Goal: Task Accomplishment & Management: Complete application form

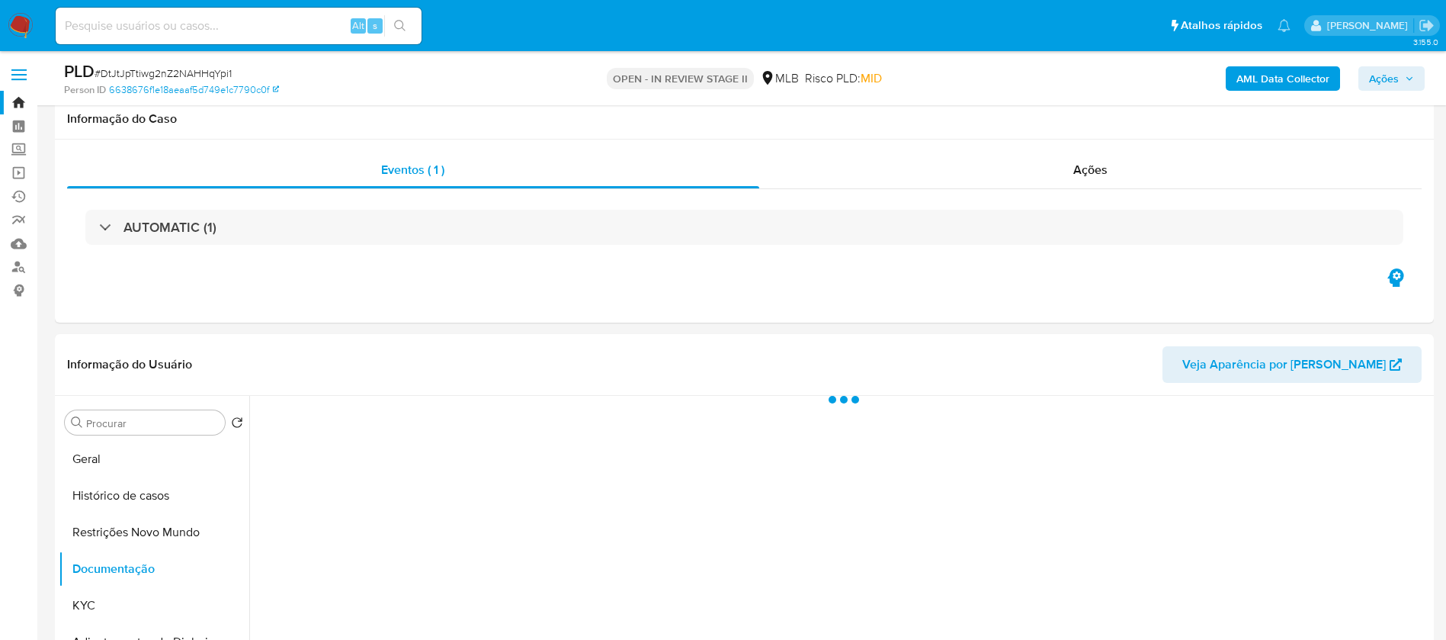
select select "10"
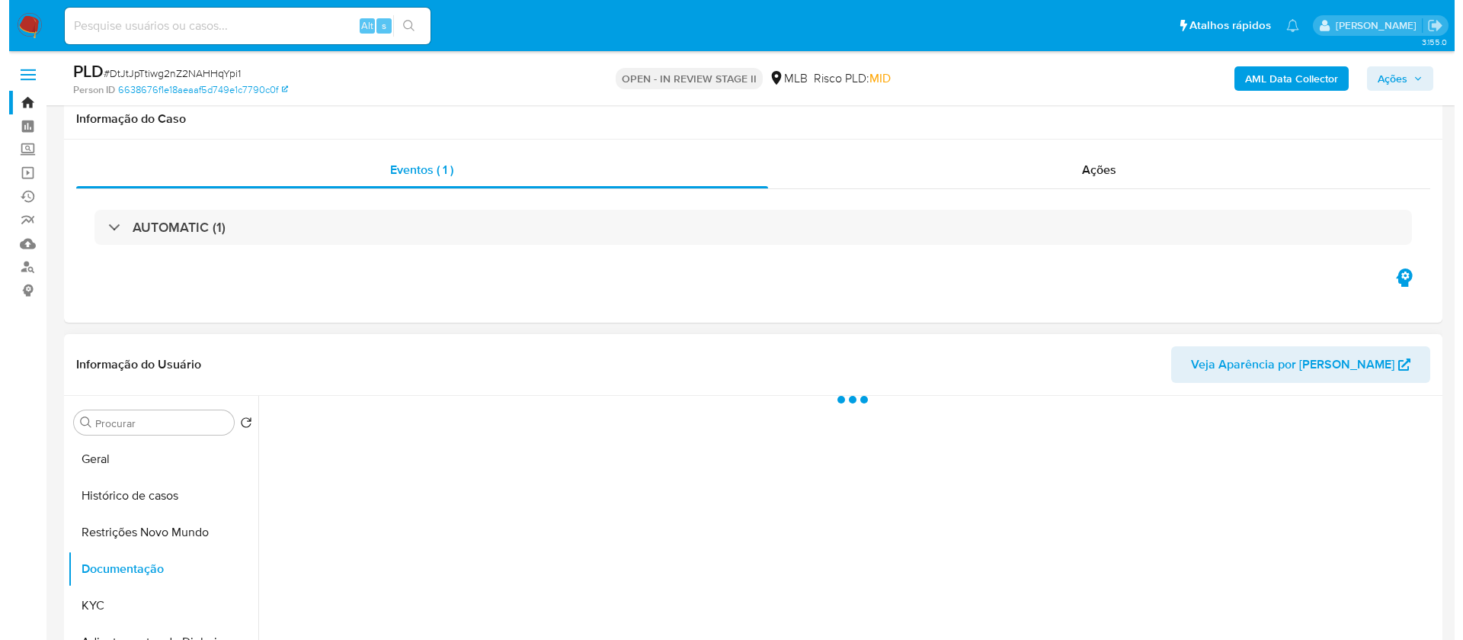
scroll to position [229, 0]
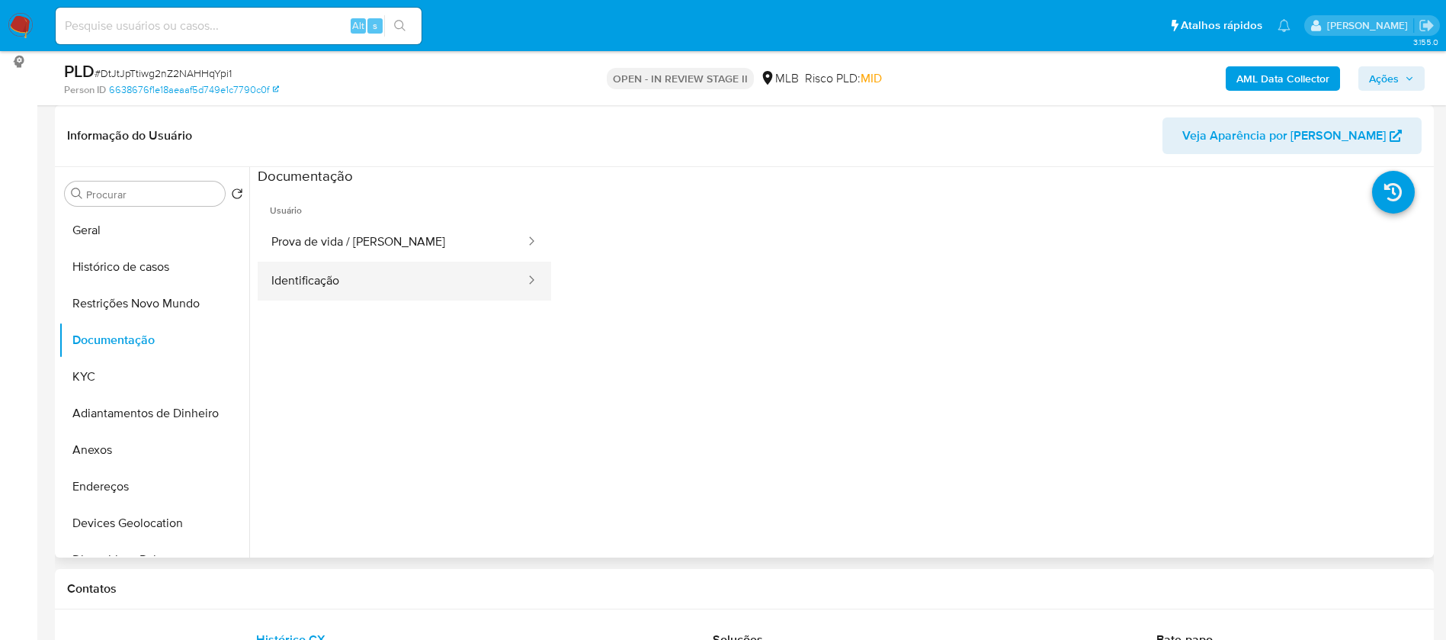
click at [364, 277] on button "Identificação" at bounding box center [392, 280] width 269 height 39
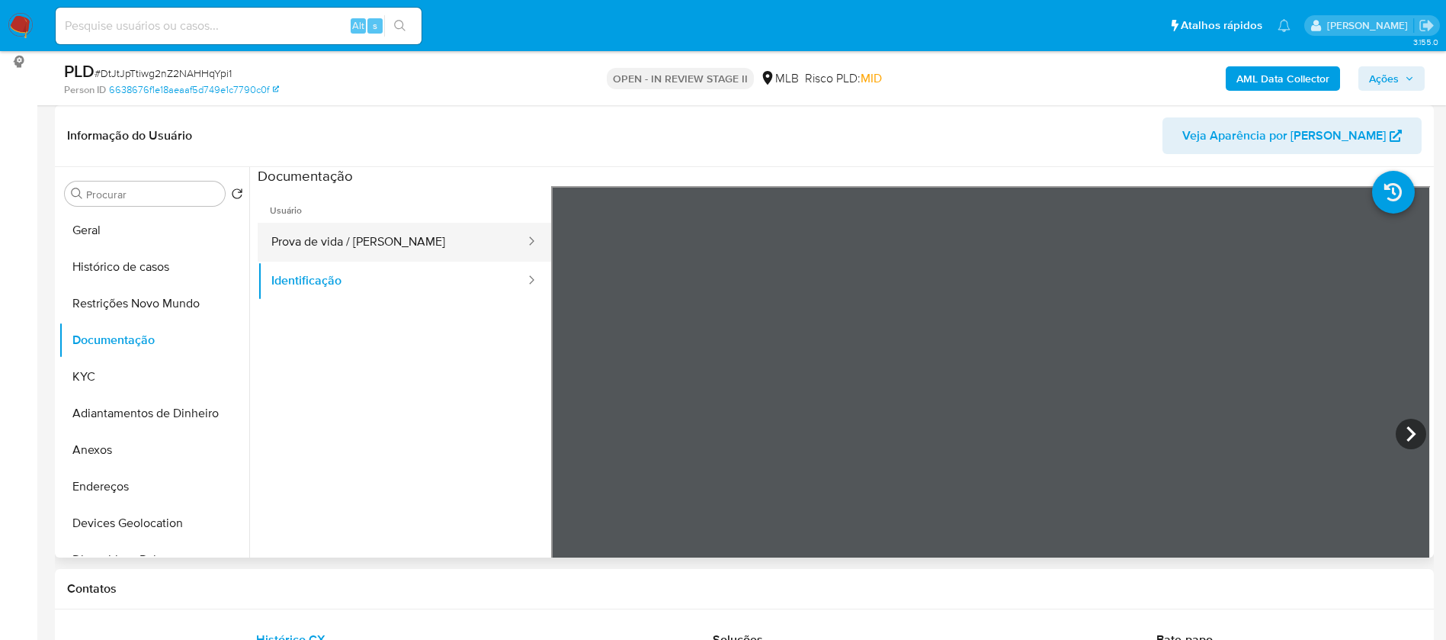
click at [381, 237] on button "Prova de vida / Selfie" at bounding box center [392, 242] width 269 height 39
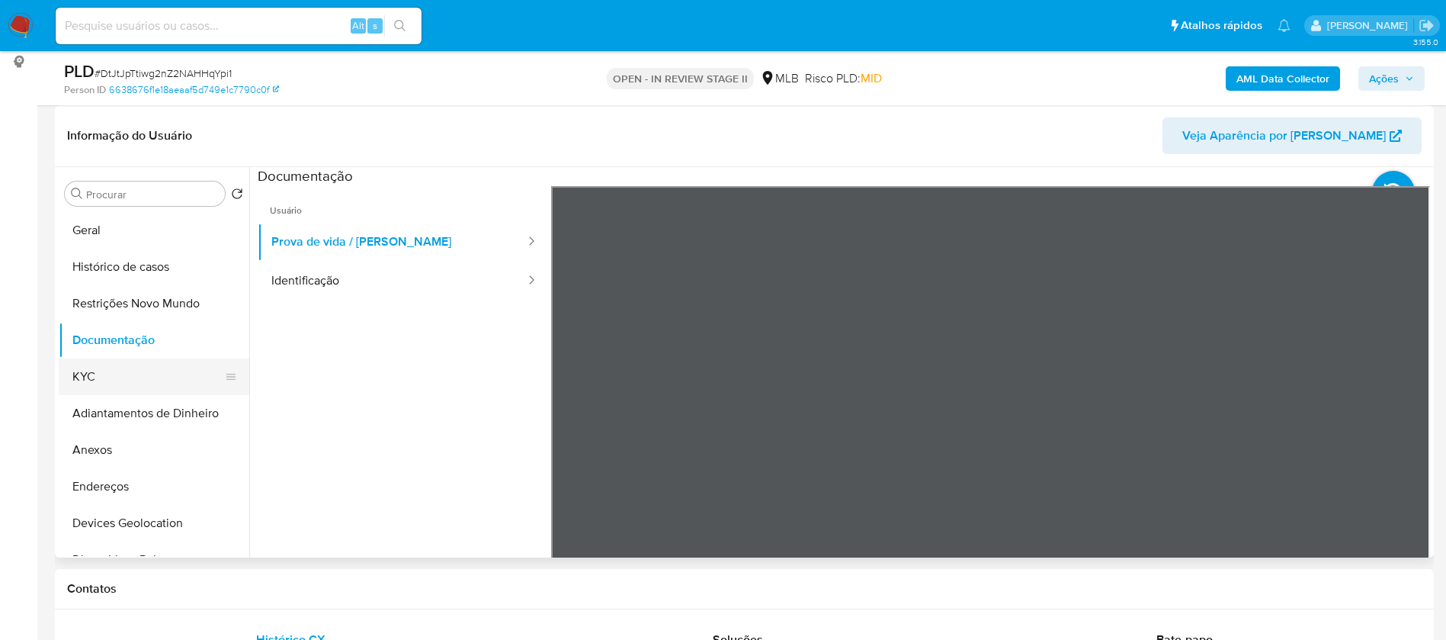
click at [134, 370] on button "KYC" at bounding box center [148, 376] width 178 height 37
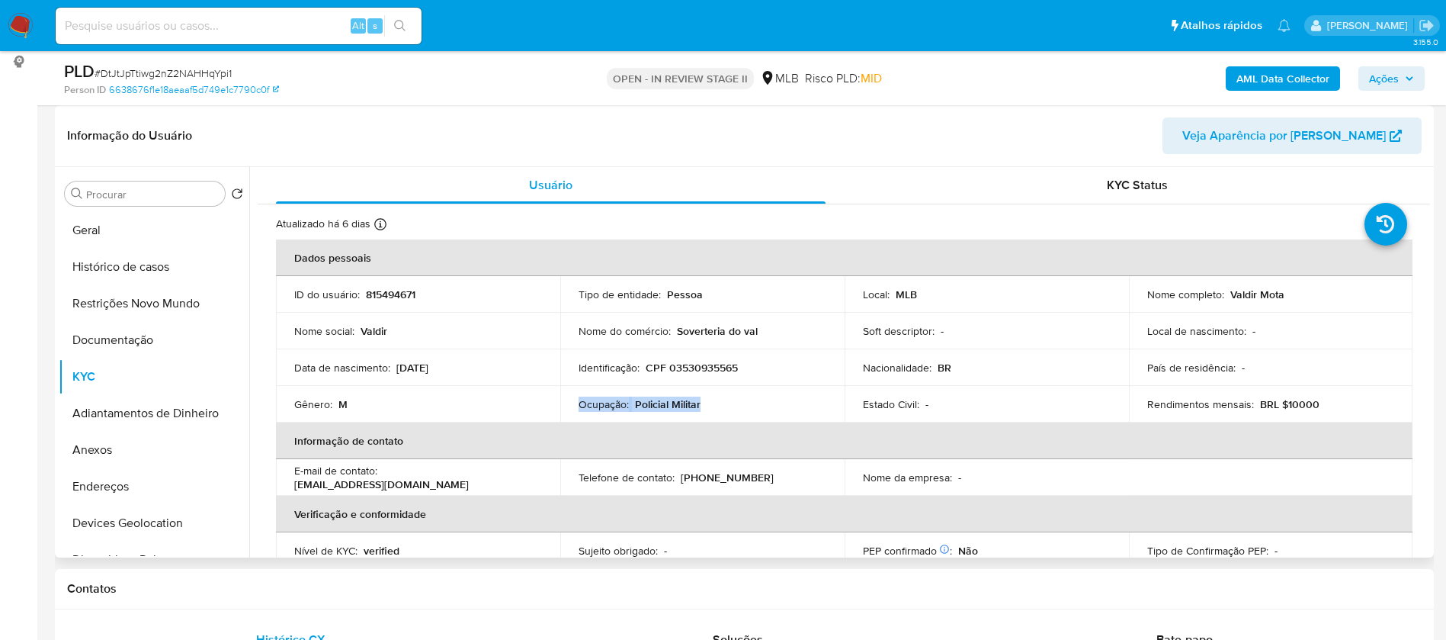
drag, startPoint x: 704, startPoint y: 404, endPoint x: 579, endPoint y: 399, distance: 125.9
click at [579, 399] on div "Ocupação : Policial Militar" at bounding box center [703, 404] width 248 height 14
copy div "Ocupação : Policial Militar"
click at [1262, 68] on b "AML Data Collector" at bounding box center [1282, 78] width 93 height 24
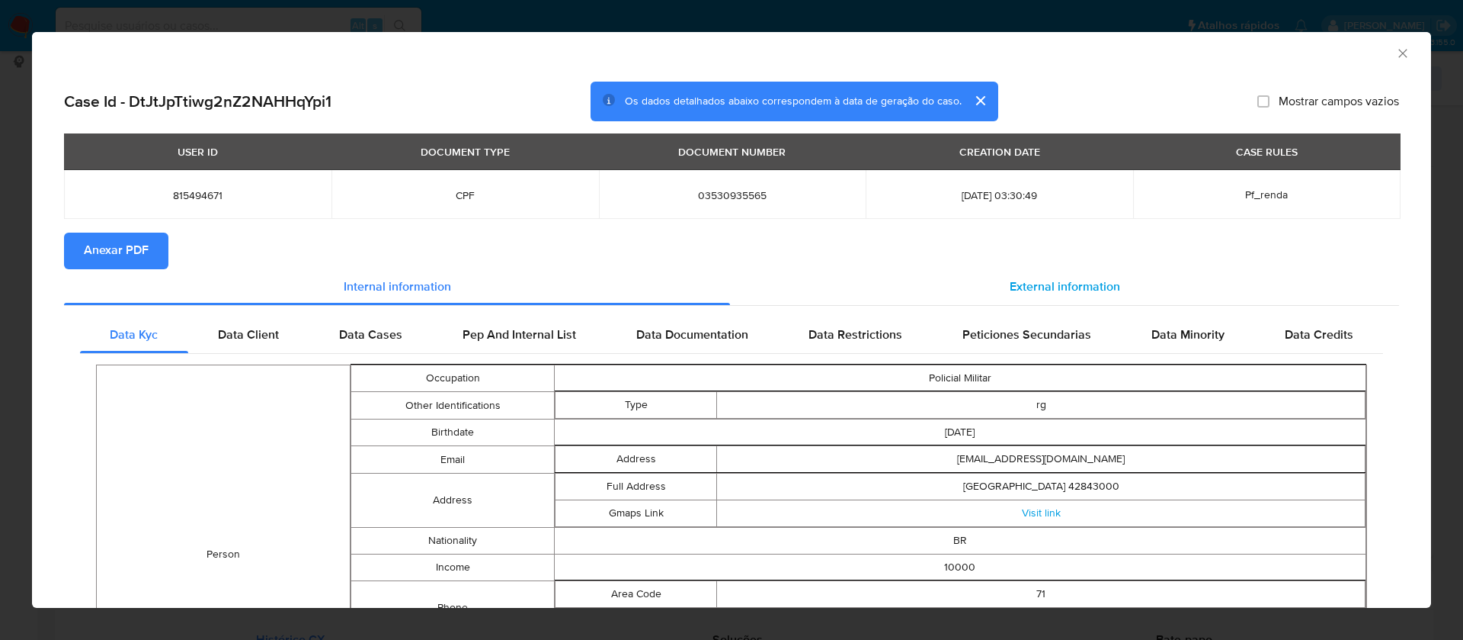
click at [1080, 283] on span "External information" at bounding box center [1065, 287] width 111 height 18
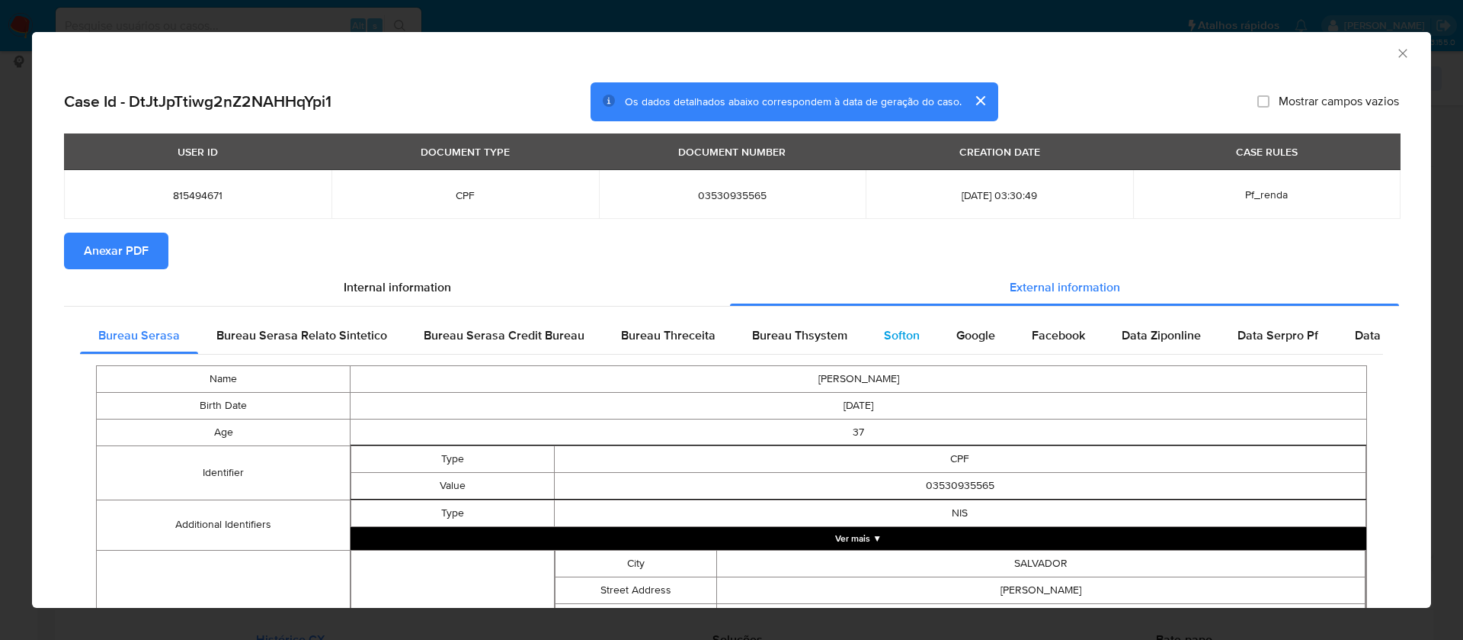
click at [901, 327] on span "Softon" at bounding box center [902, 335] width 36 height 18
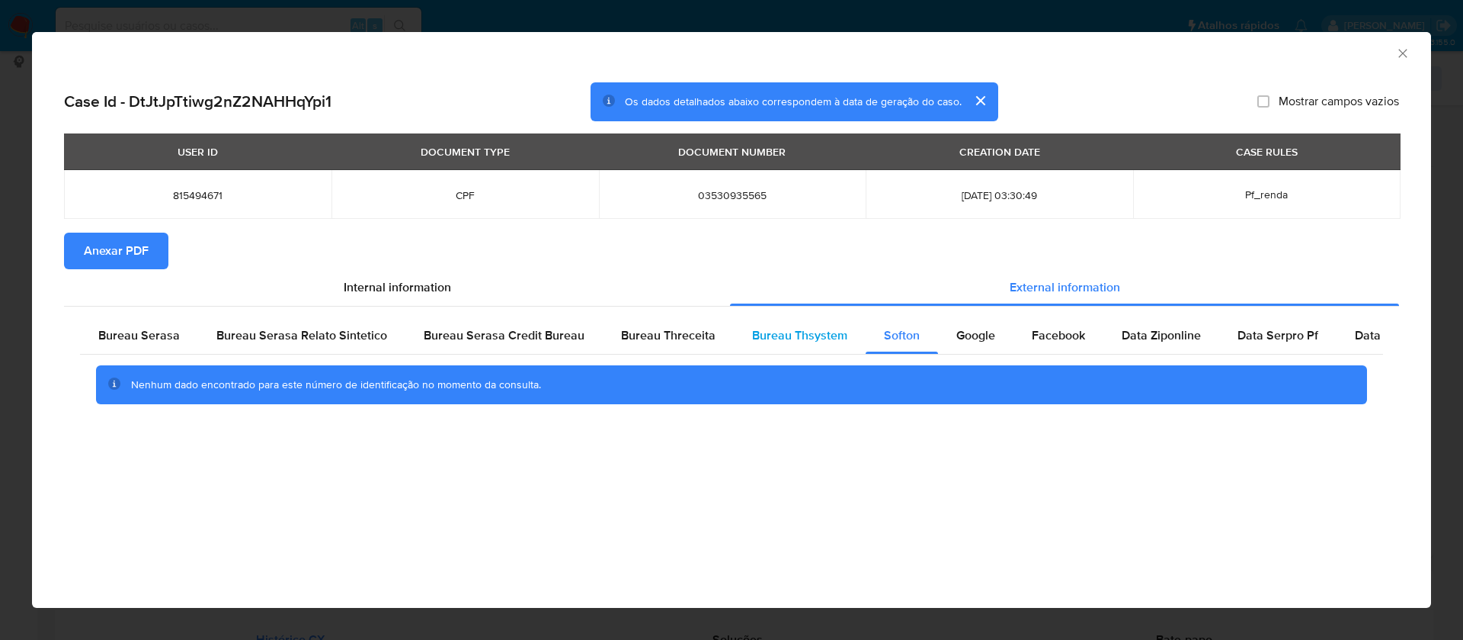
click at [779, 327] on span "Bureau Thsystem" at bounding box center [799, 335] width 95 height 18
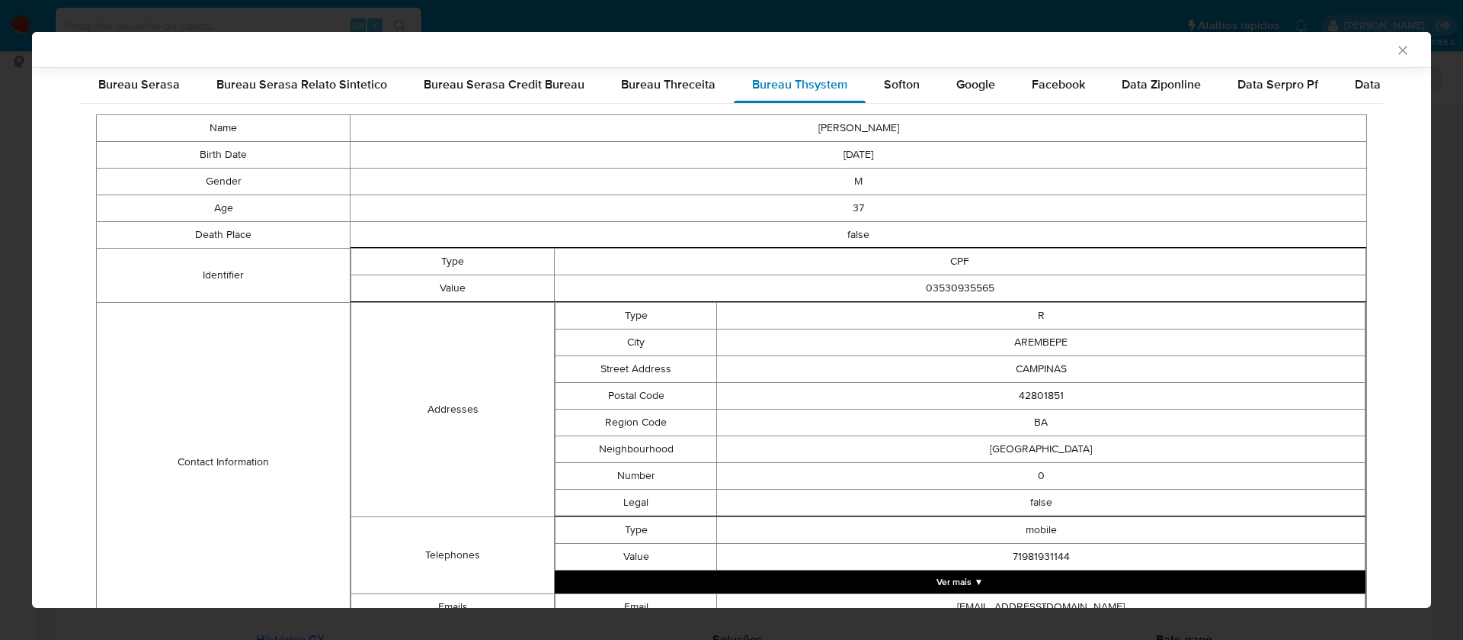
scroll to position [532, 0]
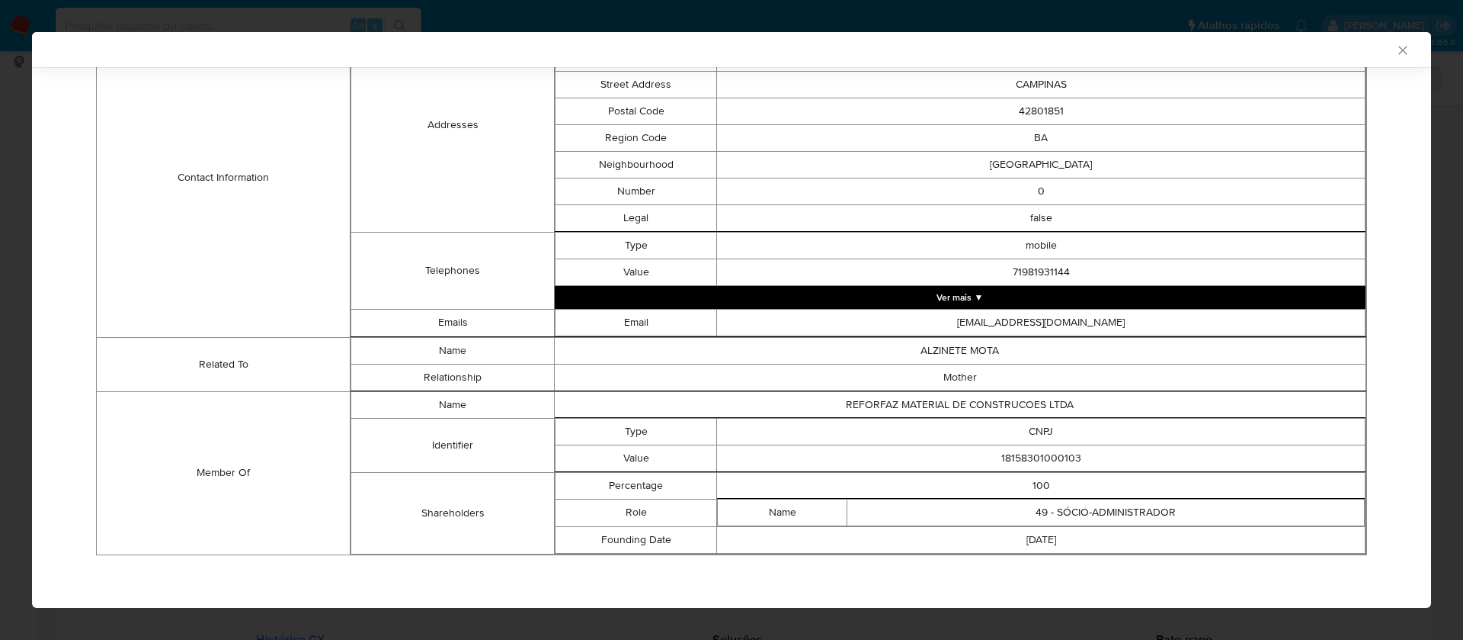
click at [1013, 449] on td "18158301000103" at bounding box center [1041, 457] width 649 height 27
copy td "18158301000103"
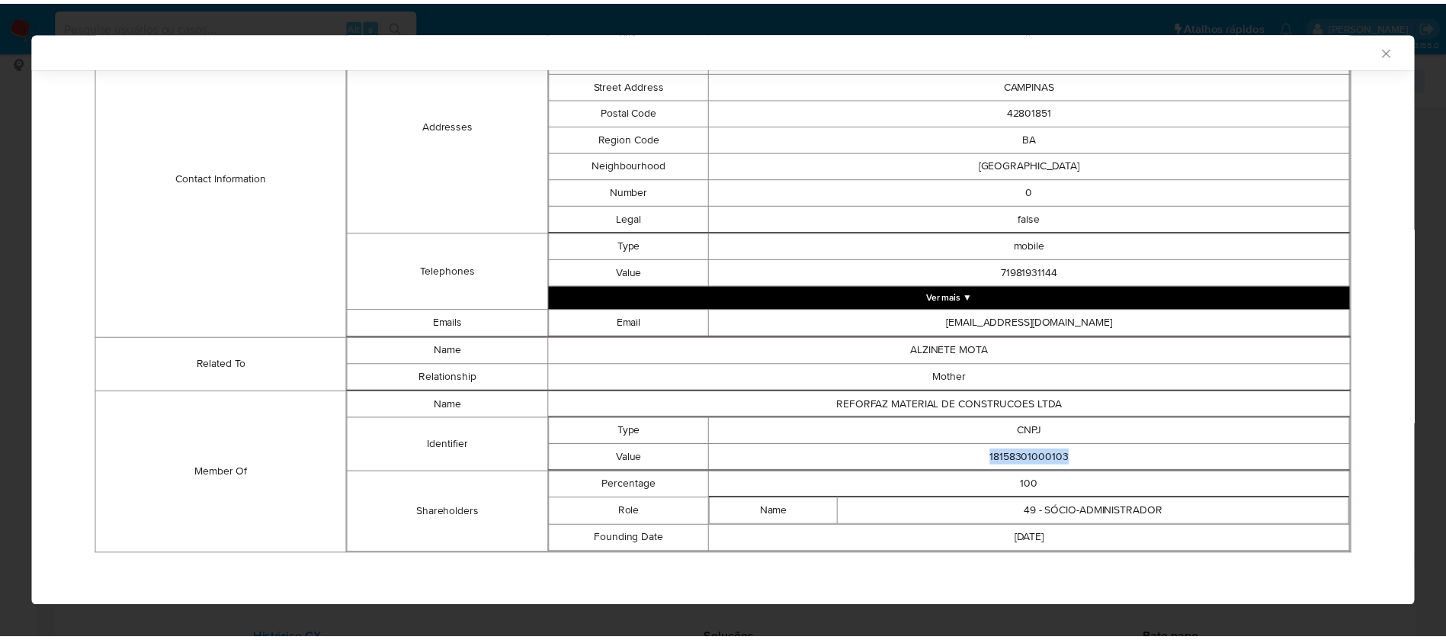
scroll to position [0, 0]
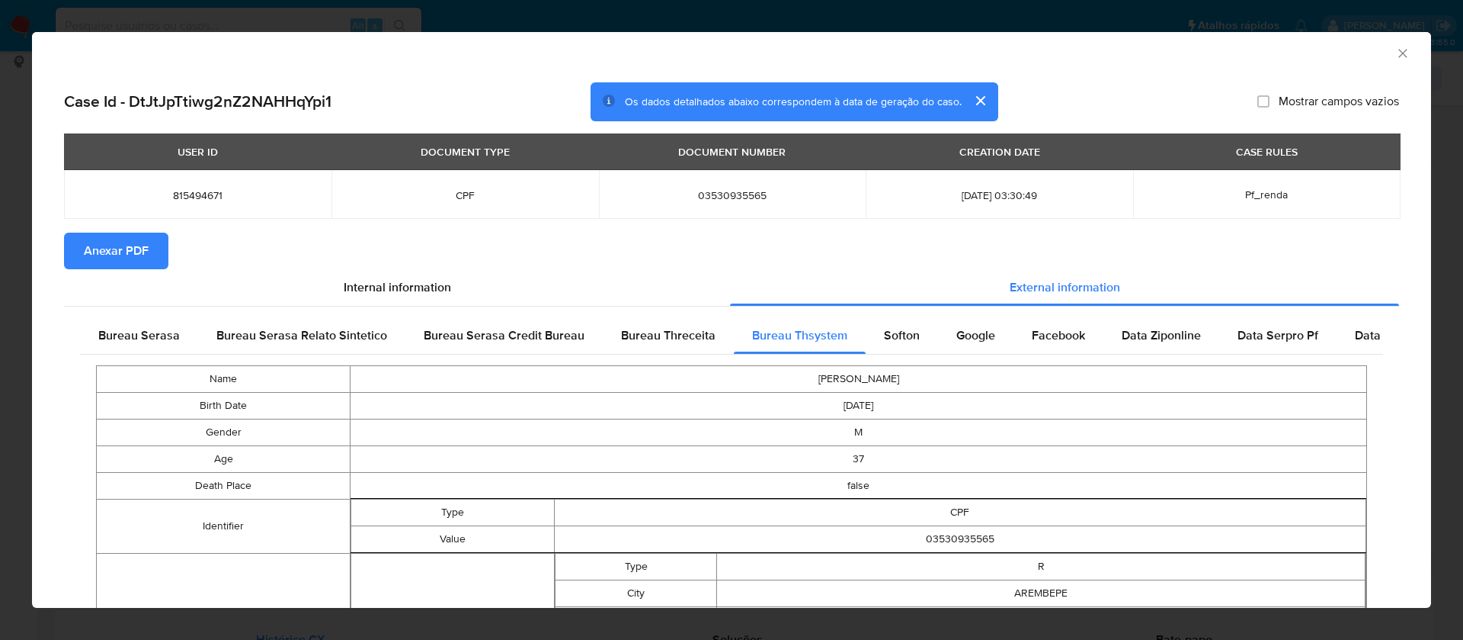
click at [110, 257] on span "Anexar PDF" at bounding box center [116, 251] width 65 height 34
click at [676, 328] on span "Bureau Threceita" at bounding box center [668, 335] width 95 height 18
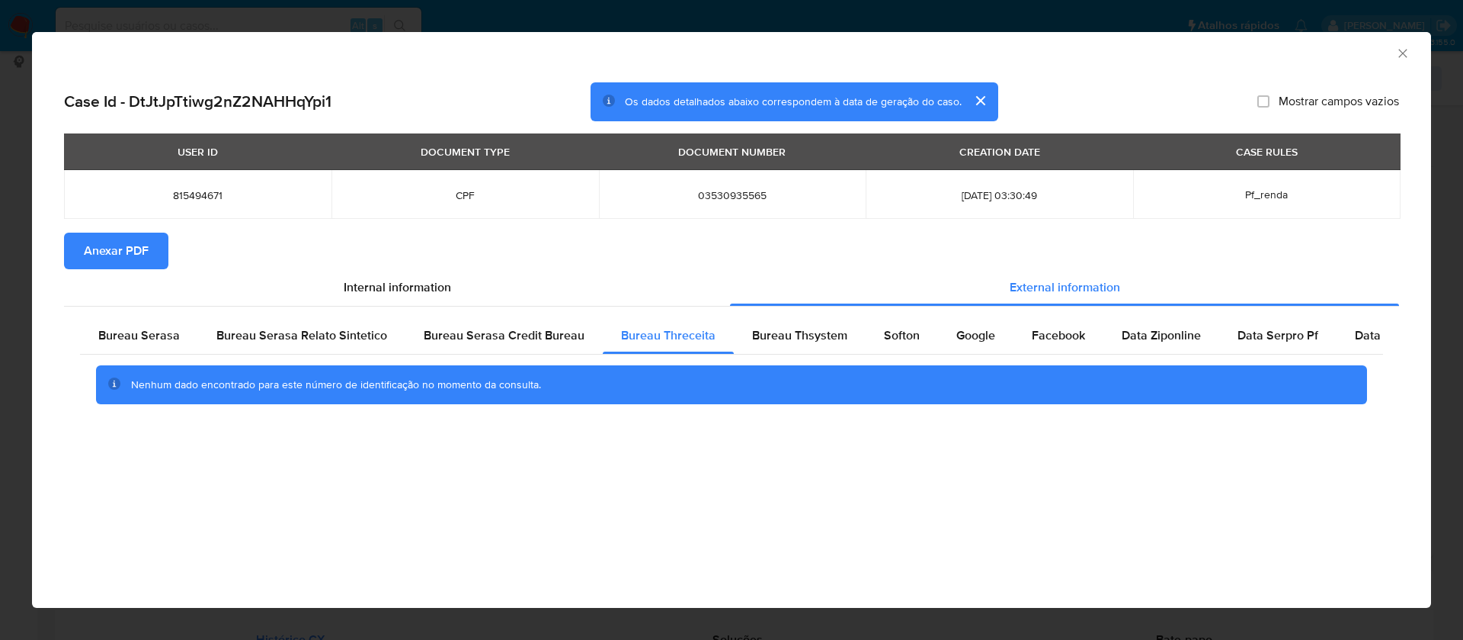
click at [117, 252] on span "Anexar PDF" at bounding box center [116, 251] width 65 height 34
click at [1400, 59] on icon "Fechar a janela" at bounding box center [1403, 53] width 15 height 15
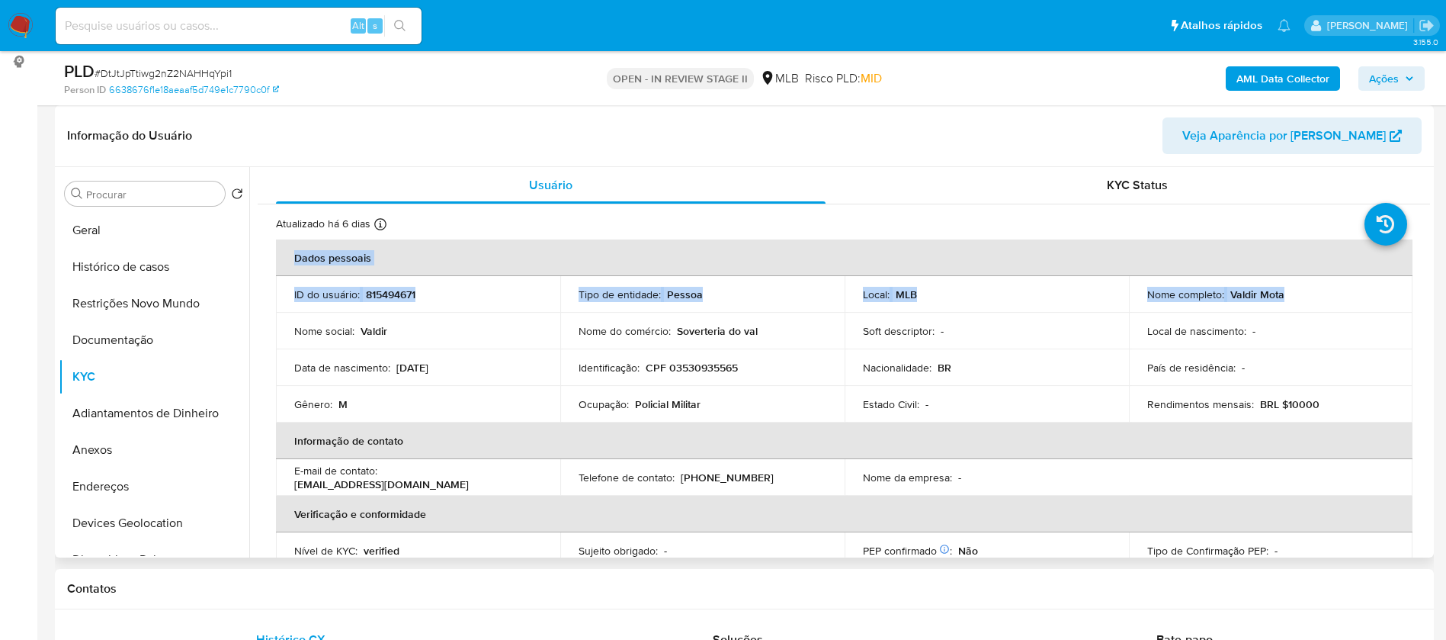
drag, startPoint x: 1239, startPoint y: 239, endPoint x: 1289, endPoint y: 300, distance: 79.1
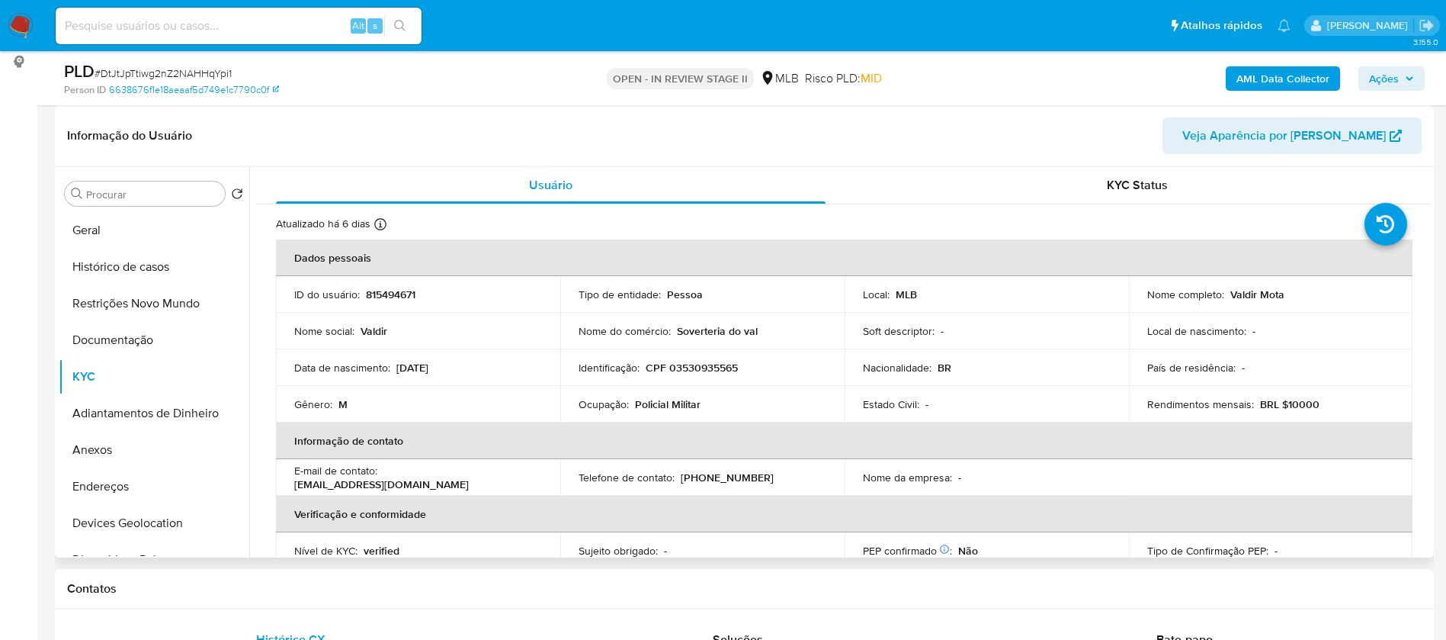
click at [1287, 292] on div "Nome completo : Valdir Mota" at bounding box center [1271, 294] width 248 height 14
drag, startPoint x: 1282, startPoint y: 297, endPoint x: 1226, endPoint y: 288, distance: 56.3
click at [1226, 288] on div "Nome completo : Valdir Mota" at bounding box center [1271, 294] width 248 height 14
copy p "Valdir Mota"
click at [697, 369] on p "CPF 03530935565" at bounding box center [692, 368] width 92 height 14
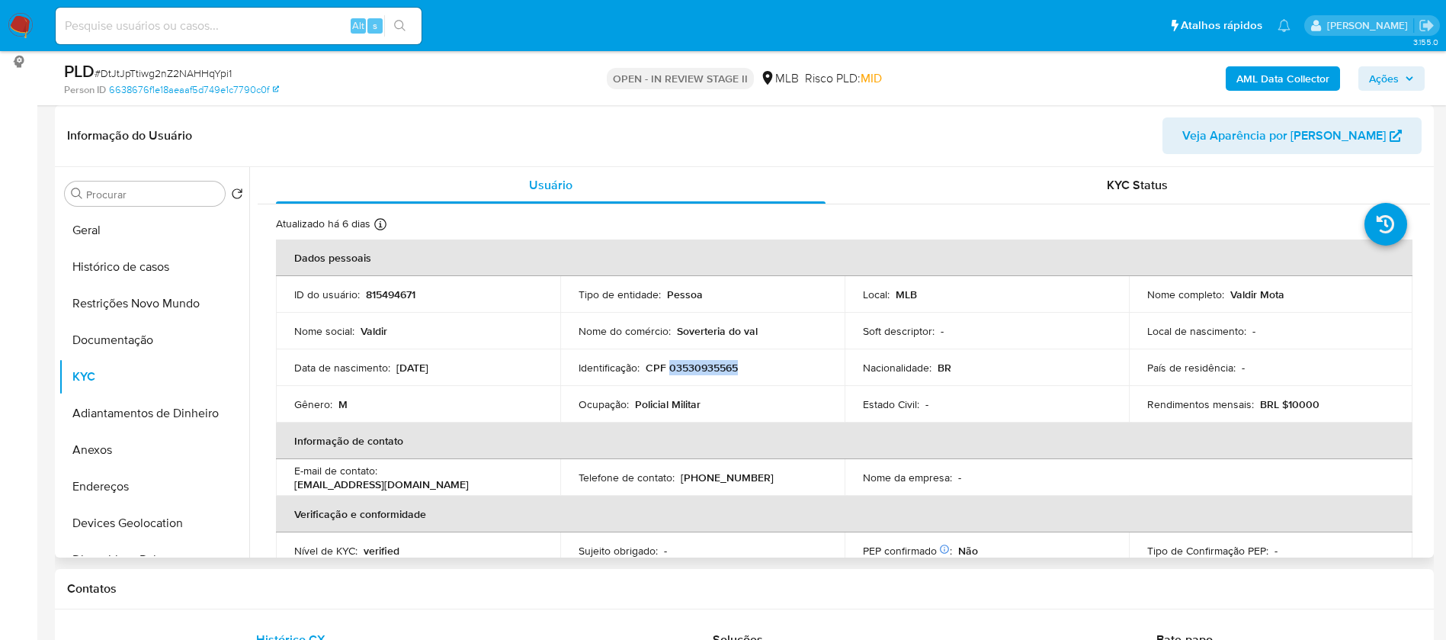
click at [697, 369] on p "CPF 03530935565" at bounding box center [692, 368] width 92 height 14
copy p "03530935565"
click at [401, 294] on p "815494671" at bounding box center [391, 294] width 50 height 14
copy p "815494671"
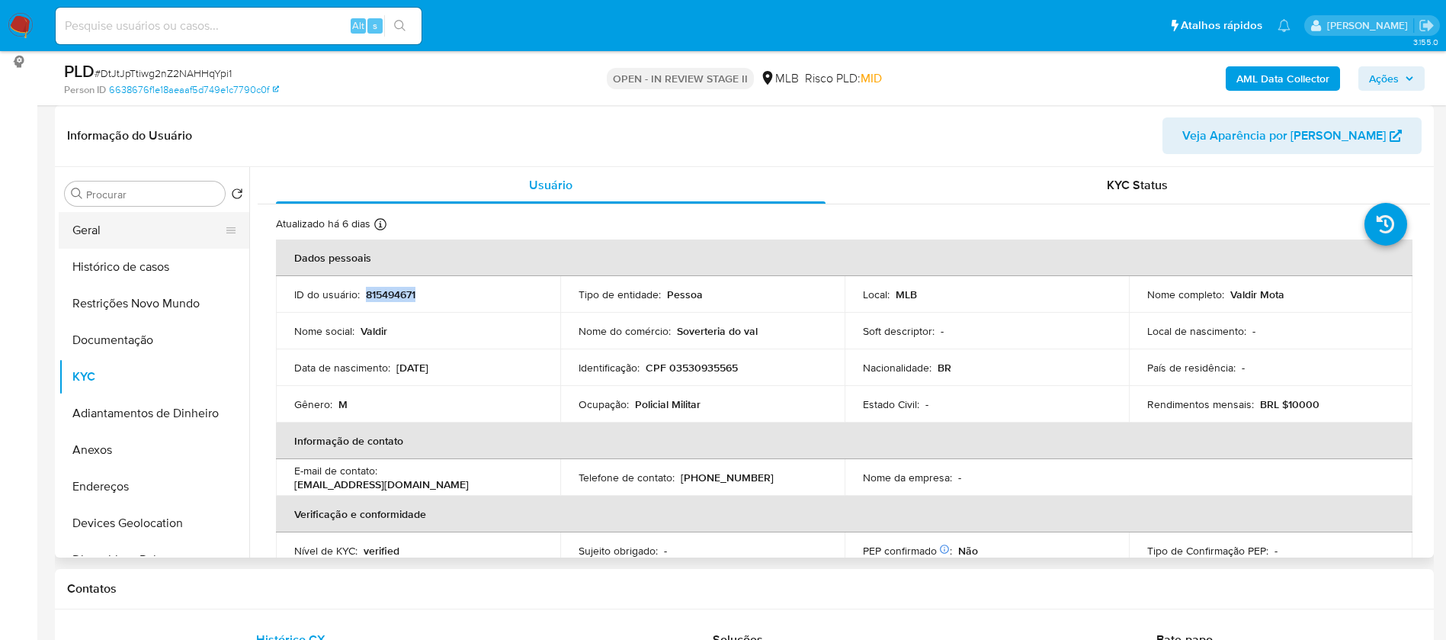
click at [96, 212] on button "Geral" at bounding box center [148, 230] width 178 height 37
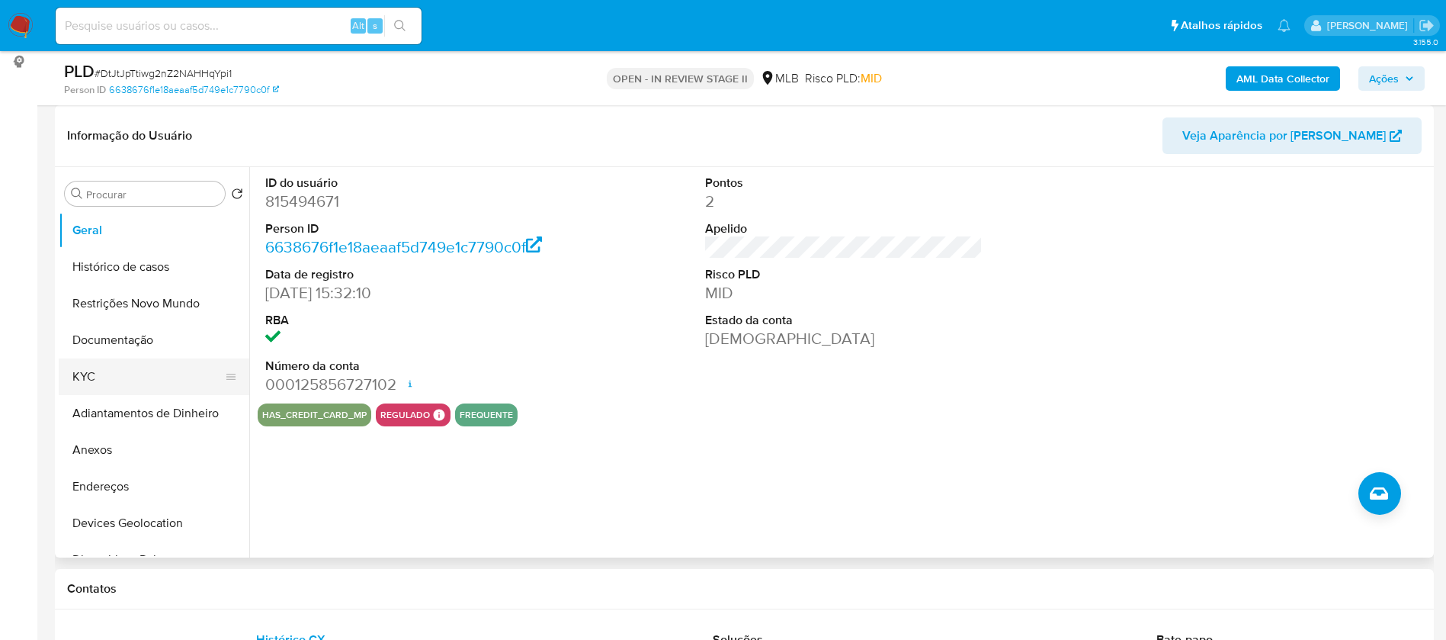
click at [150, 365] on button "KYC" at bounding box center [148, 376] width 178 height 37
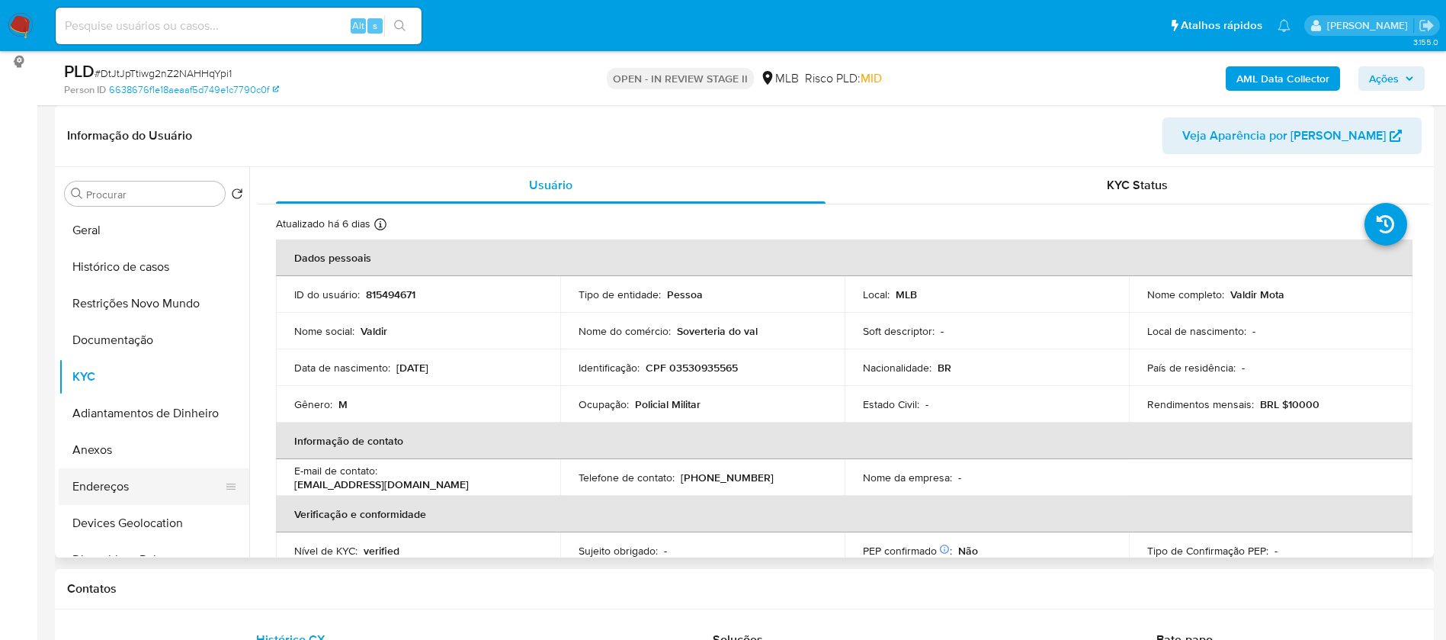
click at [147, 487] on button "Endereços" at bounding box center [148, 486] width 178 height 37
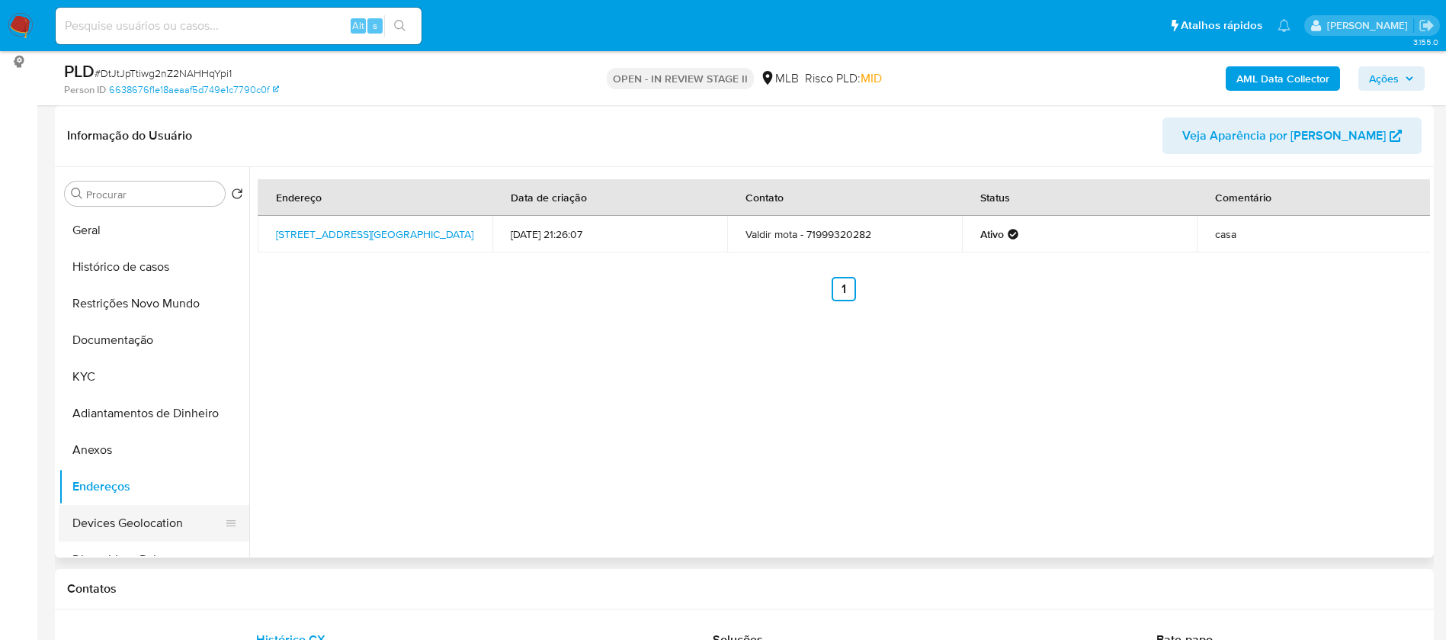
click at [146, 515] on button "Devices Geolocation" at bounding box center [148, 523] width 178 height 37
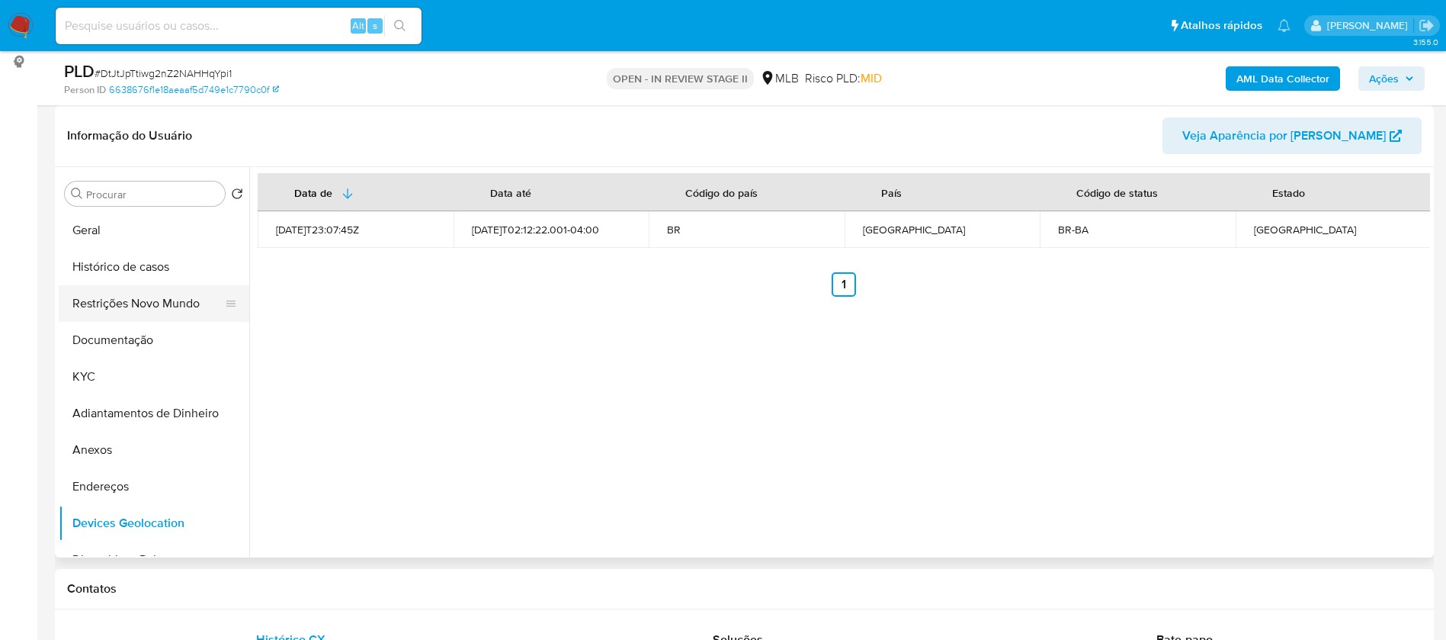
click at [123, 295] on button "Restrições Novo Mundo" at bounding box center [148, 303] width 178 height 37
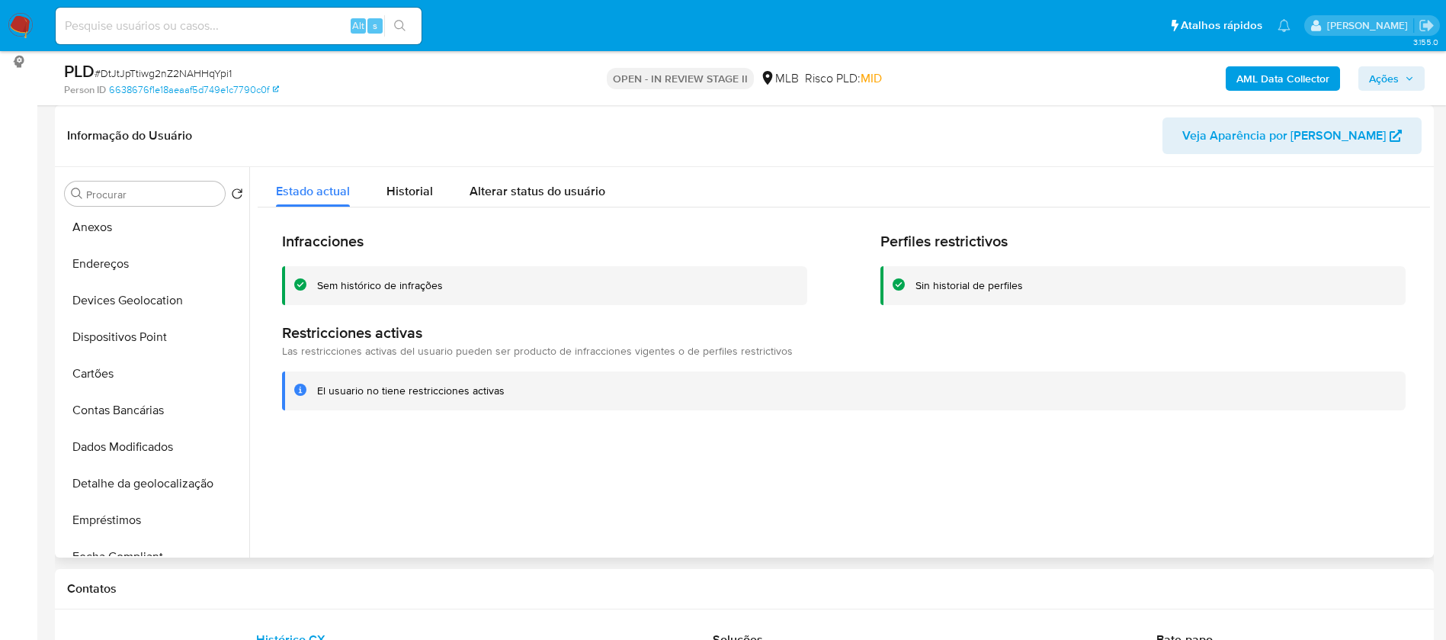
scroll to position [229, 0]
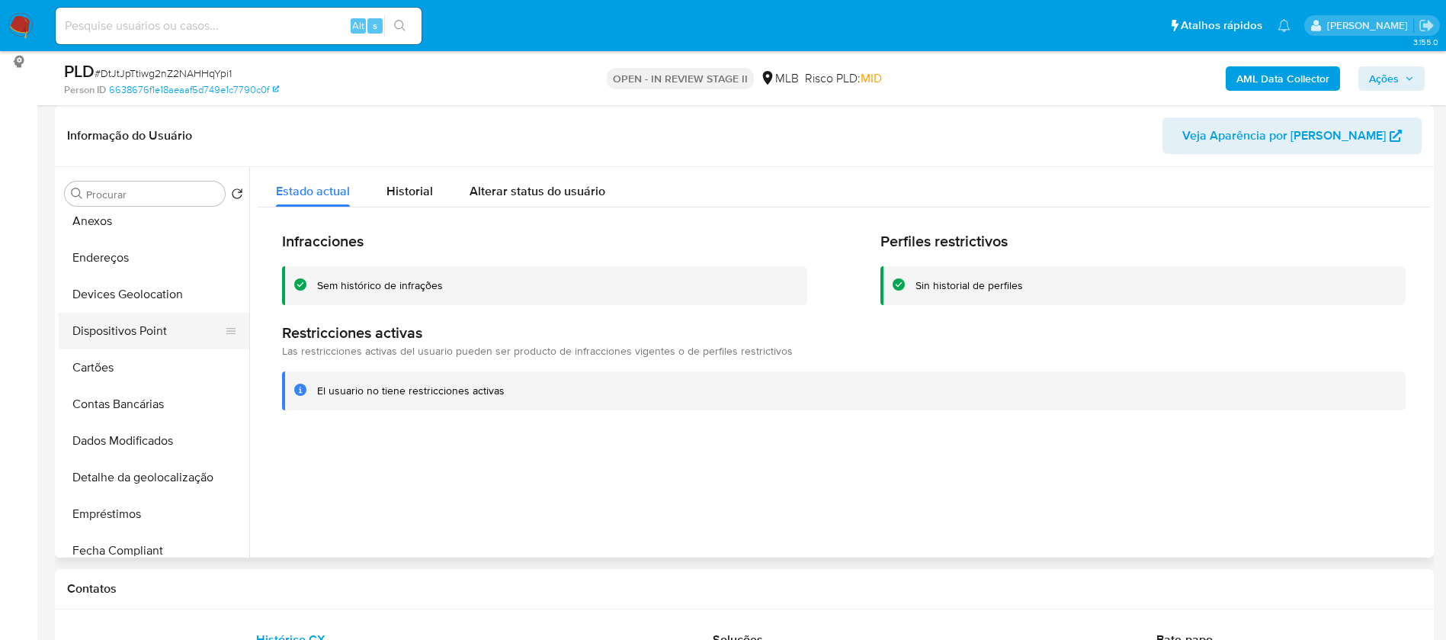
click at [136, 330] on button "Dispositivos Point" at bounding box center [148, 331] width 178 height 37
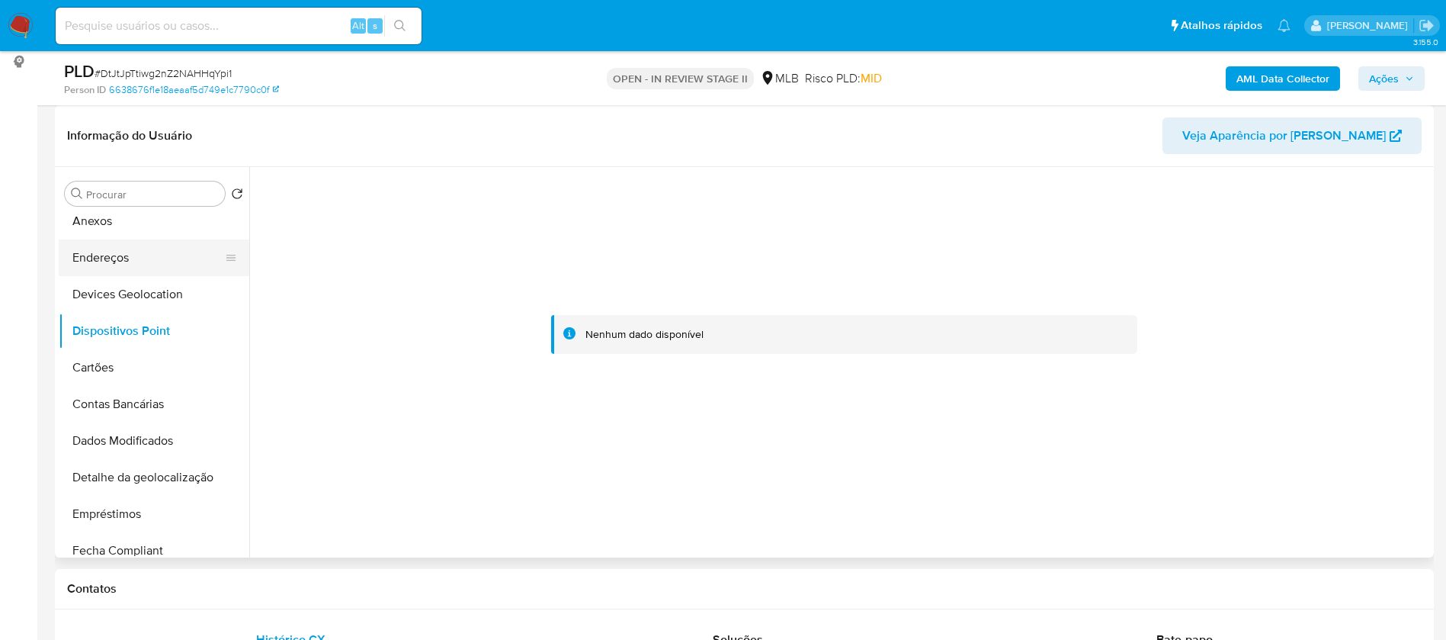
click at [107, 266] on button "Endereços" at bounding box center [148, 257] width 178 height 37
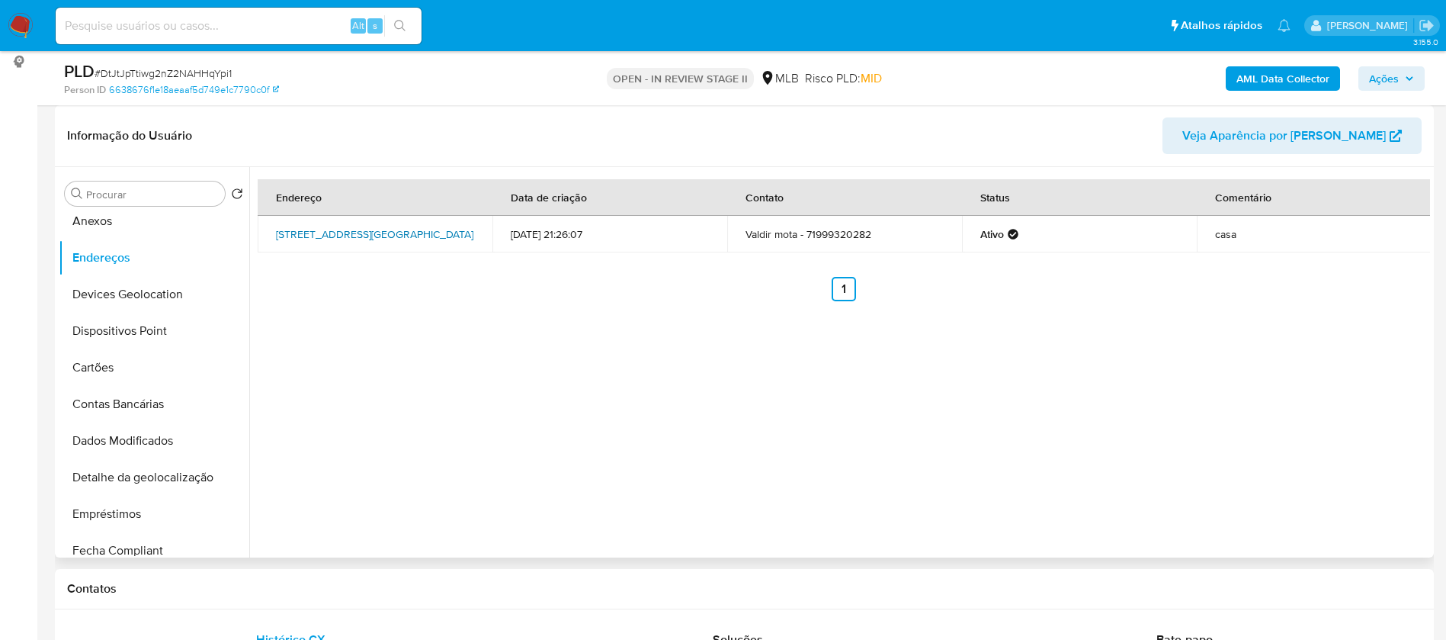
click at [378, 232] on link "Rua Mangaba 908, Camaçari, Bahia, 42813052, Brasil 908" at bounding box center [374, 233] width 197 height 15
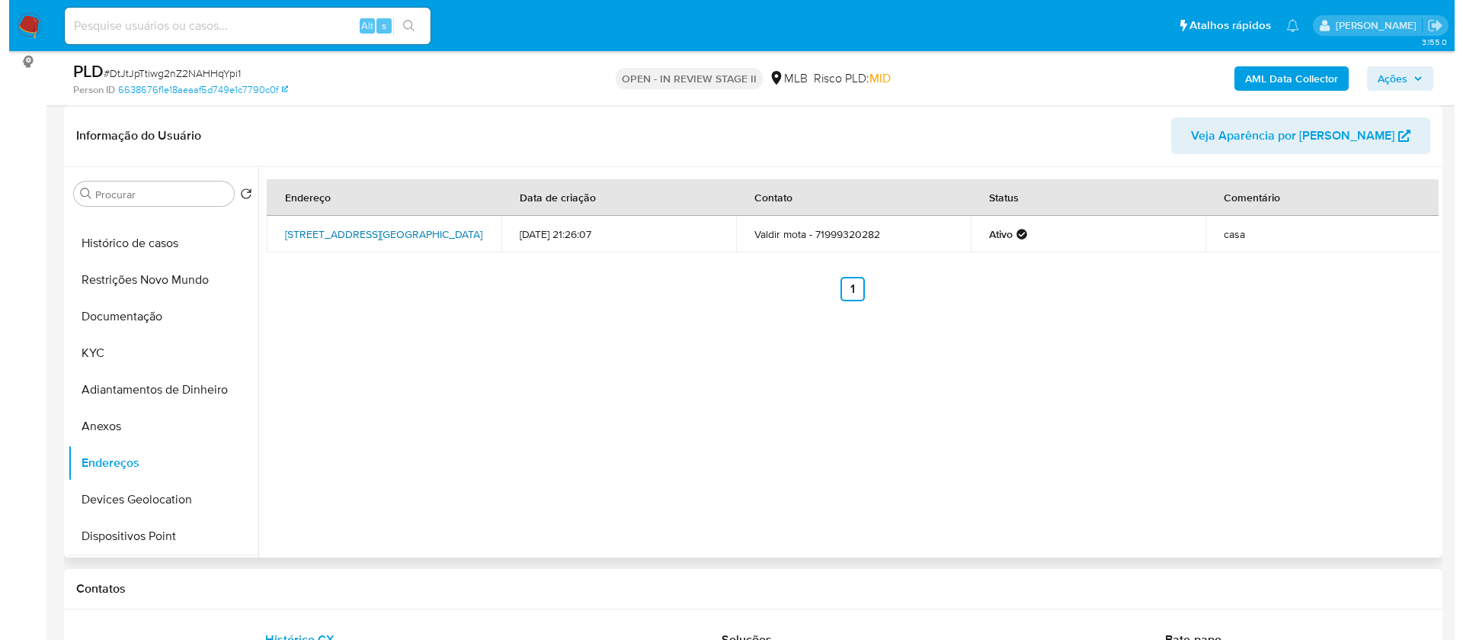
scroll to position [0, 0]
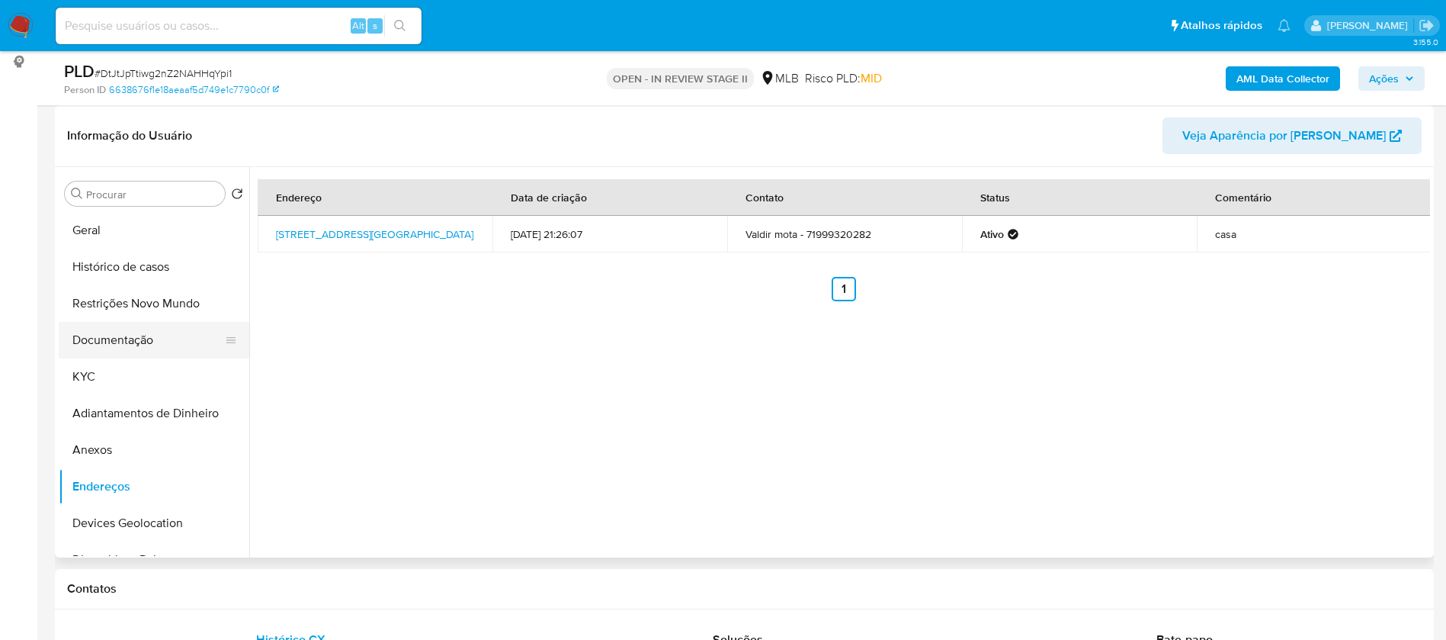
click at [147, 341] on button "Documentação" at bounding box center [148, 340] width 178 height 37
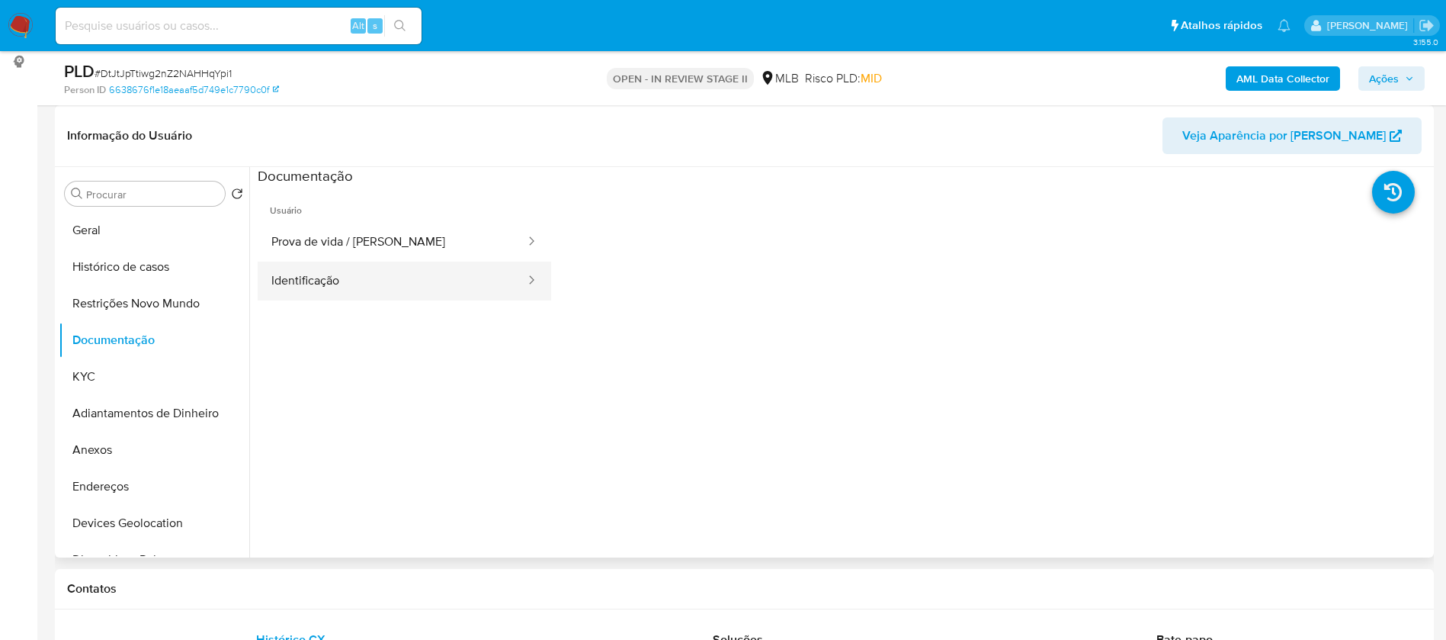
click at [387, 290] on button "Identificação" at bounding box center [392, 280] width 269 height 39
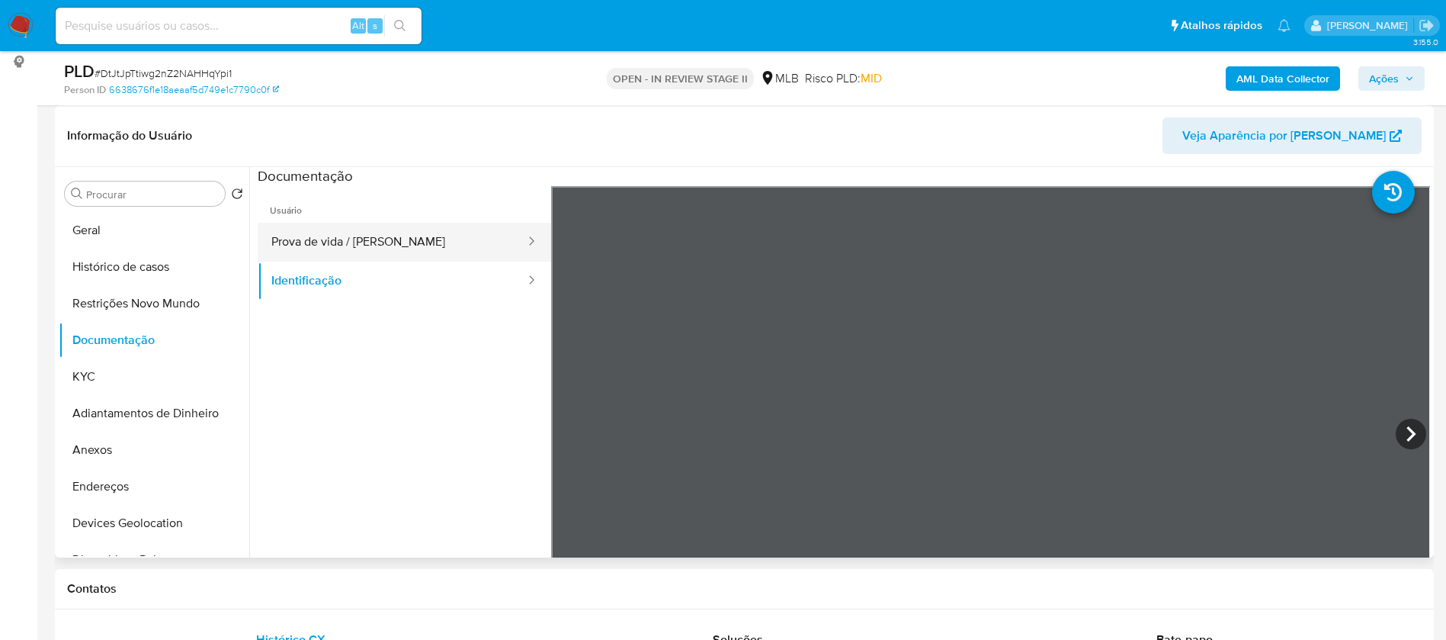
click at [410, 234] on button "Prova de vida / Selfie" at bounding box center [392, 242] width 269 height 39
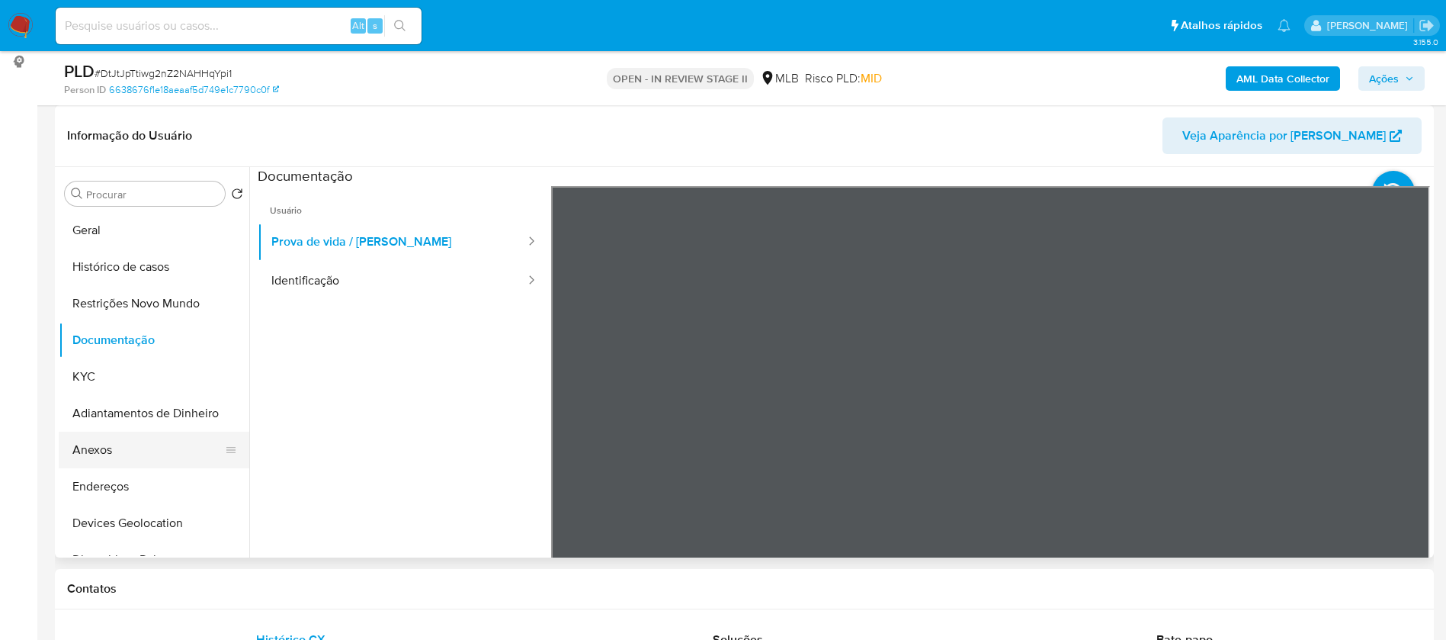
click at [92, 450] on button "Anexos" at bounding box center [148, 449] width 178 height 37
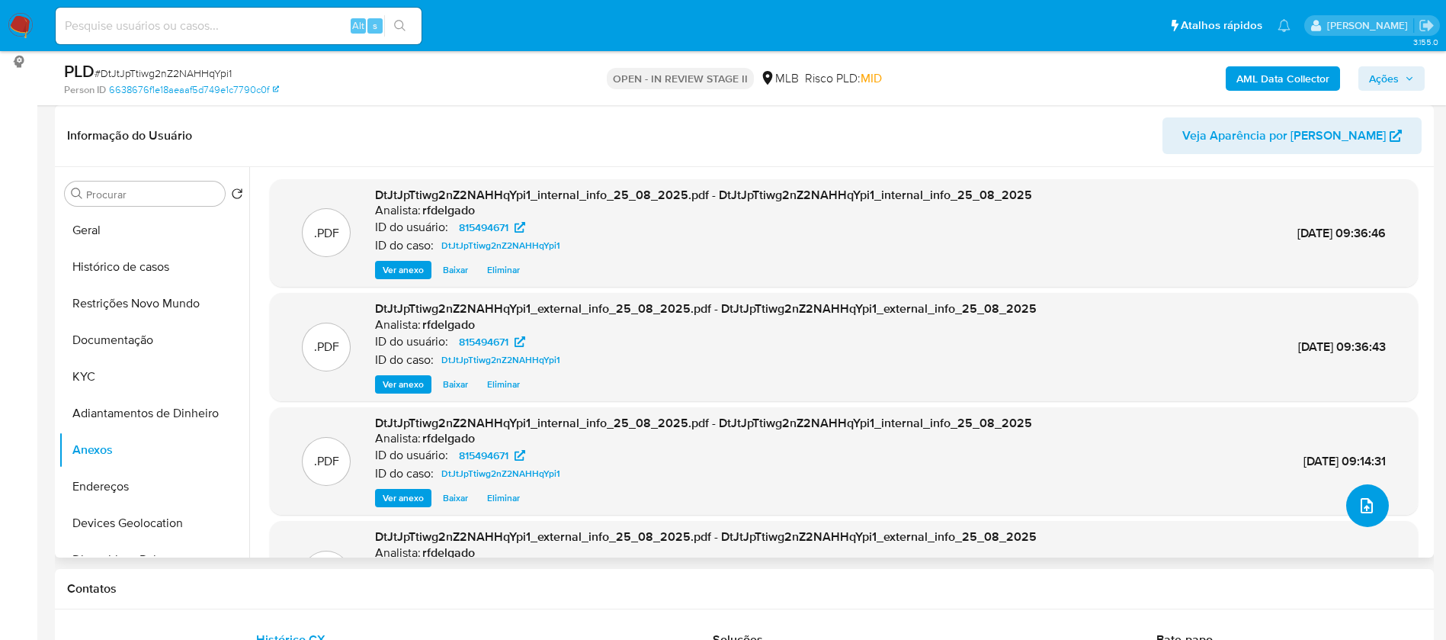
click at [1358, 490] on button "upload-file" at bounding box center [1367, 505] width 43 height 43
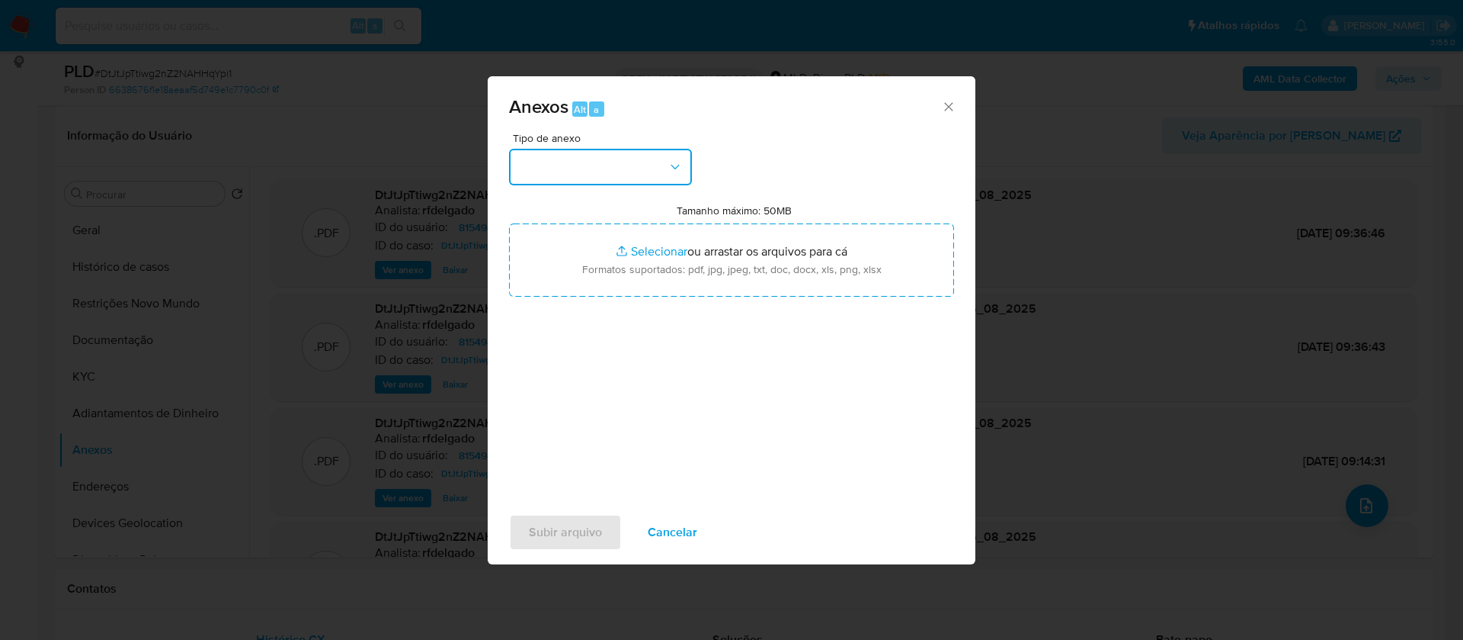
click at [624, 164] on button "button" at bounding box center [600, 167] width 183 height 37
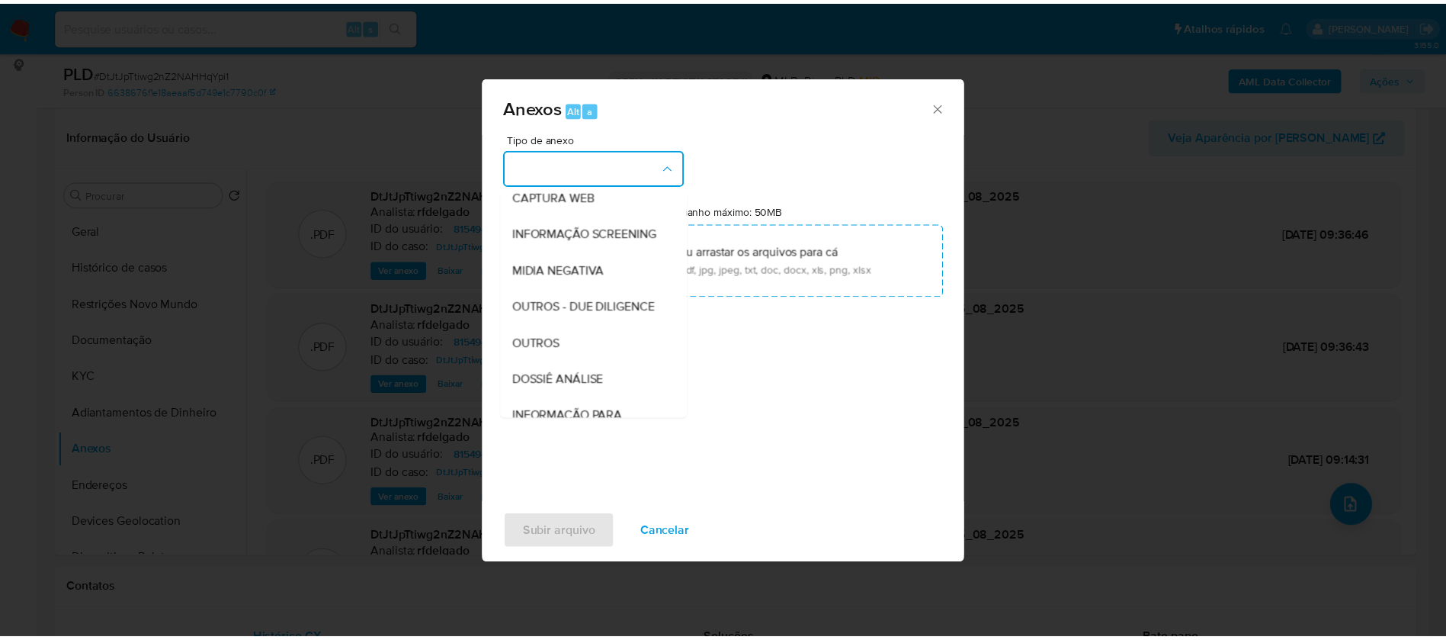
scroll to position [229, 0]
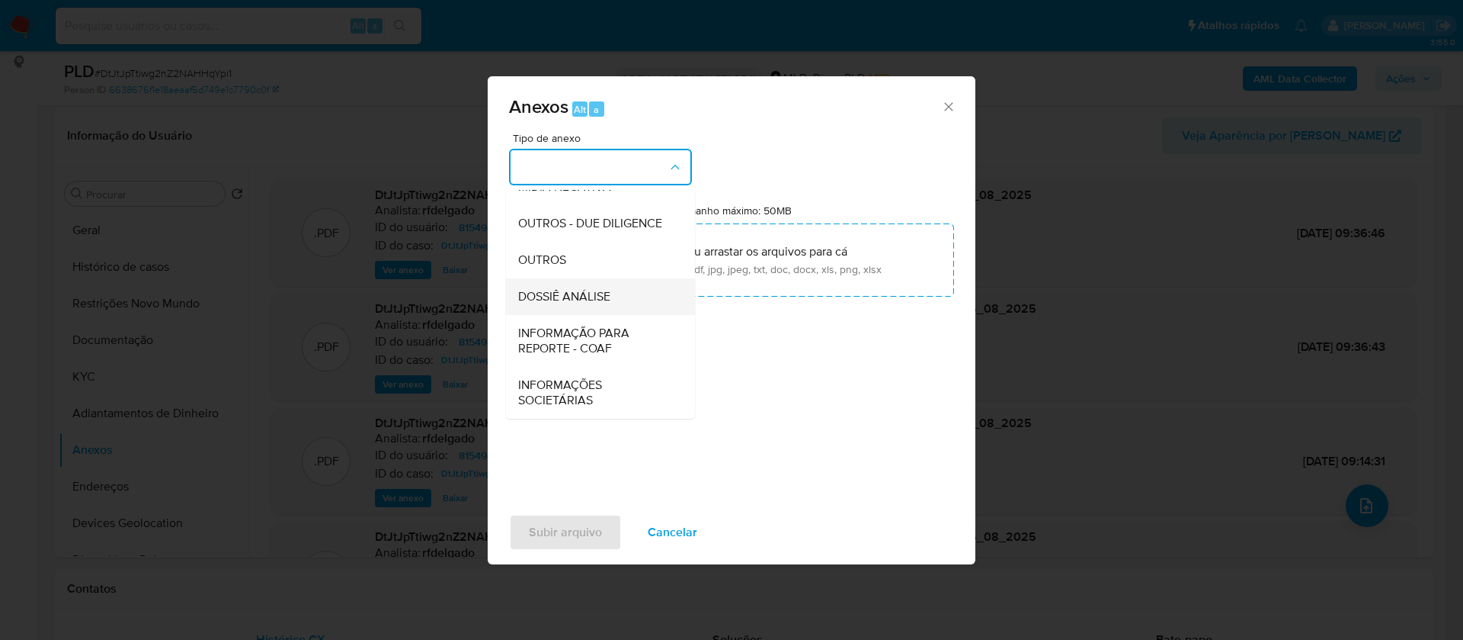
click at [614, 301] on div "DOSSIÊ ANÁLISE" at bounding box center [595, 296] width 155 height 37
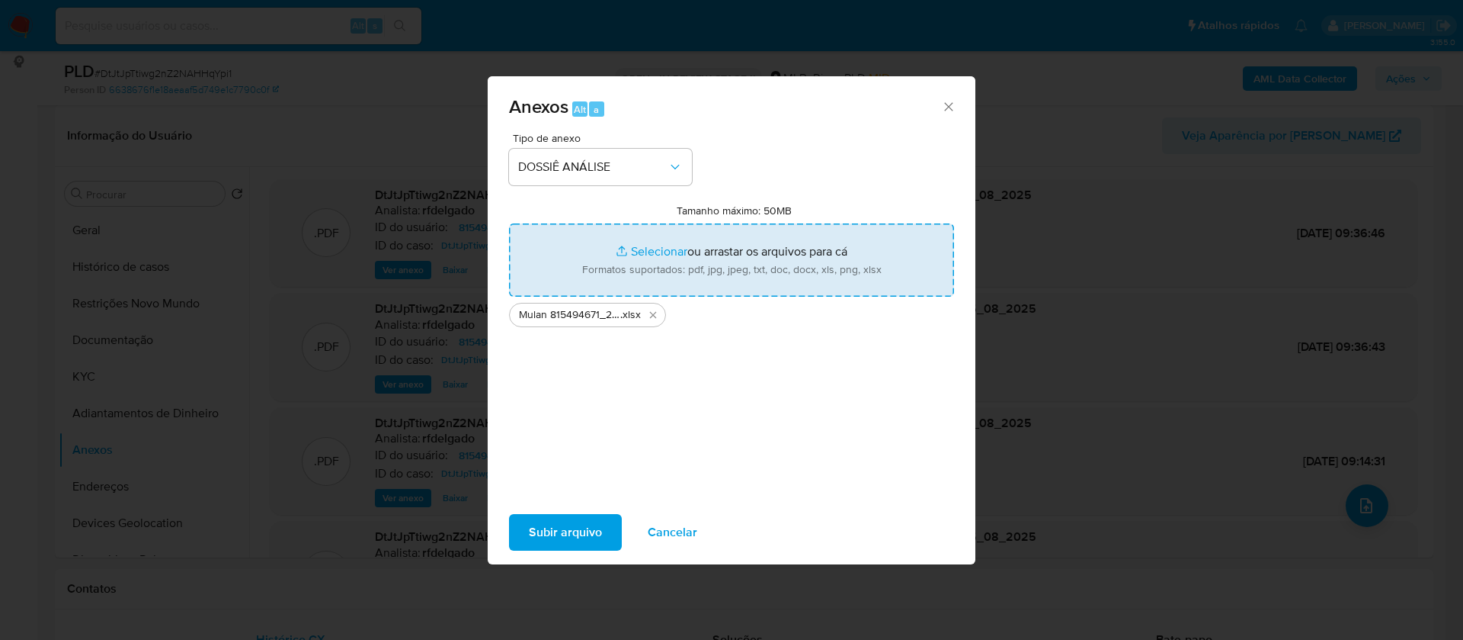
type input "C:\fakepath\SAR - - CPF 03530935565 - VALDIR MOTA.pdf"
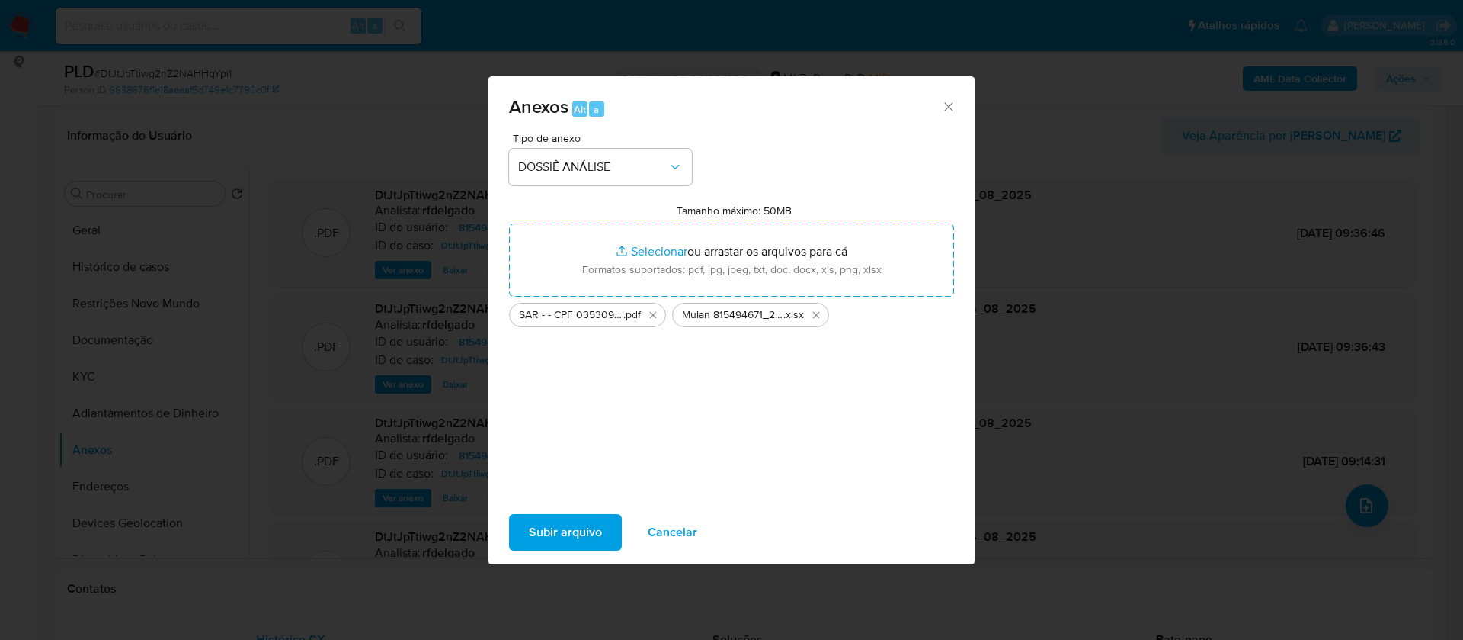
click at [585, 527] on span "Subir arquivo" at bounding box center [565, 532] width 73 height 34
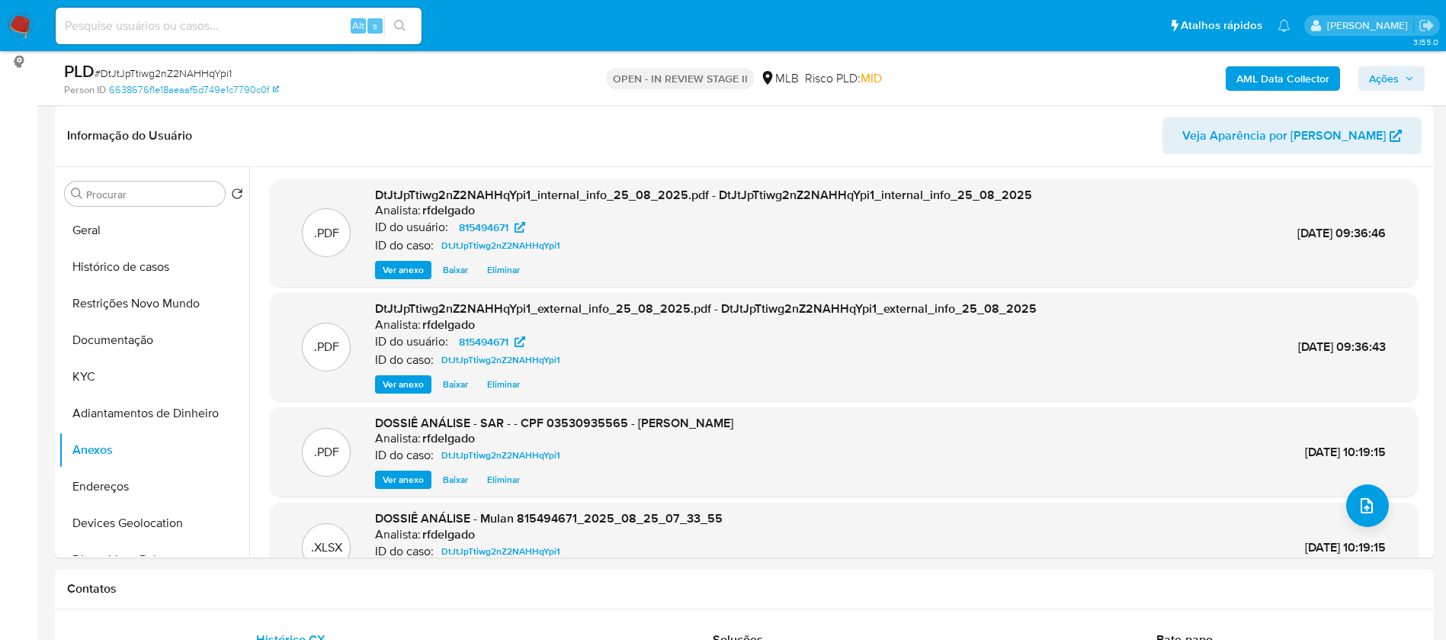
click at [1408, 81] on icon "button" at bounding box center [1409, 78] width 9 height 9
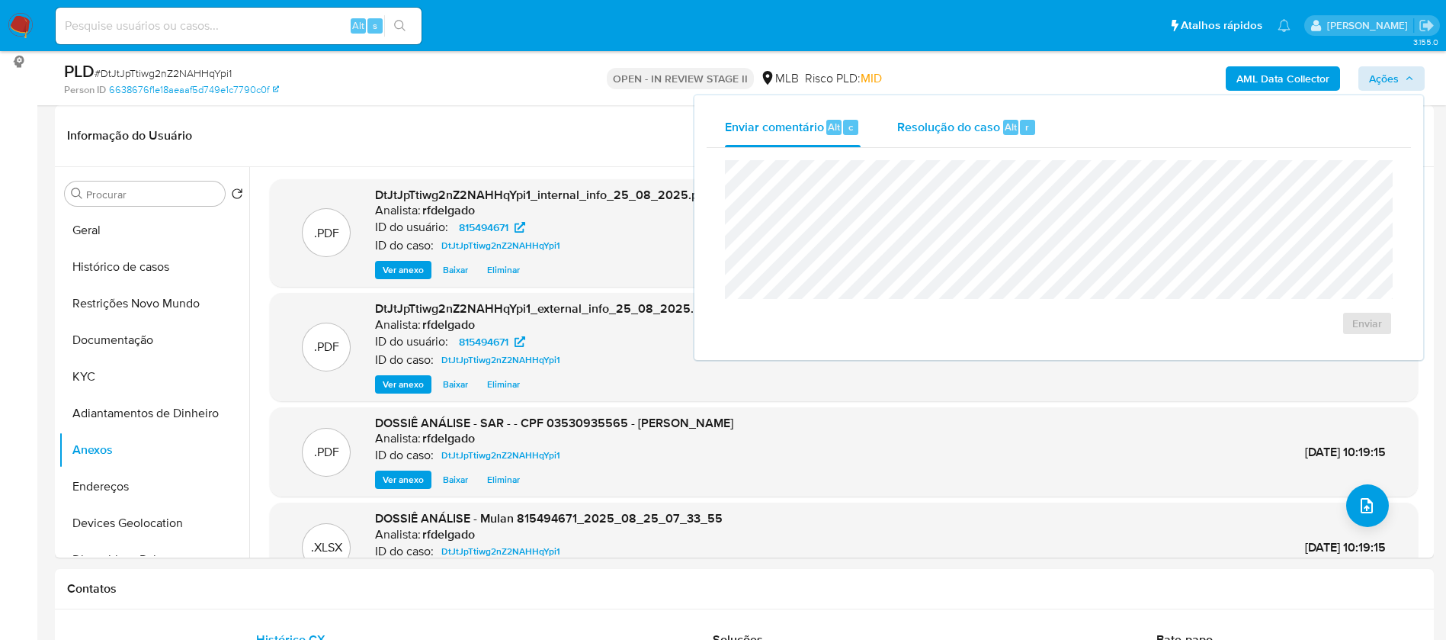
click at [941, 125] on span "Resolução do caso" at bounding box center [948, 126] width 103 height 18
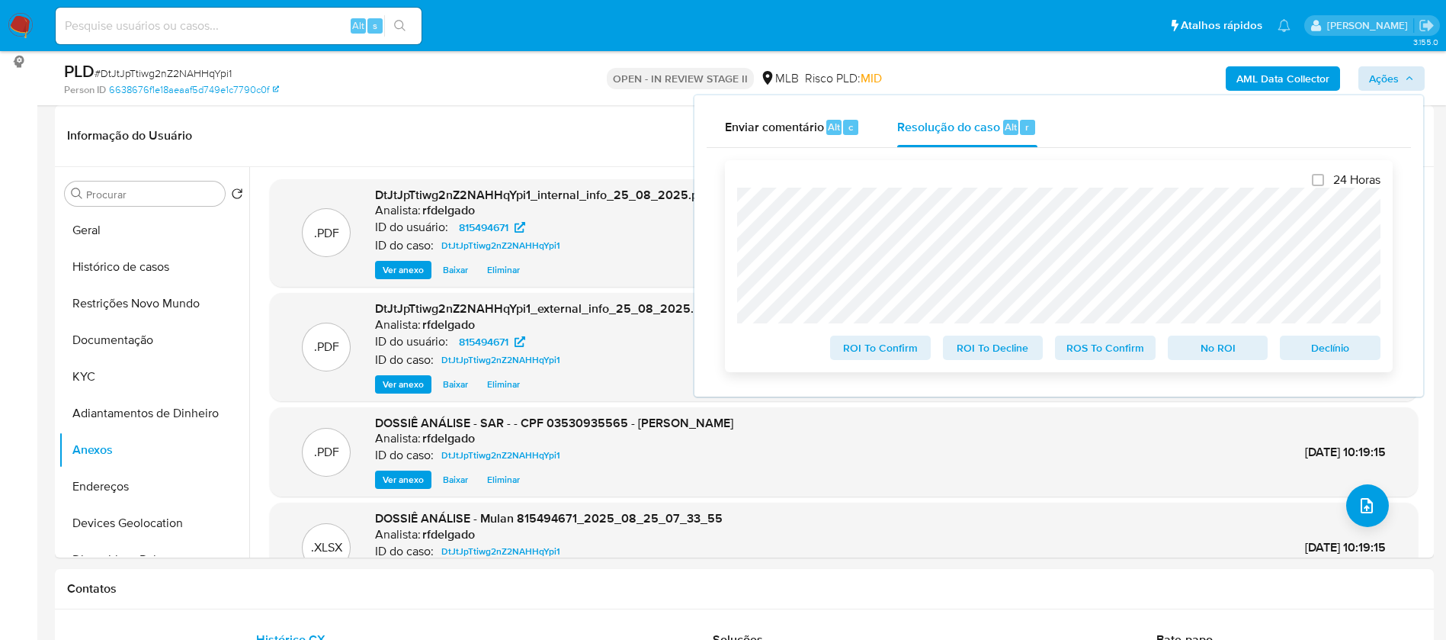
click at [1356, 350] on span "Declínio" at bounding box center [1329, 347] width 79 height 21
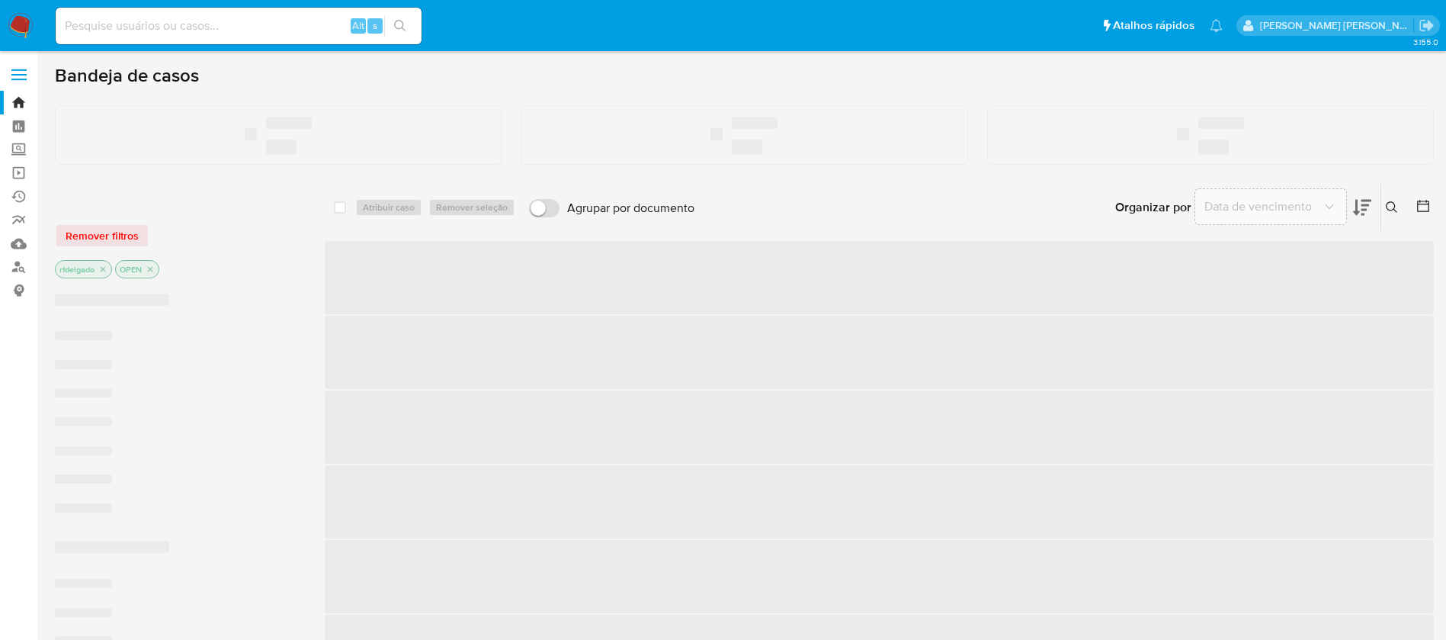
click at [291, 24] on input at bounding box center [239, 26] width 366 height 20
paste input "2176528543"
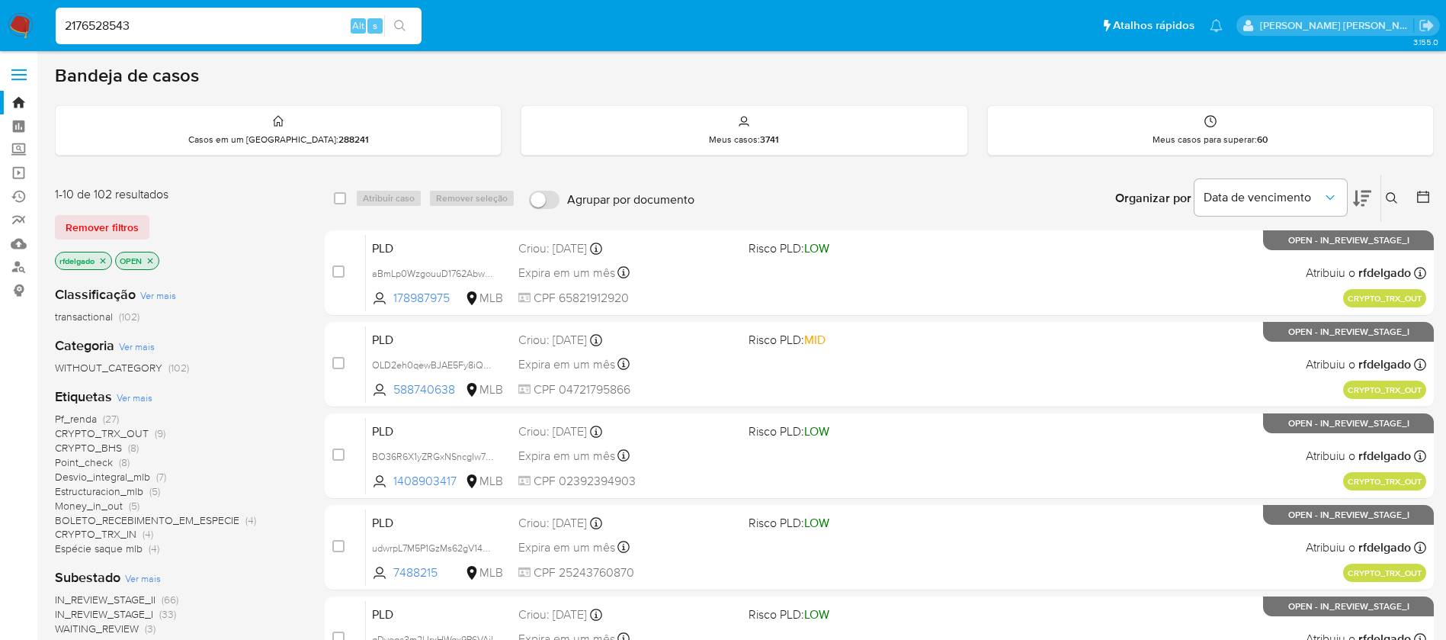
type input "2176528543"
click at [402, 27] on icon "search-icon" at bounding box center [399, 25] width 11 height 11
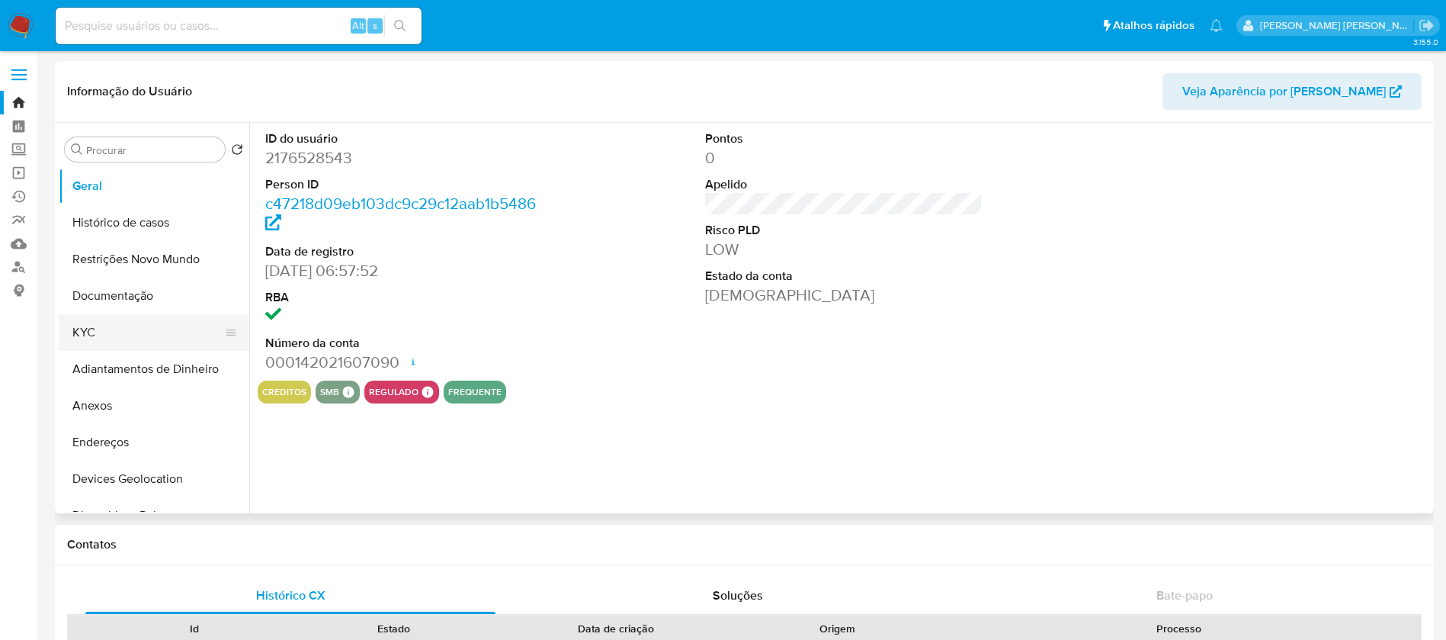
click at [92, 328] on button "KYC" at bounding box center [148, 332] width 178 height 37
select select "10"
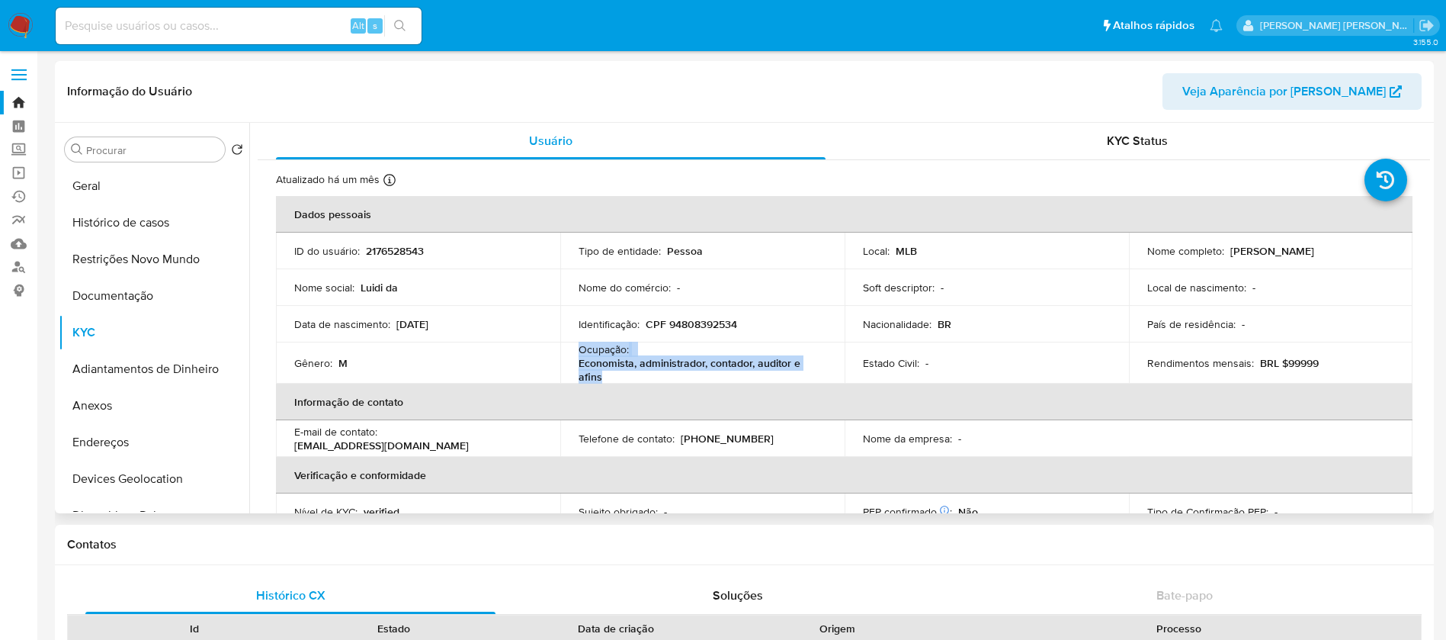
drag, startPoint x: 598, startPoint y: 377, endPoint x: 572, endPoint y: 351, distance: 36.7
click at [572, 351] on td "Ocupação : Economista, administrador, contador, auditor e afins" at bounding box center [702, 362] width 284 height 41
copy div "Ocupação : Economista, administrador, contador, auditor e afins"
click at [823, 274] on td "Nome do comércio : -" at bounding box center [702, 287] width 284 height 37
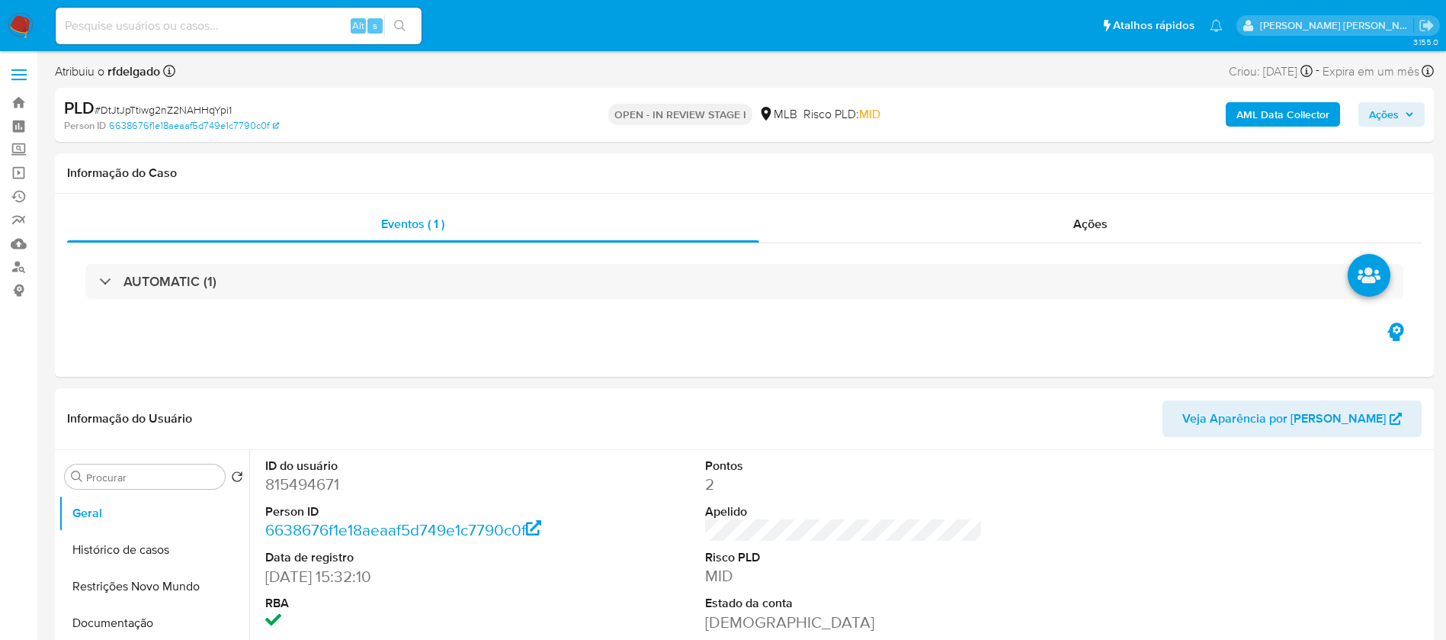
select select "10"
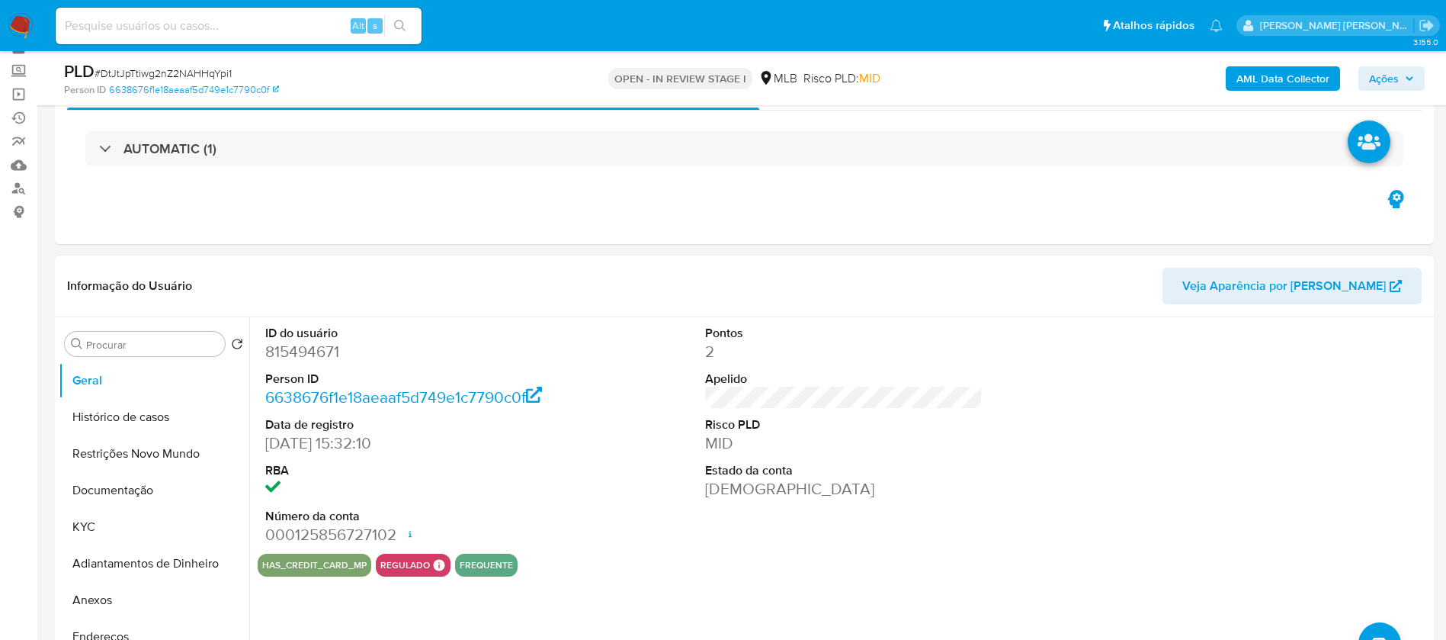
scroll to position [114, 0]
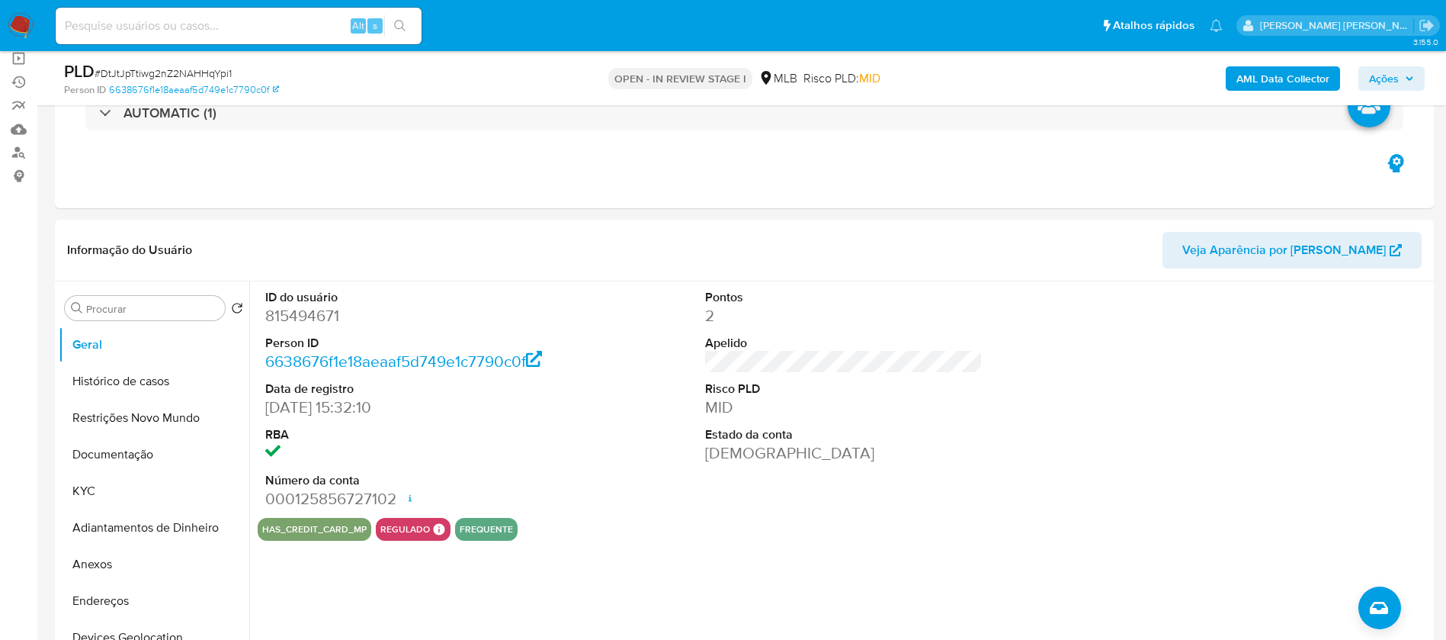
click at [1402, 79] on span "Ações" at bounding box center [1391, 78] width 45 height 21
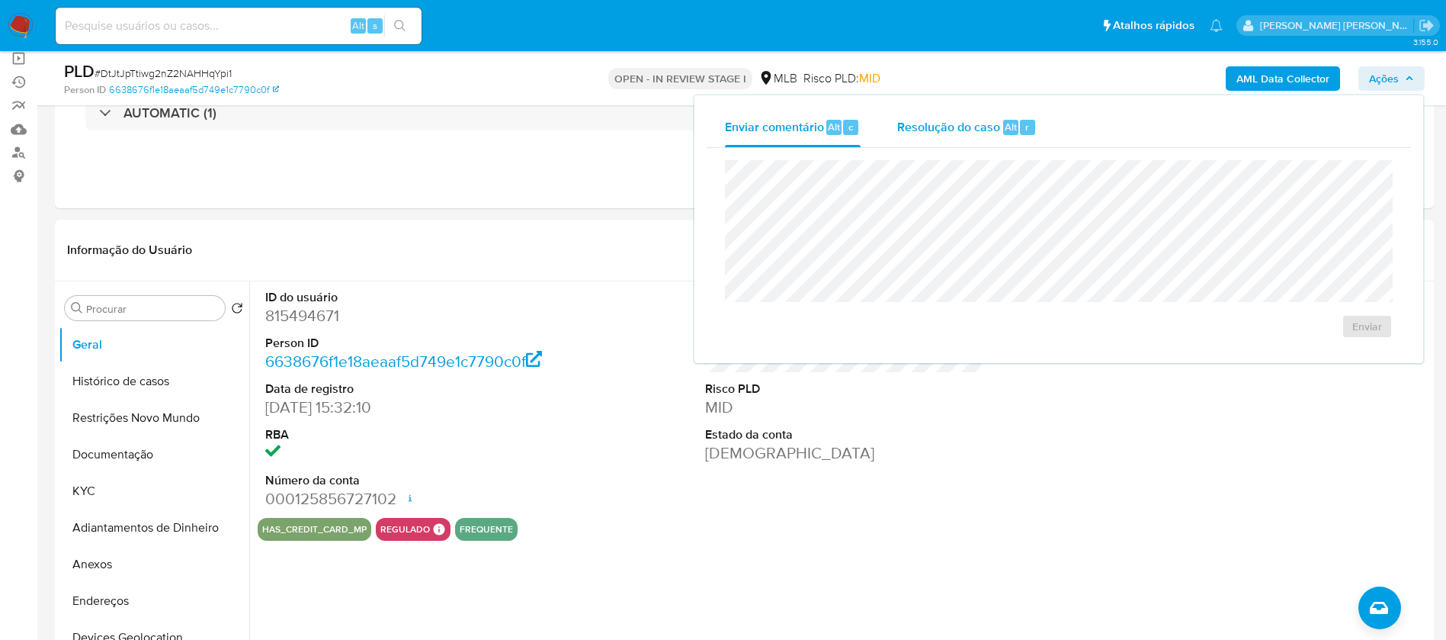
click at [947, 142] on div "Resolução do caso Alt r" at bounding box center [966, 127] width 139 height 40
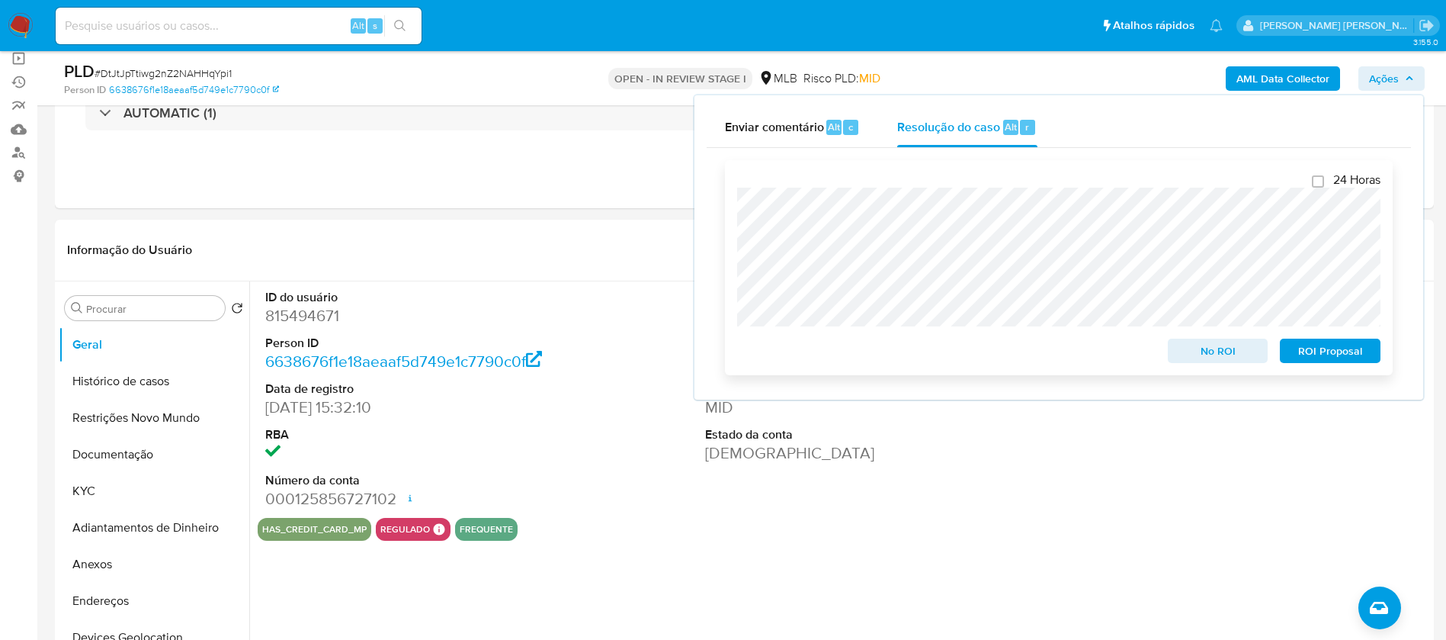
click at [1307, 359] on span "ROI Proposal" at bounding box center [1329, 350] width 79 height 21
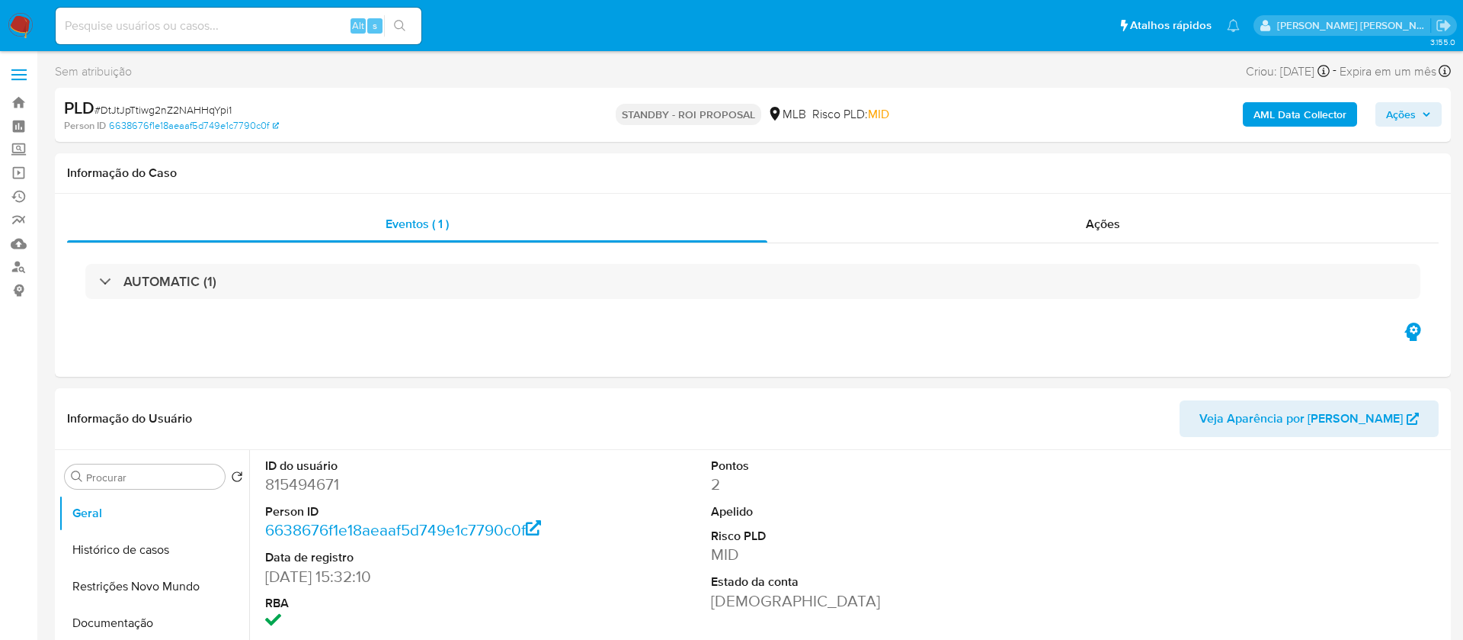
select select "10"
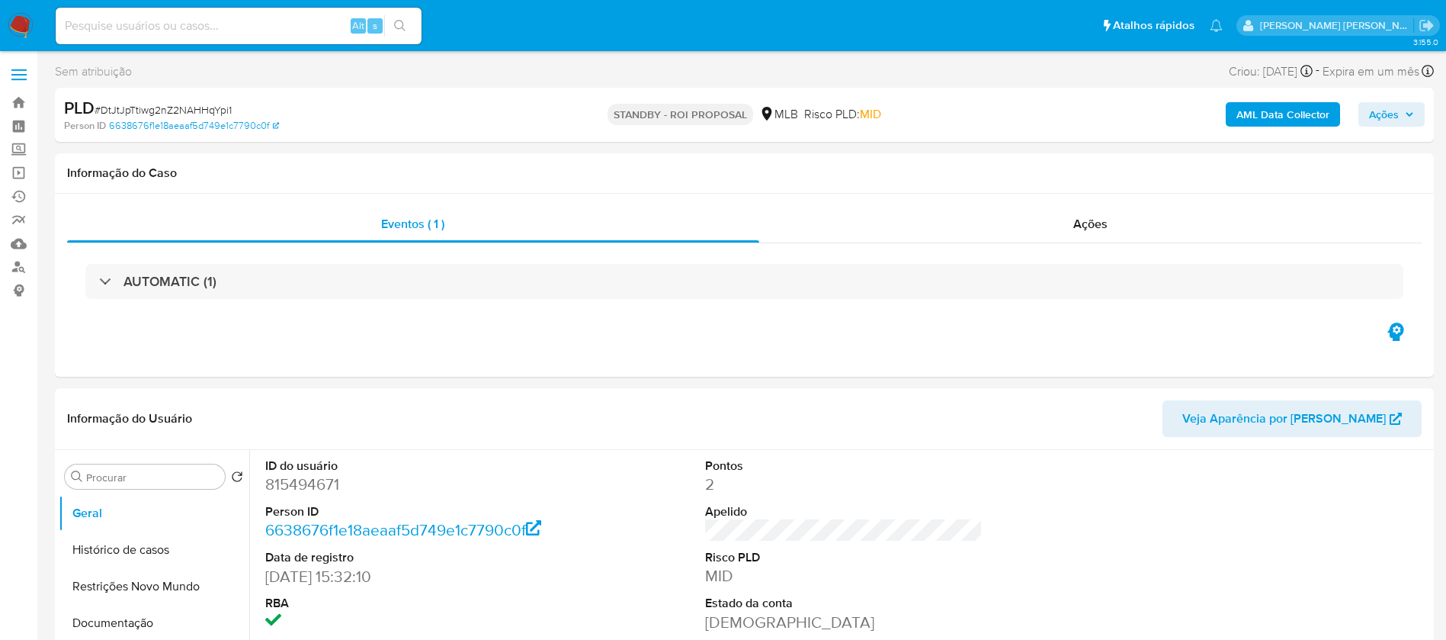
click at [311, 28] on input at bounding box center [239, 26] width 366 height 20
paste input "mFWaEy4EAoaaA8ExYrzVwall"
type input "mFWaEy4EAoaaA8ExYrzVwall"
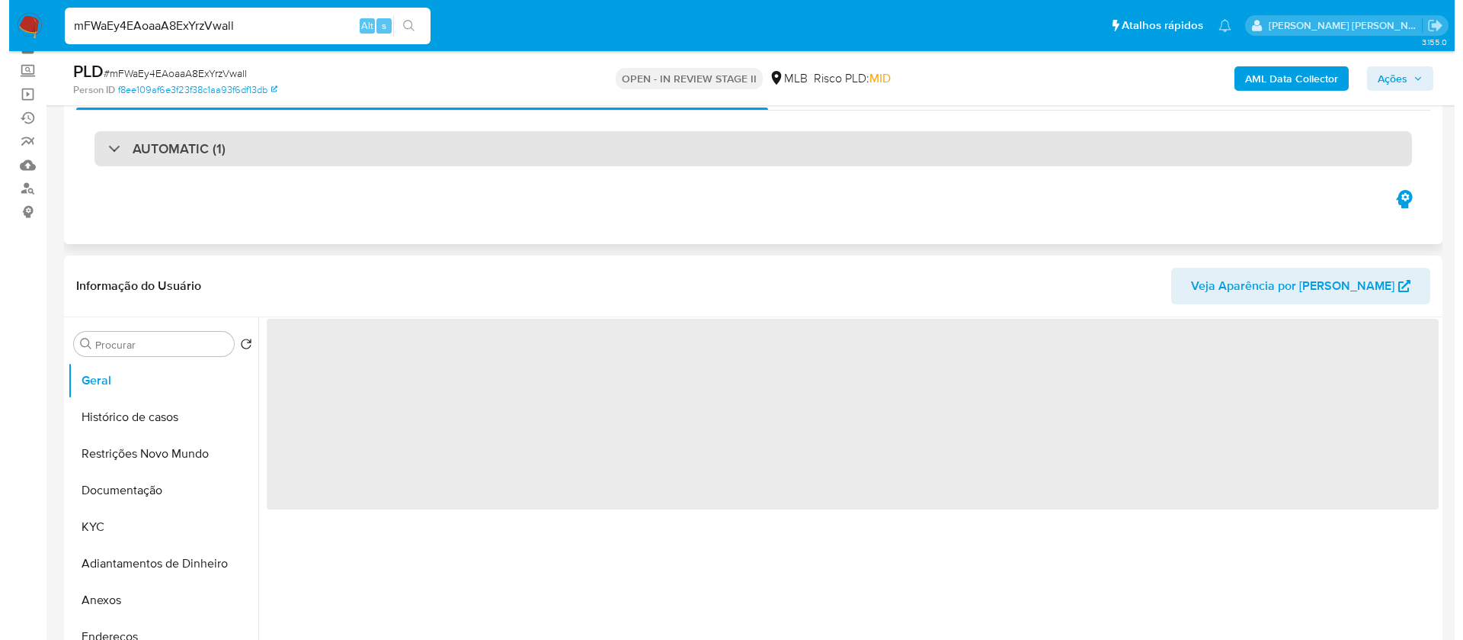
scroll to position [229, 0]
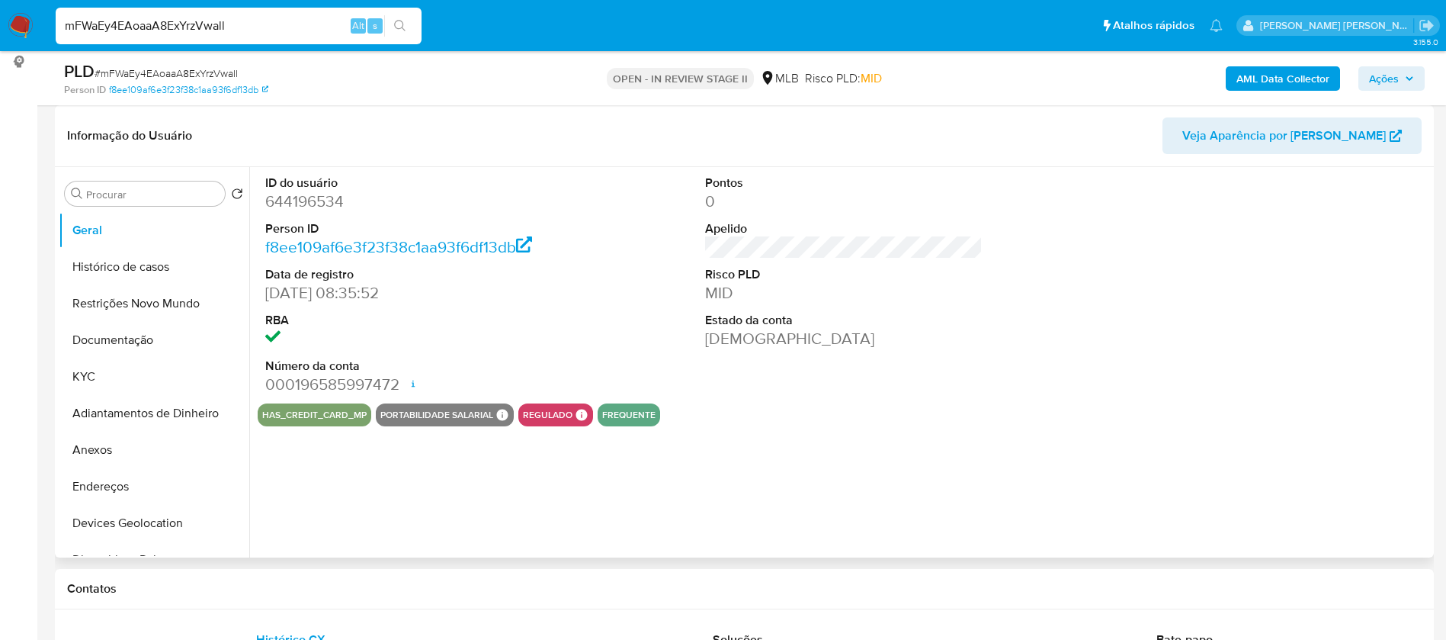
select select "10"
click at [148, 340] on button "Documentação" at bounding box center [148, 340] width 178 height 37
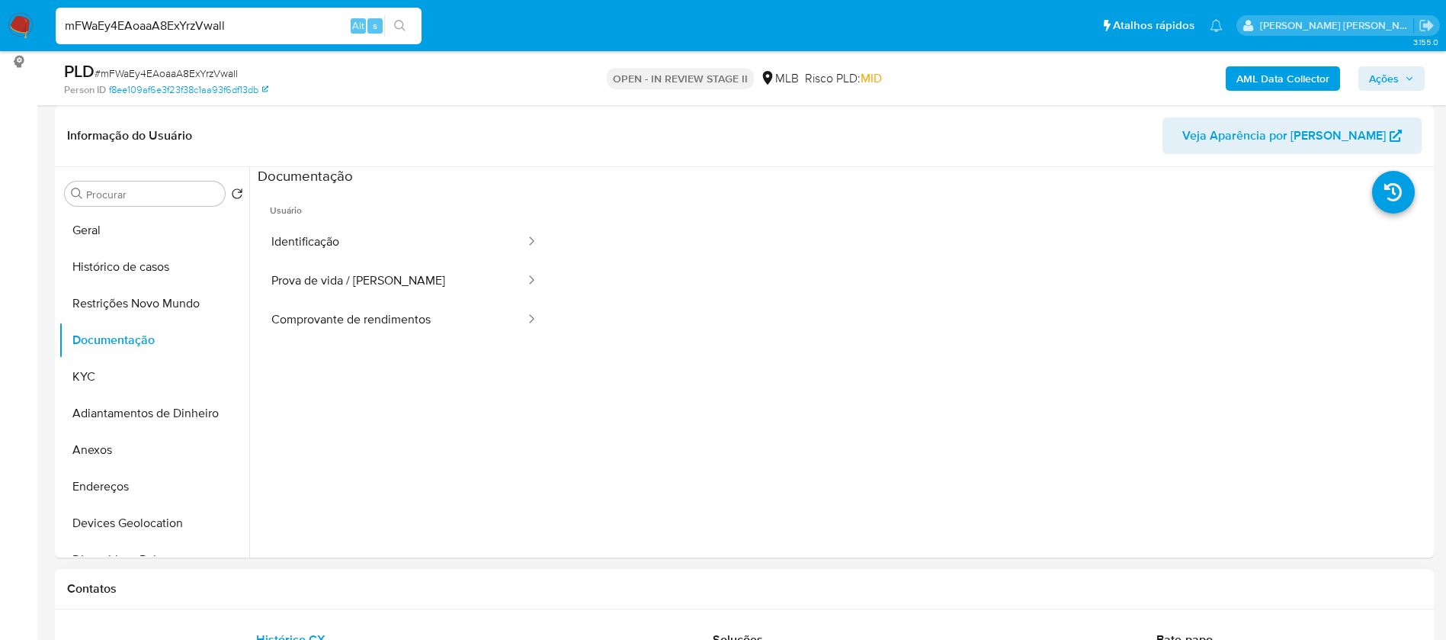
click at [1058, 588] on h1 "Contatos" at bounding box center [744, 588] width 1354 height 15
click at [410, 223] on button "Identificação" at bounding box center [392, 242] width 269 height 39
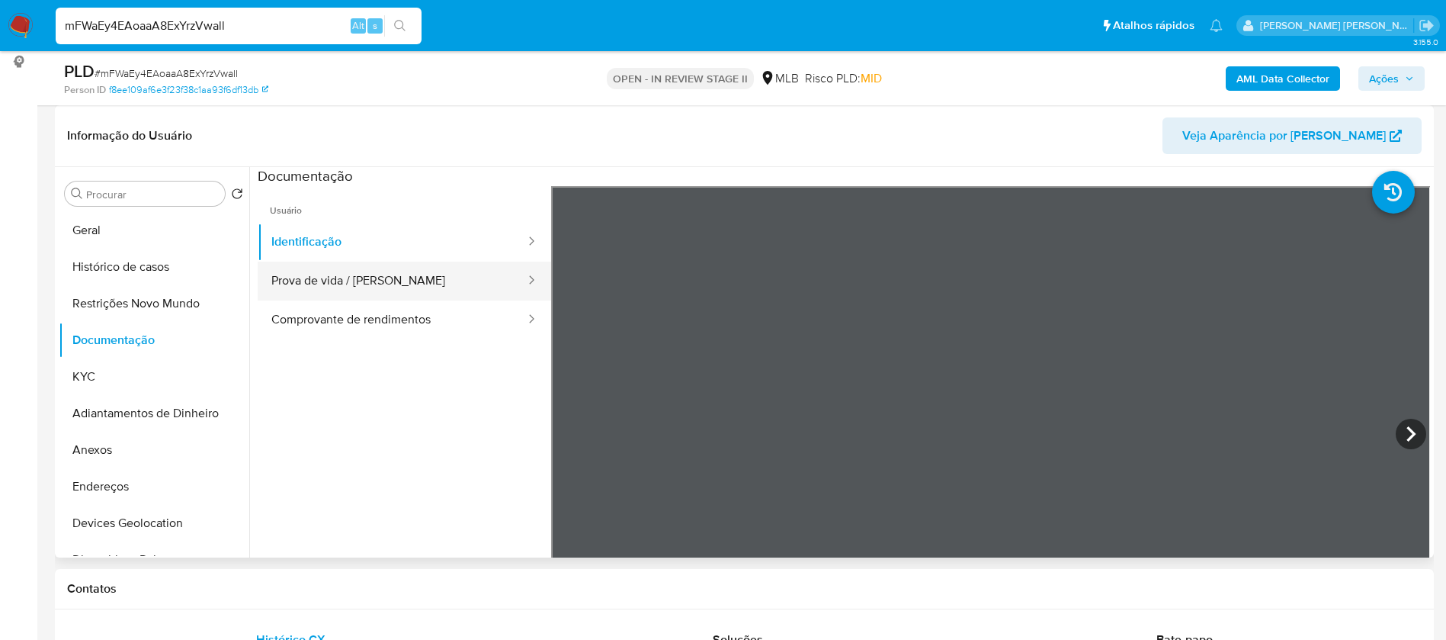
click at [421, 289] on button "Prova de vida / Selfie" at bounding box center [392, 280] width 269 height 39
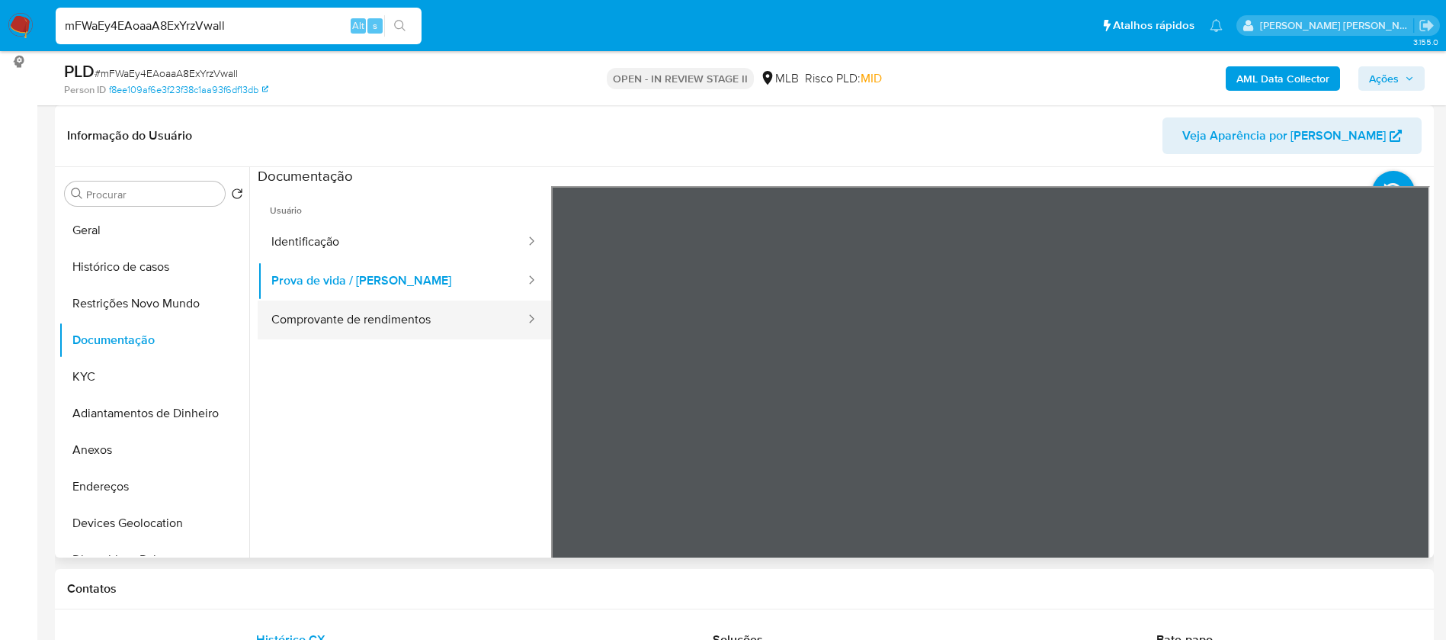
click at [352, 316] on button "Comprovante de rendimentos" at bounding box center [392, 319] width 269 height 39
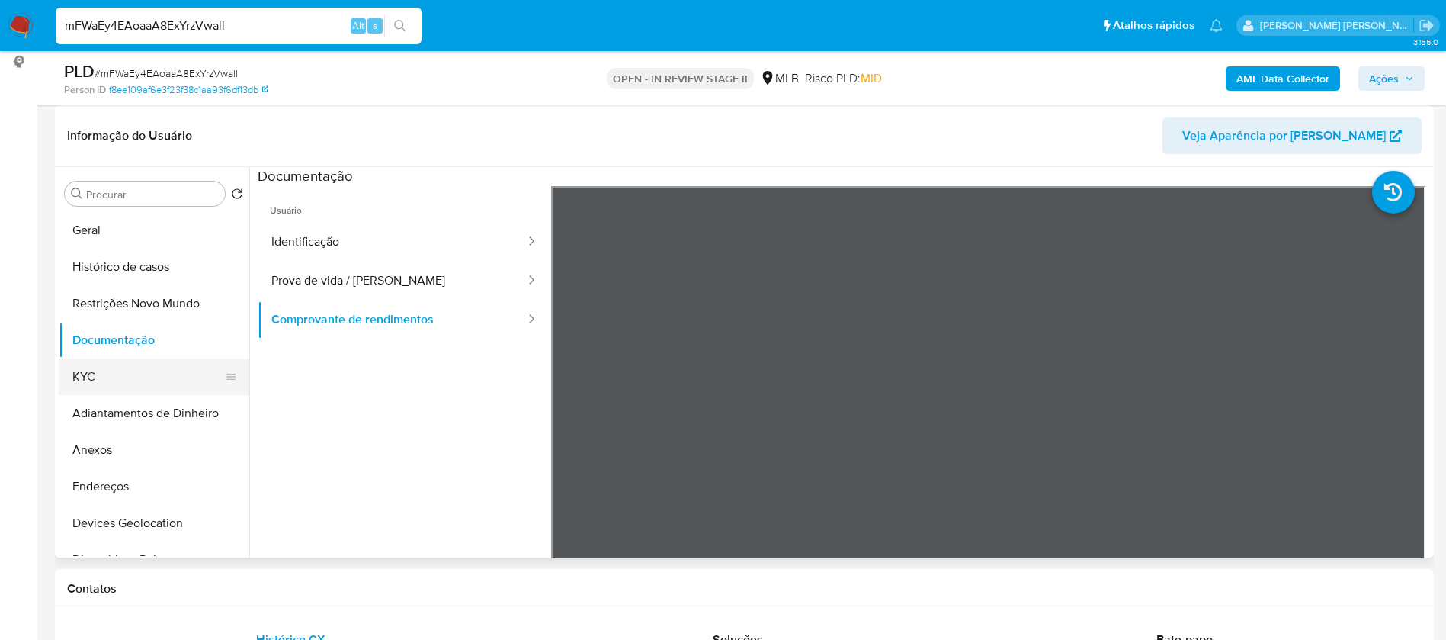
click at [147, 372] on button "KYC" at bounding box center [148, 376] width 178 height 37
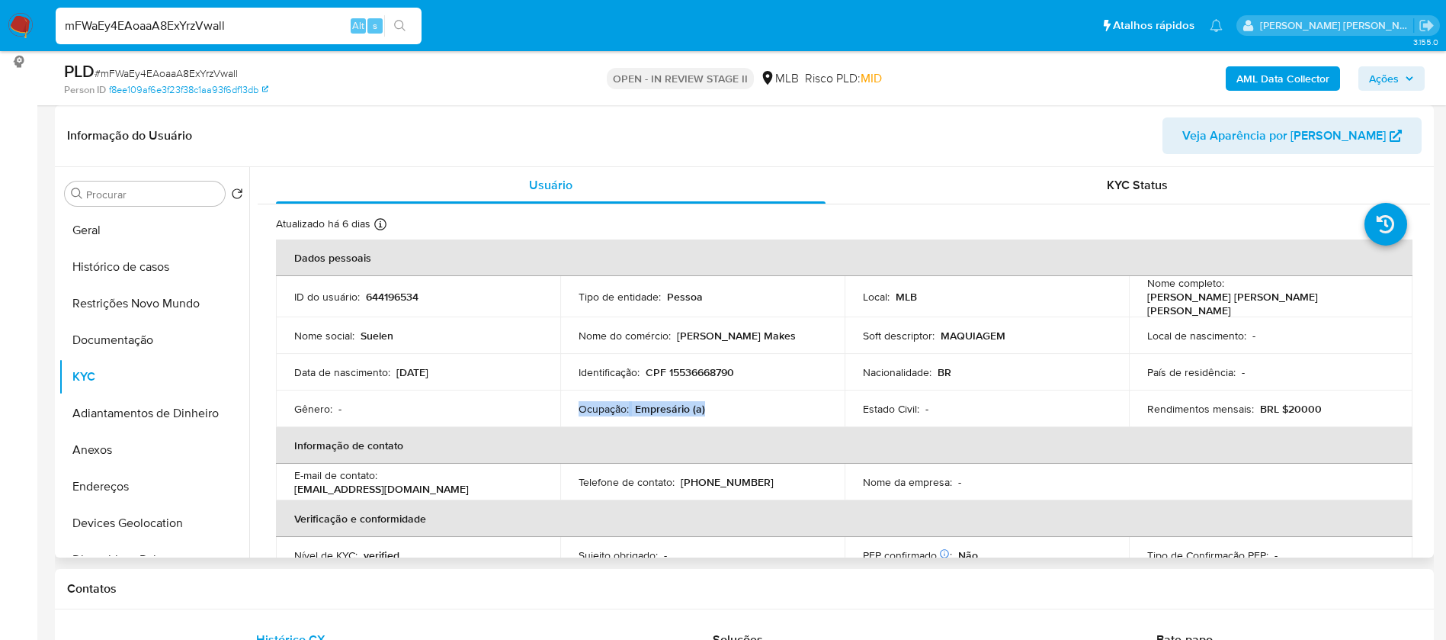
drag, startPoint x: 709, startPoint y: 406, endPoint x: 575, endPoint y: 406, distance: 133.4
click at [575, 406] on td "Ocupação : Empresário (a)" at bounding box center [702, 408] width 284 height 37
copy div "Ocupação : Empresário (a)"
click at [1272, 78] on b "AML Data Collector" at bounding box center [1282, 78] width 93 height 24
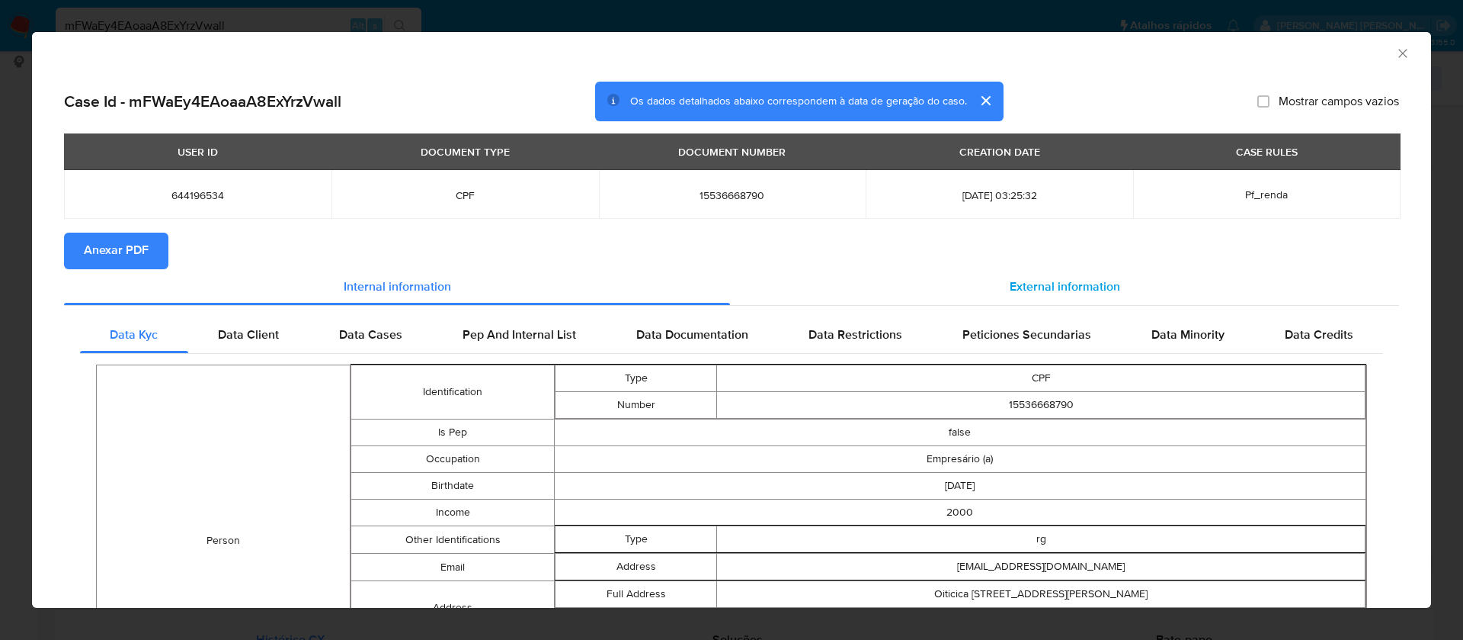
click at [1046, 281] on span "External information" at bounding box center [1065, 287] width 111 height 18
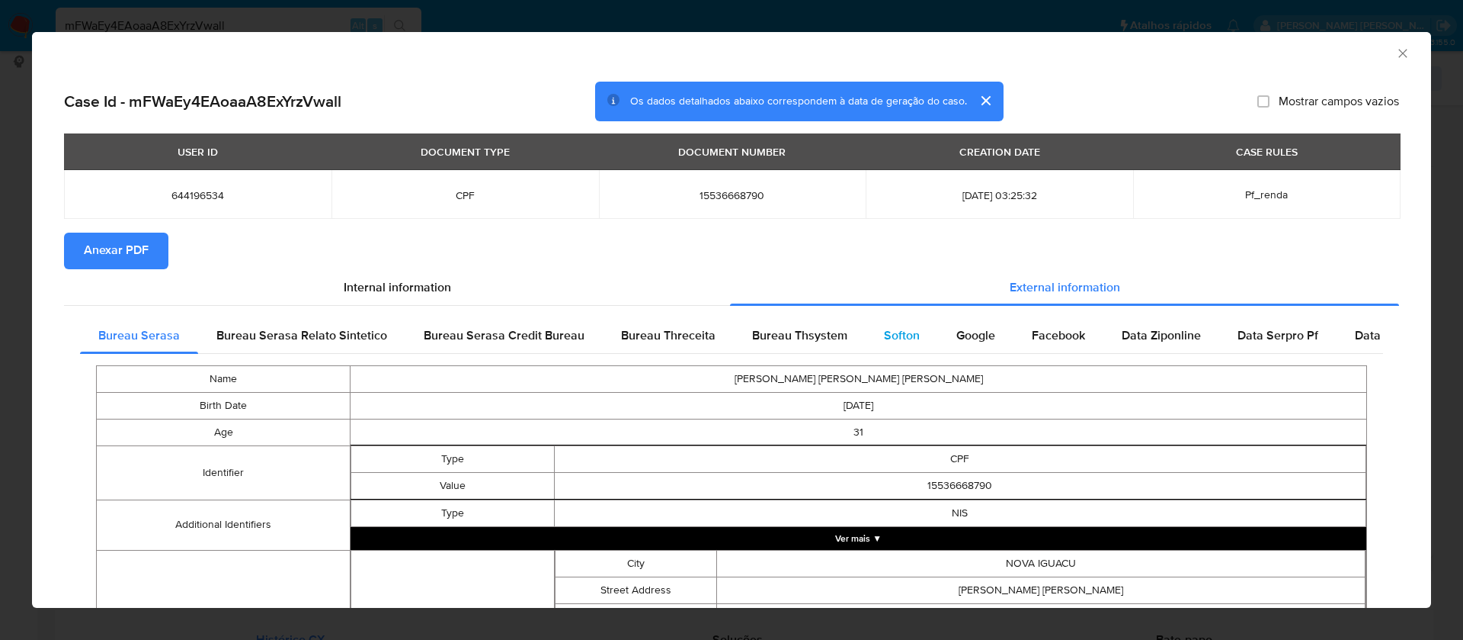
click at [906, 329] on span "Softon" at bounding box center [902, 335] width 36 height 18
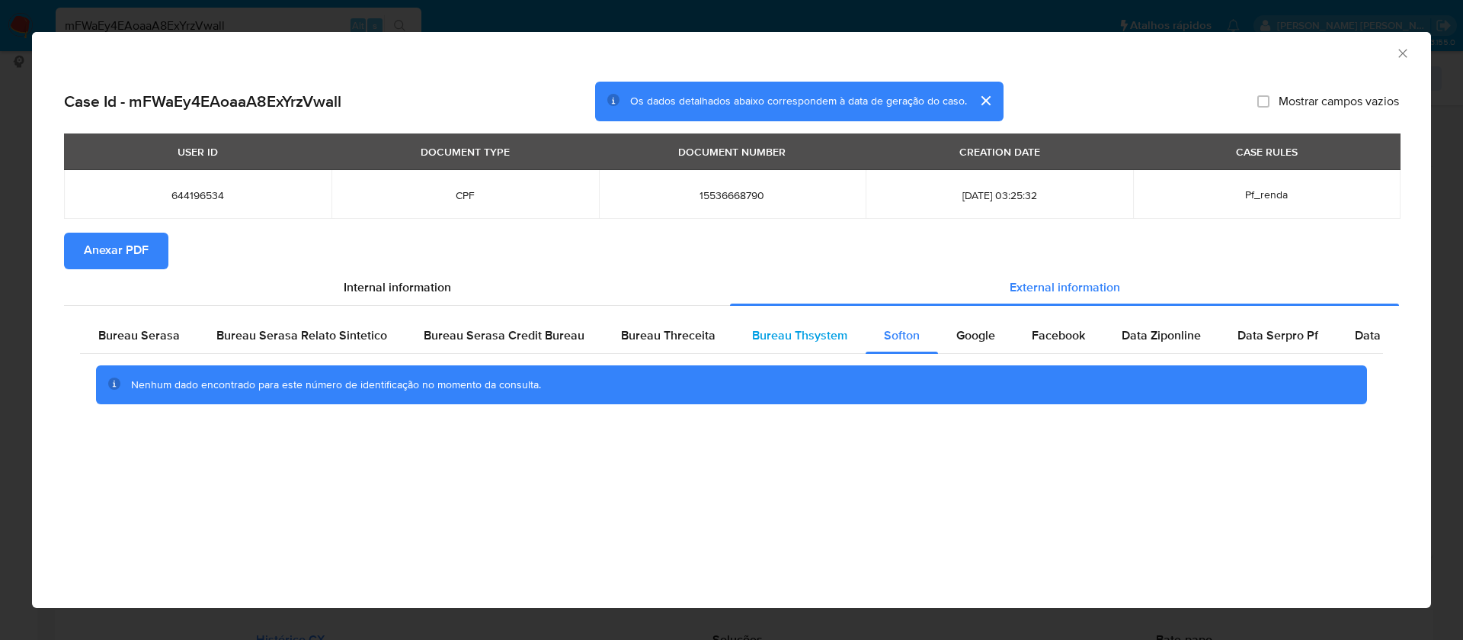
click at [797, 327] on span "Bureau Thsystem" at bounding box center [799, 335] width 95 height 18
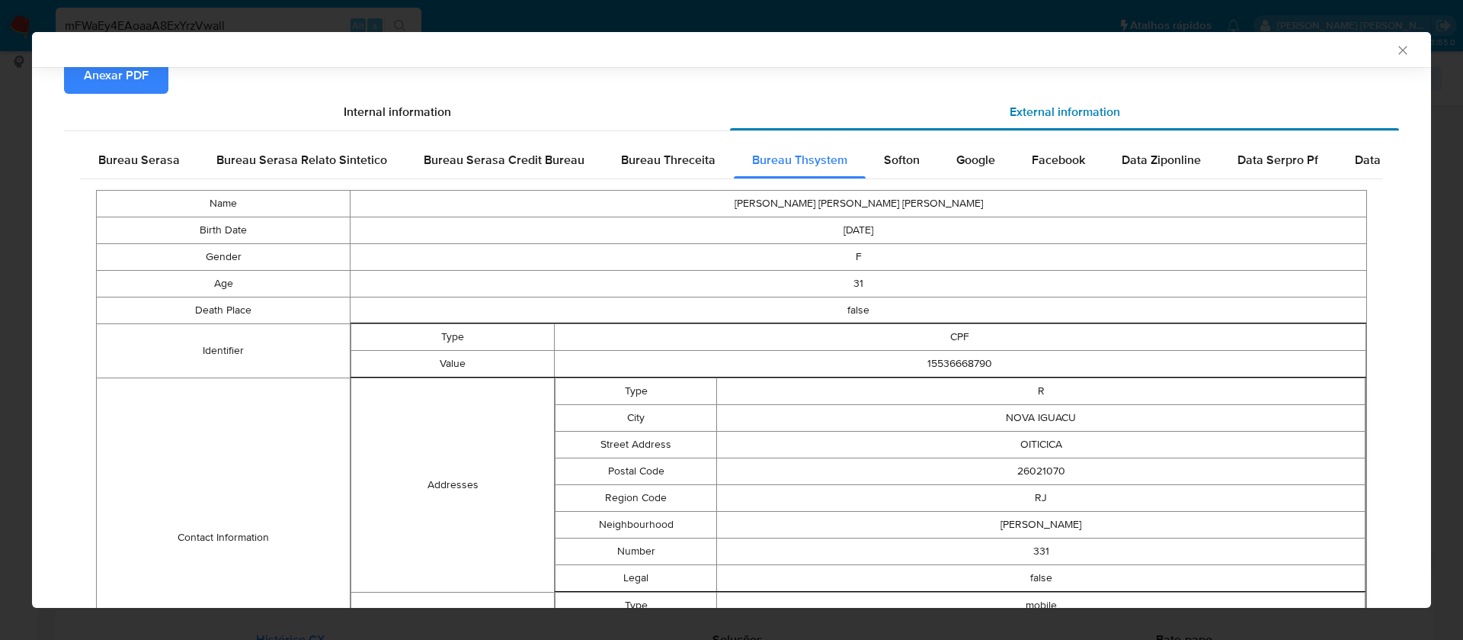
scroll to position [555, 0]
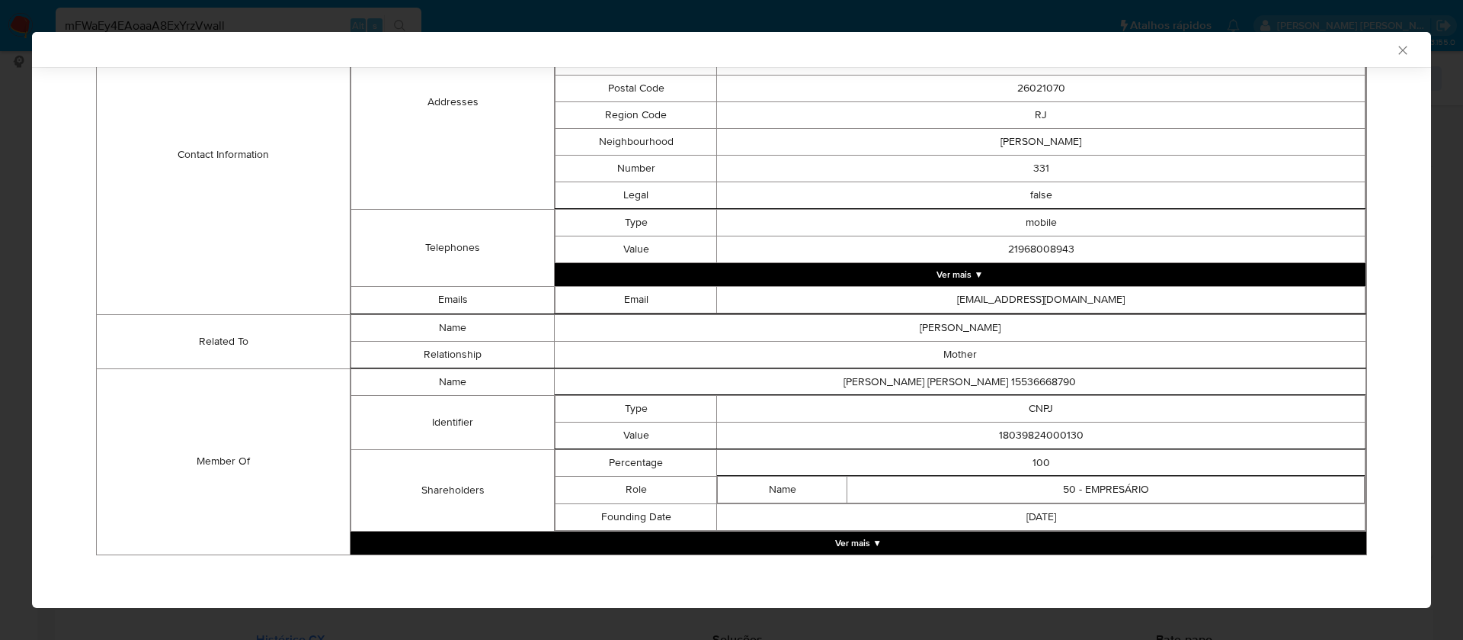
click at [861, 544] on button "Ver mais ▼" at bounding box center [859, 542] width 1016 height 23
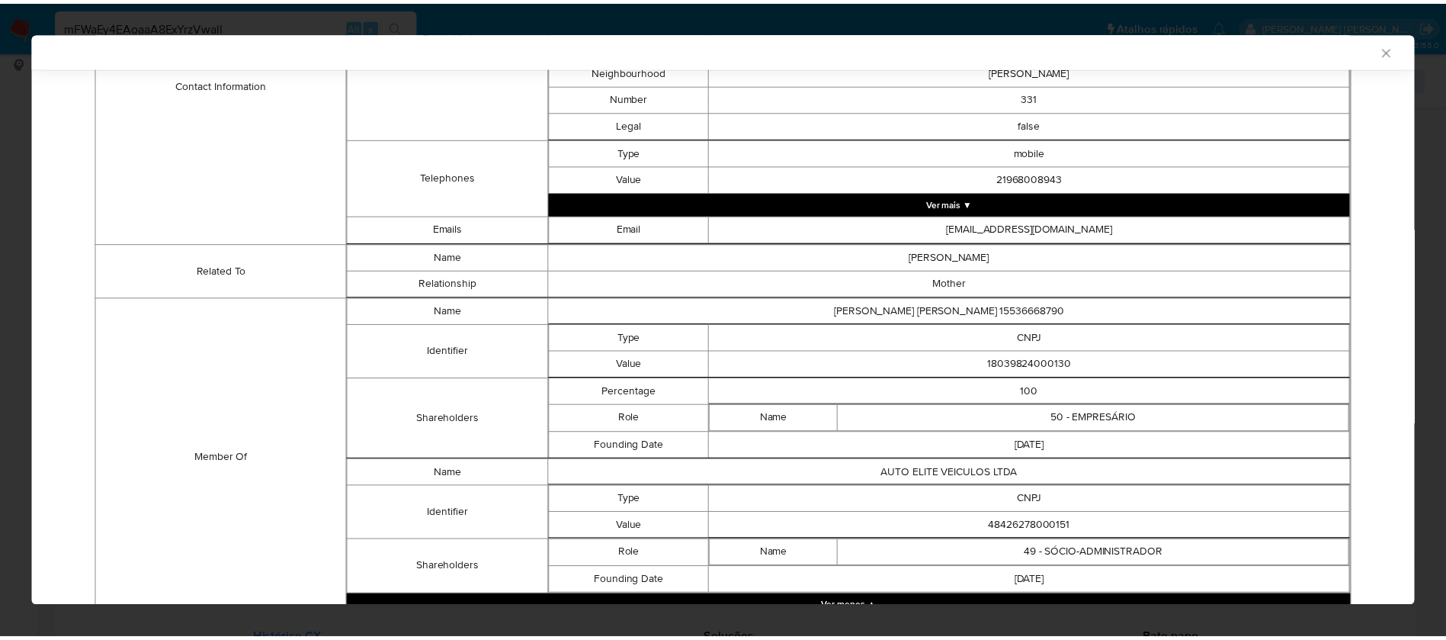
scroll to position [691, 0]
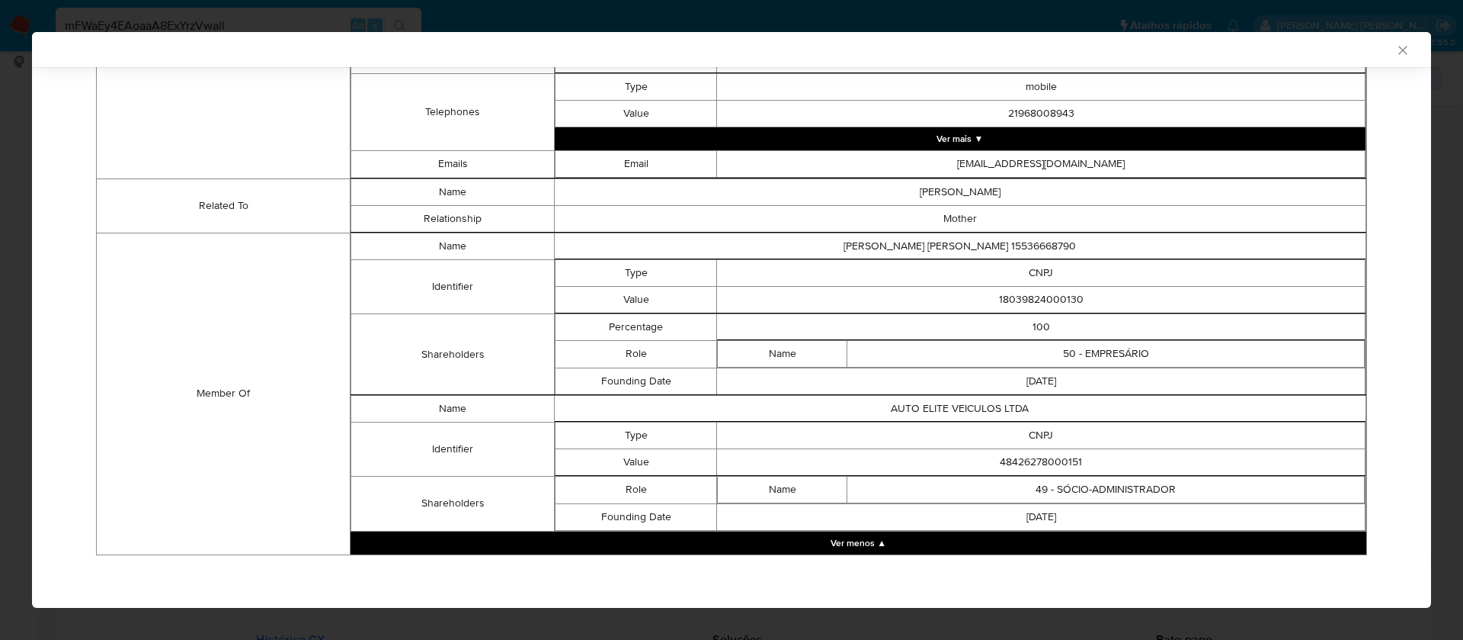
click at [1050, 294] on td "18039824000130" at bounding box center [1041, 299] width 649 height 27
copy td "18039824000130"
click at [1050, 457] on td "48426278000151" at bounding box center [1041, 461] width 649 height 27
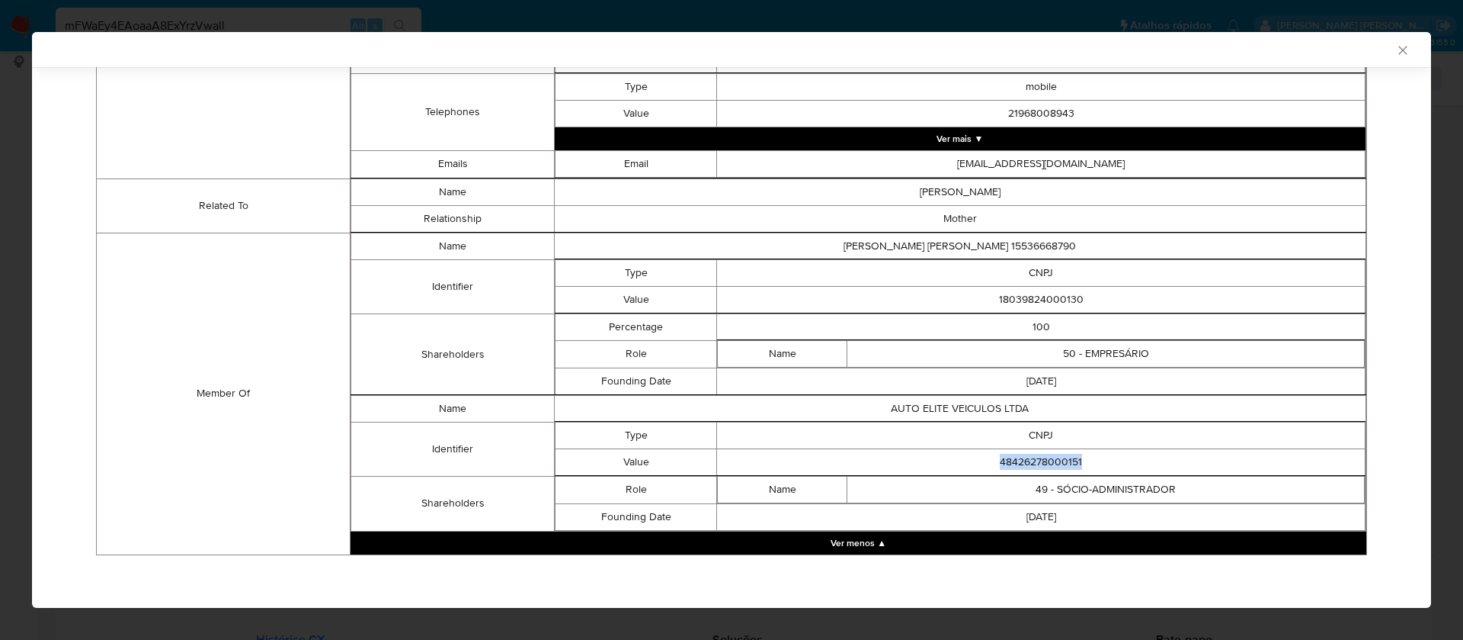
click at [1050, 457] on td "48426278000151" at bounding box center [1041, 461] width 649 height 27
copy td "48426278000151"
click at [972, 412] on td "AUTO ELITE VEICULOS LTDA" at bounding box center [960, 408] width 812 height 27
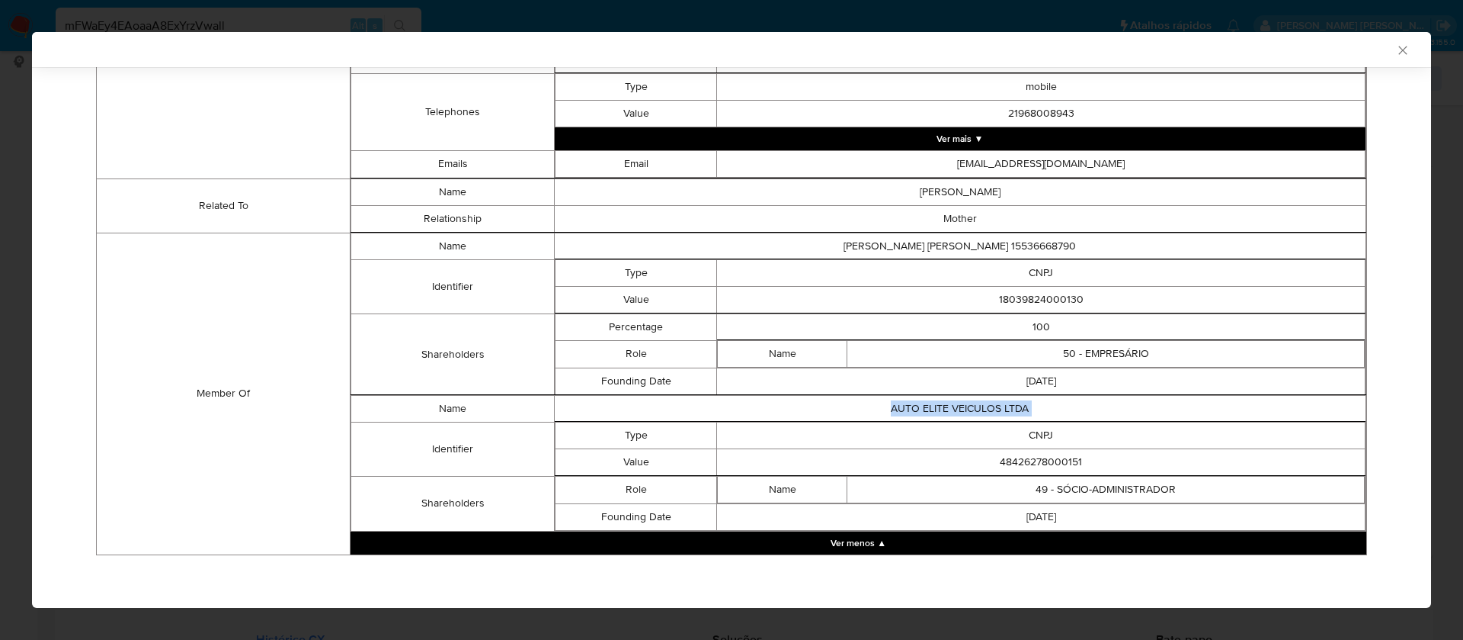
click at [972, 411] on td "AUTO ELITE VEICULOS LTDA" at bounding box center [960, 408] width 812 height 27
copy td "AUTO ELITE VEICULOS LTDA"
click at [1396, 51] on icon "Fechar a janela" at bounding box center [1403, 50] width 15 height 15
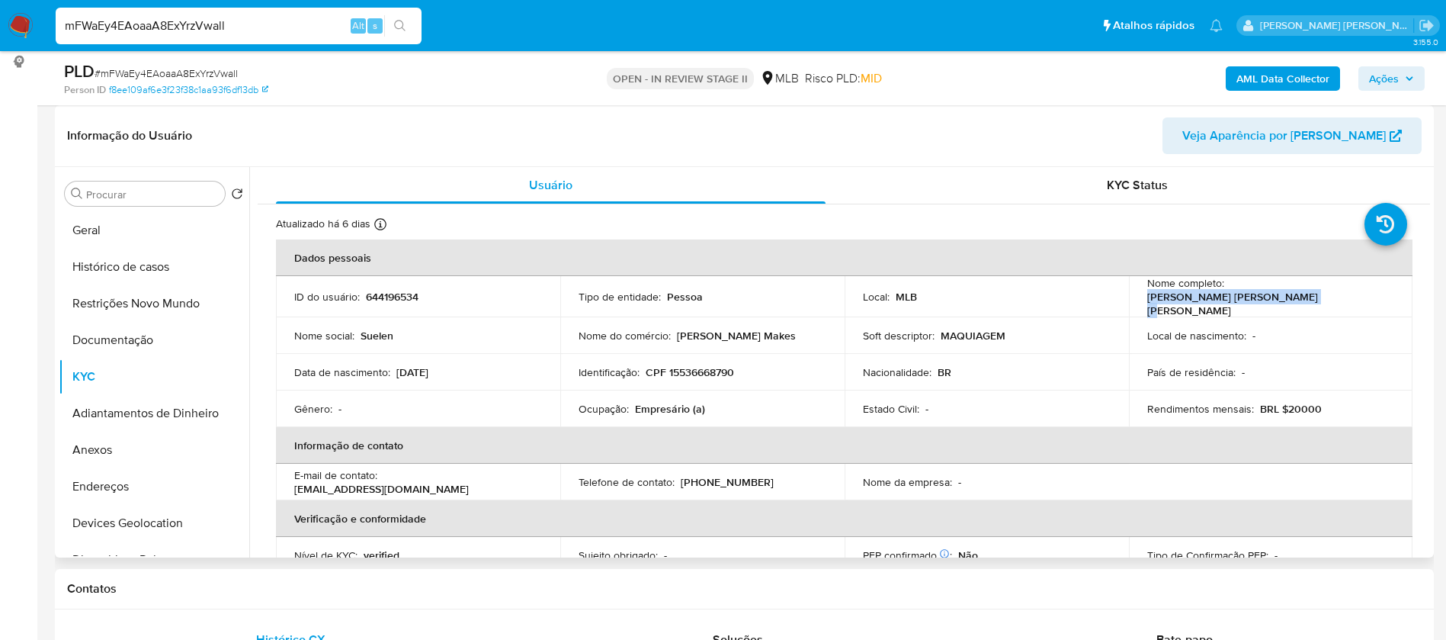
drag, startPoint x: 1377, startPoint y: 299, endPoint x: 1224, endPoint y: 292, distance: 153.4
click at [1224, 292] on div "Nome completo : Suelen da Silva Mendes Pereira" at bounding box center [1271, 296] width 248 height 41
copy p "Suelen da Silva Mendes Pereira"
click at [396, 290] on p "644196534" at bounding box center [392, 297] width 53 height 14
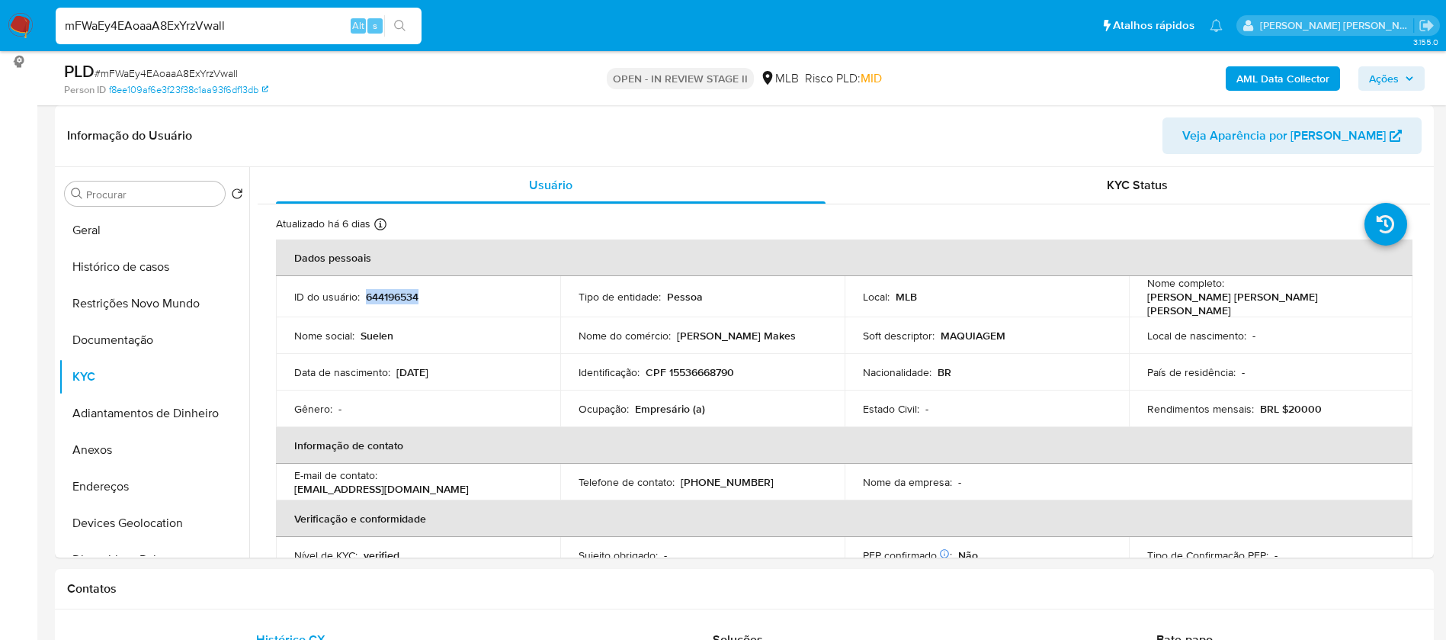
copy p "644196534"
click at [120, 218] on button "Geral" at bounding box center [148, 230] width 178 height 37
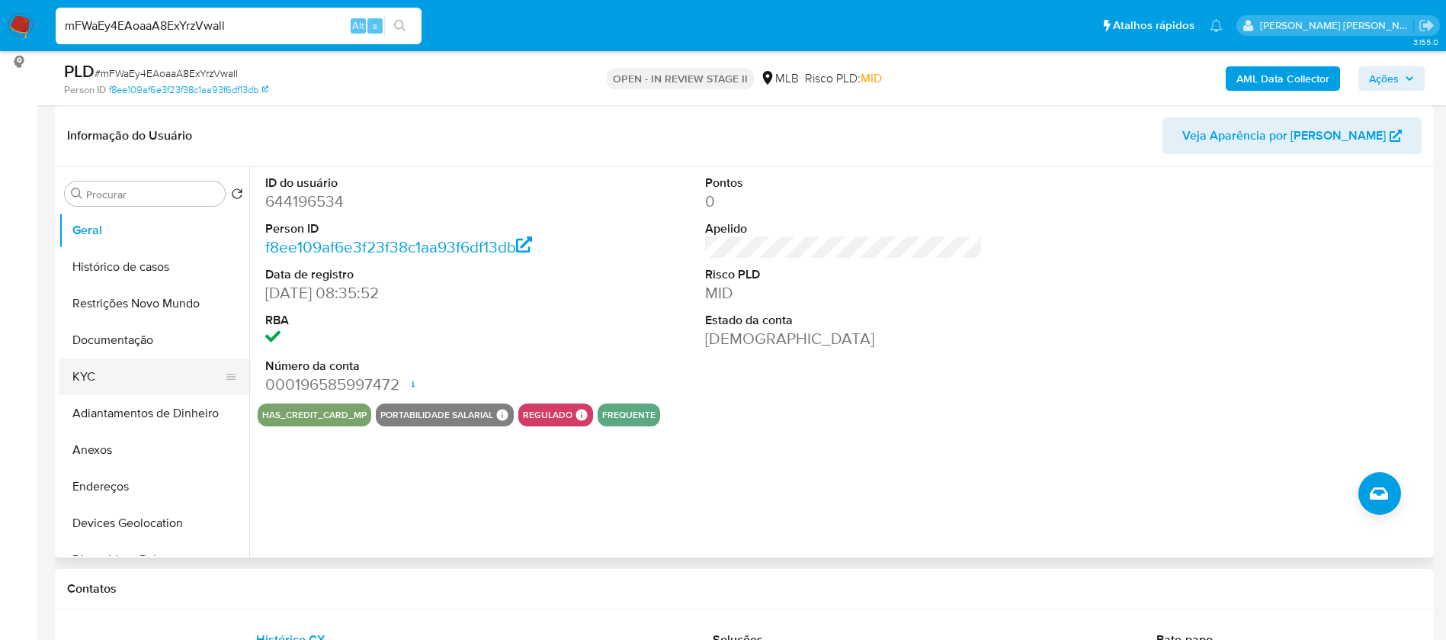
click at [81, 381] on button "KYC" at bounding box center [148, 376] width 178 height 37
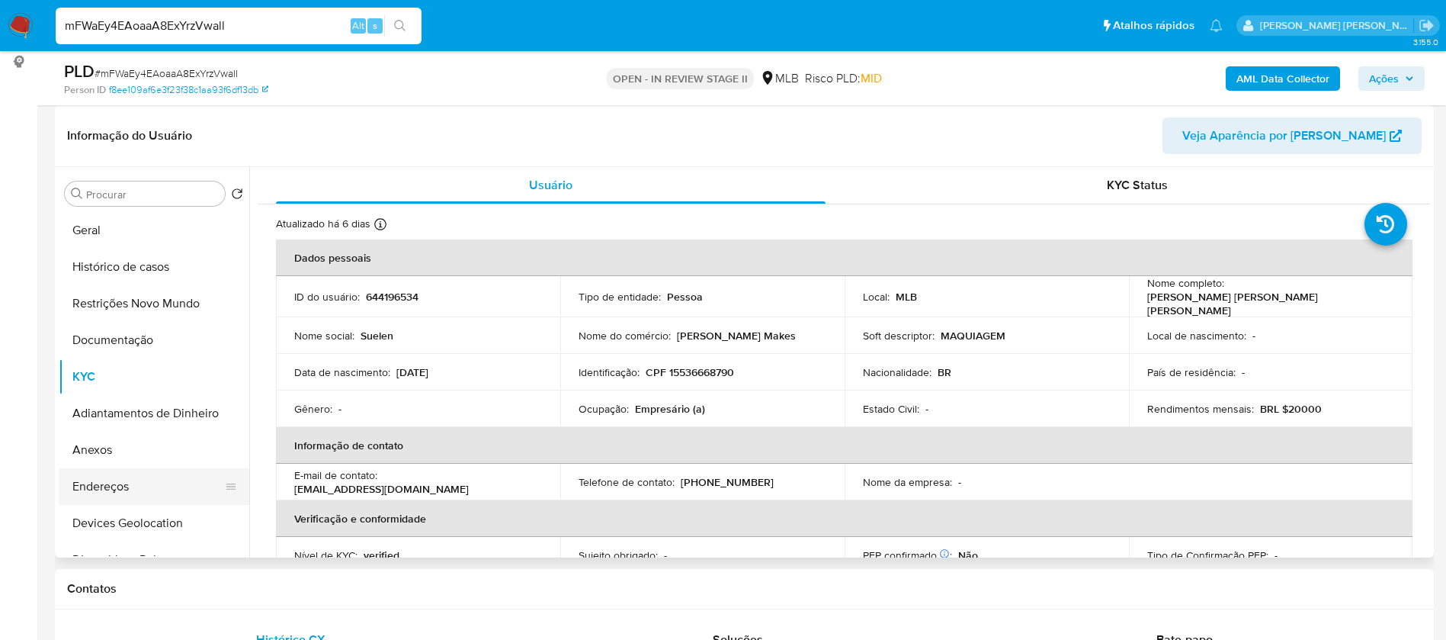
click at [147, 482] on button "Endereços" at bounding box center [148, 486] width 178 height 37
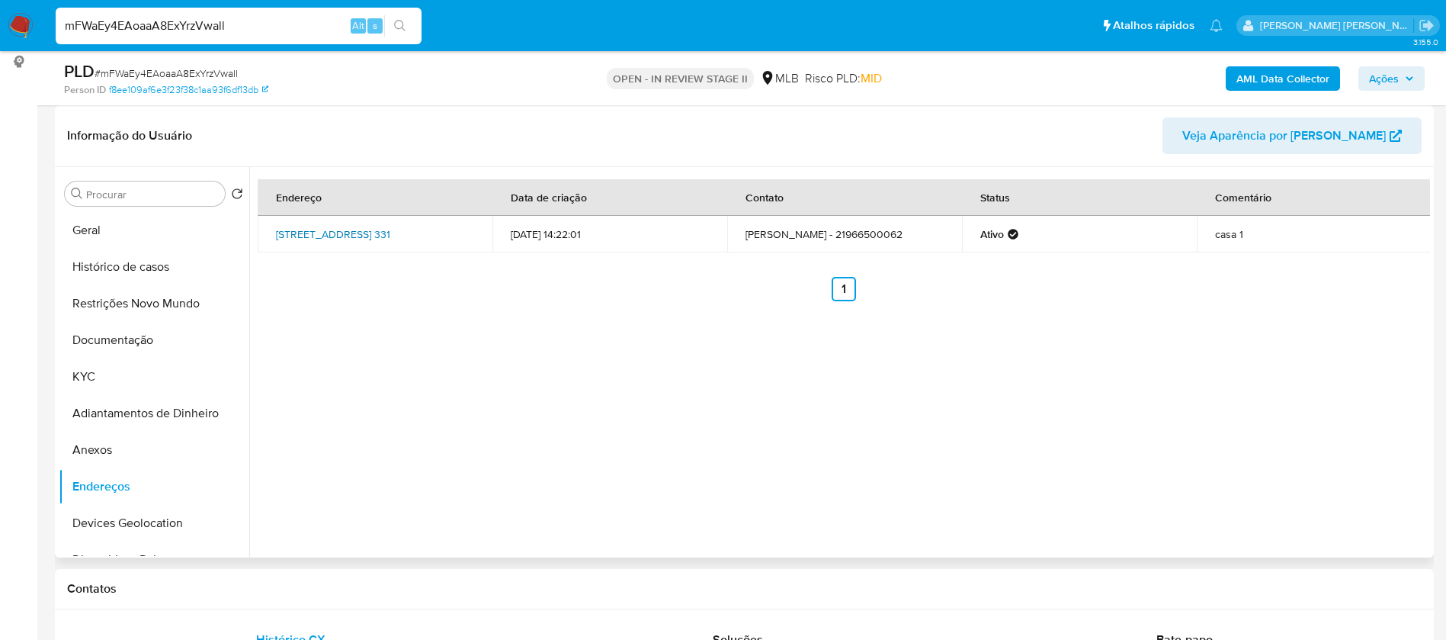
click at [386, 233] on link "Rua Oiticica 331, Nova Iguaçu, Rio De Janeiro, 26021070, Brasil 331" at bounding box center [333, 233] width 114 height 15
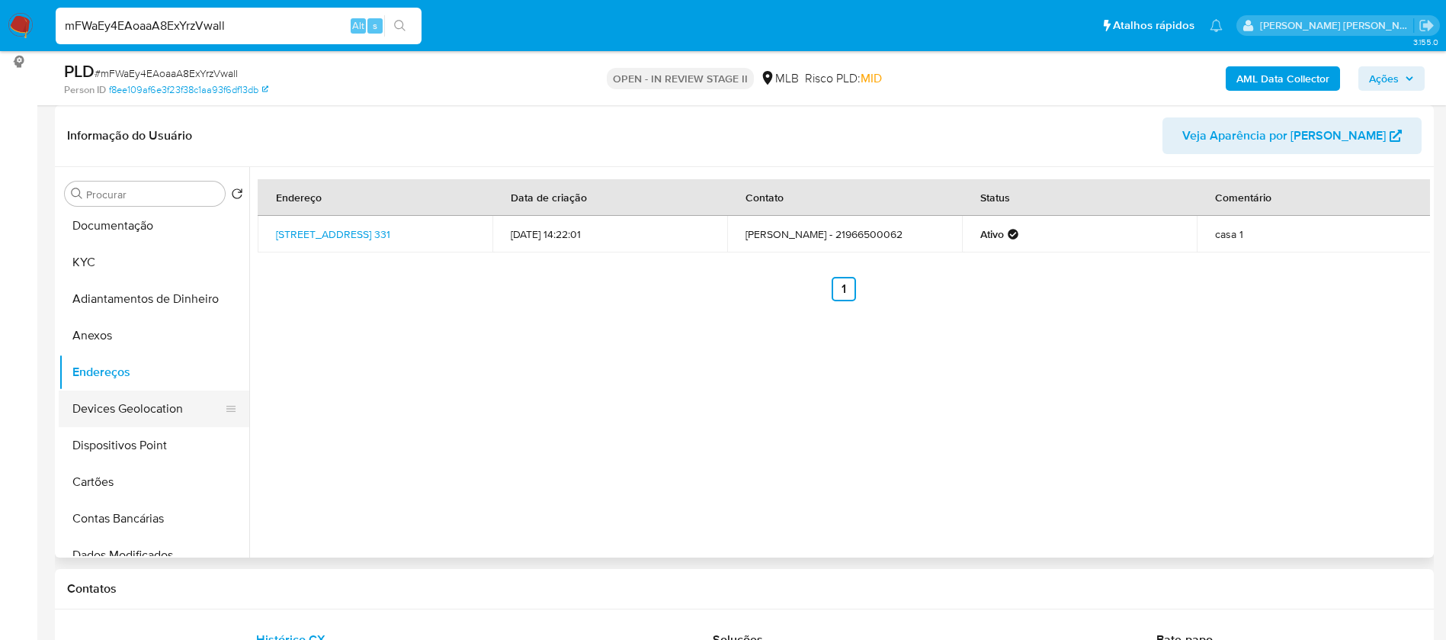
click at [162, 411] on button "Devices Geolocation" at bounding box center [148, 408] width 178 height 37
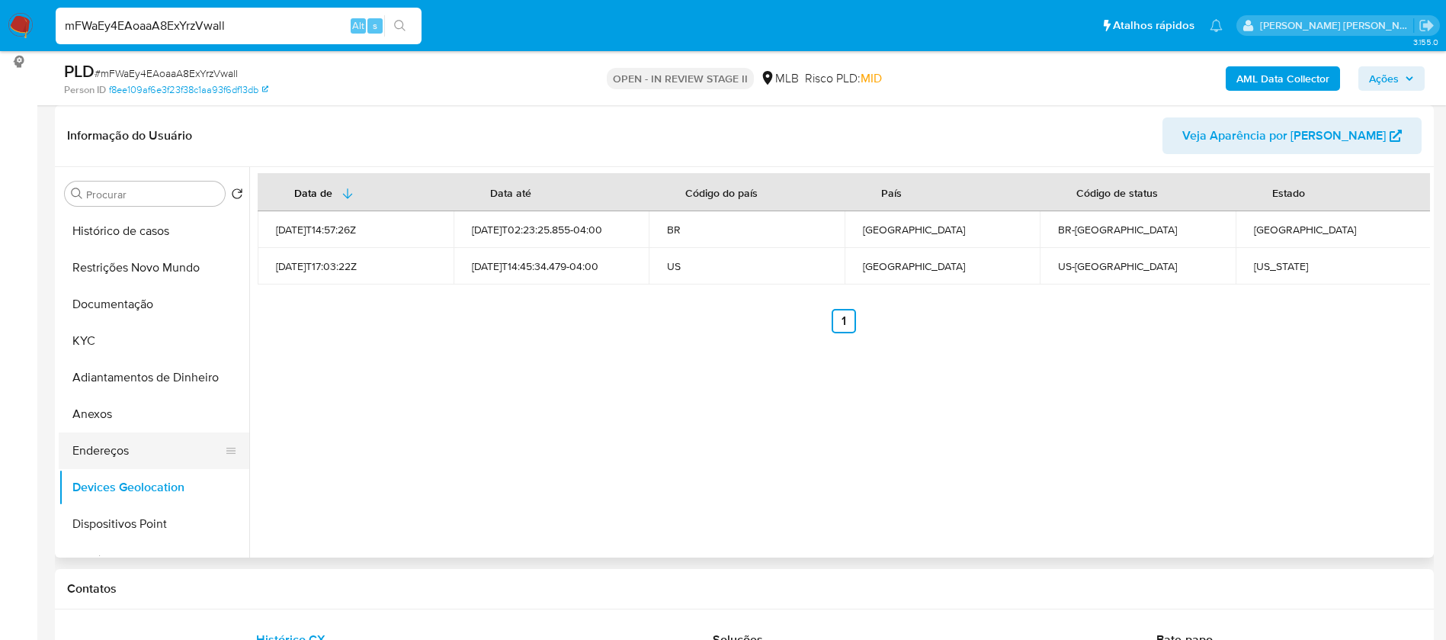
scroll to position [0, 0]
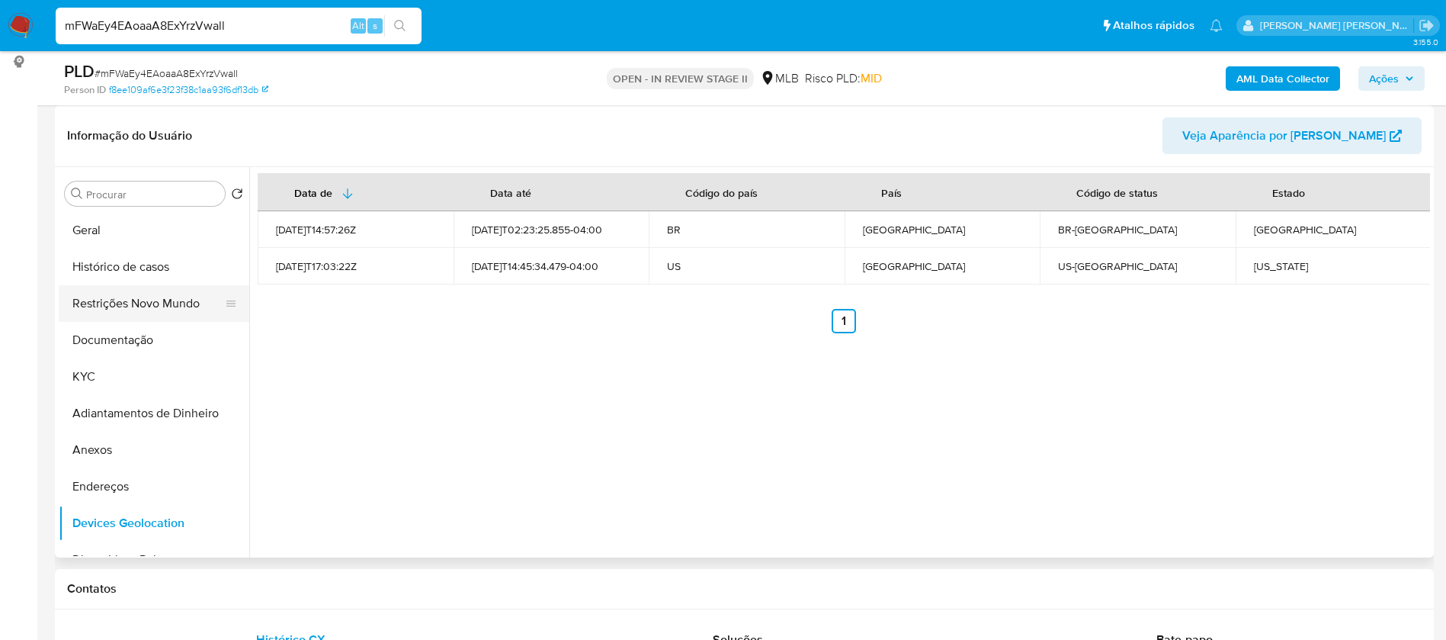
click at [144, 295] on button "Restrições Novo Mundo" at bounding box center [148, 303] width 178 height 37
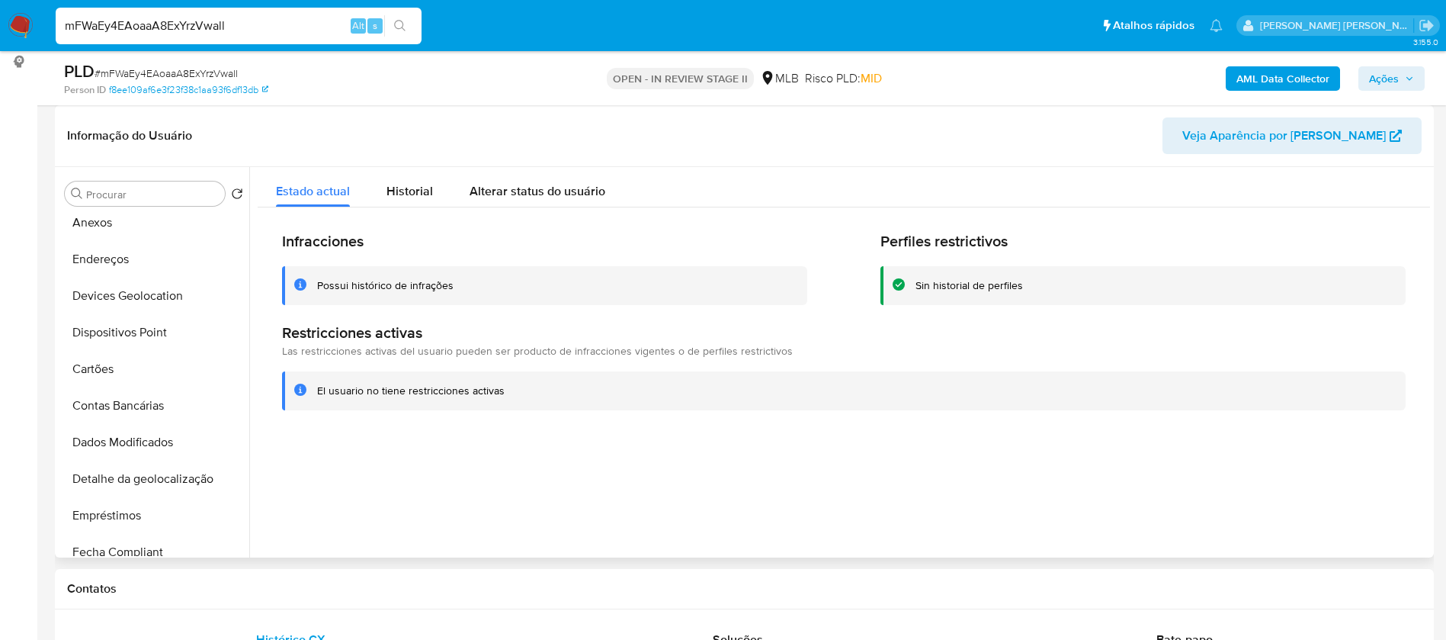
scroll to position [229, 0]
click at [135, 330] on button "Dispositivos Point" at bounding box center [148, 331] width 178 height 37
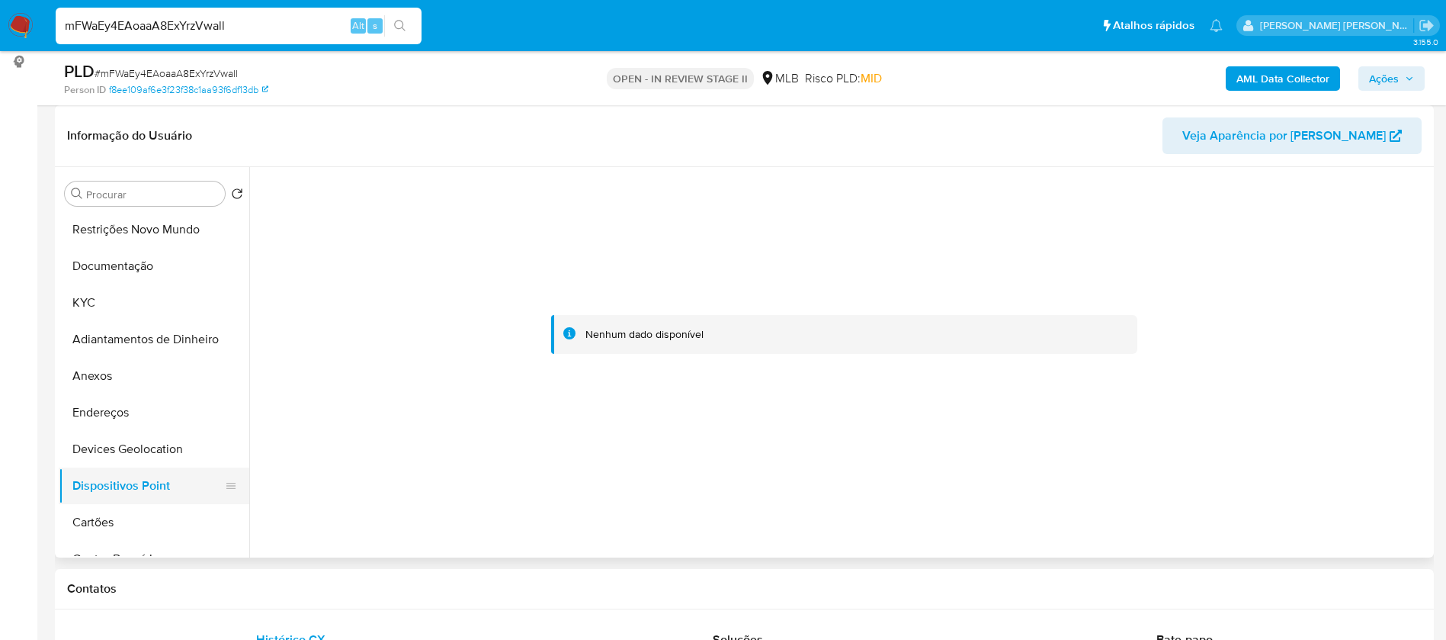
scroll to position [0, 0]
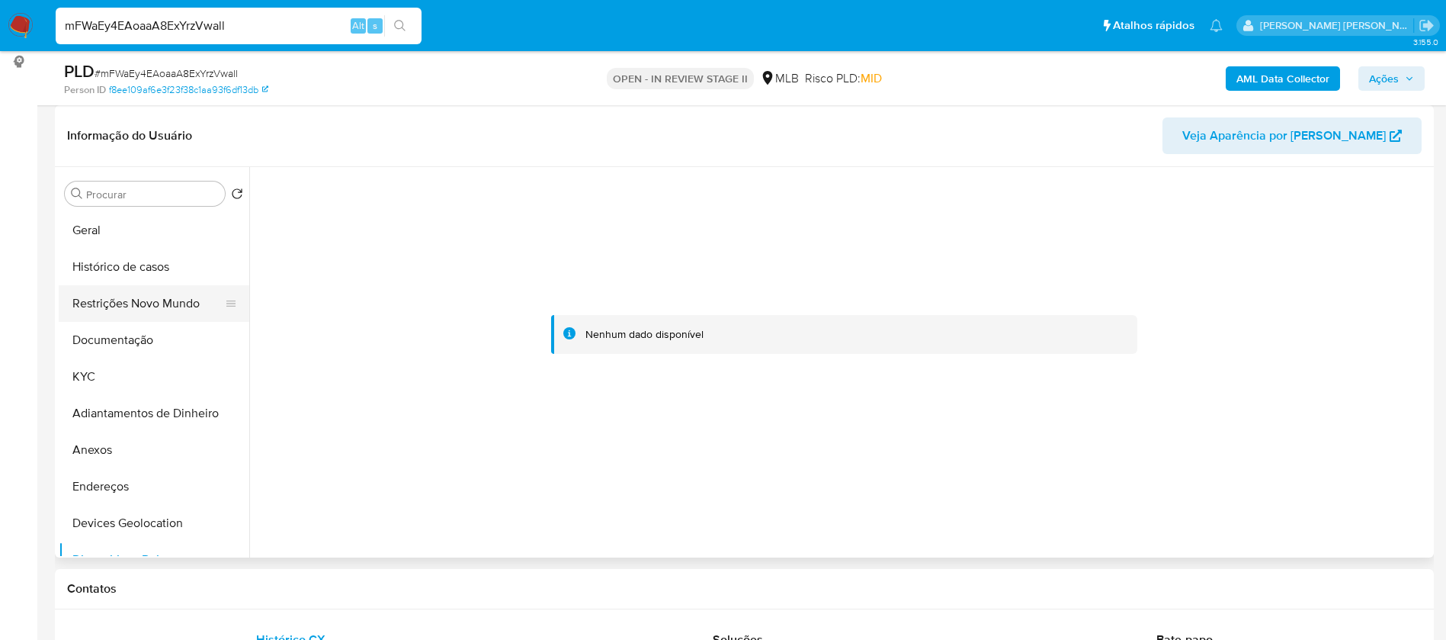
click at [139, 300] on button "Restrições Novo Mundo" at bounding box center [148, 303] width 178 height 37
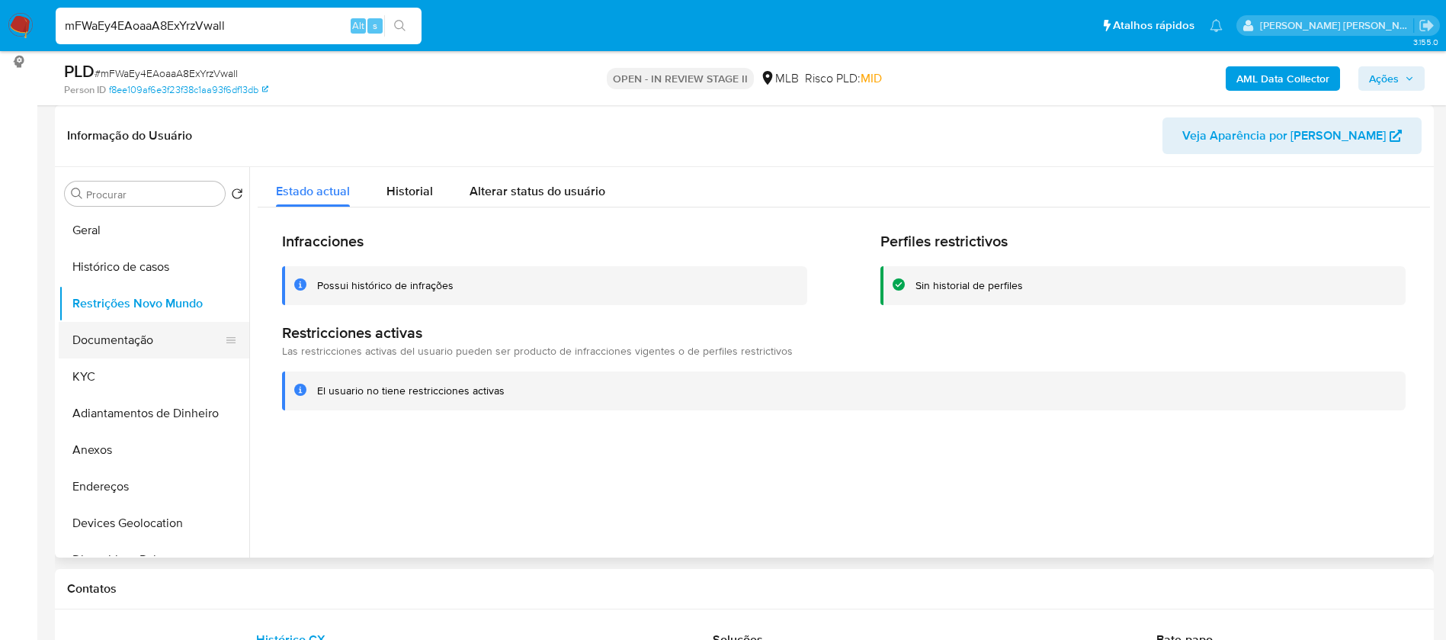
click at [173, 351] on button "Documentação" at bounding box center [148, 340] width 178 height 37
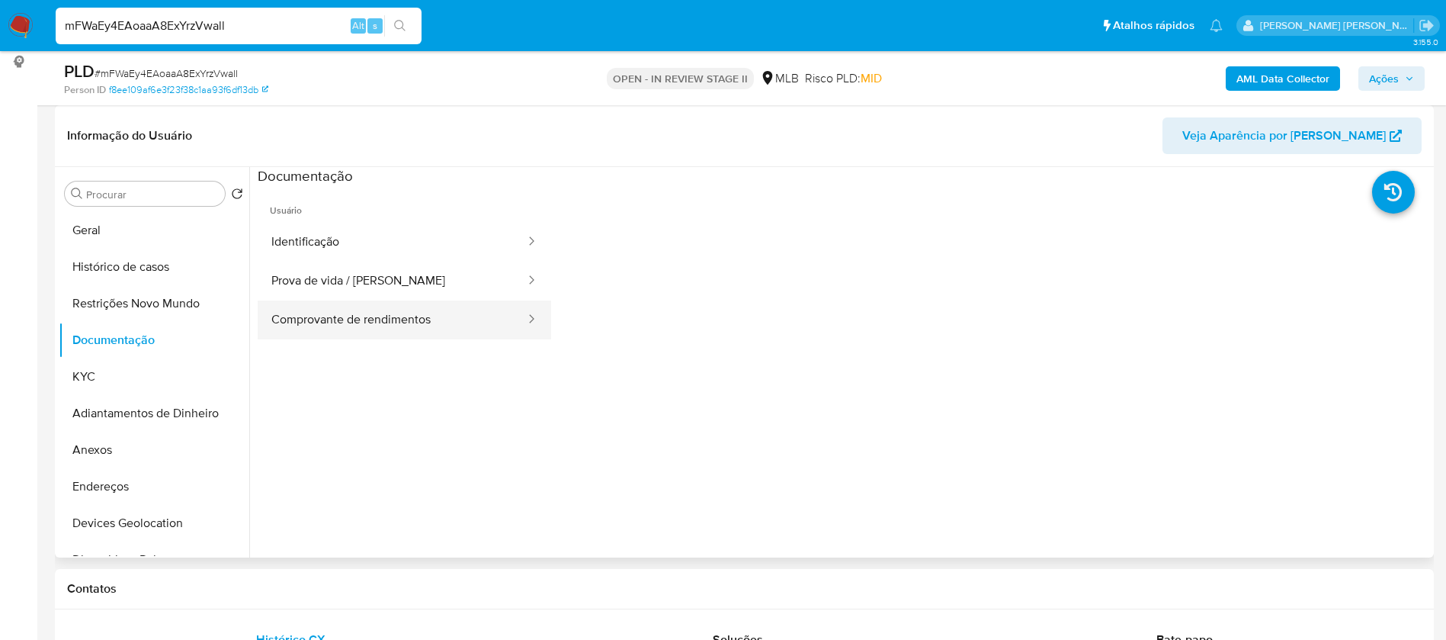
click at [438, 308] on button "Comprovante de rendimentos" at bounding box center [392, 319] width 269 height 39
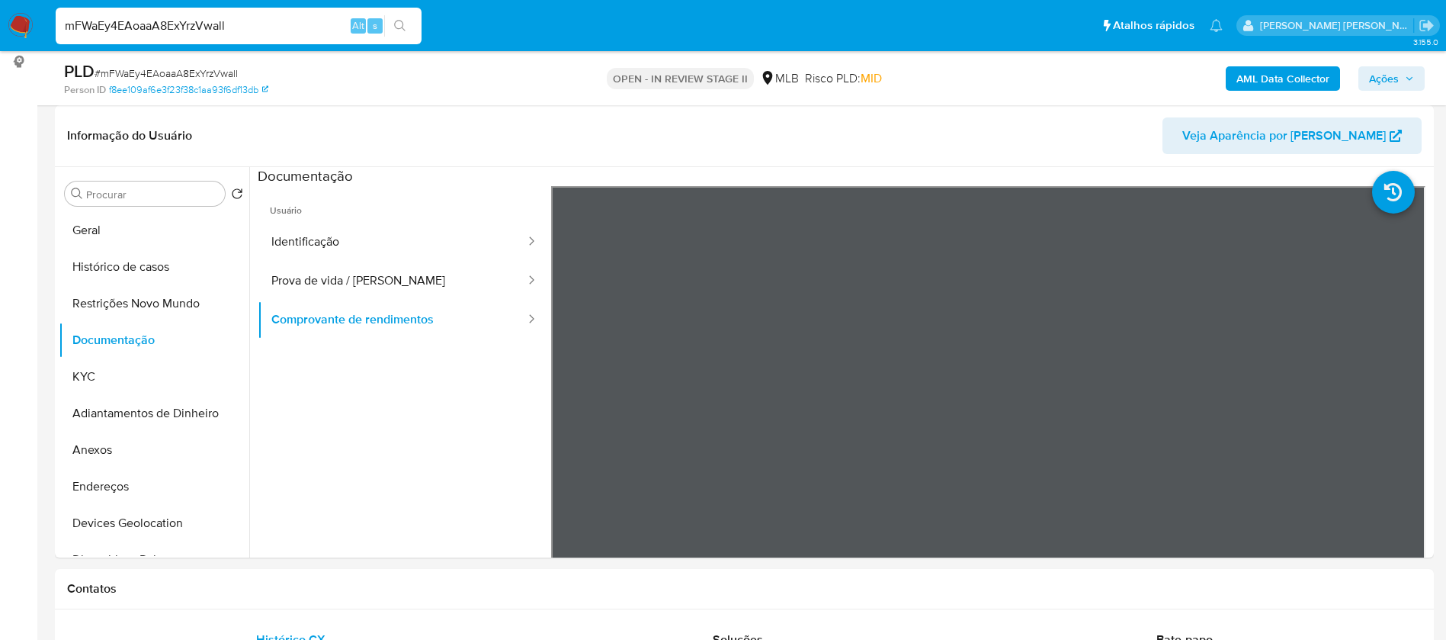
scroll to position [800, 0]
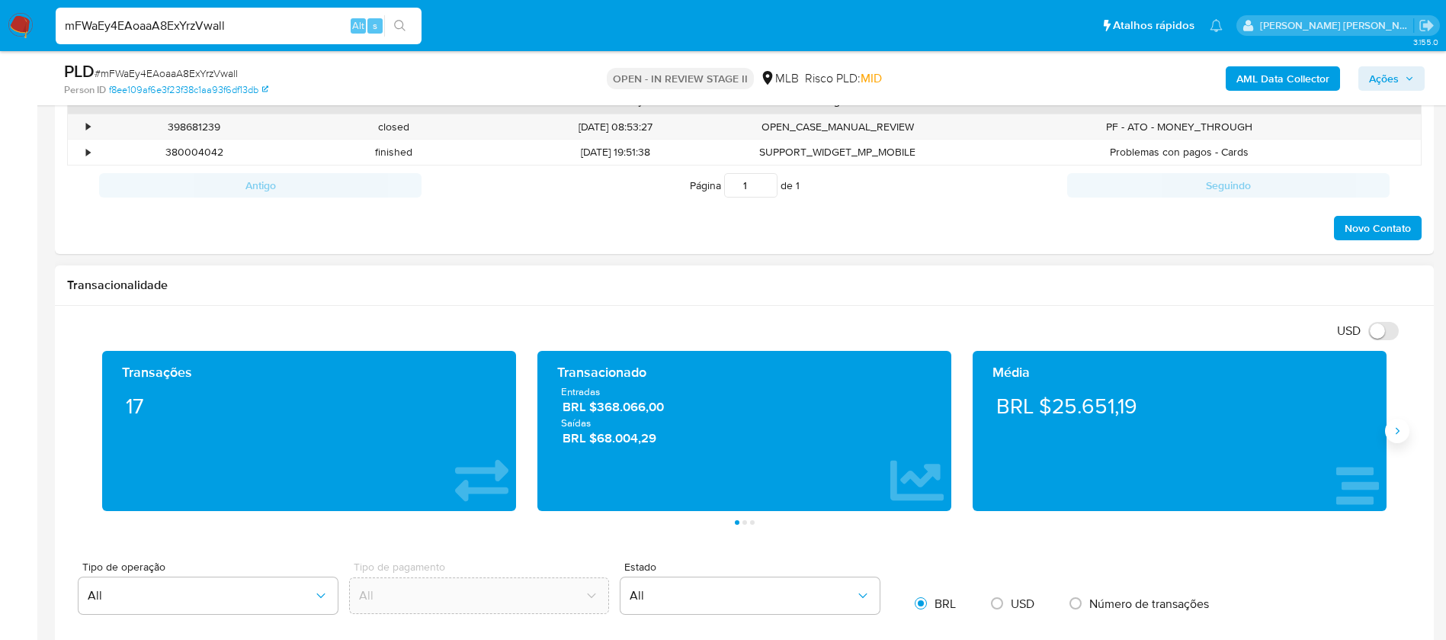
click at [1396, 435] on icon "Siguiente" at bounding box center [1397, 431] width 12 height 12
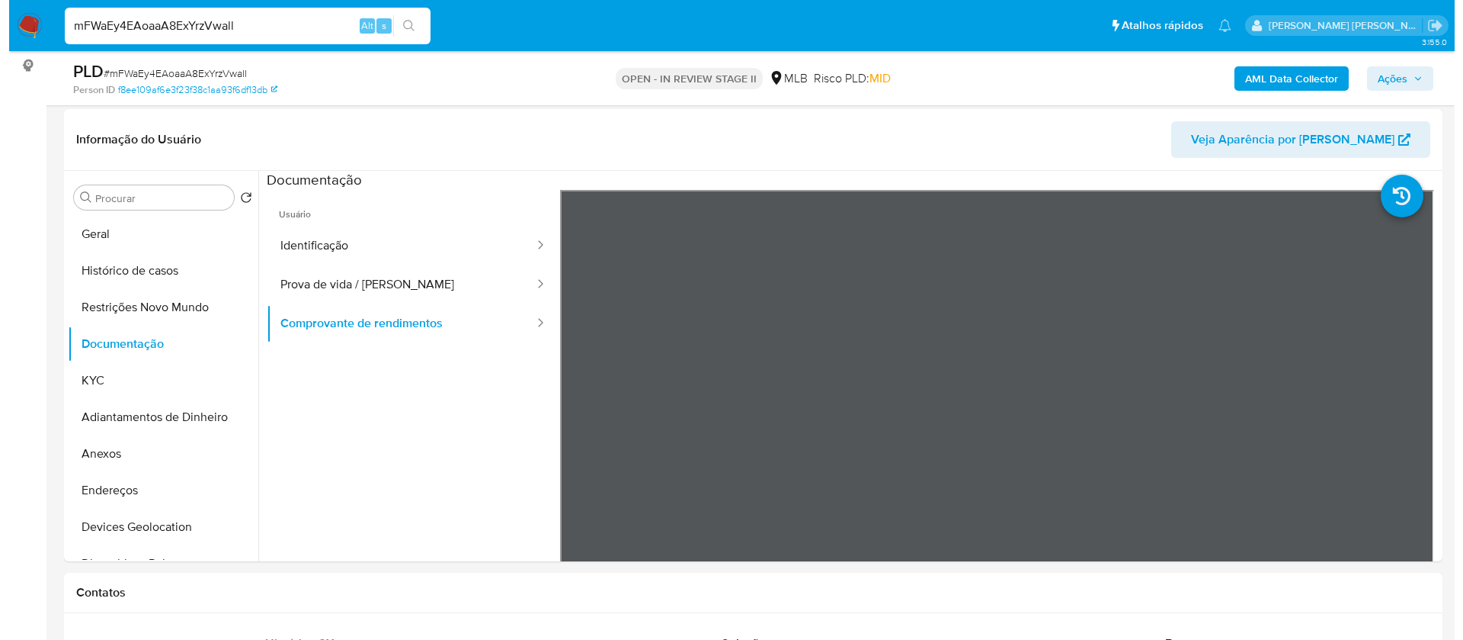
scroll to position [229, 0]
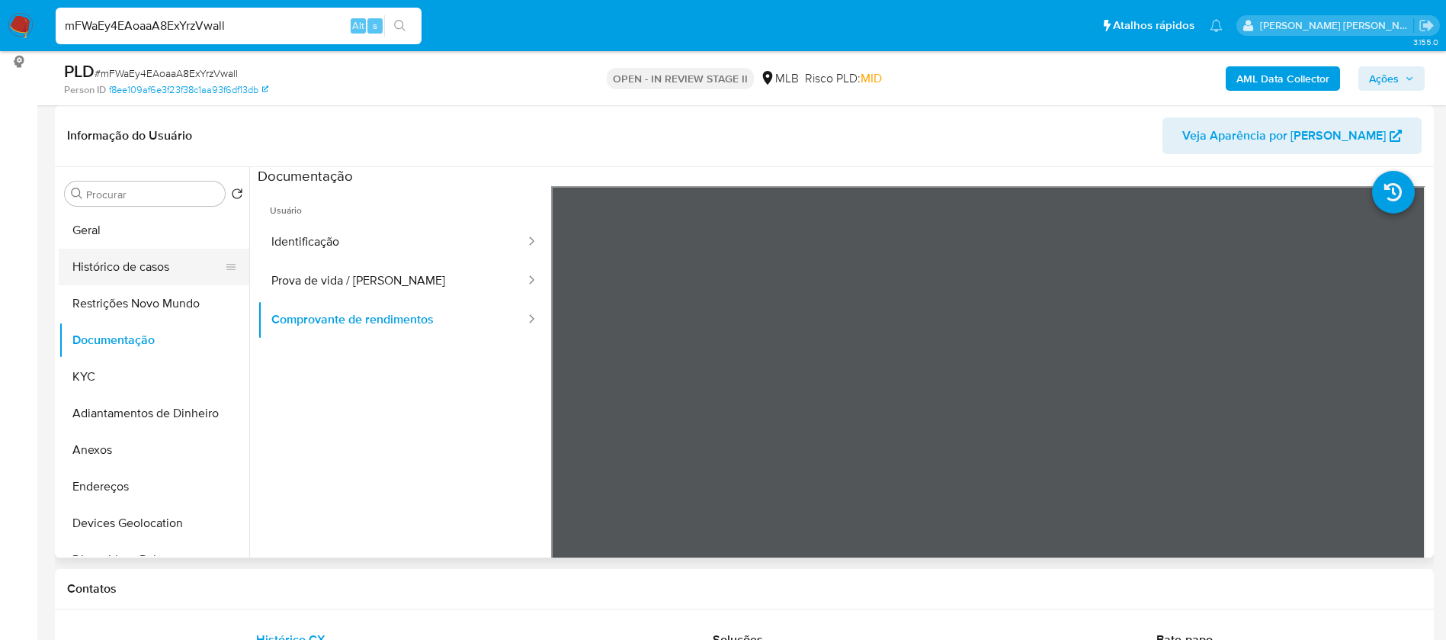
click at [90, 265] on button "Histórico de casos" at bounding box center [148, 266] width 178 height 37
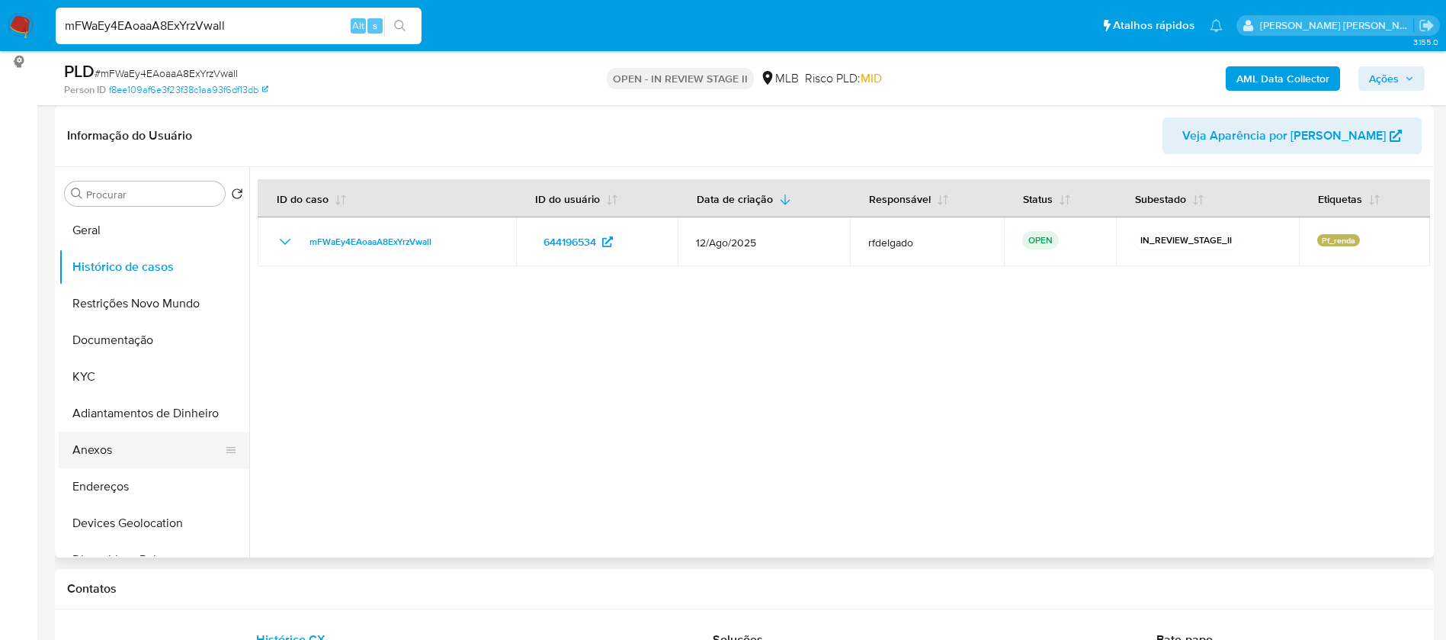
click at [107, 447] on button "Anexos" at bounding box center [148, 449] width 178 height 37
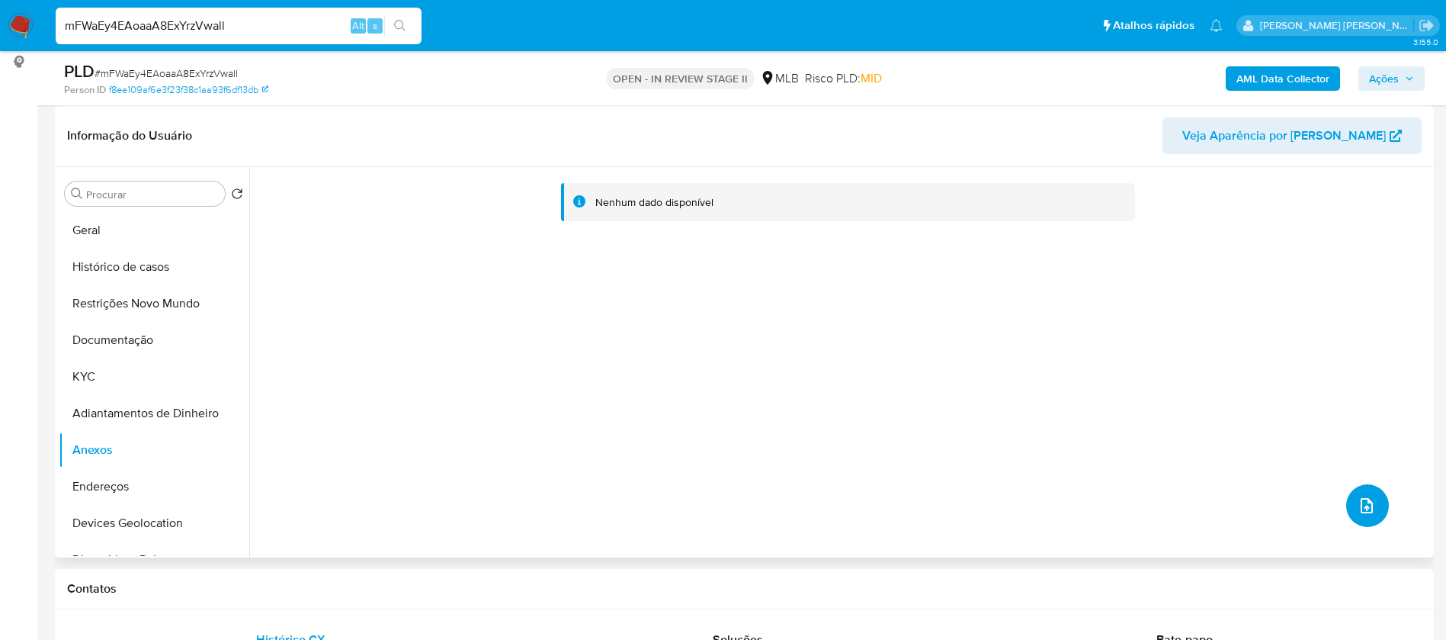
click at [1358, 496] on icon "upload-file" at bounding box center [1367, 505] width 18 height 18
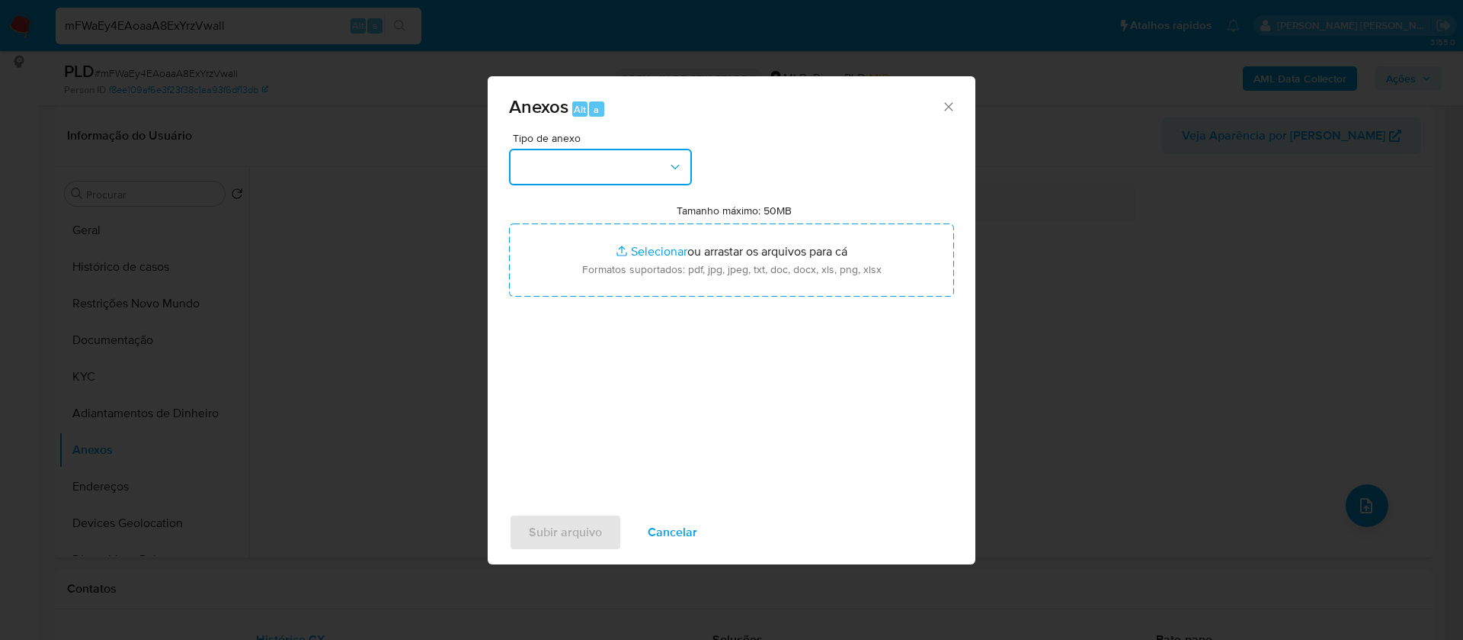
click at [588, 173] on button "button" at bounding box center [600, 167] width 183 height 37
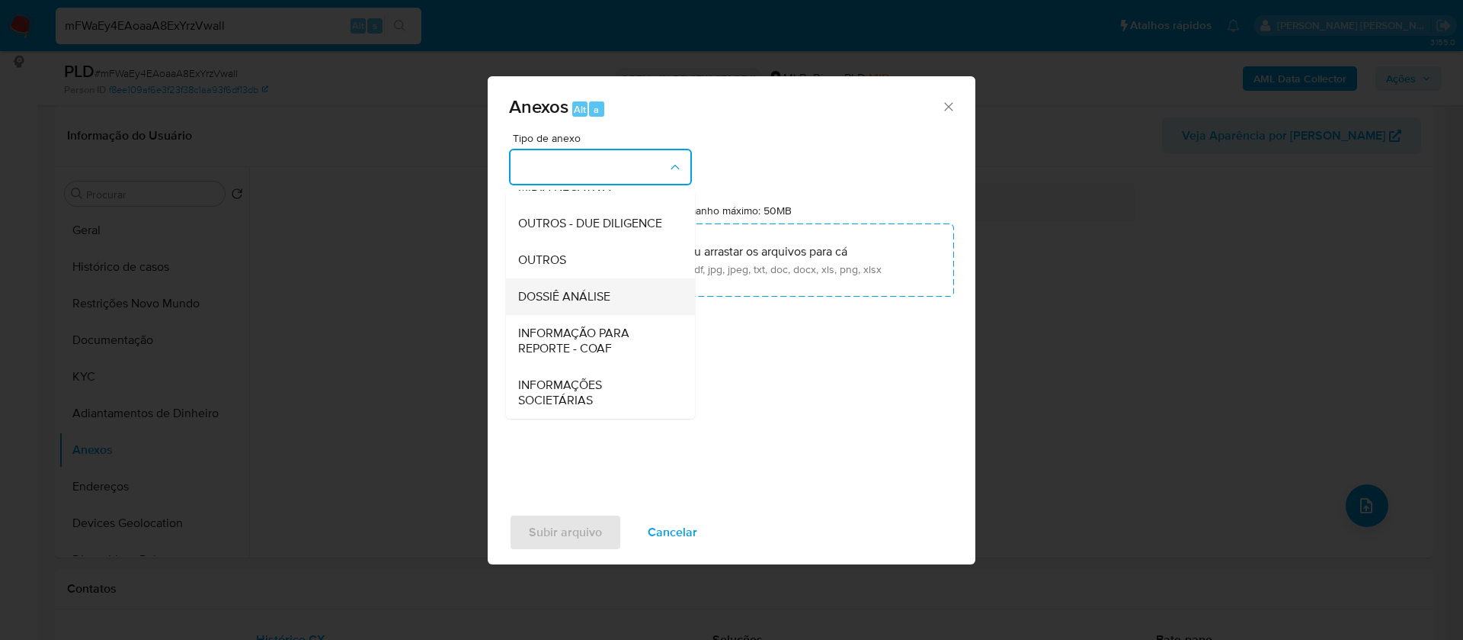
click at [597, 301] on span "DOSSIÊ ANÁLISE" at bounding box center [564, 296] width 92 height 15
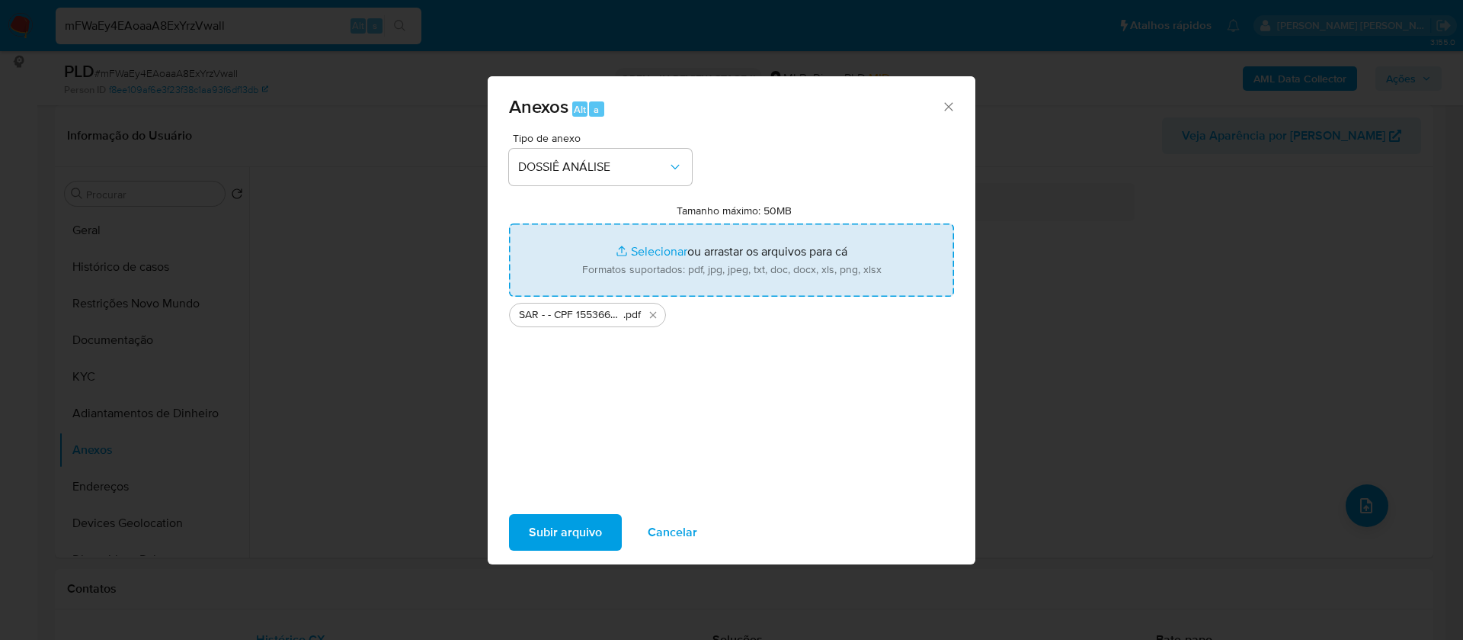
type input "C:\fakepath\Mulan 644196534_2025_08_25_07_35_04.xlsx"
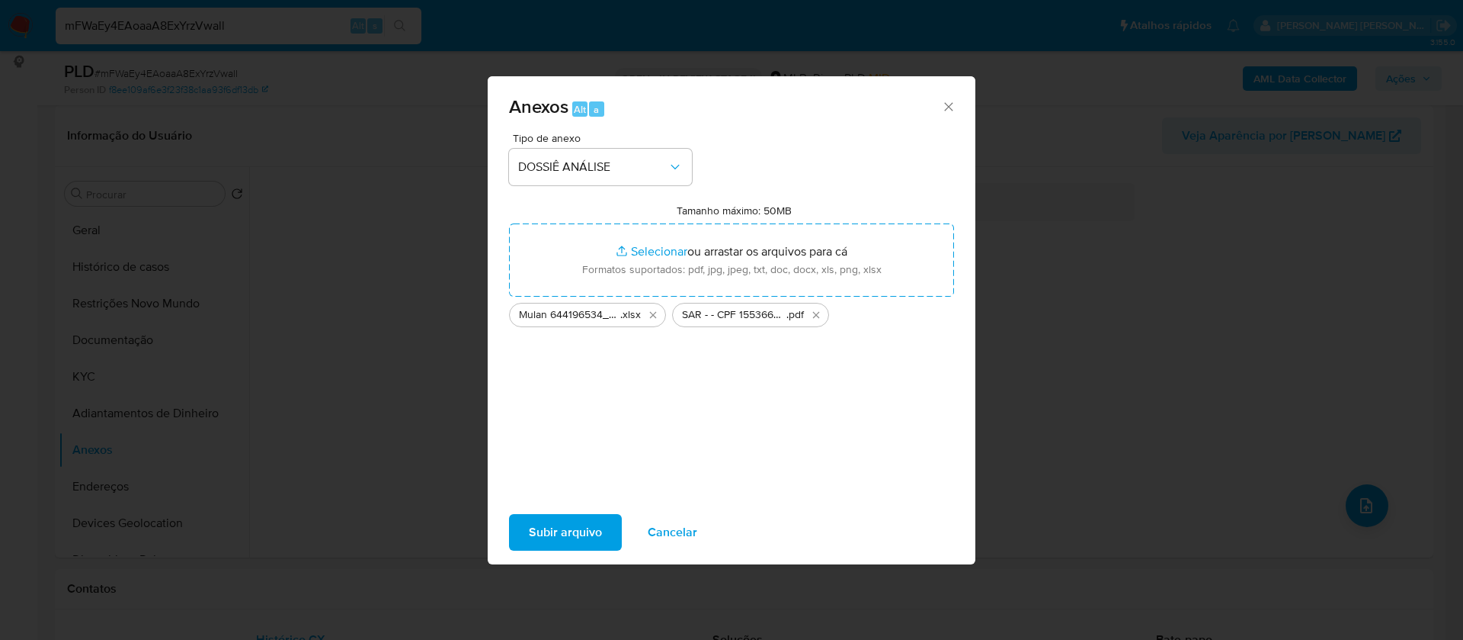
click at [585, 527] on span "Subir arquivo" at bounding box center [565, 532] width 73 height 34
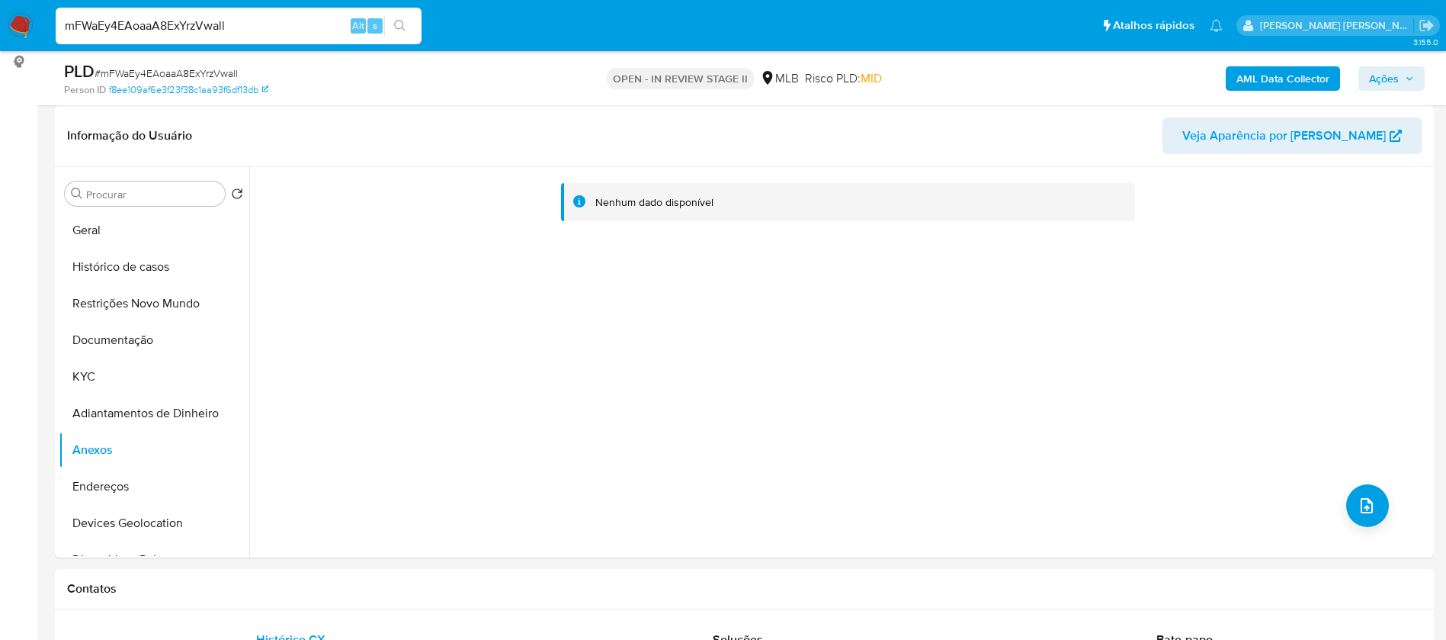
click at [1387, 71] on span "Ações" at bounding box center [1384, 78] width 30 height 24
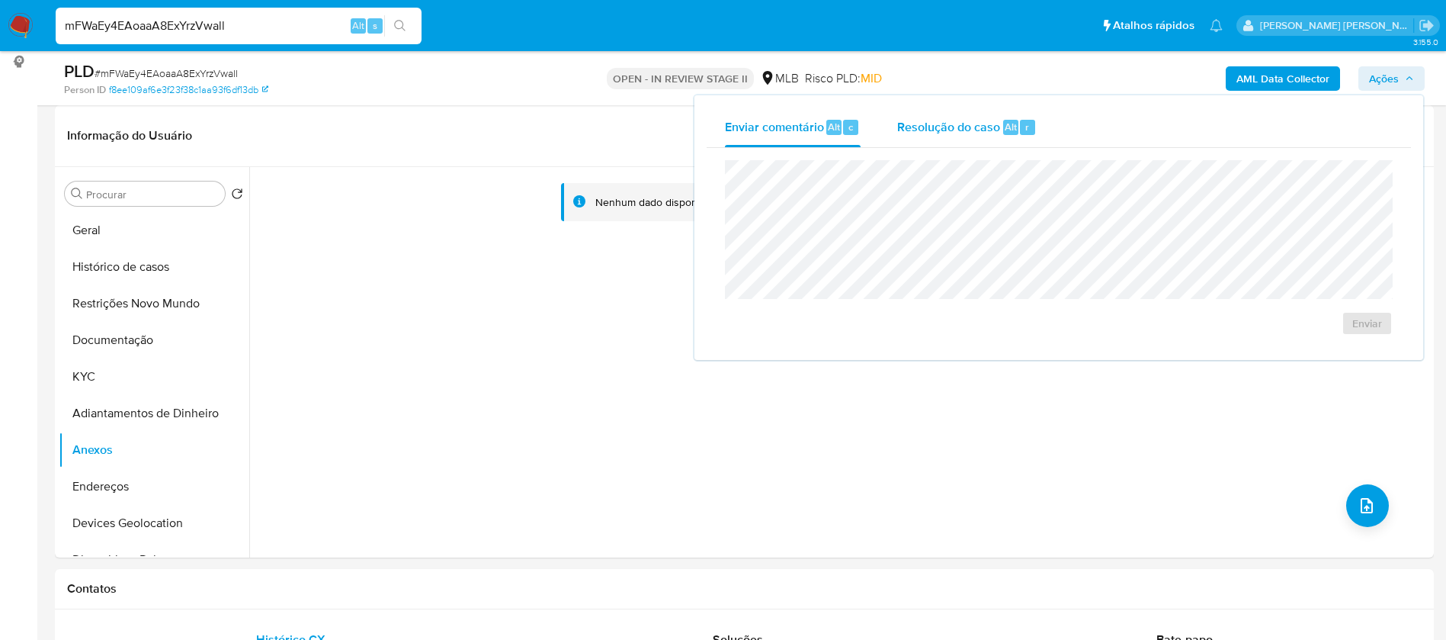
click at [958, 121] on span "Resolução do caso" at bounding box center [948, 126] width 103 height 18
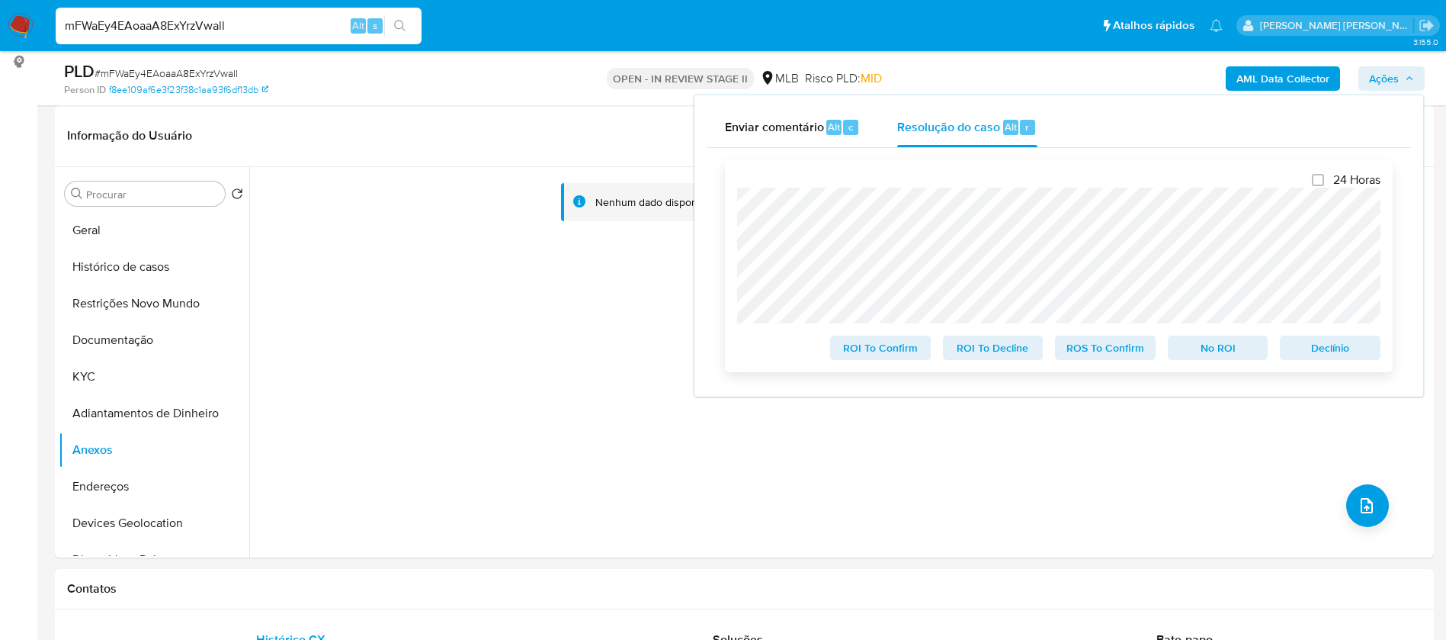
click at [1226, 353] on span "No ROI" at bounding box center [1217, 347] width 79 height 21
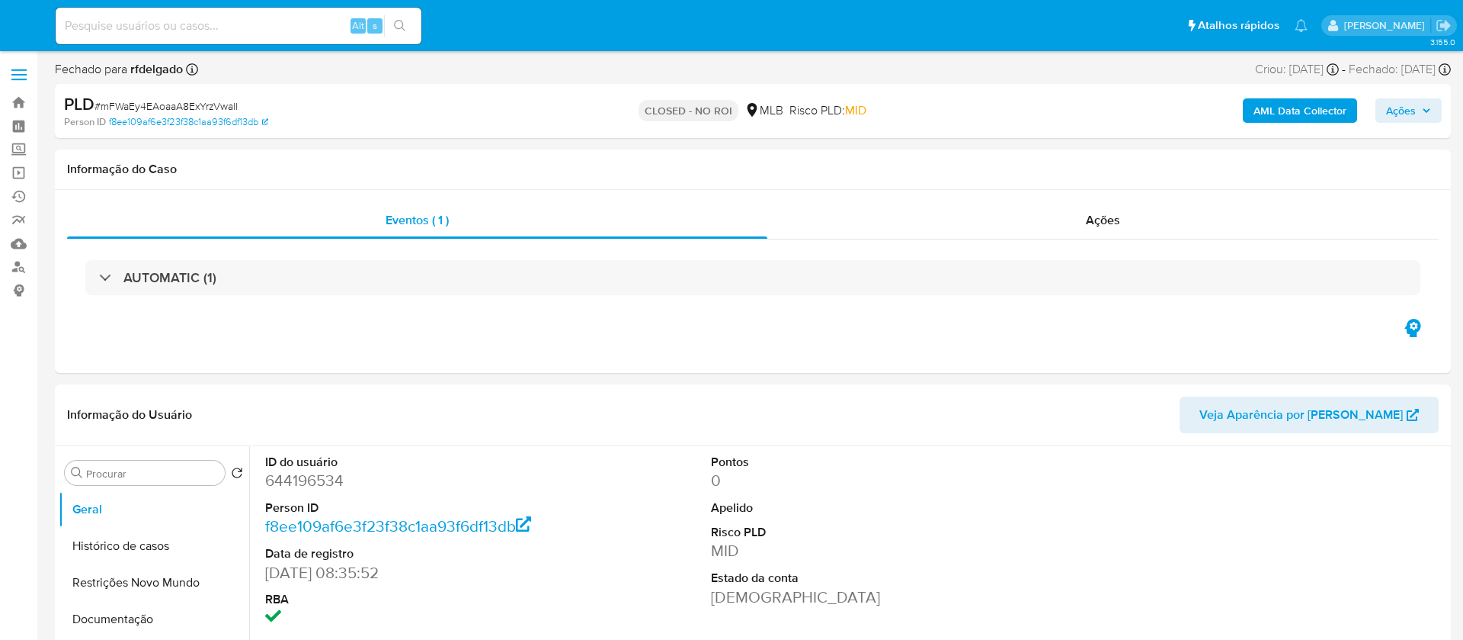
select select "10"
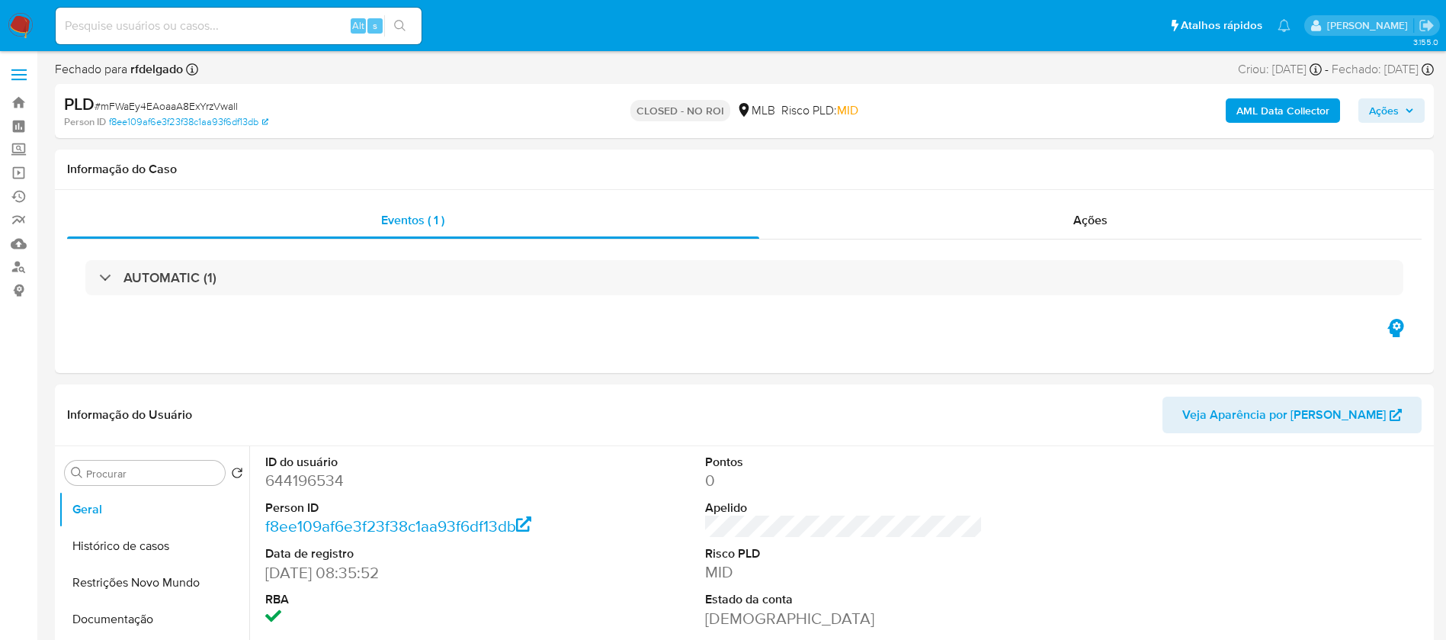
click at [235, 27] on input at bounding box center [239, 26] width 366 height 20
paste input "RZqqT8Y8kcj3xpwgUni9DER0"
type input "RZqqT8Y8kcj3xpwgUni9DER0"
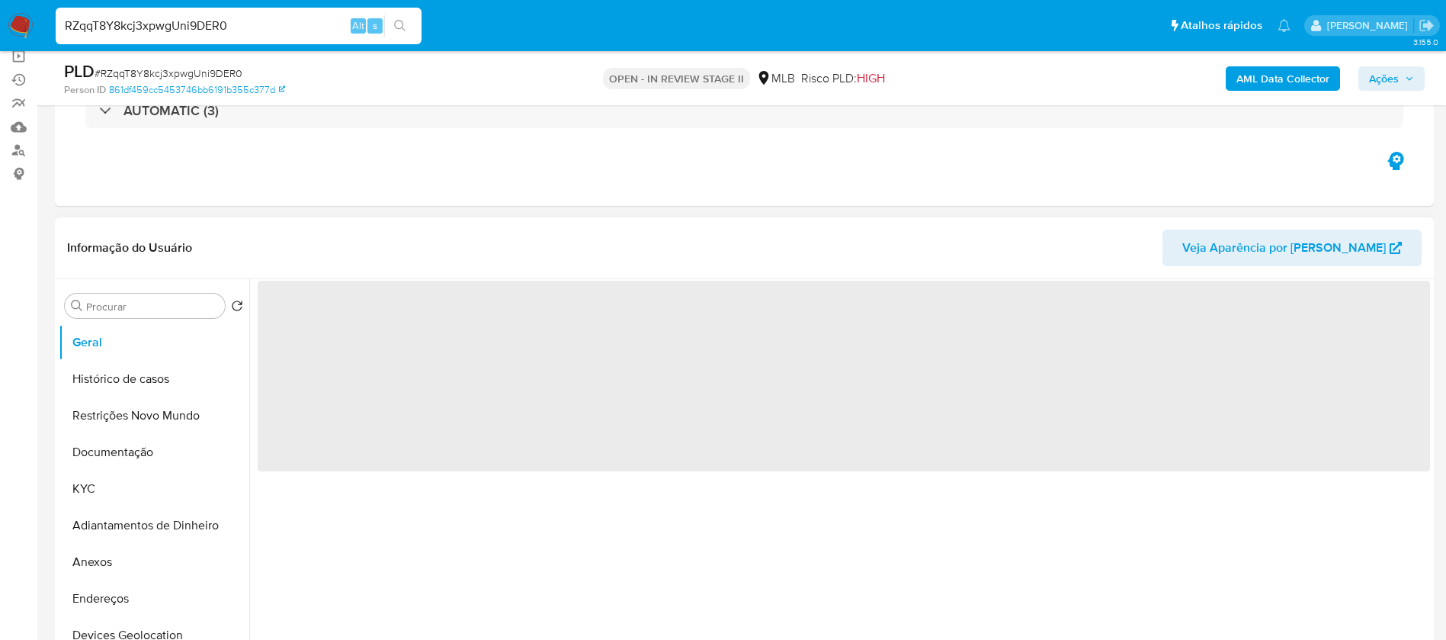
scroll to position [229, 0]
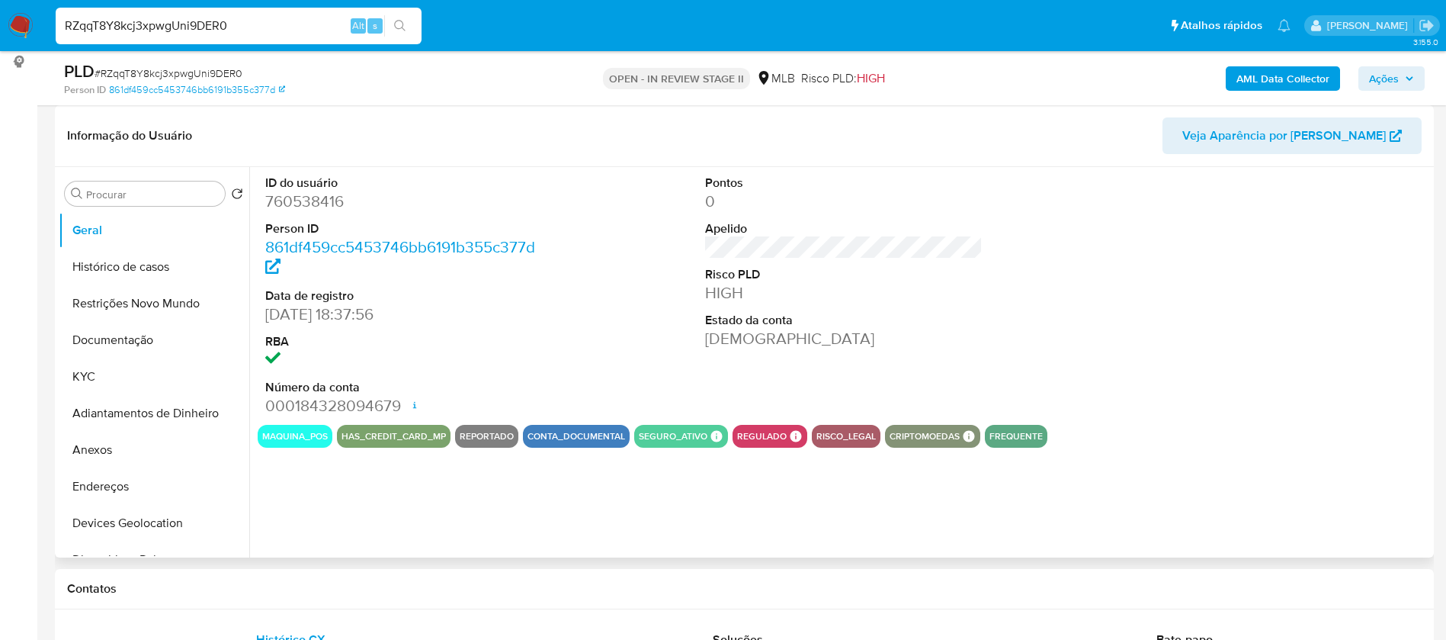
select select "10"
click at [99, 273] on button "Histórico de casos" at bounding box center [148, 266] width 178 height 37
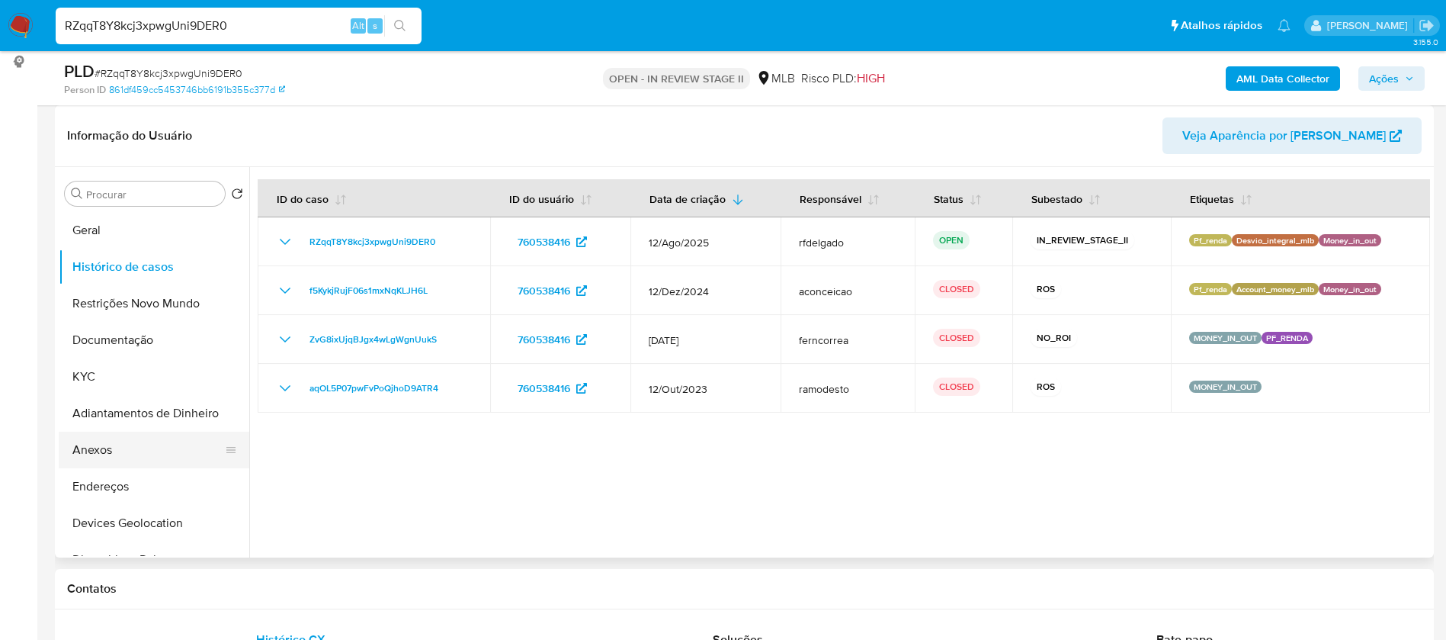
click at [131, 447] on button "Anexos" at bounding box center [148, 449] width 178 height 37
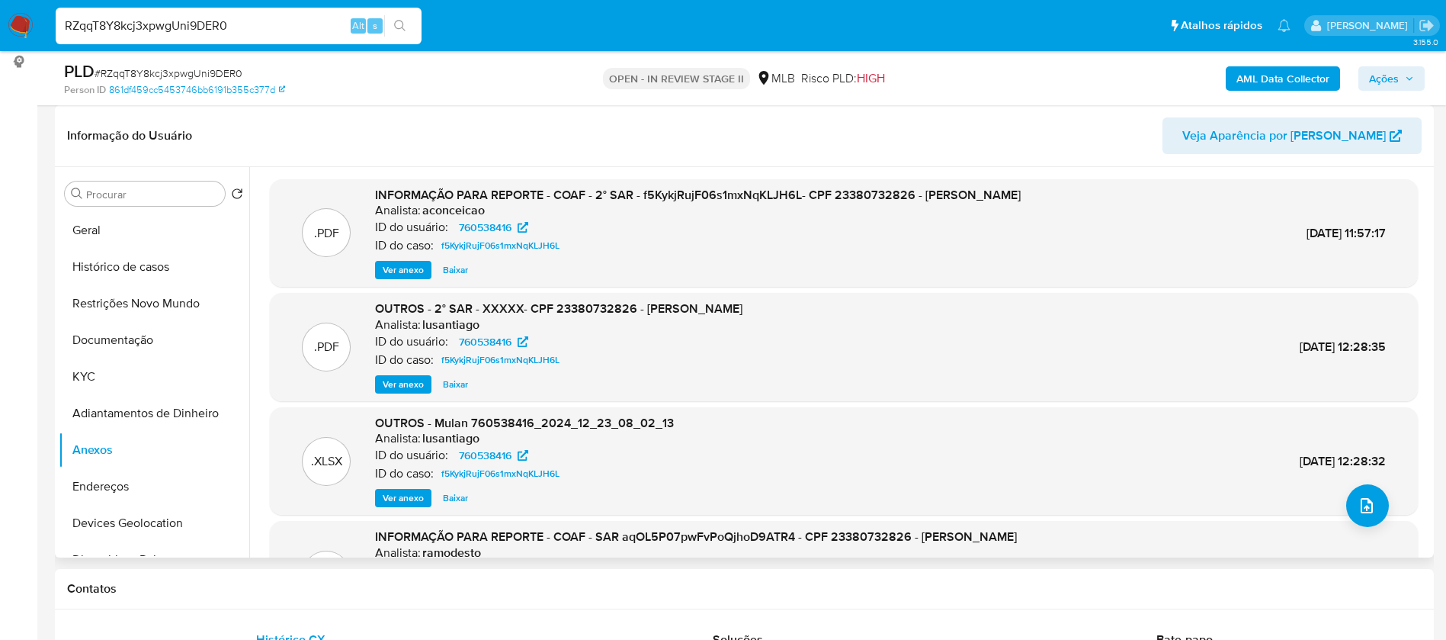
click at [410, 276] on span "Ver anexo" at bounding box center [403, 269] width 41 height 15
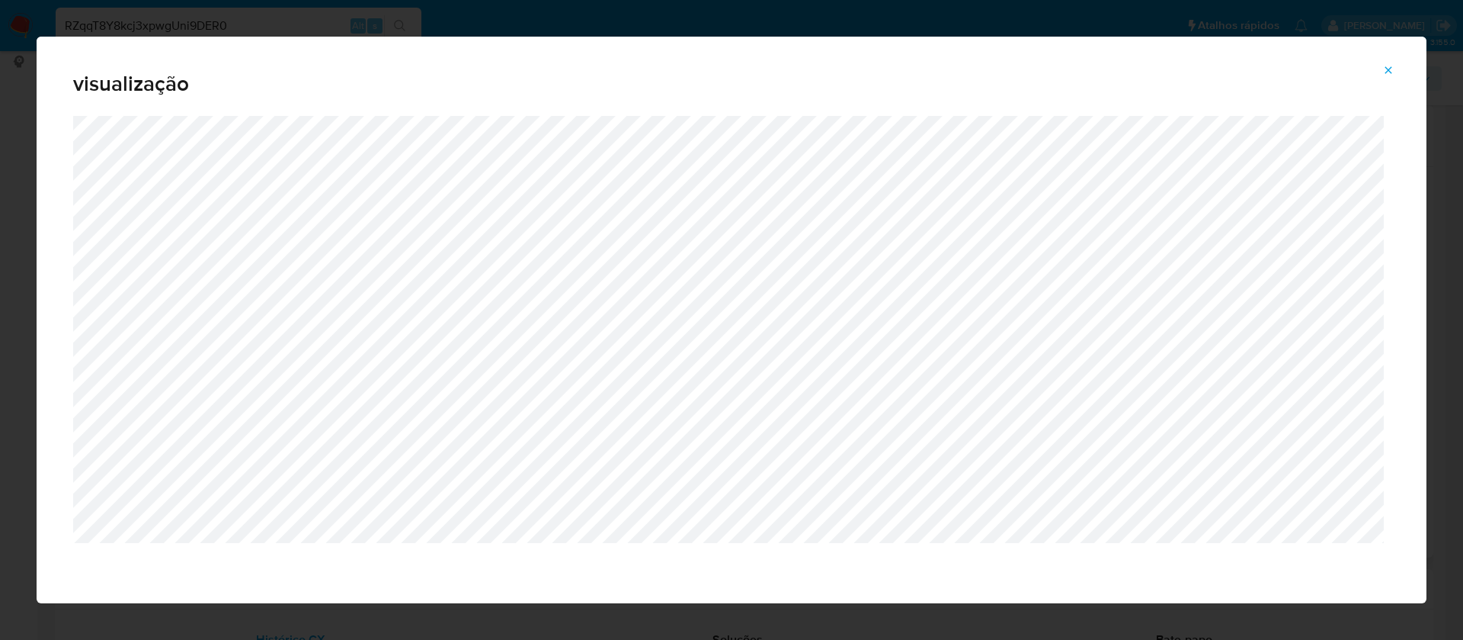
click at [1386, 69] on icon "Attachment preview" at bounding box center [1389, 70] width 12 height 12
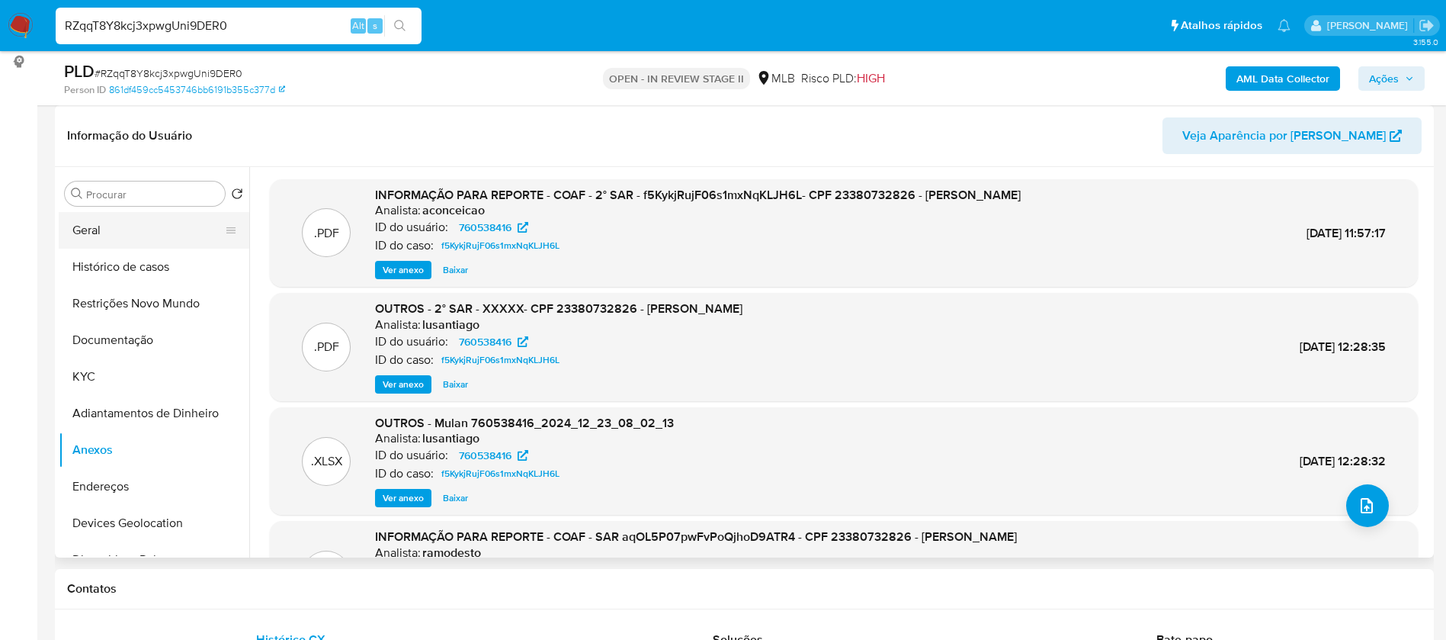
click at [126, 221] on button "Geral" at bounding box center [148, 230] width 178 height 37
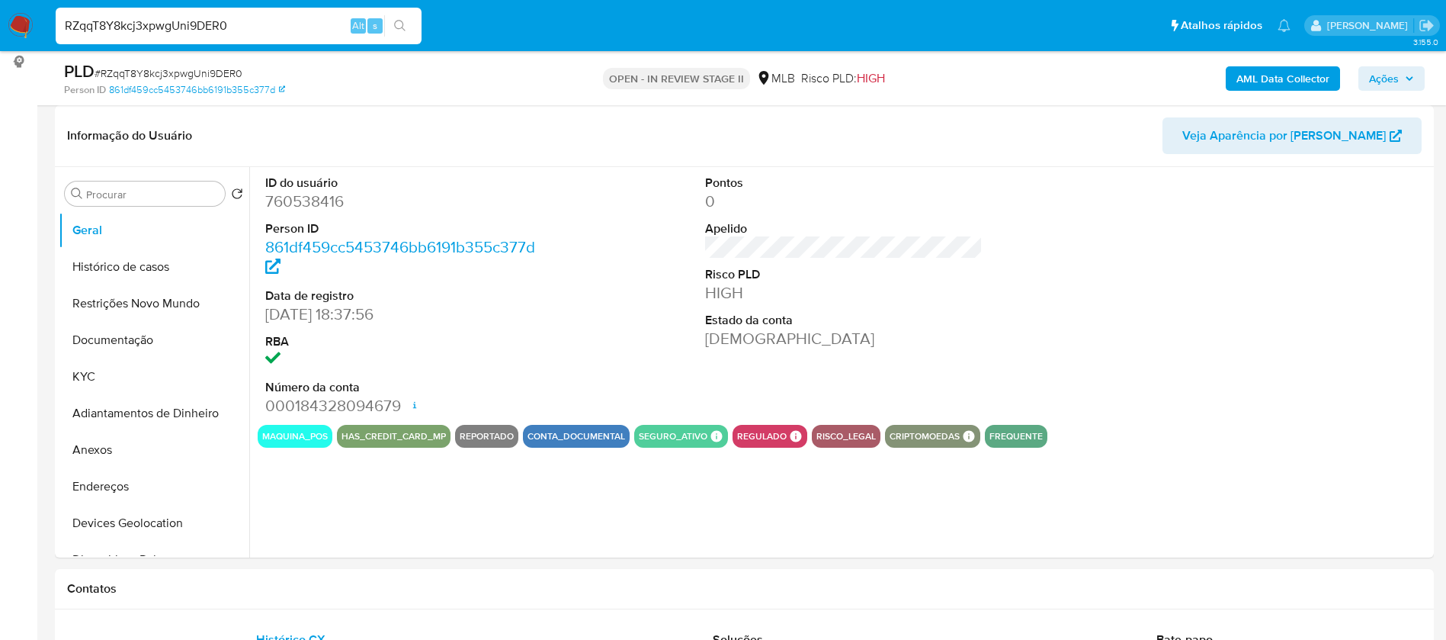
click at [325, 204] on dd "760538416" at bounding box center [404, 201] width 278 height 21
copy dd "760538416"
click at [140, 368] on button "KYC" at bounding box center [148, 376] width 178 height 37
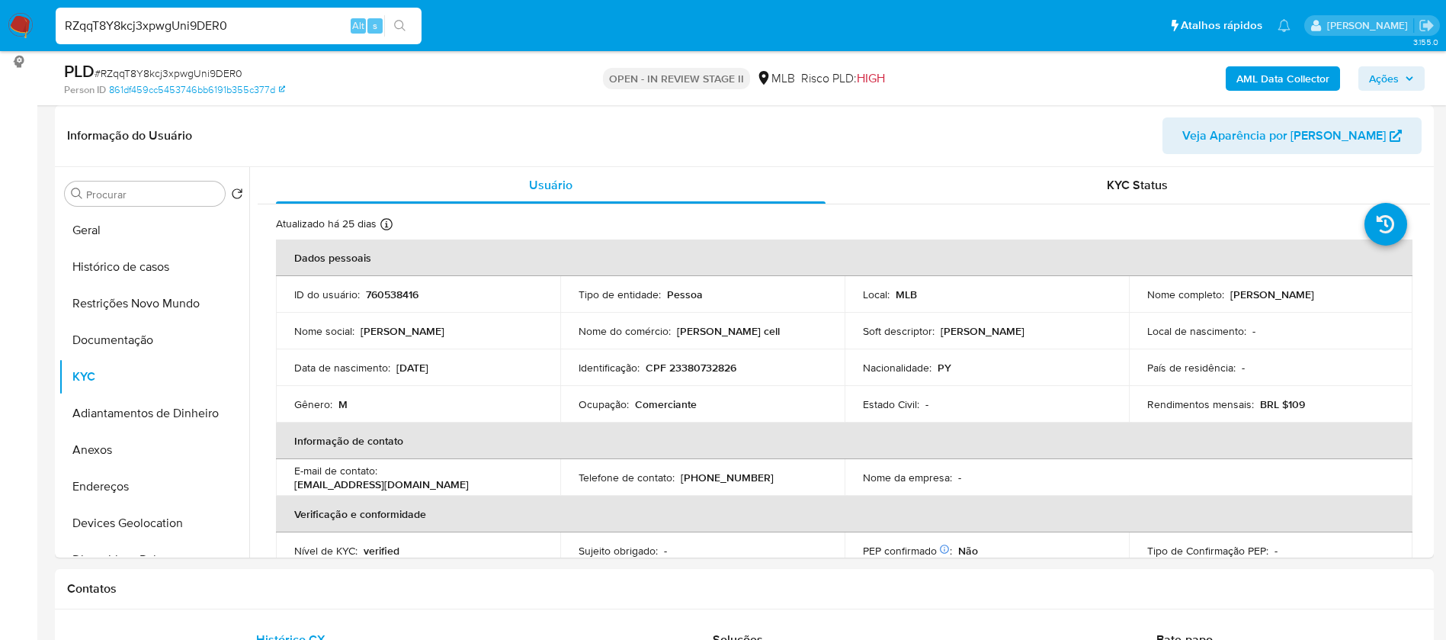
drag, startPoint x: 1375, startPoint y: 297, endPoint x: 1227, endPoint y: 293, distance: 147.9
click at [1227, 293] on div "Nome completo : Bruno Manuel Sotelo Florentin" at bounding box center [1271, 294] width 248 height 14
copy p "Bruno Manuel Sotelo Florentin"
click at [907, 268] on th "Dados pessoais" at bounding box center [844, 257] width 1136 height 37
click at [1297, 293] on p "Bruno Manuel Sotelo Florentin" at bounding box center [1272, 294] width 84 height 14
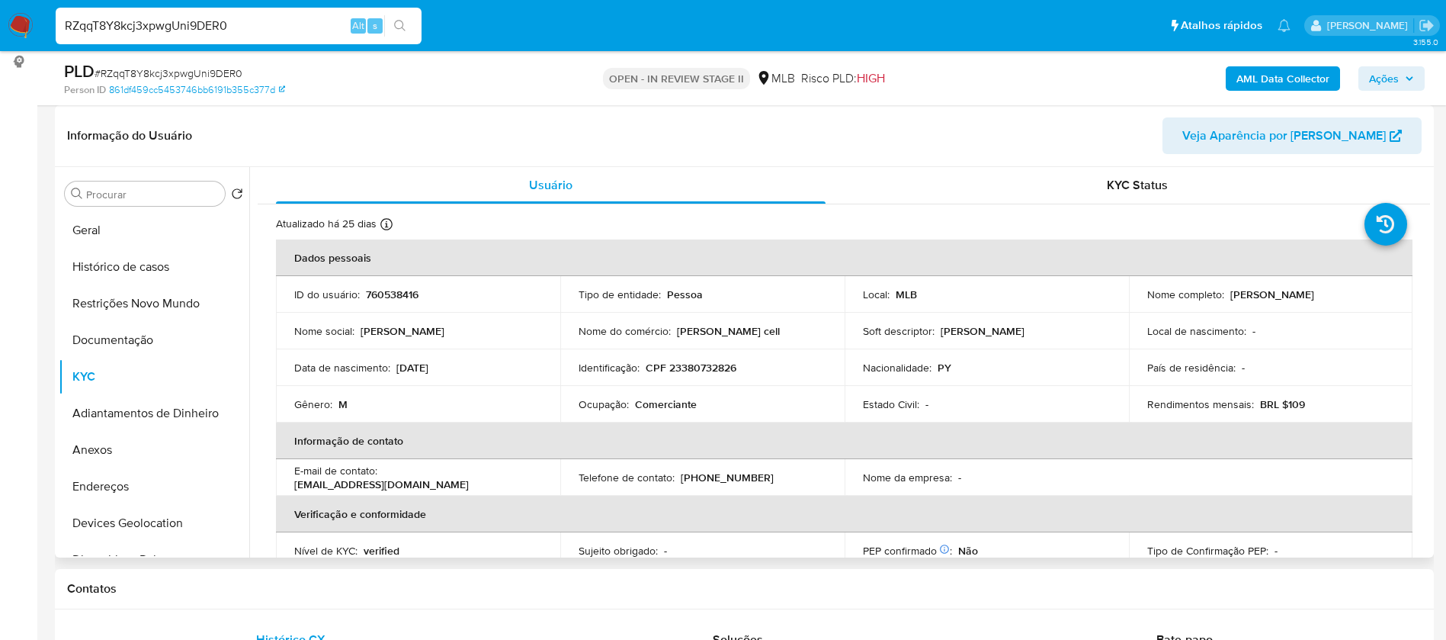
click at [1297, 293] on p "Bruno Manuel Sotelo Florentin" at bounding box center [1272, 294] width 84 height 14
drag, startPoint x: 1373, startPoint y: 289, endPoint x: 1225, endPoint y: 294, distance: 148.0
click at [1225, 294] on div "Nome completo : Bruno Manuel Sotelo Florentin" at bounding box center [1271, 294] width 248 height 14
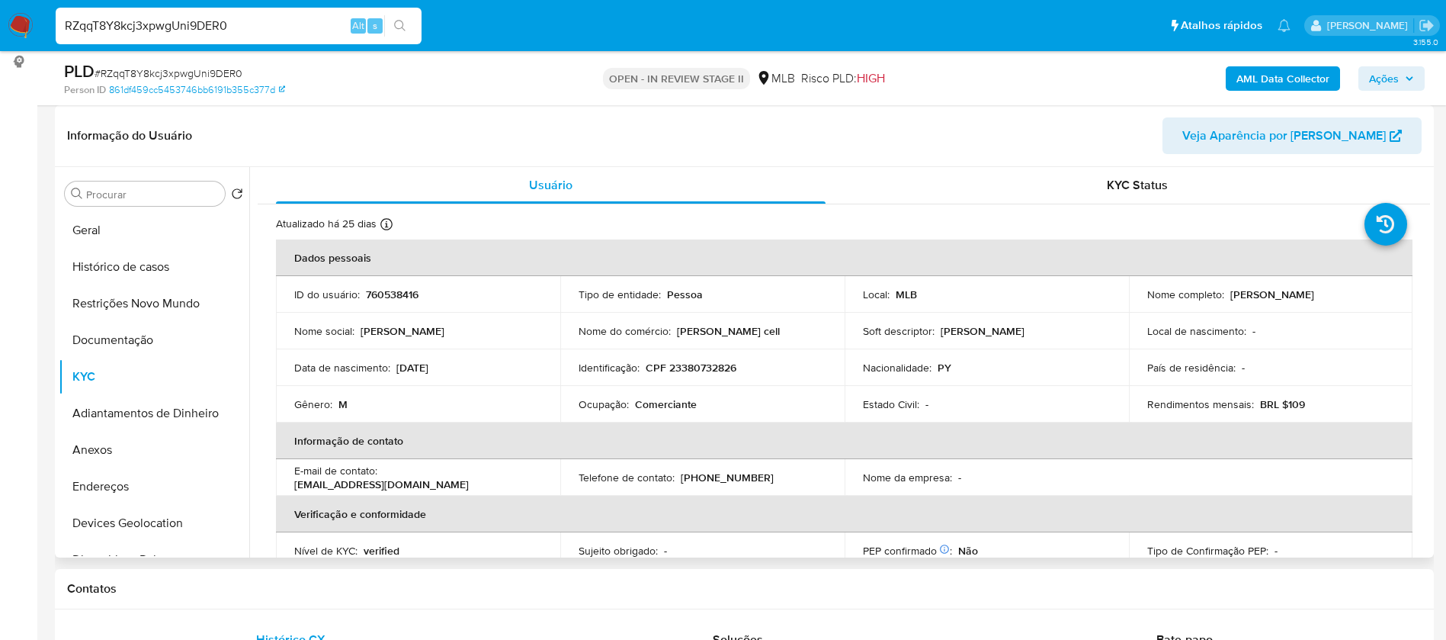
copy p "Bruno Manuel Sotelo Florentin"
click at [402, 287] on p "760538416" at bounding box center [392, 294] width 53 height 14
copy p "760538416"
click at [143, 224] on button "Geral" at bounding box center [148, 230] width 178 height 37
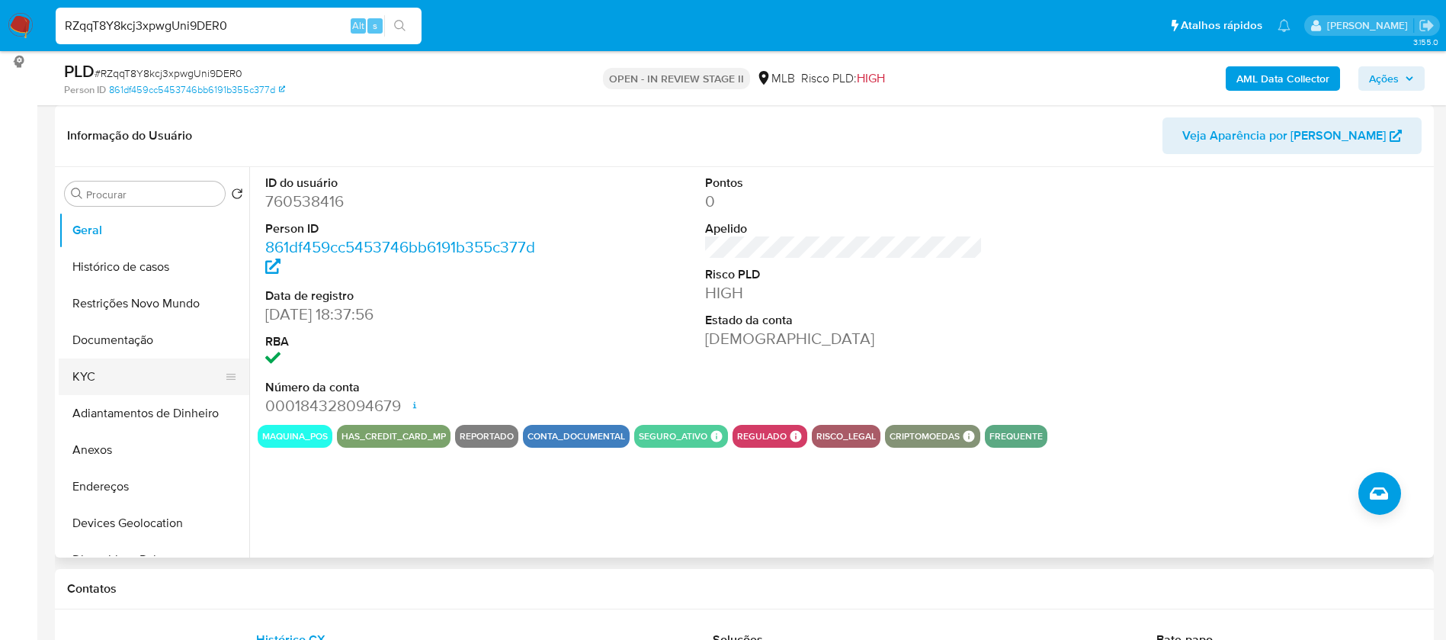
click at [85, 390] on button "KYC" at bounding box center [148, 376] width 178 height 37
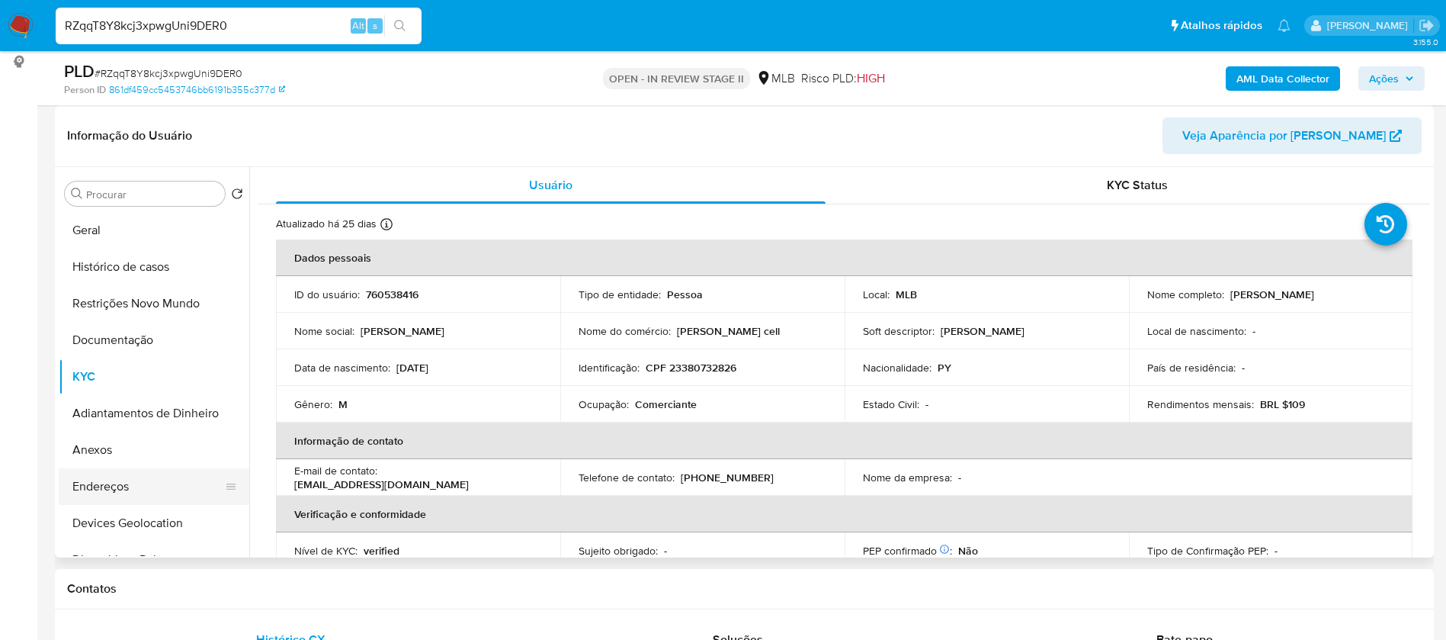
click at [162, 483] on button "Endereços" at bounding box center [148, 486] width 178 height 37
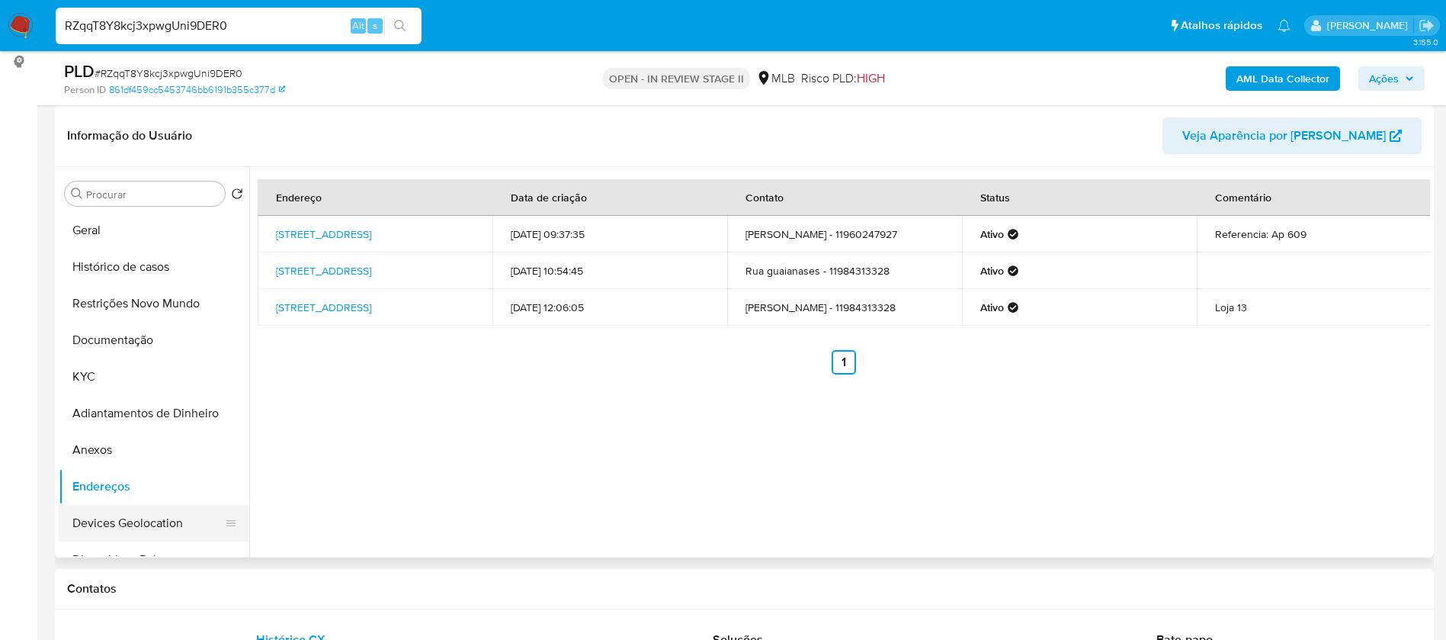
click at [157, 525] on button "Devices Geolocation" at bounding box center [148, 523] width 178 height 37
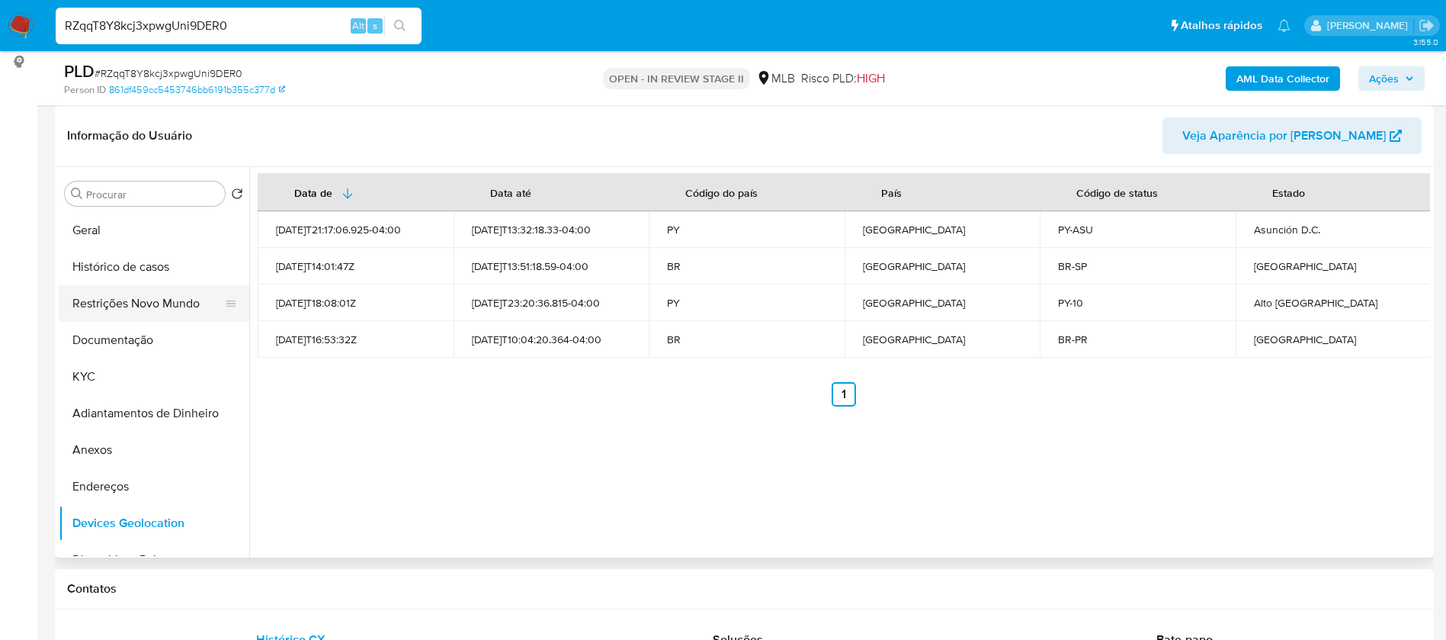
click at [159, 287] on button "Restrições Novo Mundo" at bounding box center [148, 303] width 178 height 37
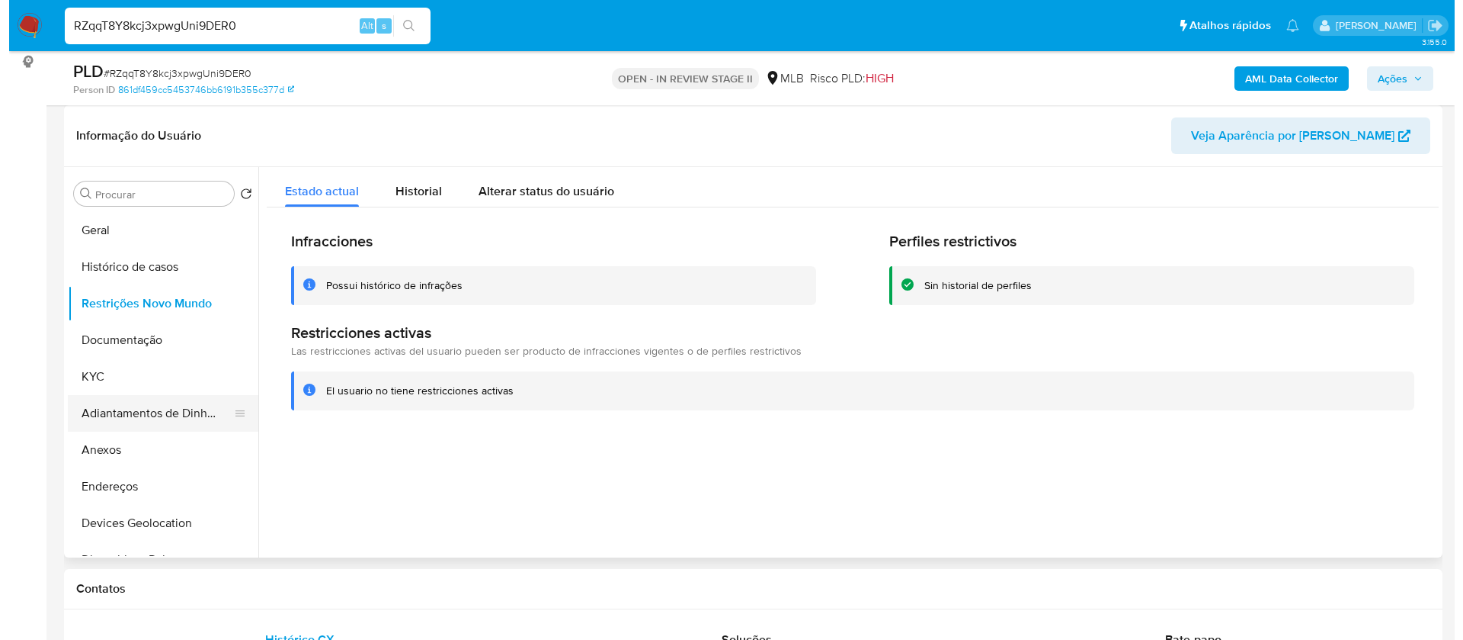
scroll to position [114, 0]
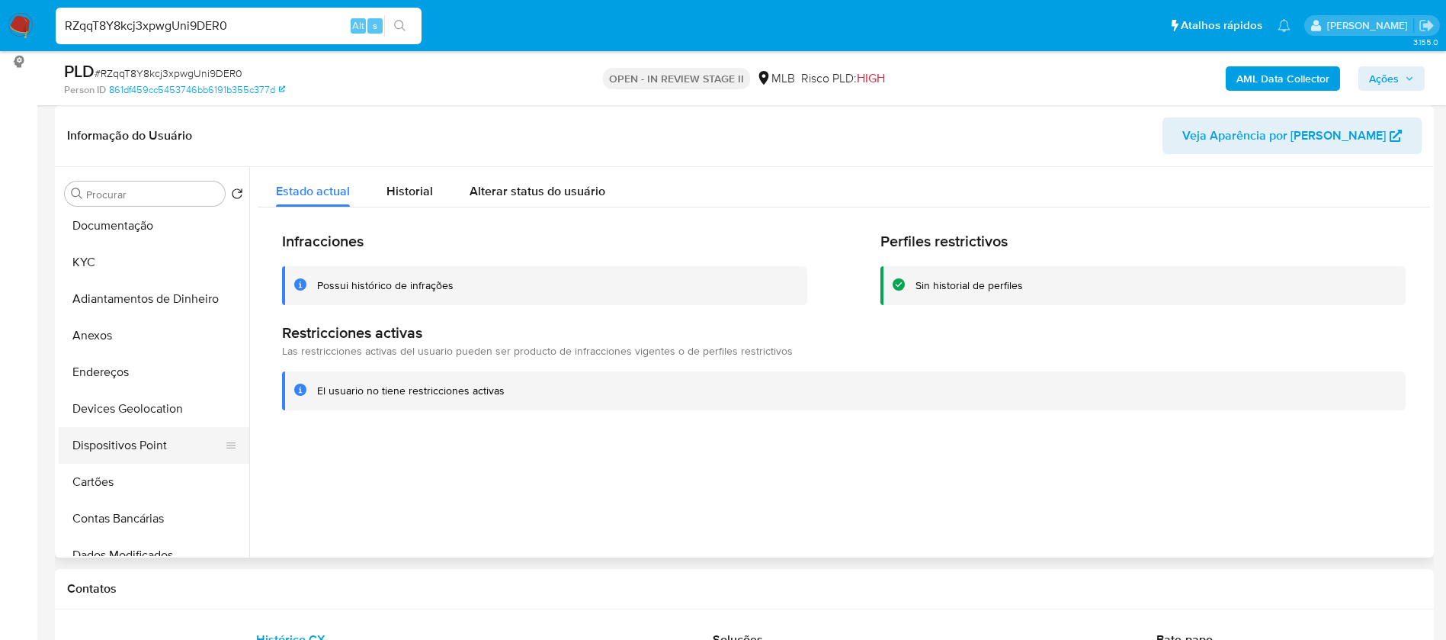
click at [162, 448] on button "Dispositivos Point" at bounding box center [148, 445] width 178 height 37
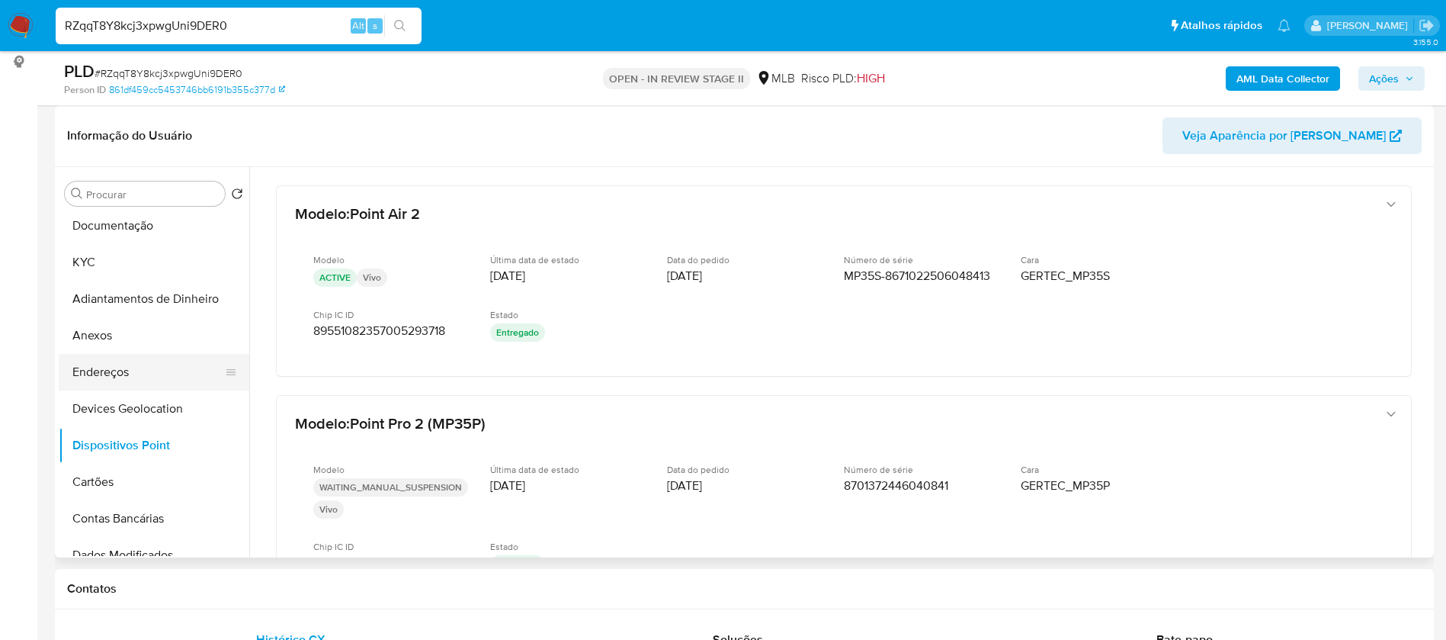
click at [151, 387] on button "Endereços" at bounding box center [148, 372] width 178 height 37
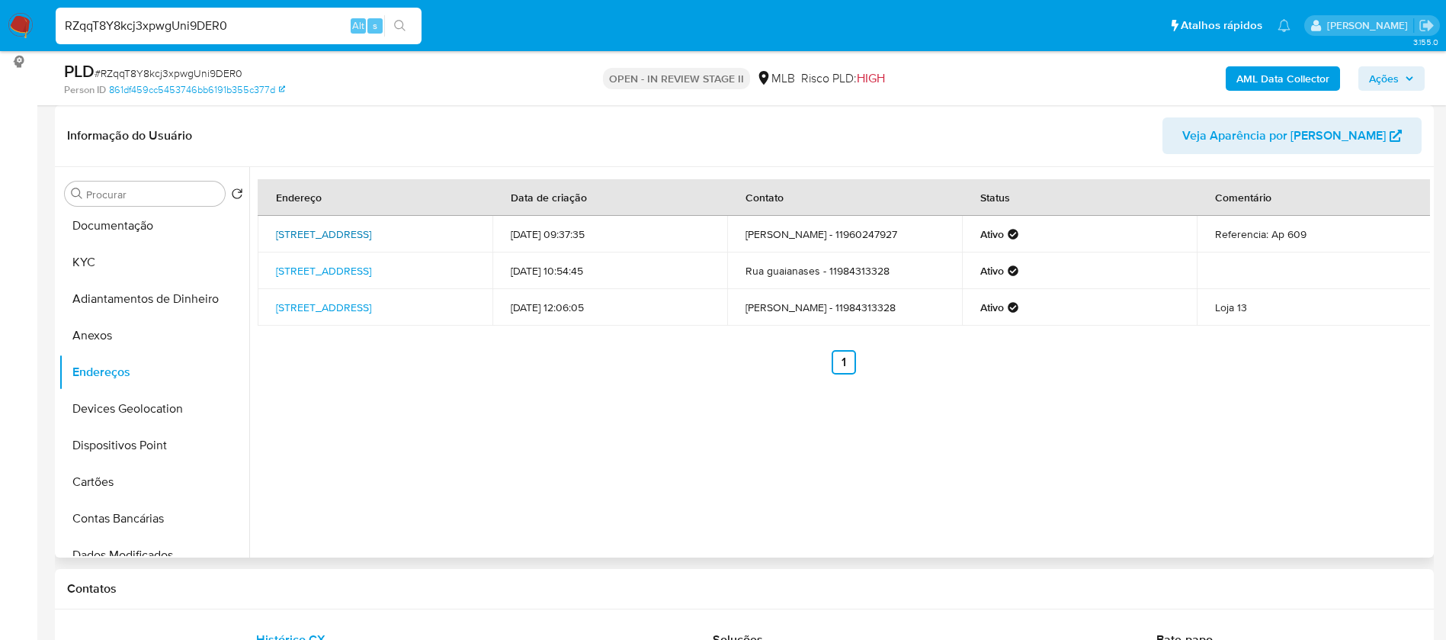
click at [371, 226] on link "Rua Mauá 236, São Paulo, São Paulo, 01028000, Brasil 236" at bounding box center [323, 233] width 95 height 15
click at [109, 337] on button "Anexos" at bounding box center [148, 335] width 178 height 37
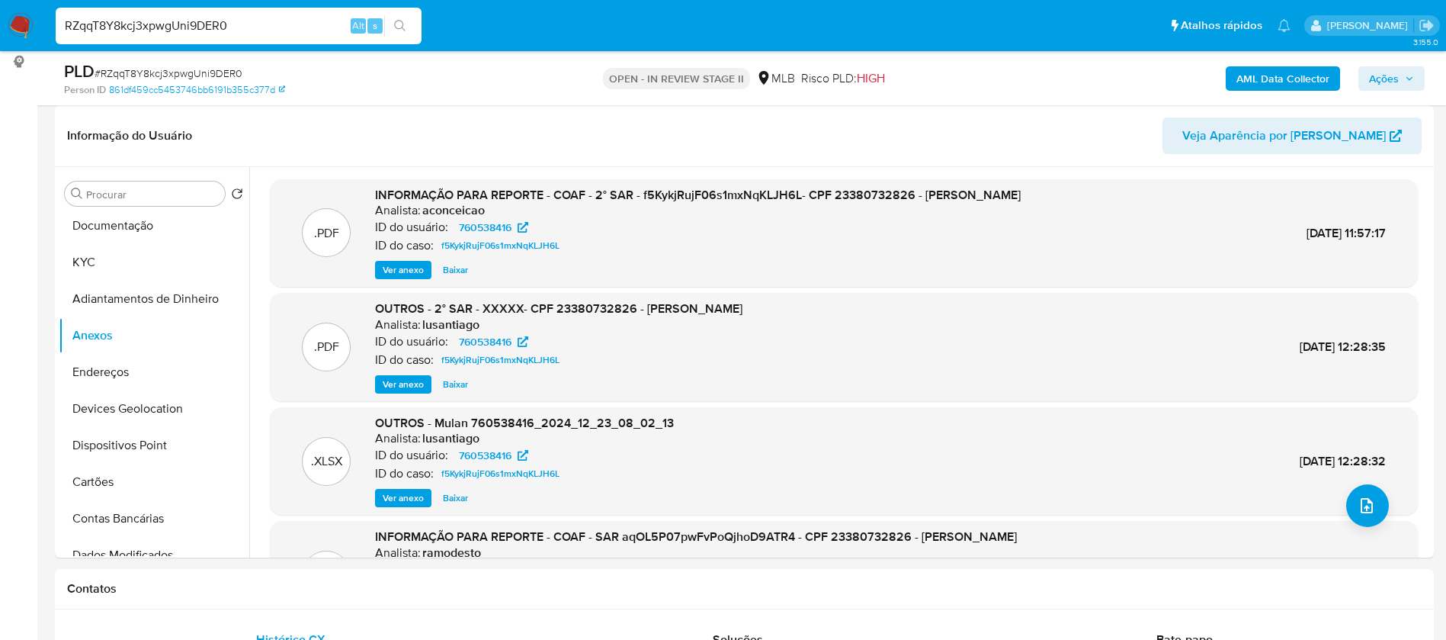
click at [1235, 80] on button "AML Data Collector" at bounding box center [1283, 78] width 114 height 24
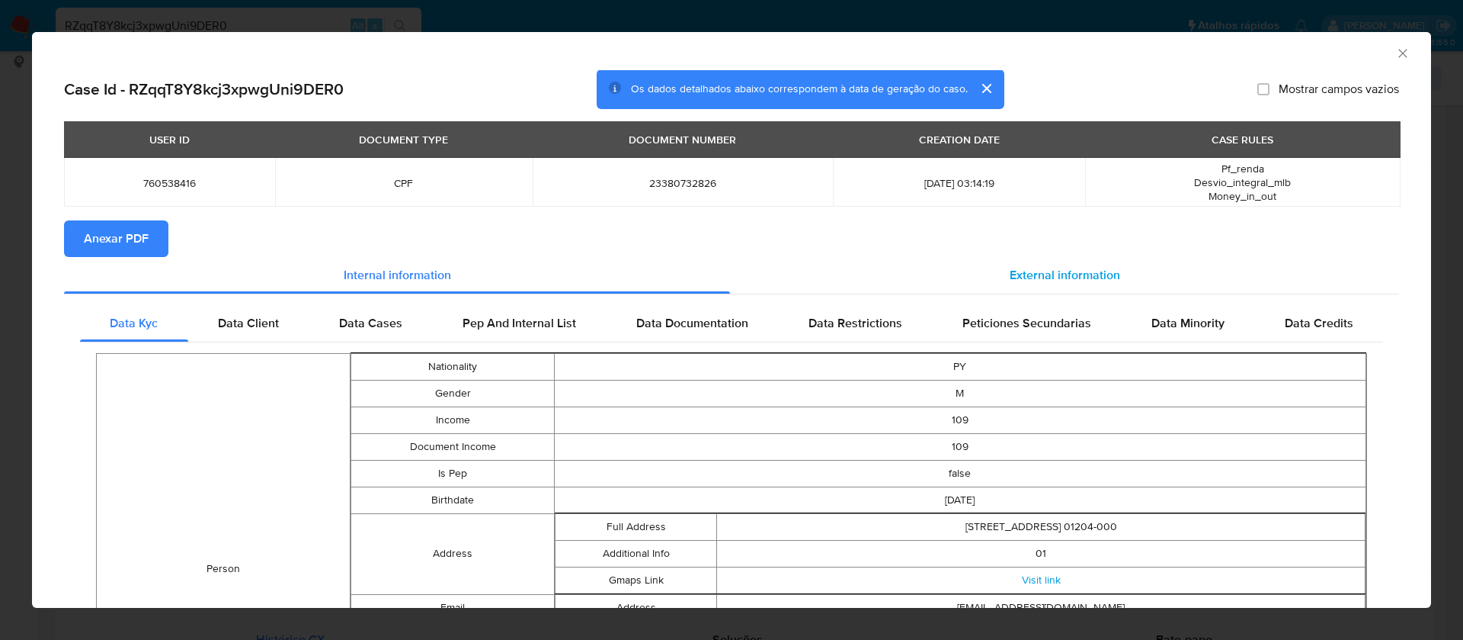
click at [1060, 275] on span "External information" at bounding box center [1065, 275] width 111 height 18
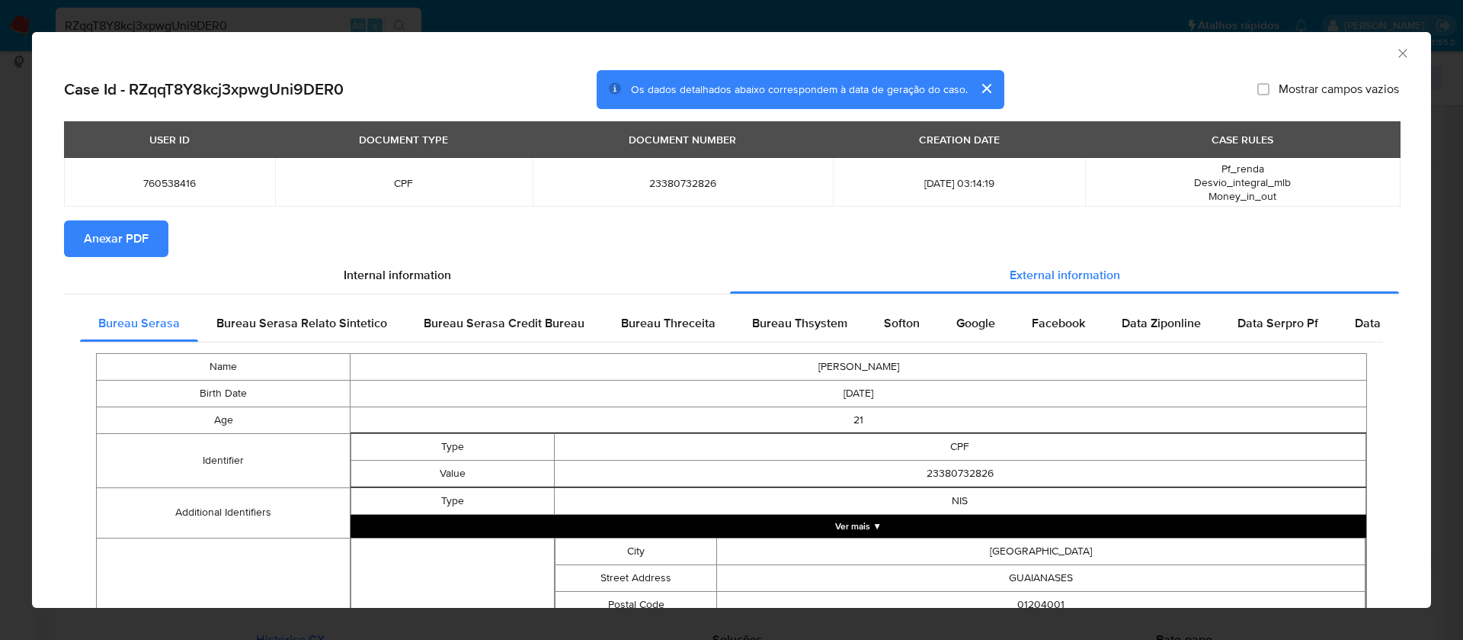
click at [107, 239] on span "Anexar PDF" at bounding box center [116, 239] width 65 height 34
click at [1396, 57] on icon "Fechar a janela" at bounding box center [1403, 53] width 15 height 15
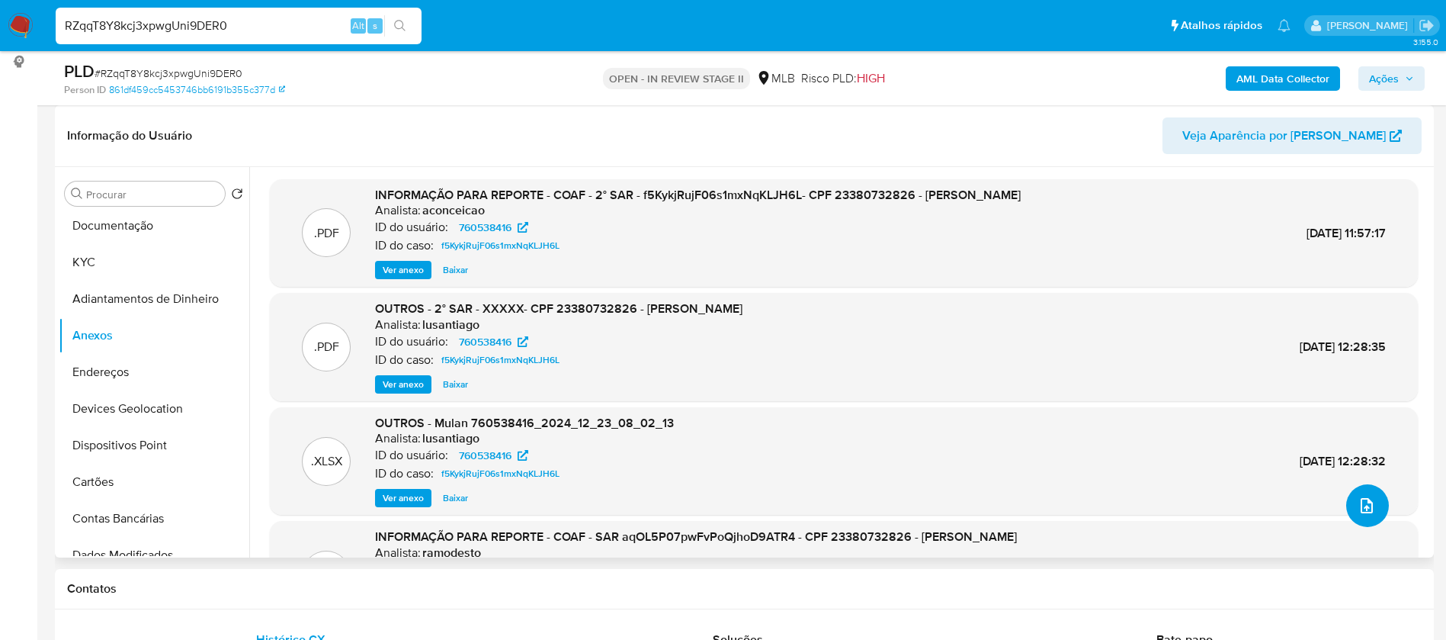
click at [1361, 504] on icon "upload-file" at bounding box center [1367, 505] width 18 height 18
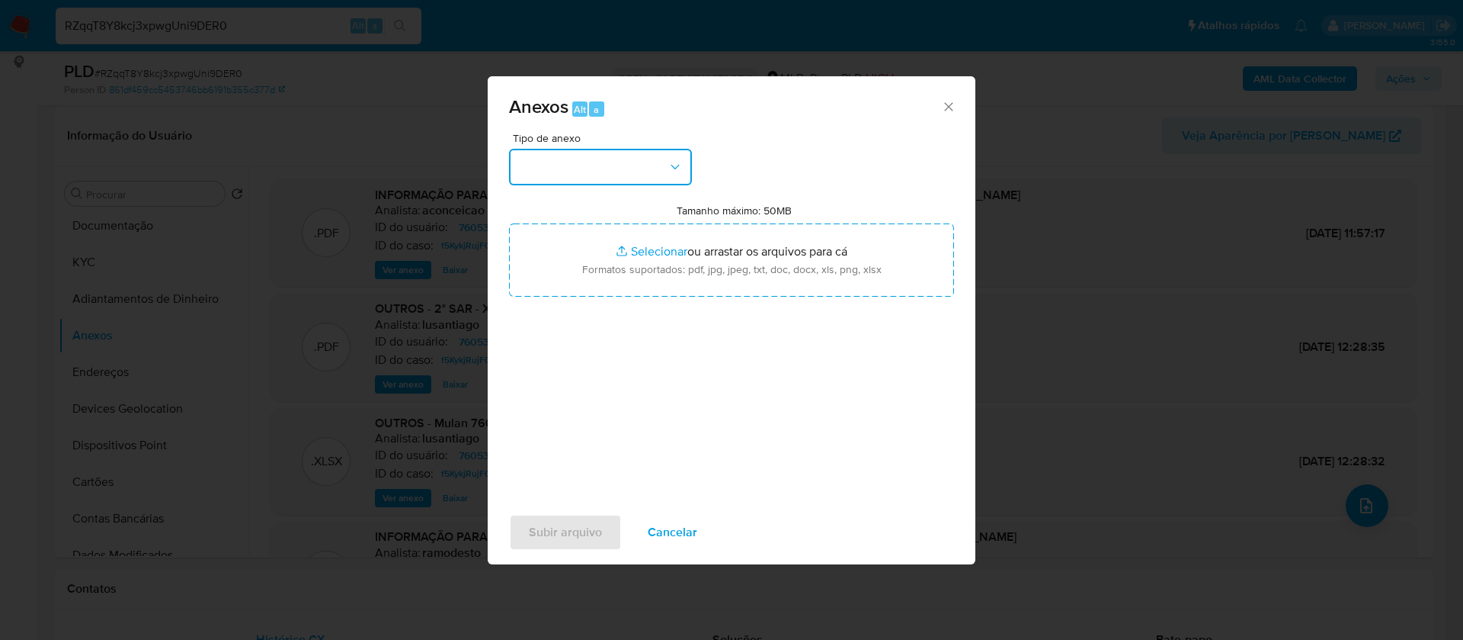
click at [644, 152] on button "button" at bounding box center [600, 167] width 183 height 37
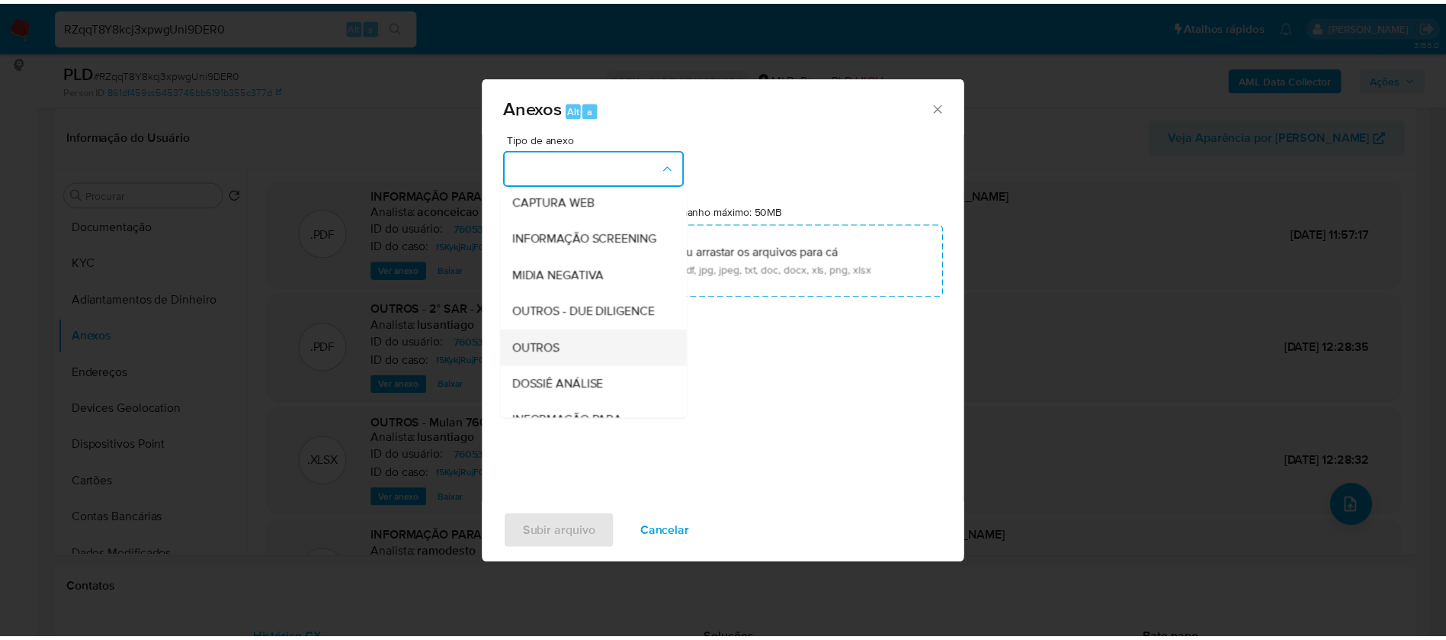
scroll to position [229, 0]
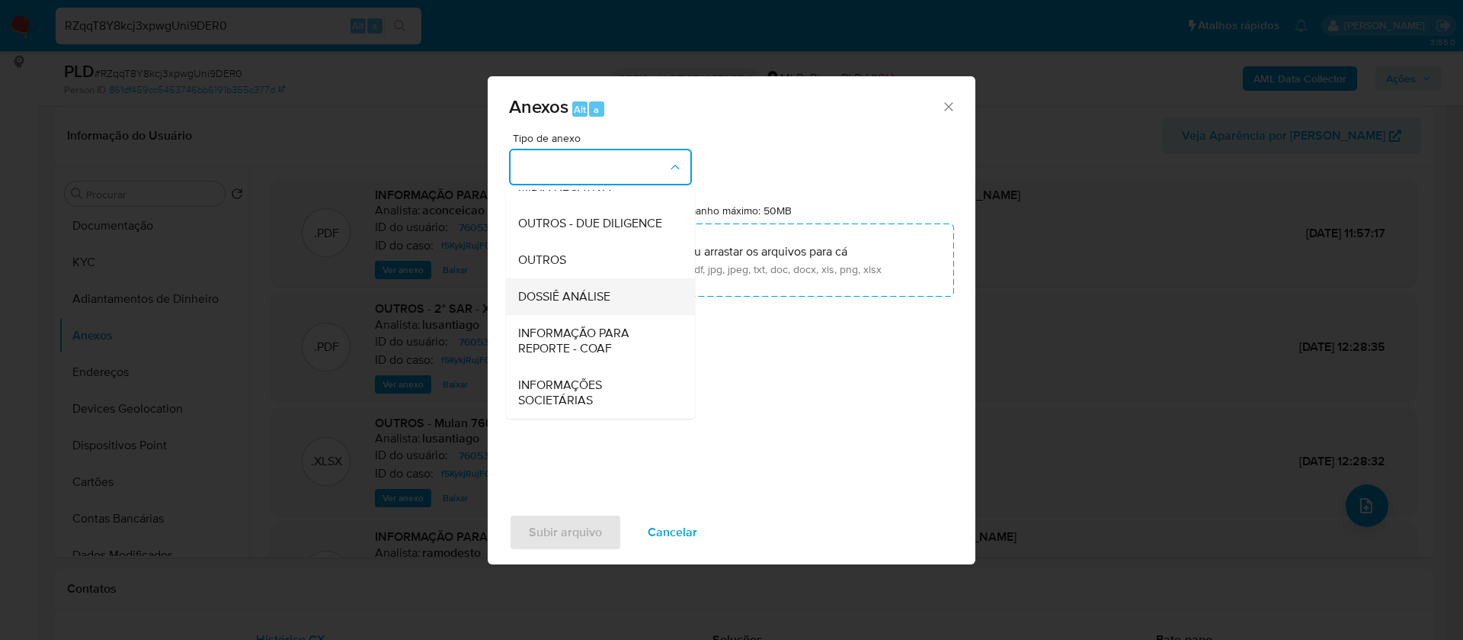
click at [598, 300] on span "DOSSIÊ ANÁLISE" at bounding box center [564, 296] width 92 height 15
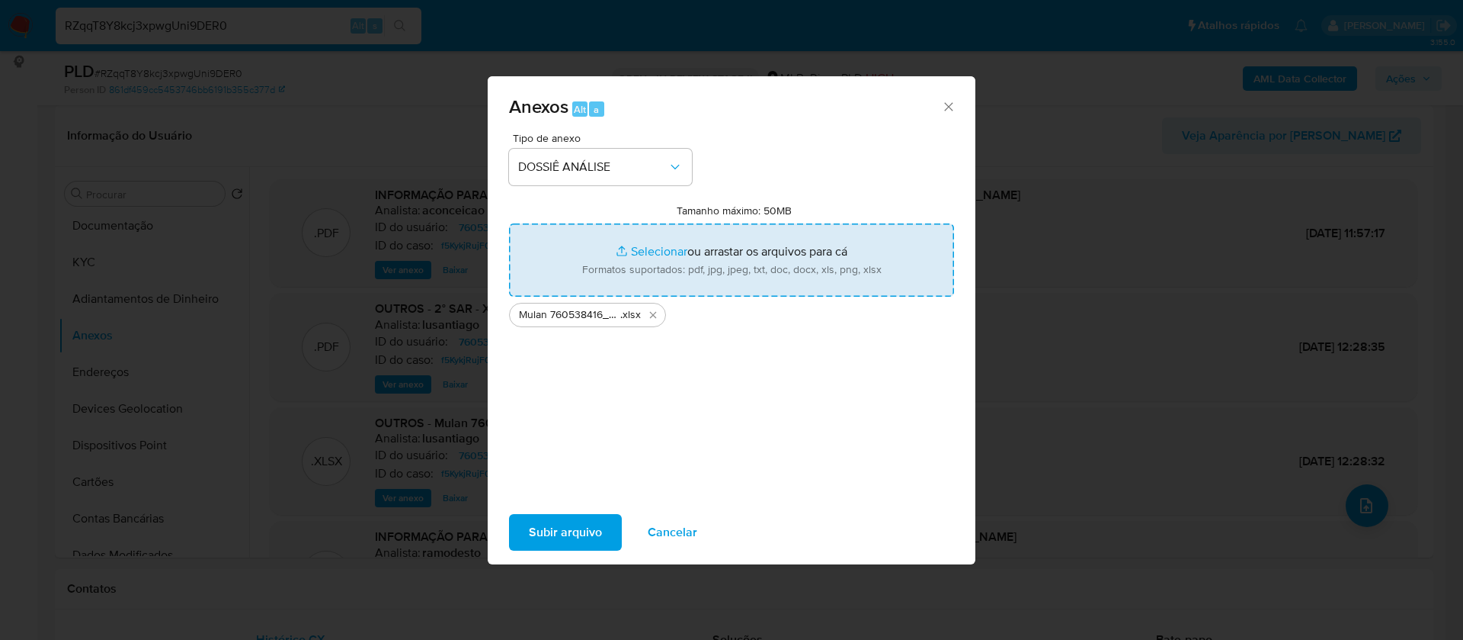
type input "C:\fakepath\3° SAR - - CPF 23380732826 - BRUNO MANUEL SOTELO FLORENTIN.pdf"
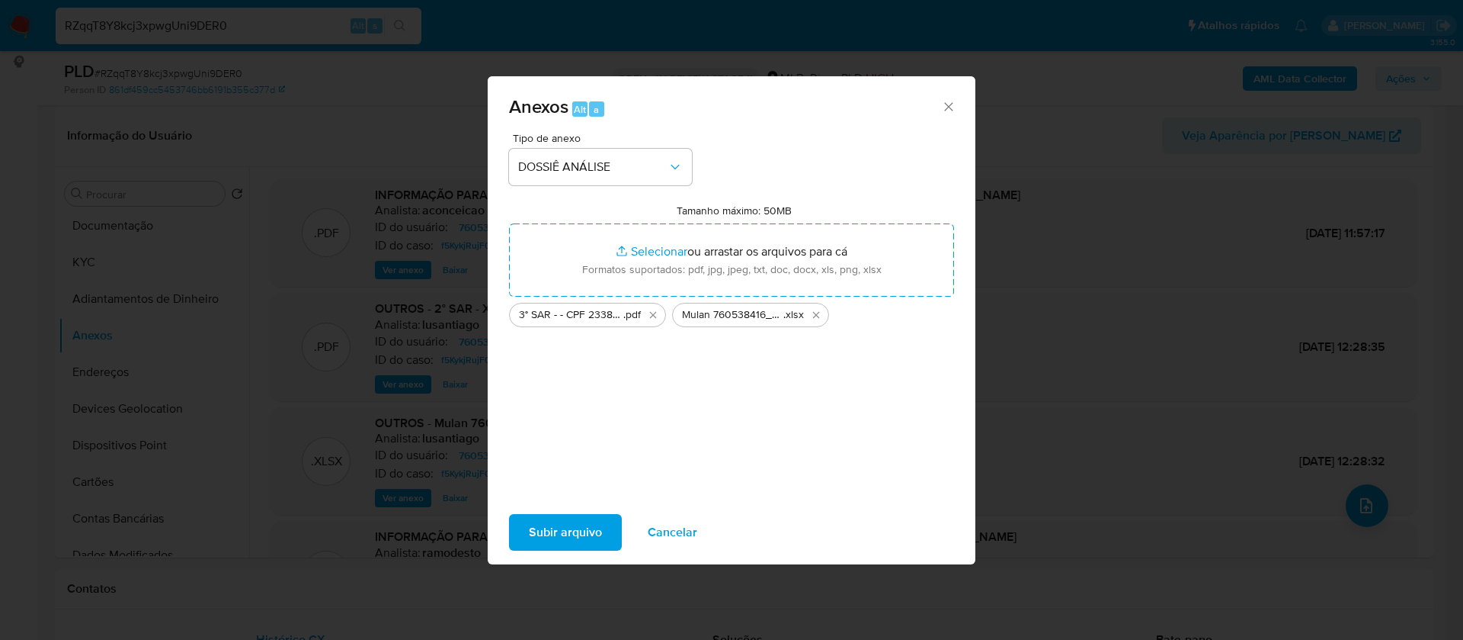
click at [563, 526] on span "Subir arquivo" at bounding box center [565, 532] width 73 height 34
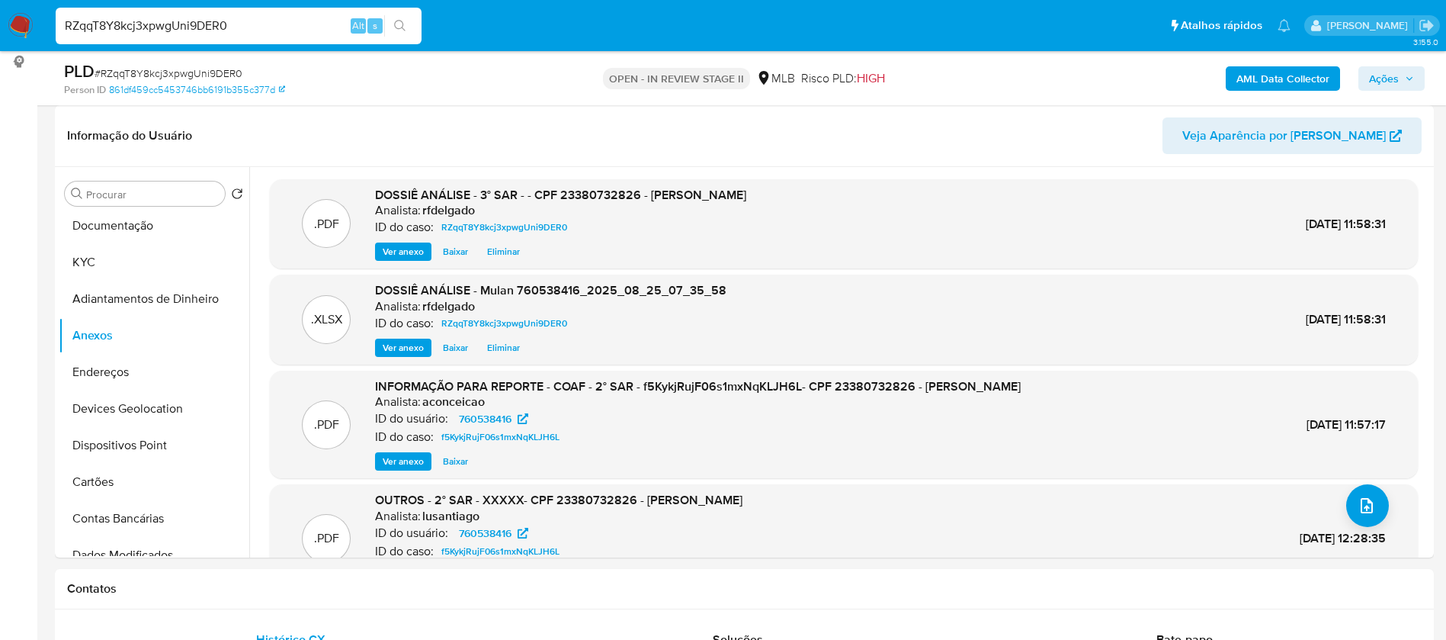
click at [1383, 69] on span "Ações" at bounding box center [1384, 78] width 30 height 24
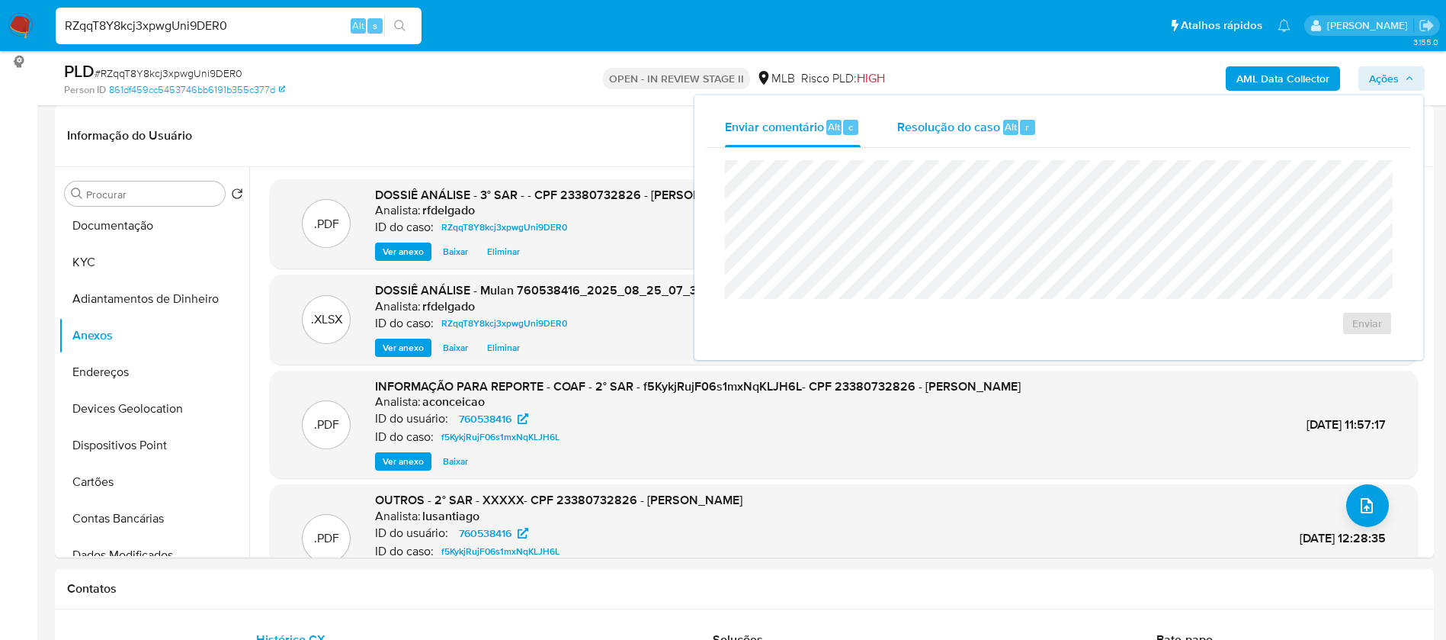
click at [938, 123] on span "Resolução do caso" at bounding box center [948, 126] width 103 height 18
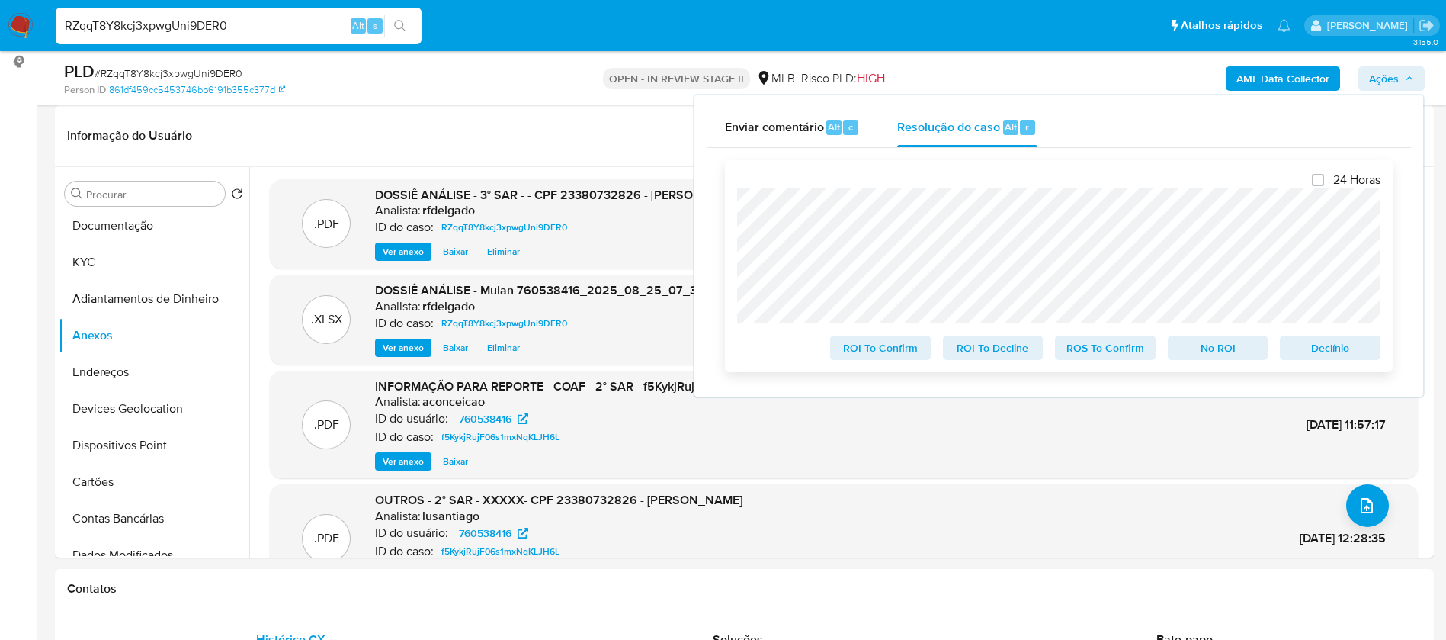
click at [1325, 353] on span "Declínio" at bounding box center [1329, 347] width 79 height 21
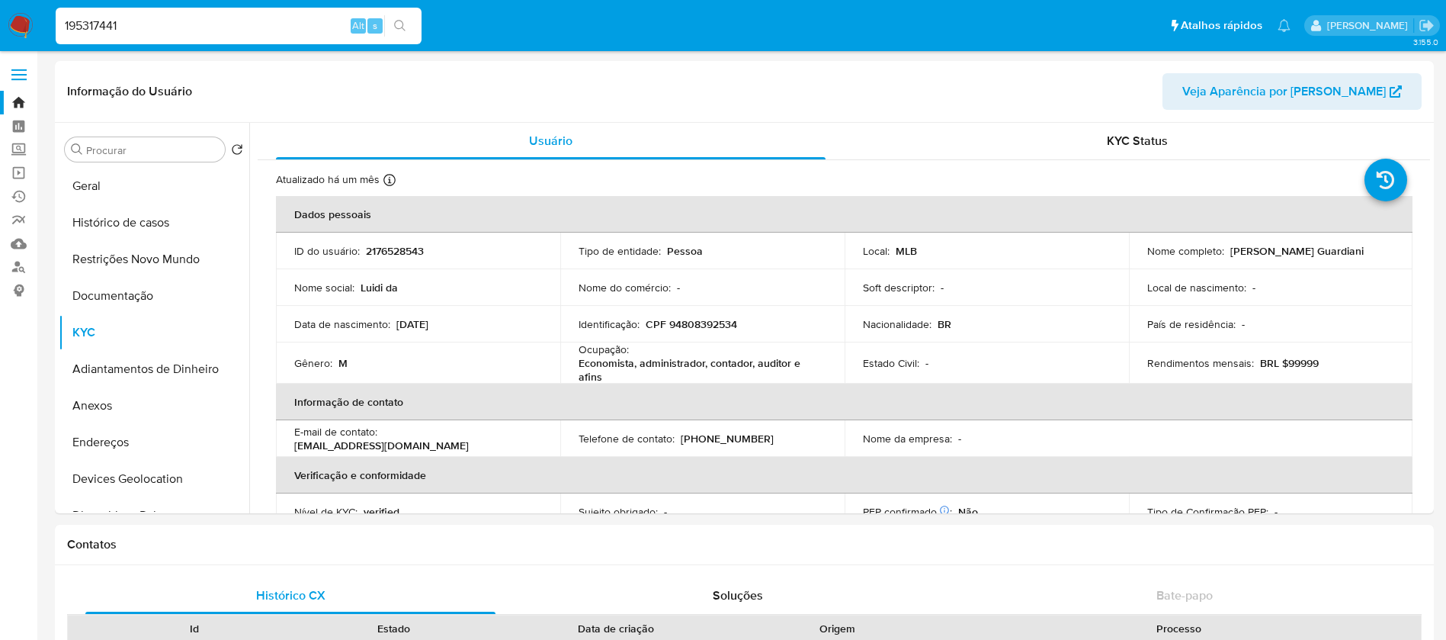
select select "10"
type input "195317441"
click at [399, 34] on button "search-icon" at bounding box center [399, 25] width 31 height 21
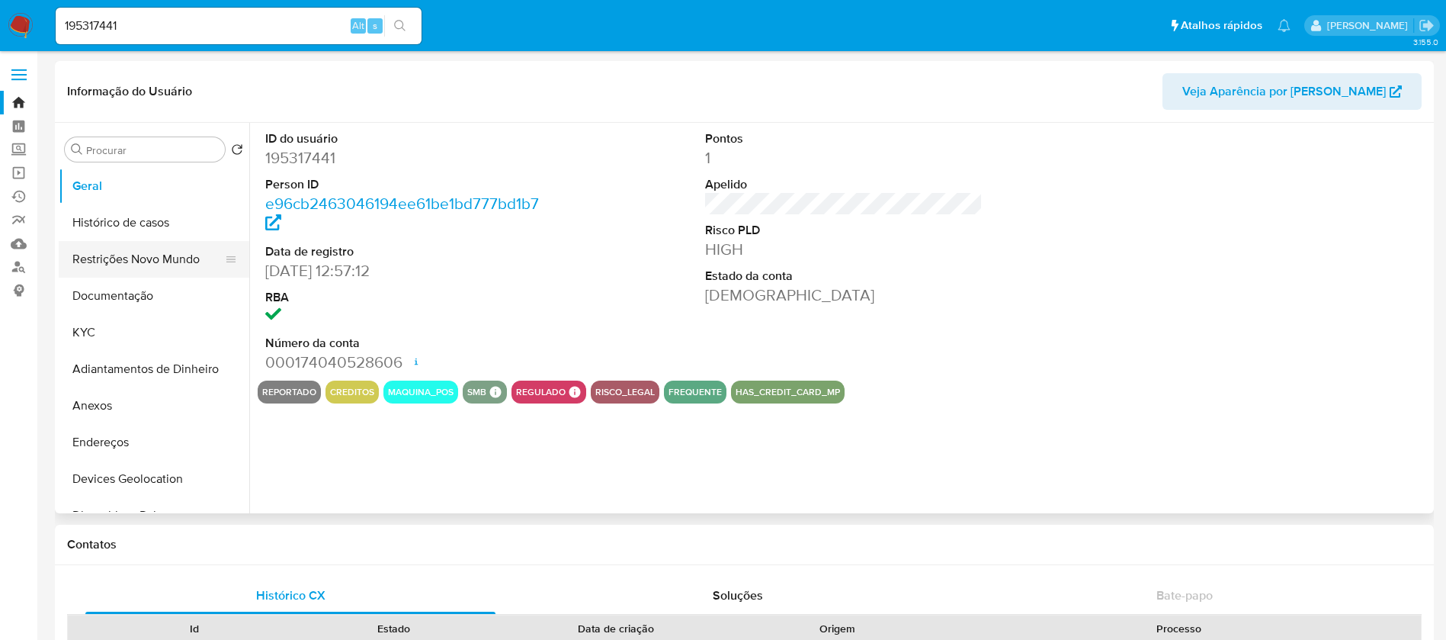
select select "10"
click at [124, 332] on button "KYC" at bounding box center [148, 332] width 178 height 37
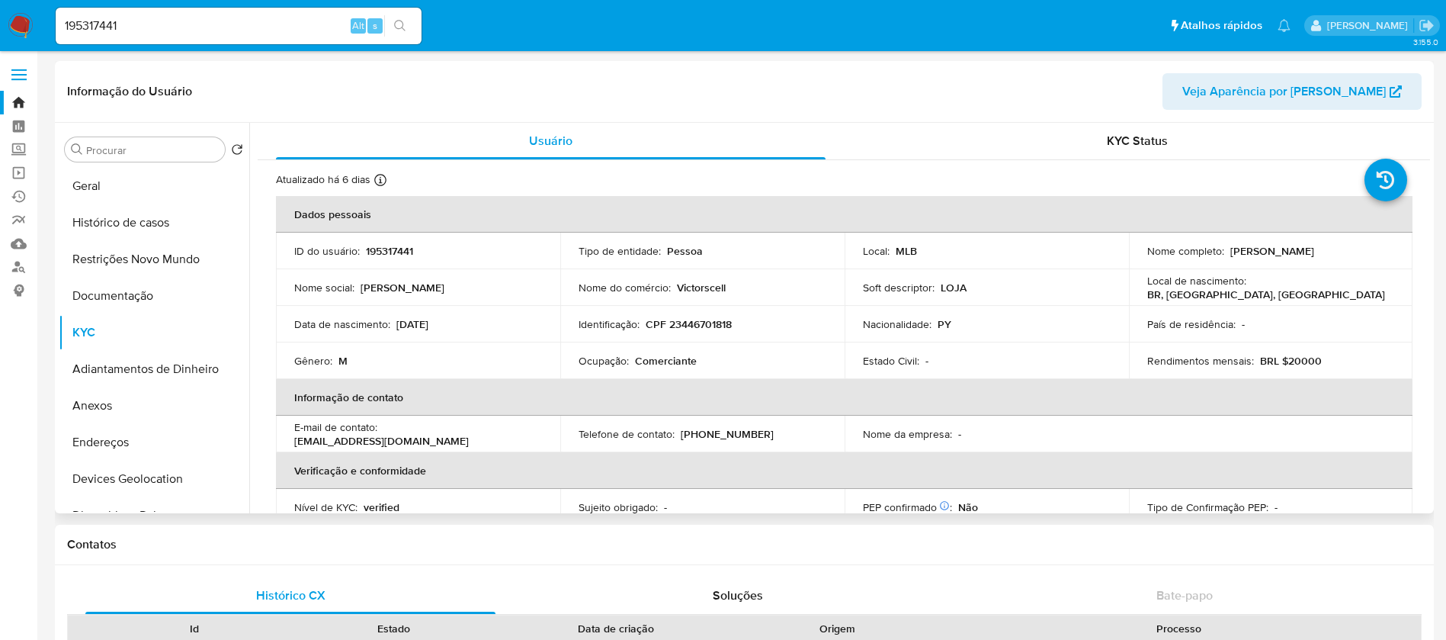
click at [950, 181] on div "Atualizado há 6 dias Criado: [DATE] 12:51:40 Atualizado: [DATE] 02:18:59" at bounding box center [825, 182] width 1098 height 20
drag, startPoint x: 698, startPoint y: 365, endPoint x: 572, endPoint y: 365, distance: 126.5
click at [572, 365] on td "Ocupação : Comerciante" at bounding box center [702, 360] width 284 height 37
copy div "Ocupação : Comerciante"
drag, startPoint x: 723, startPoint y: 322, endPoint x: 666, endPoint y: 328, distance: 57.5
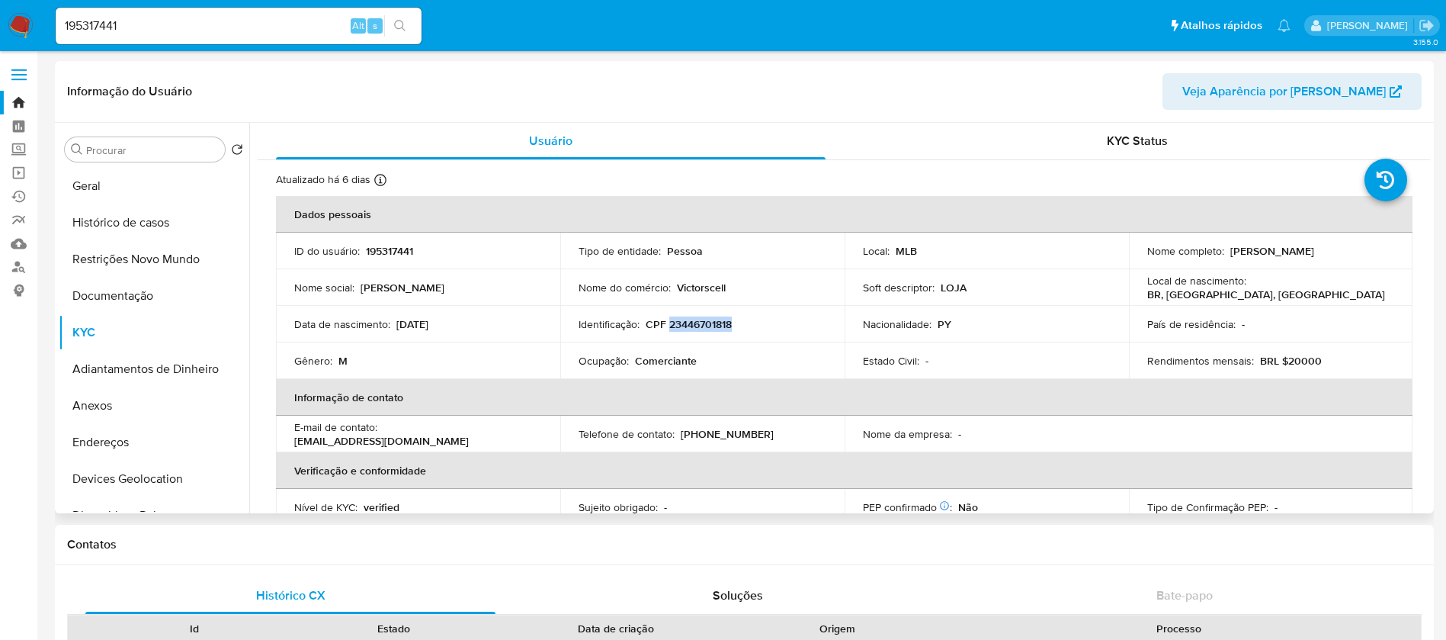
click at [666, 328] on p "CPF 23446701818" at bounding box center [689, 324] width 86 height 14
copy p "23446701818"
click at [113, 223] on button "Histórico de casos" at bounding box center [148, 222] width 178 height 37
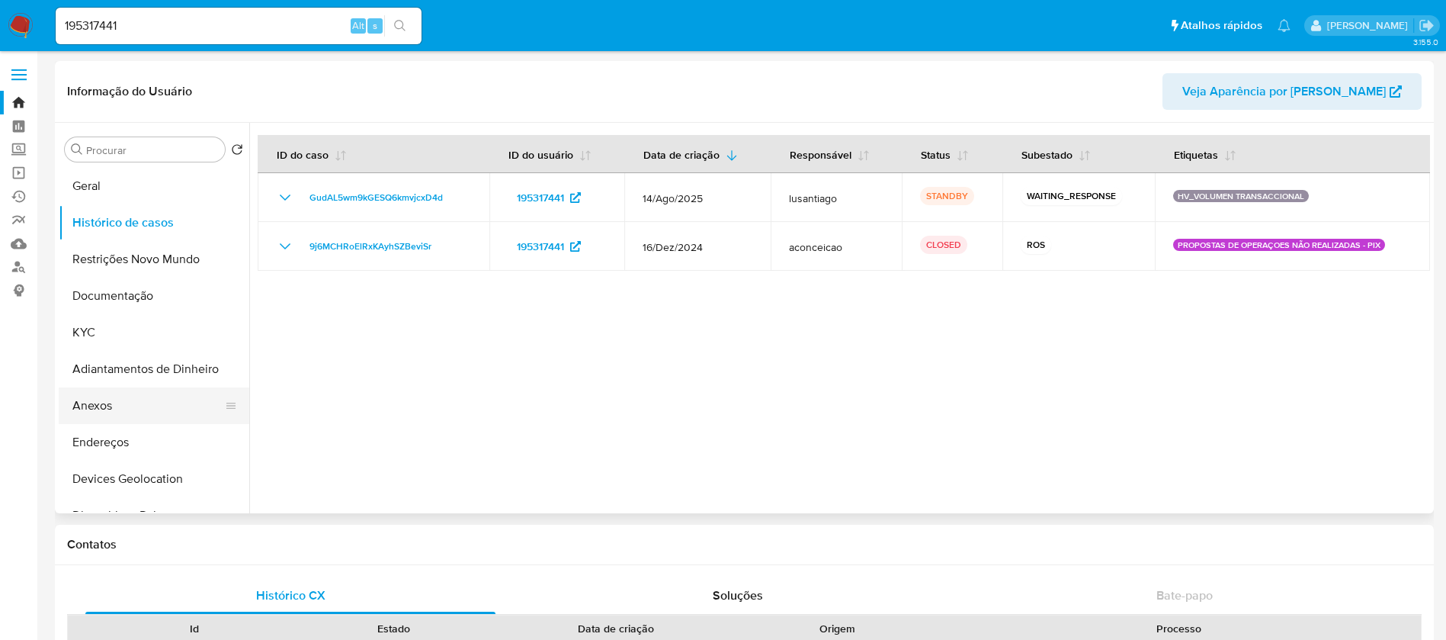
click at [125, 411] on button "Anexos" at bounding box center [148, 405] width 178 height 37
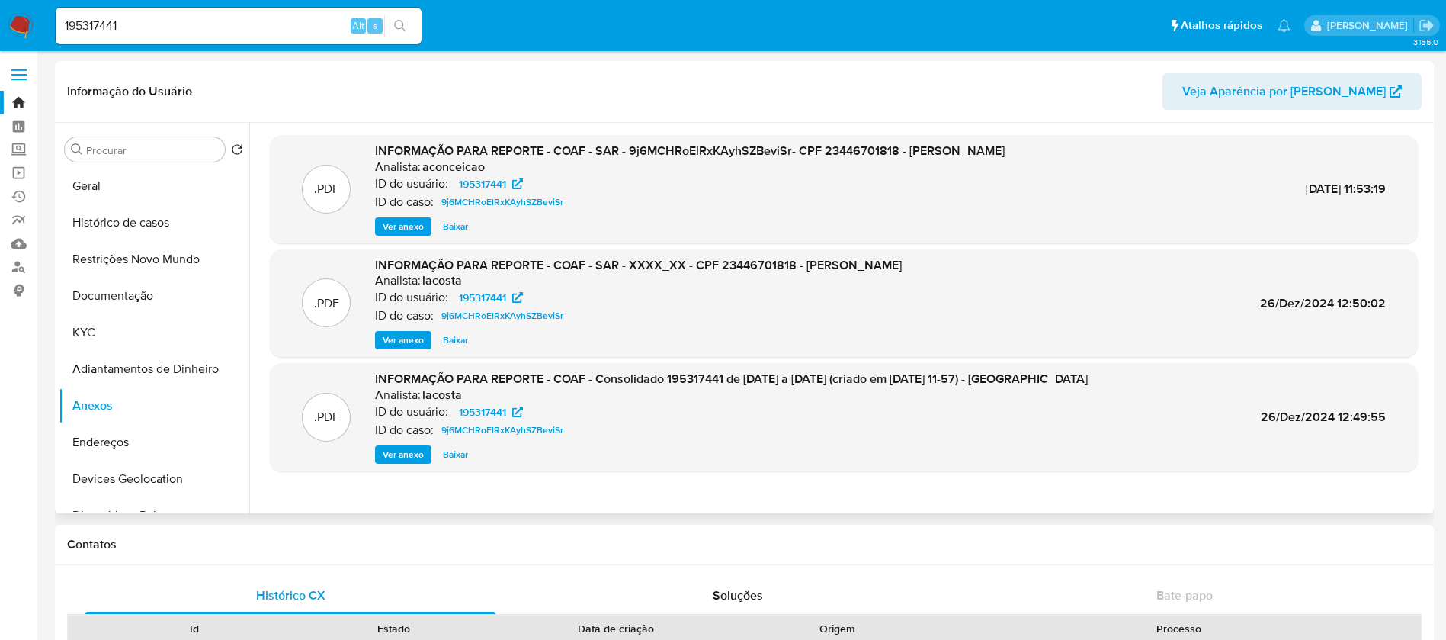
click at [398, 225] on span "Ver anexo" at bounding box center [403, 226] width 41 height 15
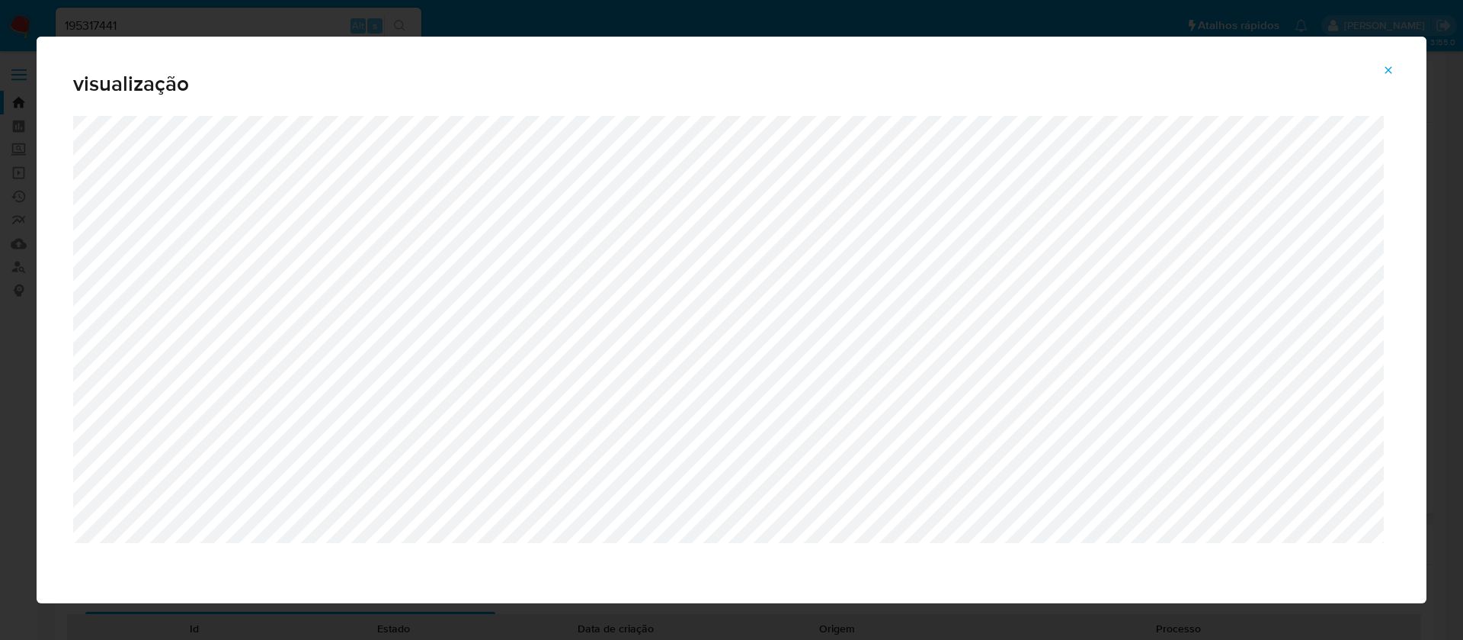
click at [1390, 67] on icon "Attachment preview" at bounding box center [1389, 70] width 12 height 12
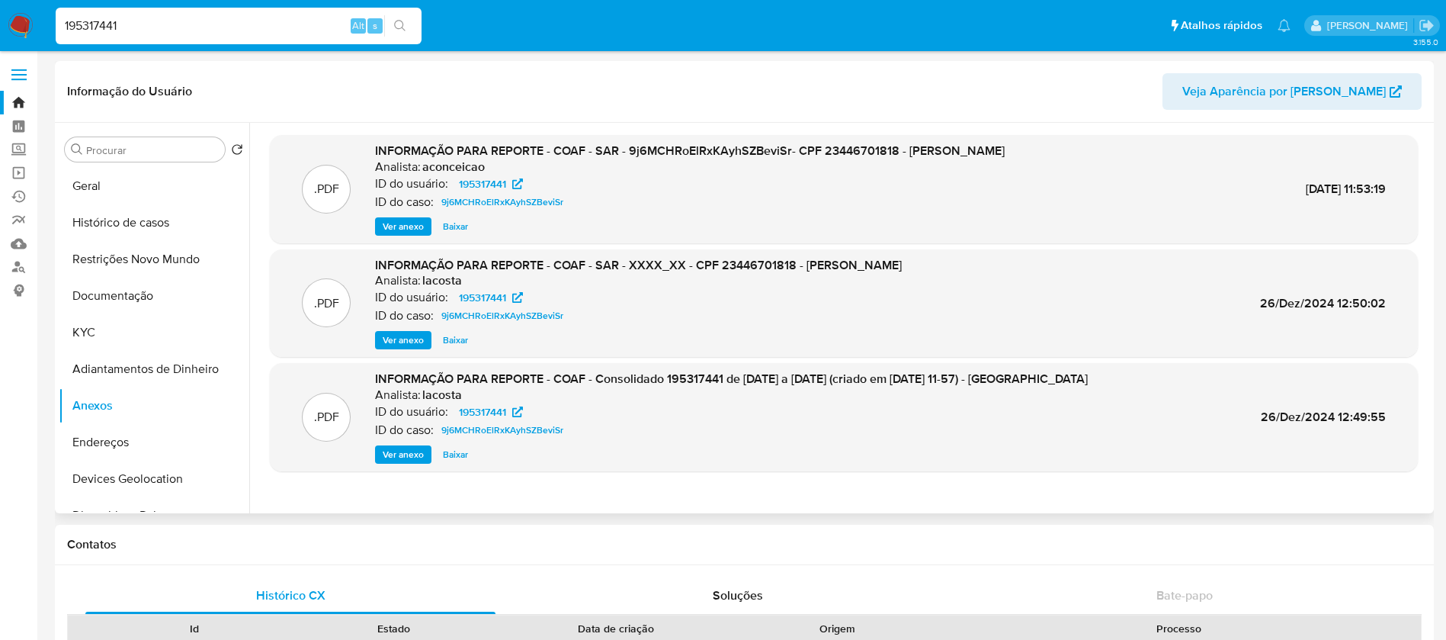
drag, startPoint x: 325, startPoint y: 25, endPoint x: 0, endPoint y: 24, distance: 324.7
click at [0, 24] on nav "Pausado Ver notificaciones 195317441 Alt s Atalhos rápidos Presiona las siguien…" at bounding box center [723, 25] width 1446 height 51
click at [20, 268] on link "Localizador de pessoas" at bounding box center [90, 267] width 181 height 24
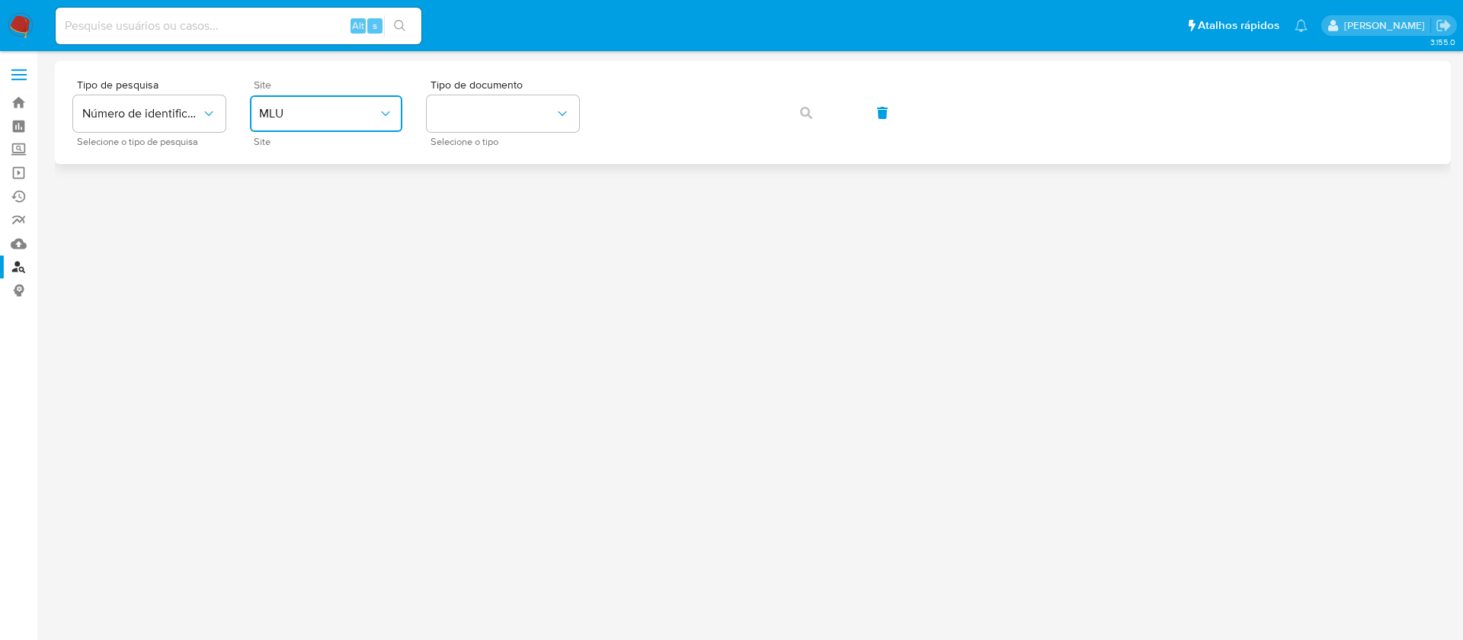
click at [329, 118] on span "MLU" at bounding box center [318, 113] width 119 height 15
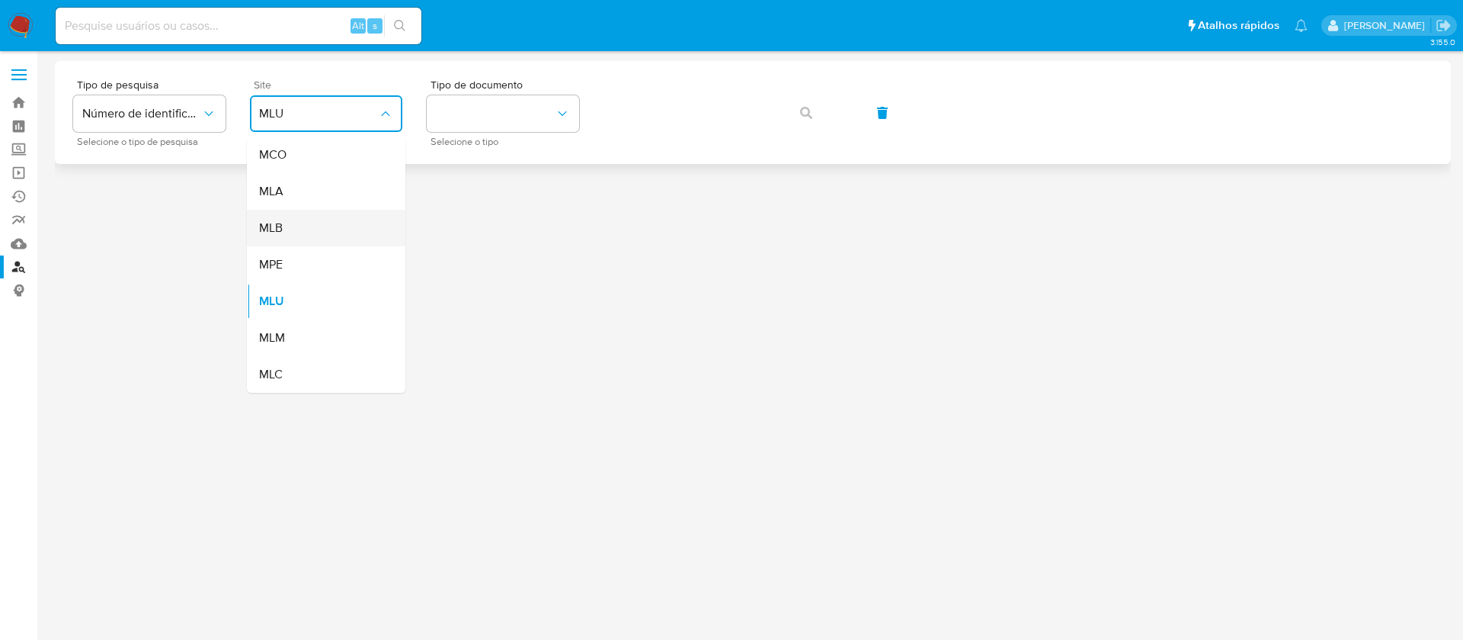
click at [309, 226] on div "MLB" at bounding box center [321, 228] width 125 height 37
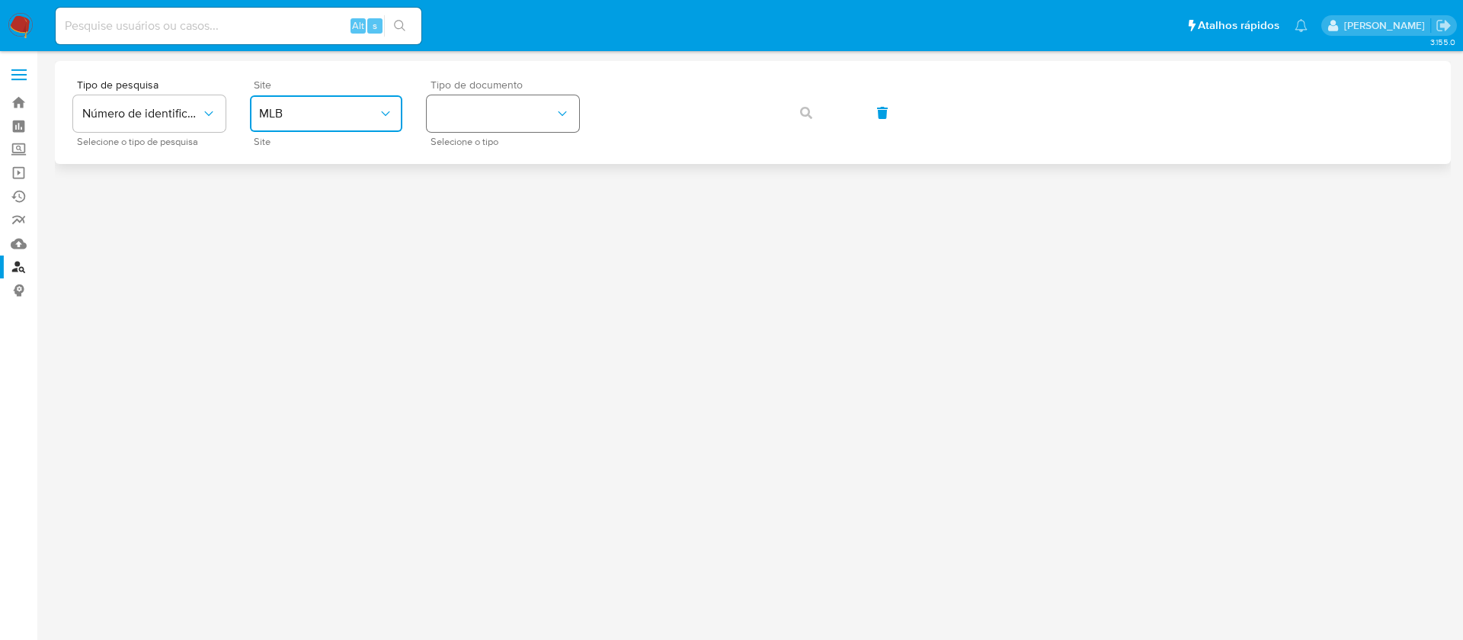
click at [511, 116] on button "identificationType" at bounding box center [503, 113] width 152 height 37
click at [493, 210] on div "CPF CPF" at bounding box center [498, 214] width 125 height 52
click at [809, 107] on icon "button" at bounding box center [806, 113] width 12 height 12
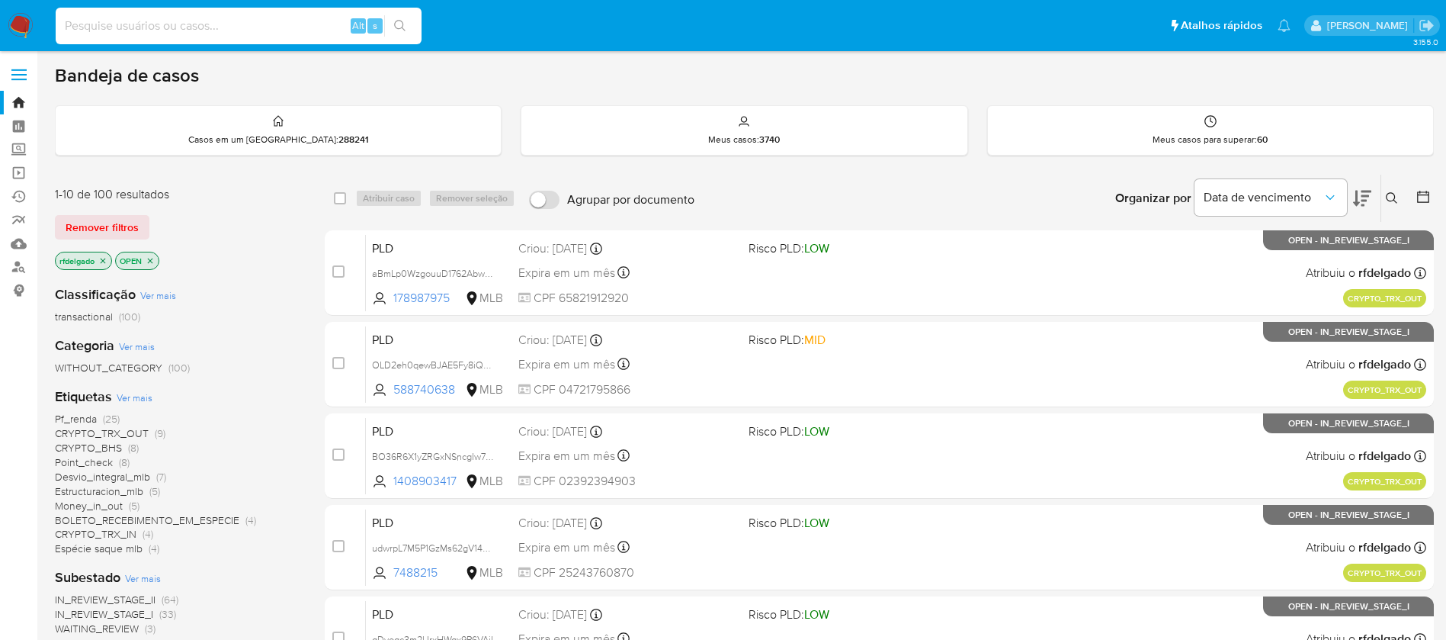
paste input "2327362940"
type input "2327362940"
click at [396, 25] on icon "search-icon" at bounding box center [400, 26] width 12 height 12
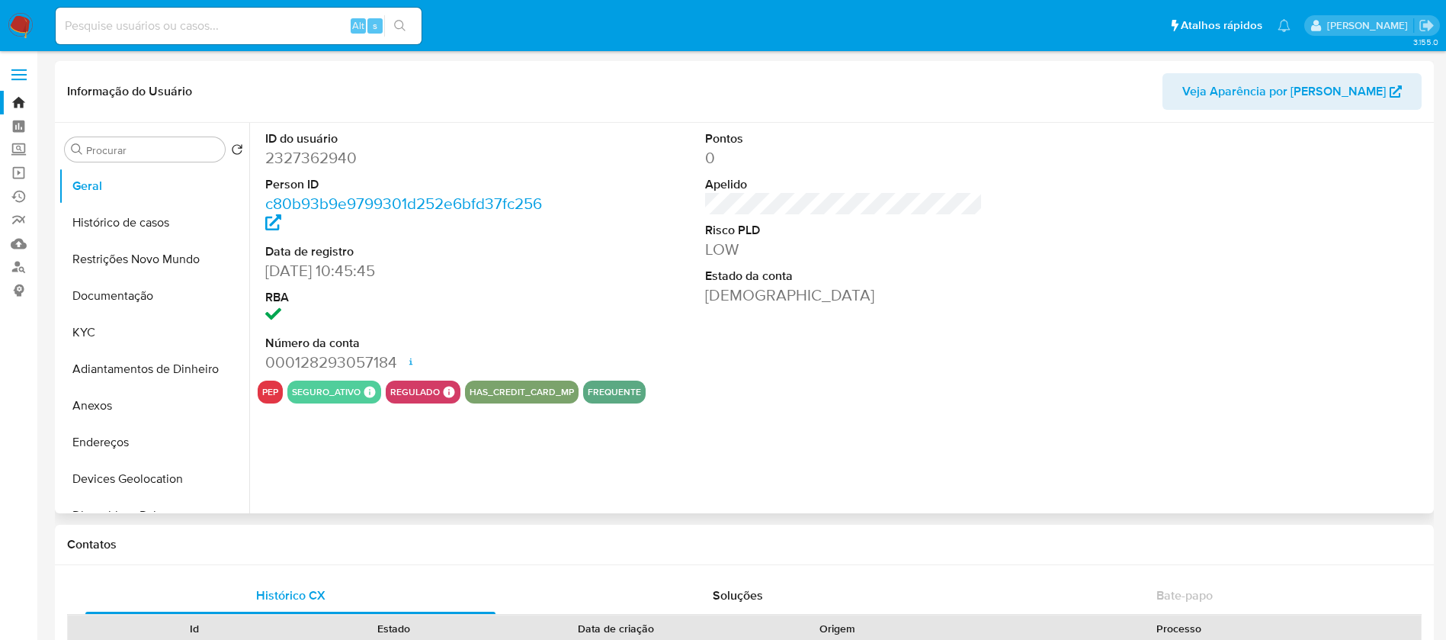
select select "10"
click at [154, 232] on button "Histórico de casos" at bounding box center [148, 222] width 178 height 37
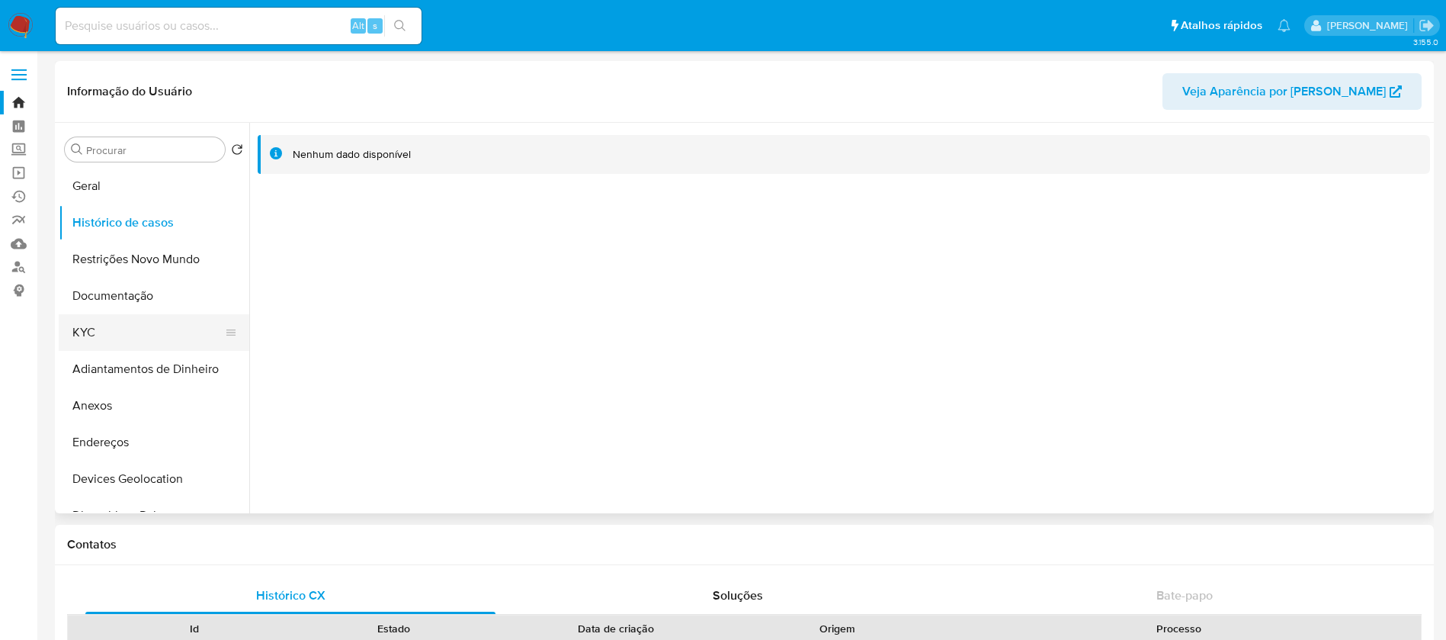
click at [129, 325] on button "KYC" at bounding box center [148, 332] width 178 height 37
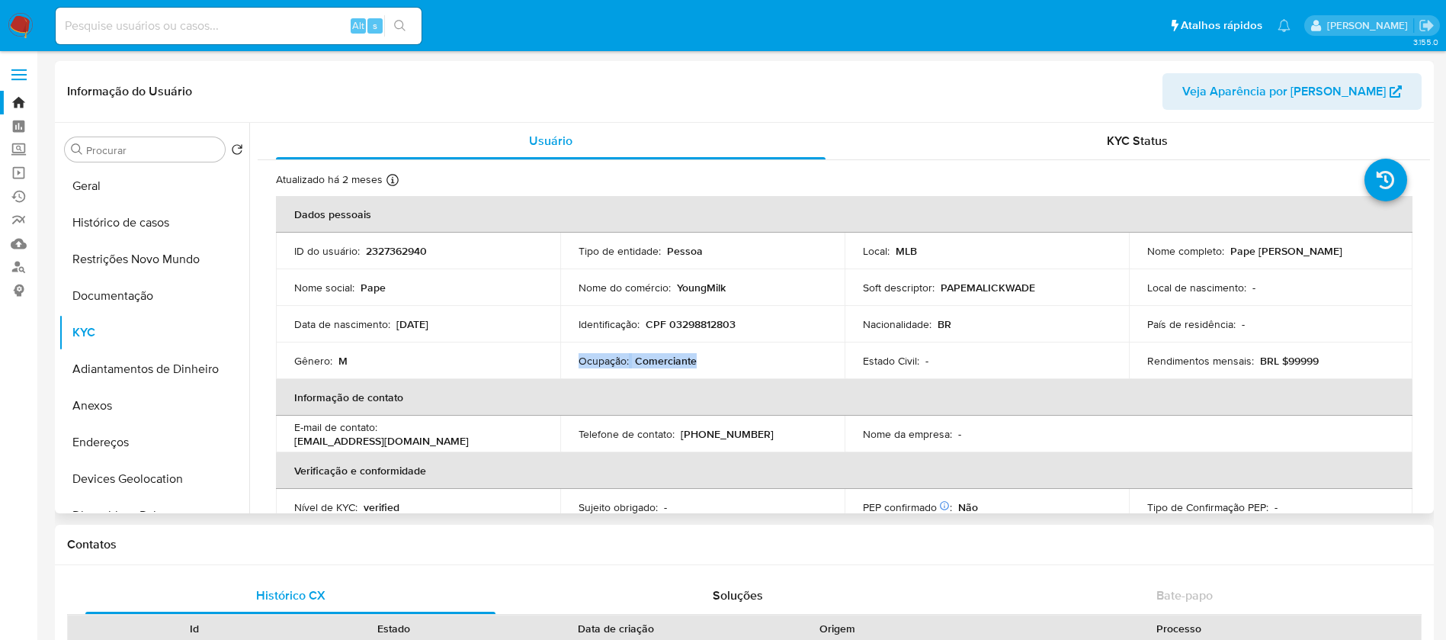
drag, startPoint x: 706, startPoint y: 360, endPoint x: 578, endPoint y: 359, distance: 128.1
click at [579, 359] on div "Ocupação : Comerciante" at bounding box center [703, 361] width 248 height 14
copy div "Ocupação : Comerciante"
click at [414, 248] on p "2327362940" at bounding box center [396, 251] width 61 height 14
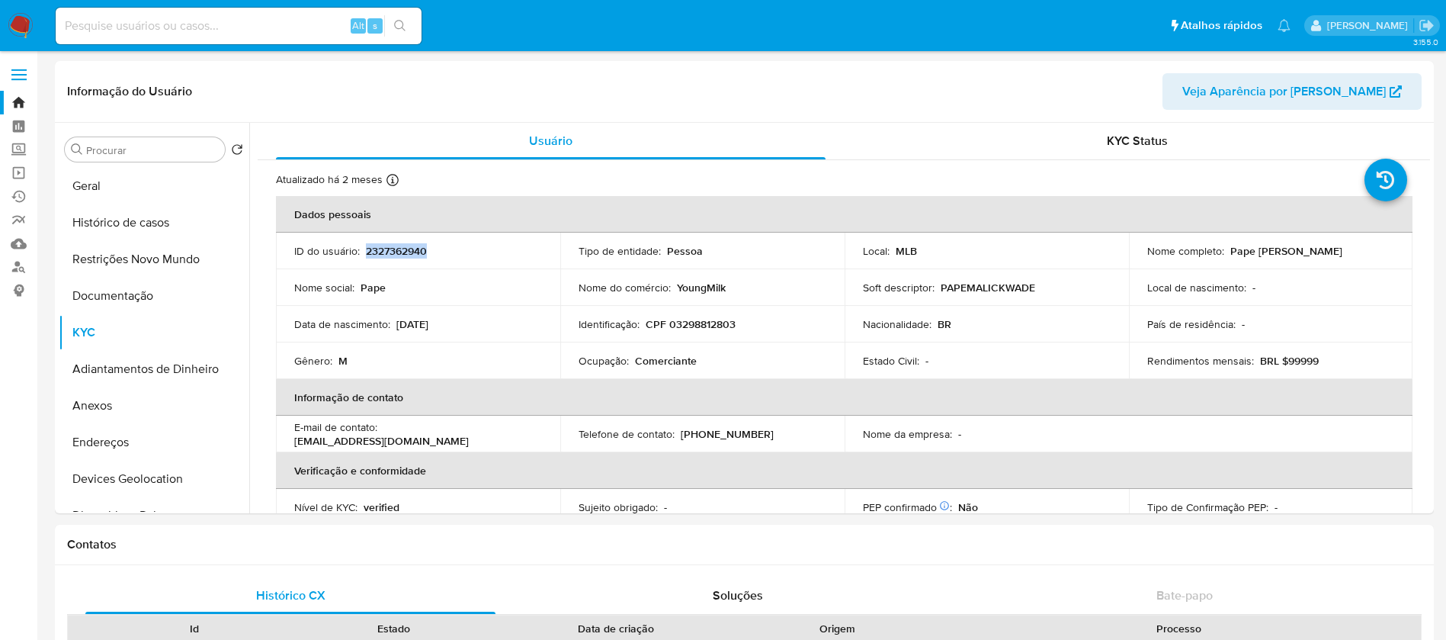
copy p "2327362940"
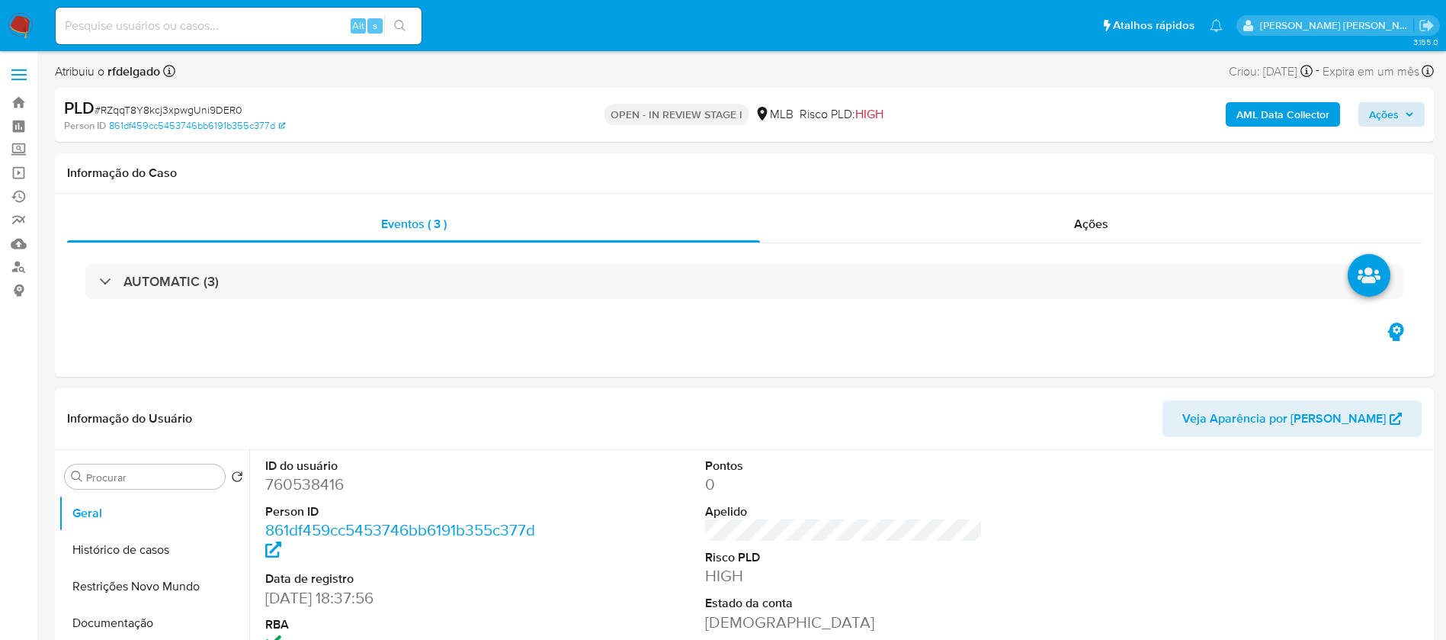
select select "10"
click at [1390, 115] on span "Ações" at bounding box center [1384, 114] width 30 height 24
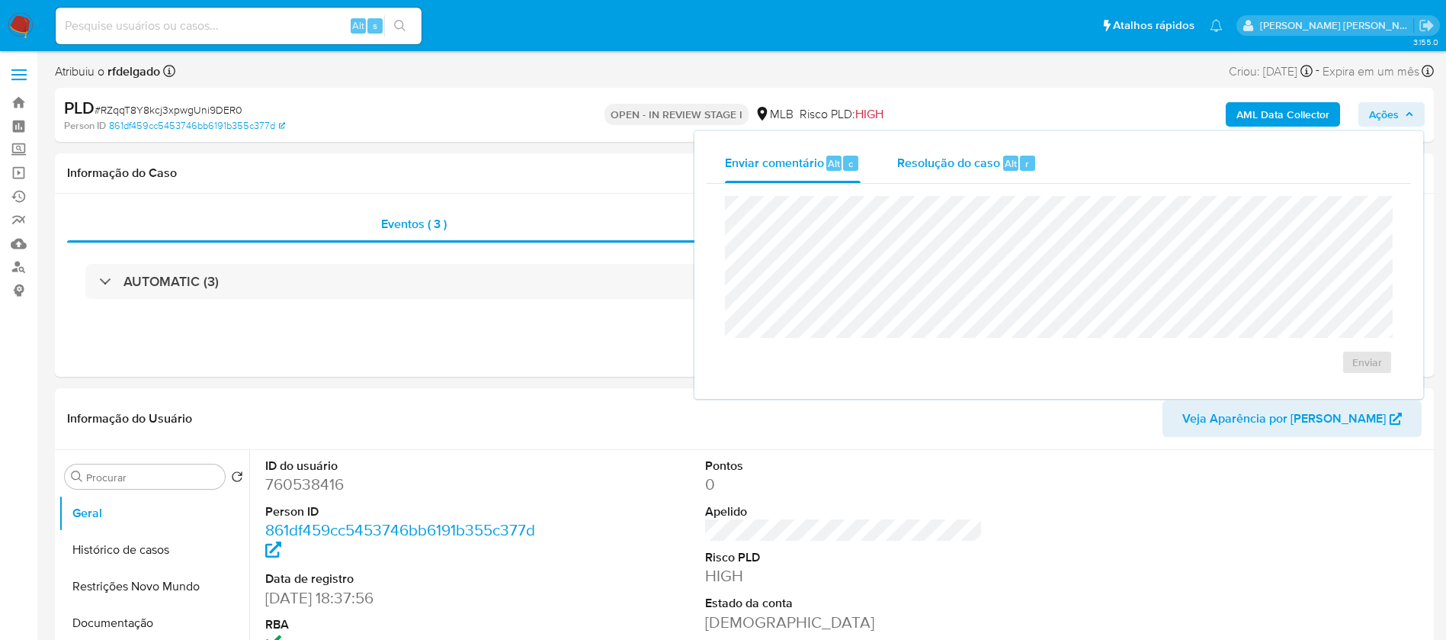
click at [935, 163] on span "Resolução do caso" at bounding box center [948, 163] width 103 height 18
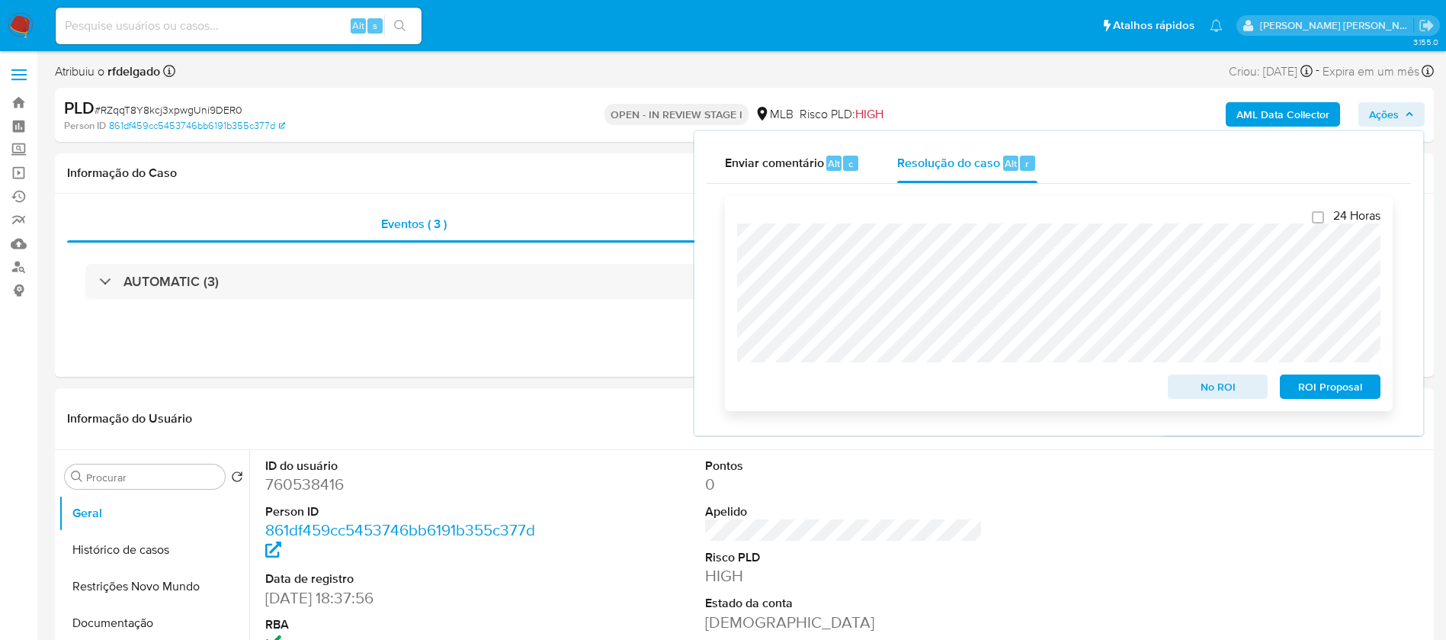
click at [1350, 387] on span "ROI Proposal" at bounding box center [1329, 386] width 79 height 21
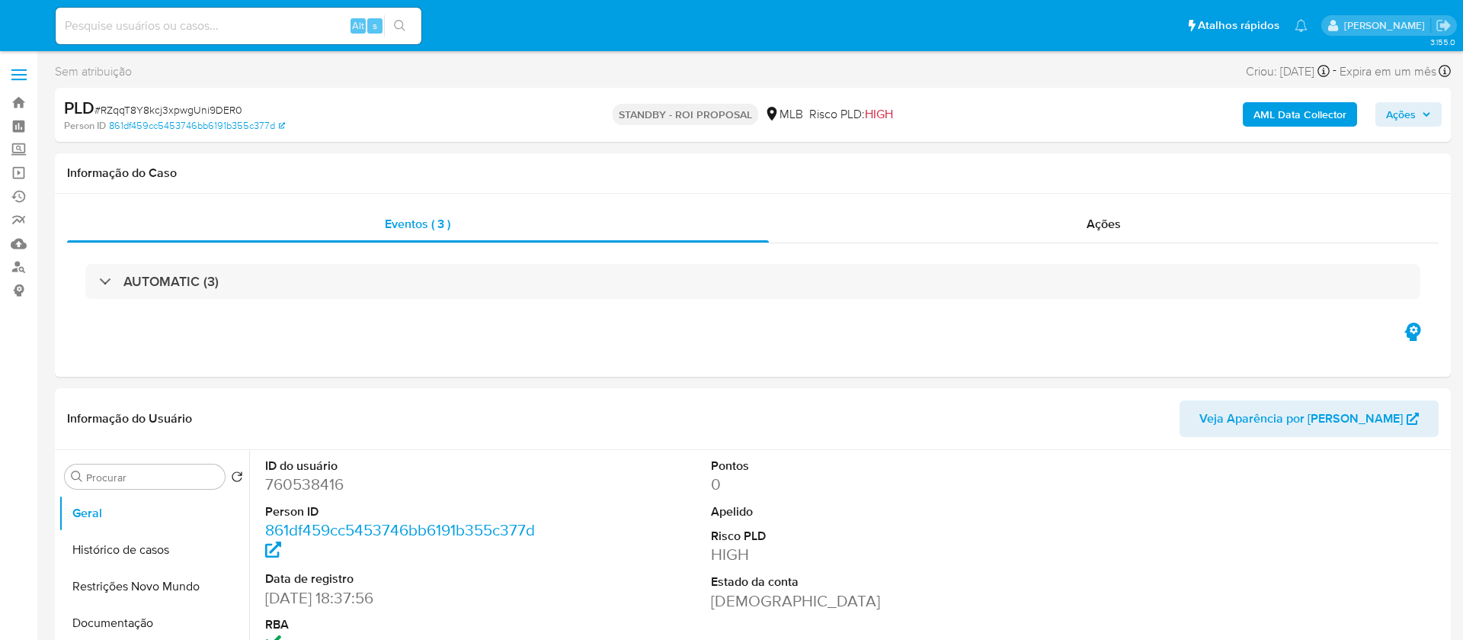
select select "10"
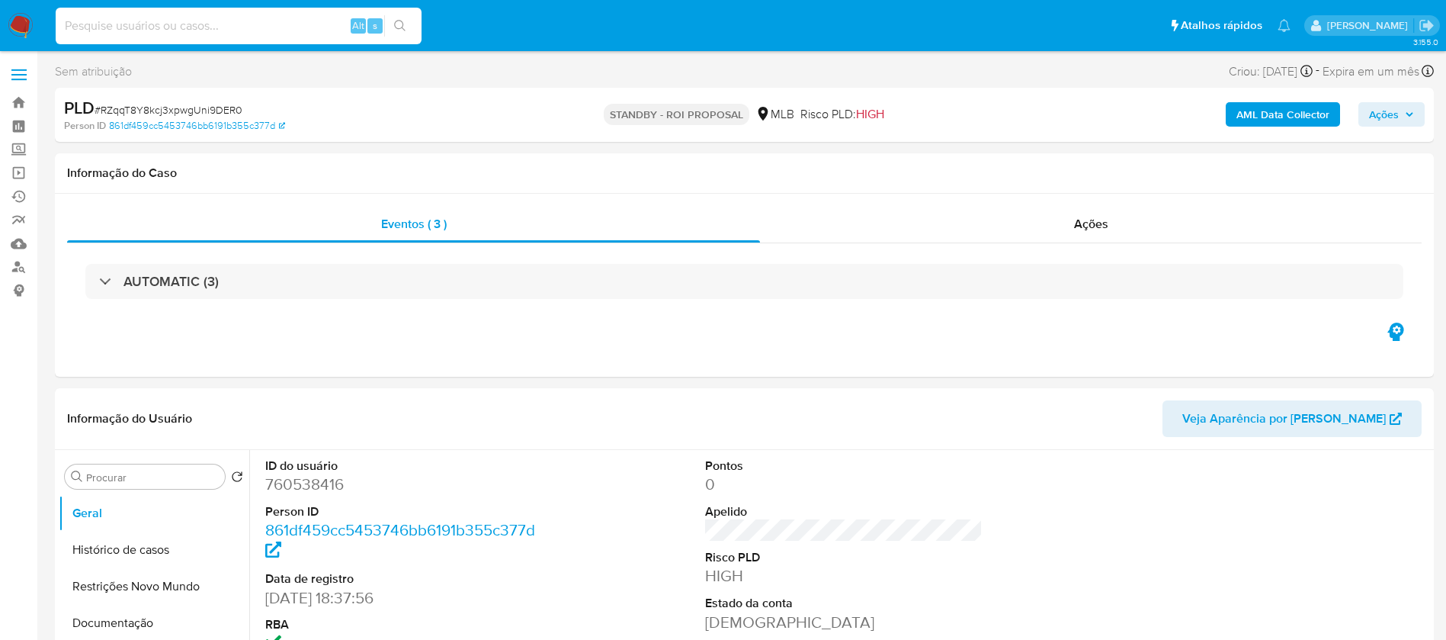
click at [236, 24] on input at bounding box center [239, 26] width 366 height 20
paste input "4qkpMsw4GD9lMiSjkJ8JnMJn"
type input "4qkpMsw4GD9lMiSjkJ8JnMJn"
click at [393, 24] on button "search-icon" at bounding box center [399, 25] width 31 height 21
select select "10"
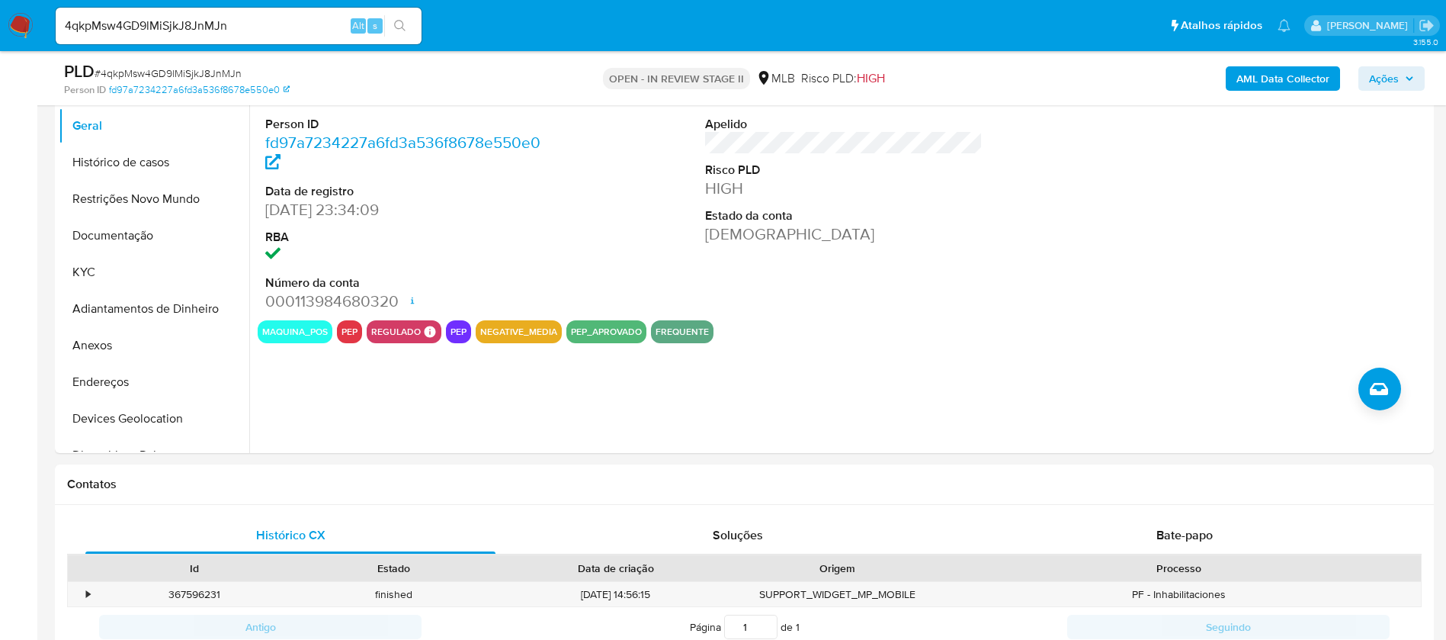
scroll to position [343, 0]
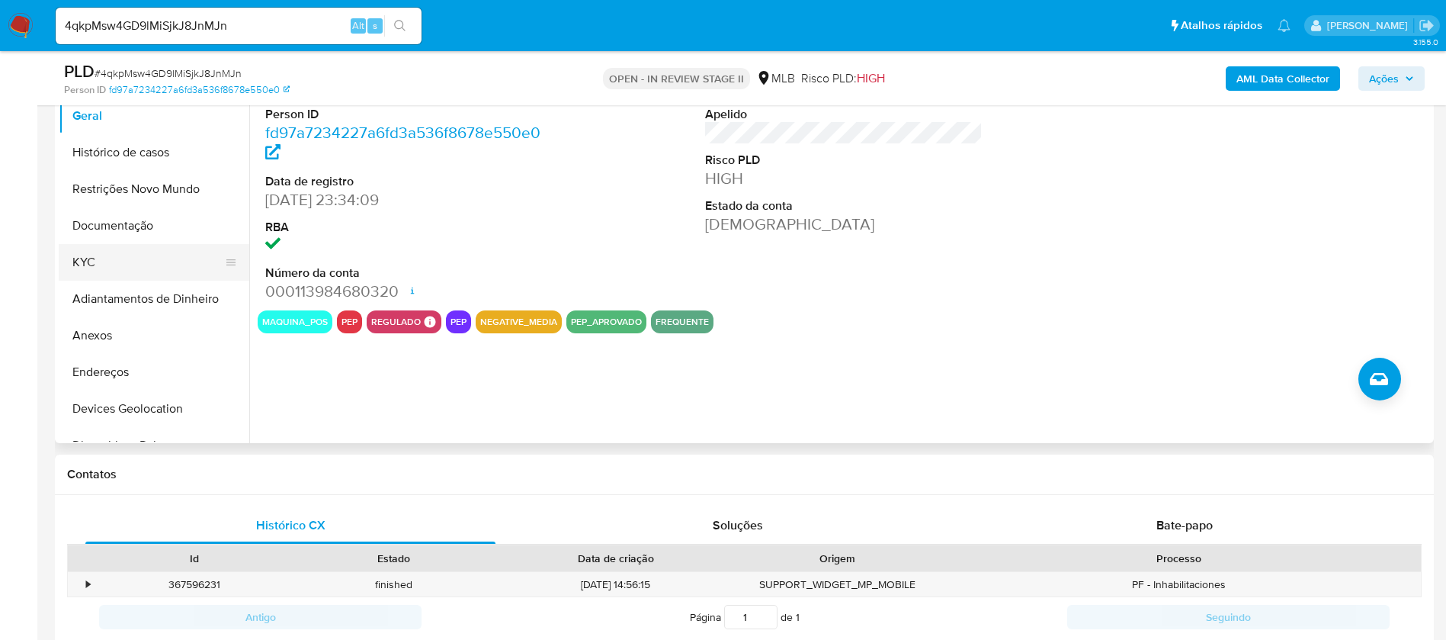
click at [86, 267] on button "KYC" at bounding box center [148, 262] width 178 height 37
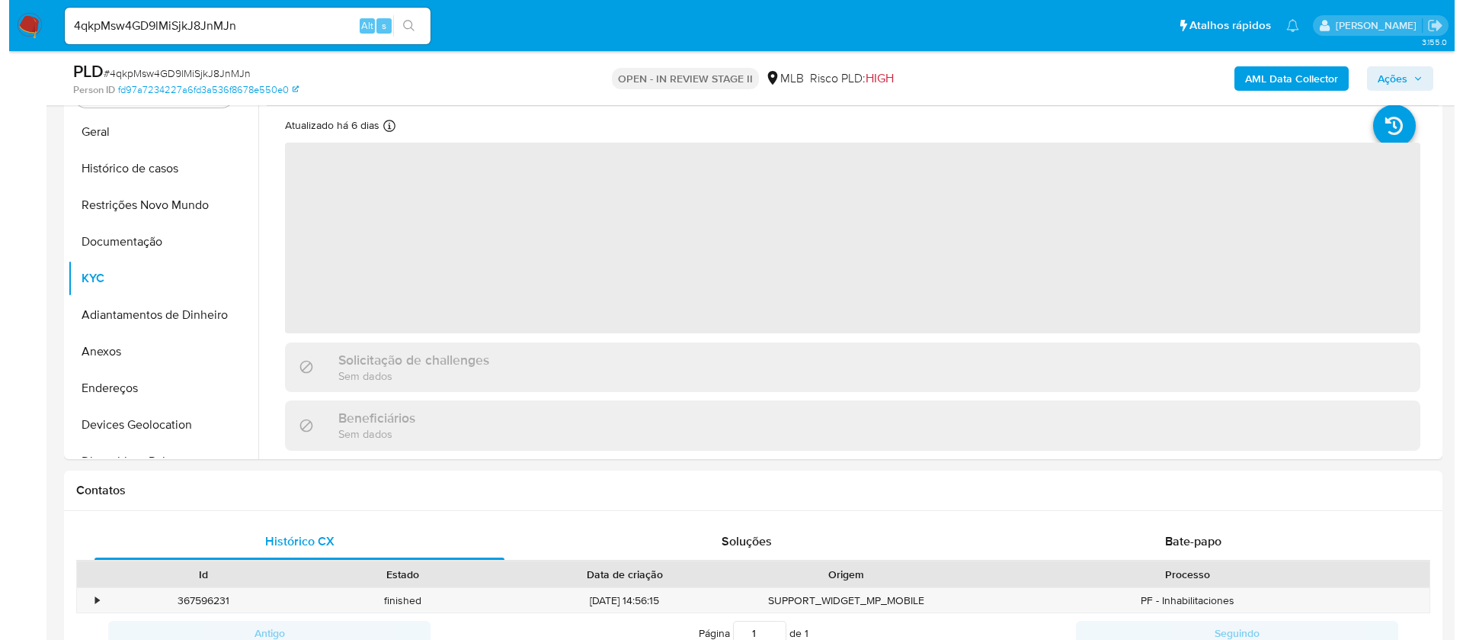
scroll to position [229, 0]
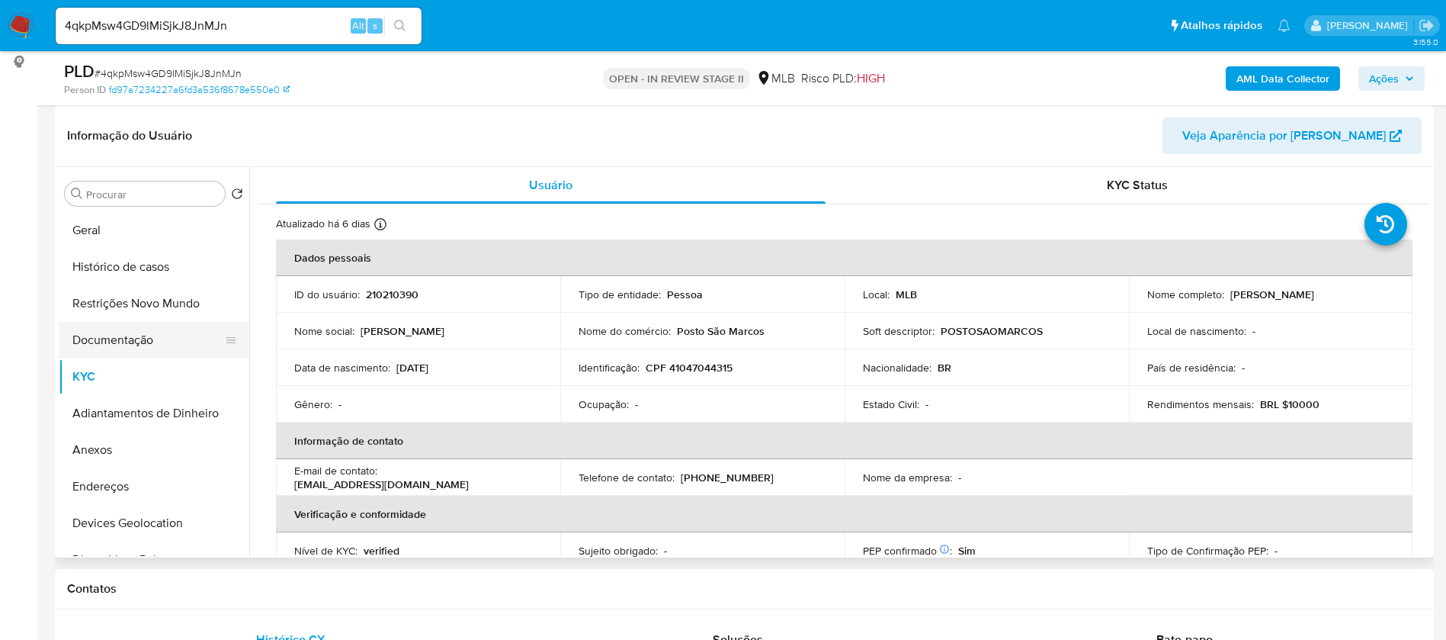
click at [147, 345] on button "Documentação" at bounding box center [148, 340] width 178 height 37
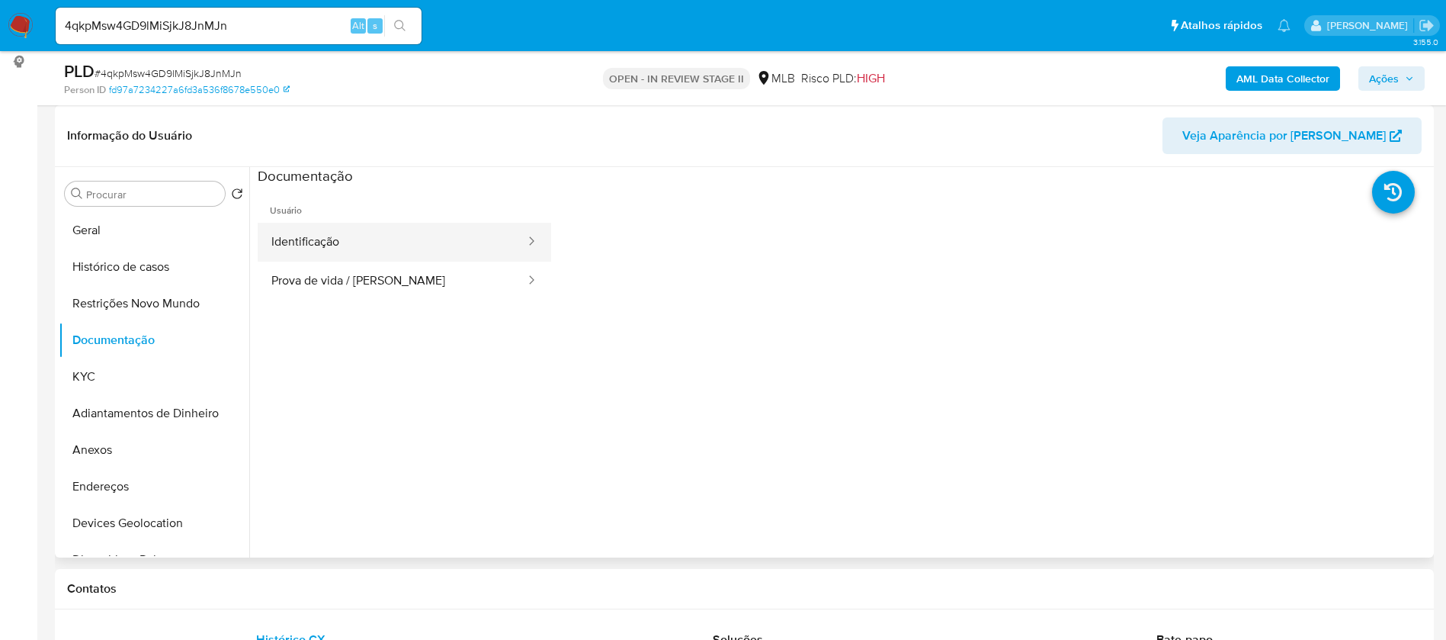
click at [383, 244] on button "Identificação" at bounding box center [392, 242] width 269 height 39
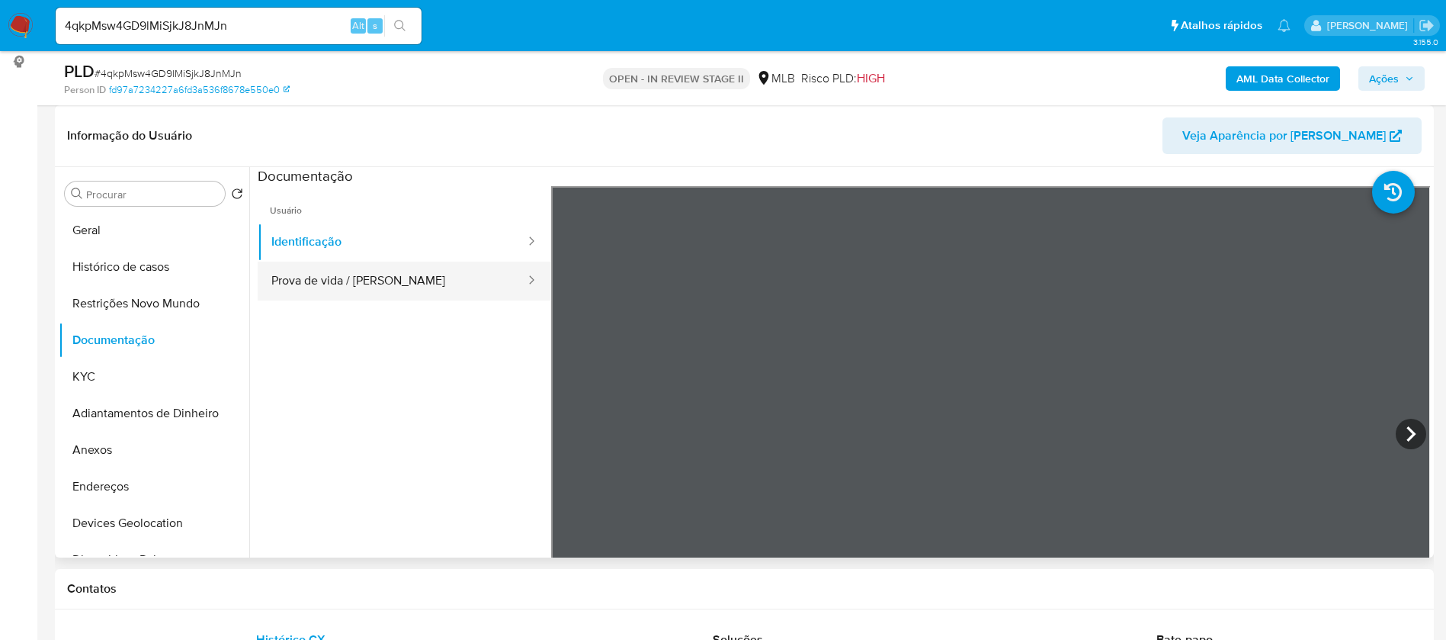
click at [402, 293] on button "Prova de vida / Selfie" at bounding box center [392, 280] width 269 height 39
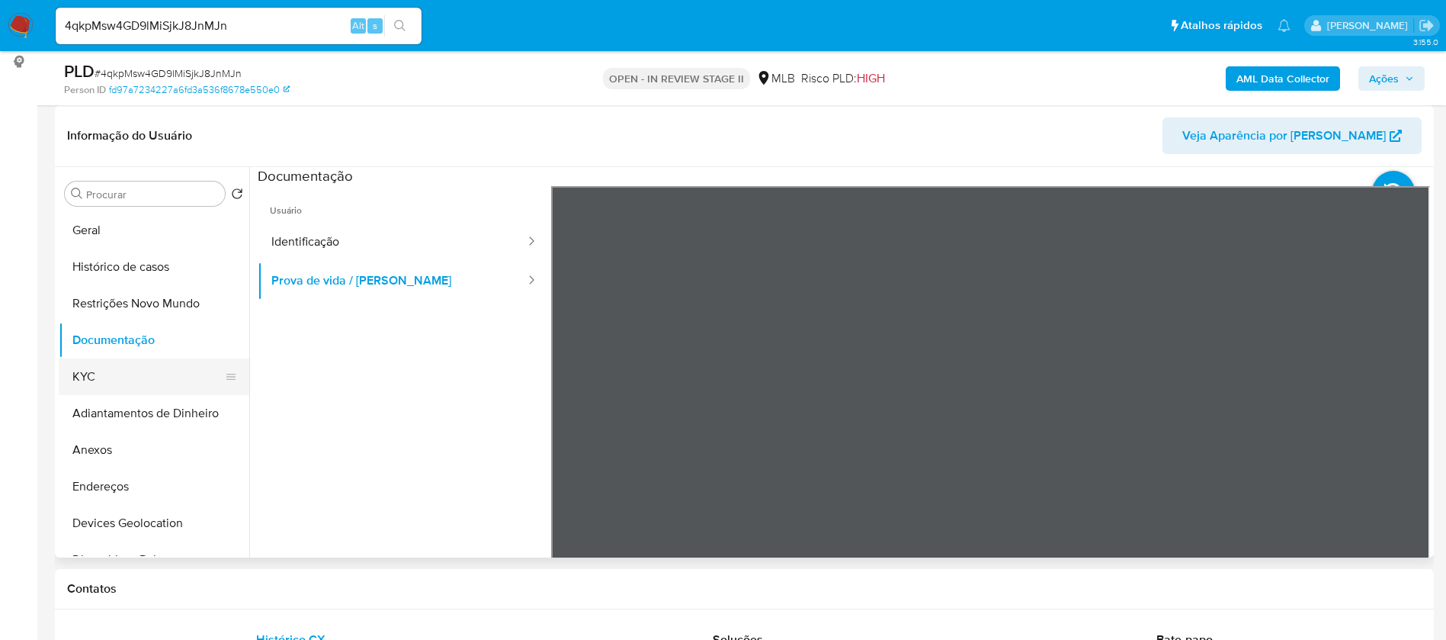
click at [114, 376] on button "KYC" at bounding box center [148, 376] width 178 height 37
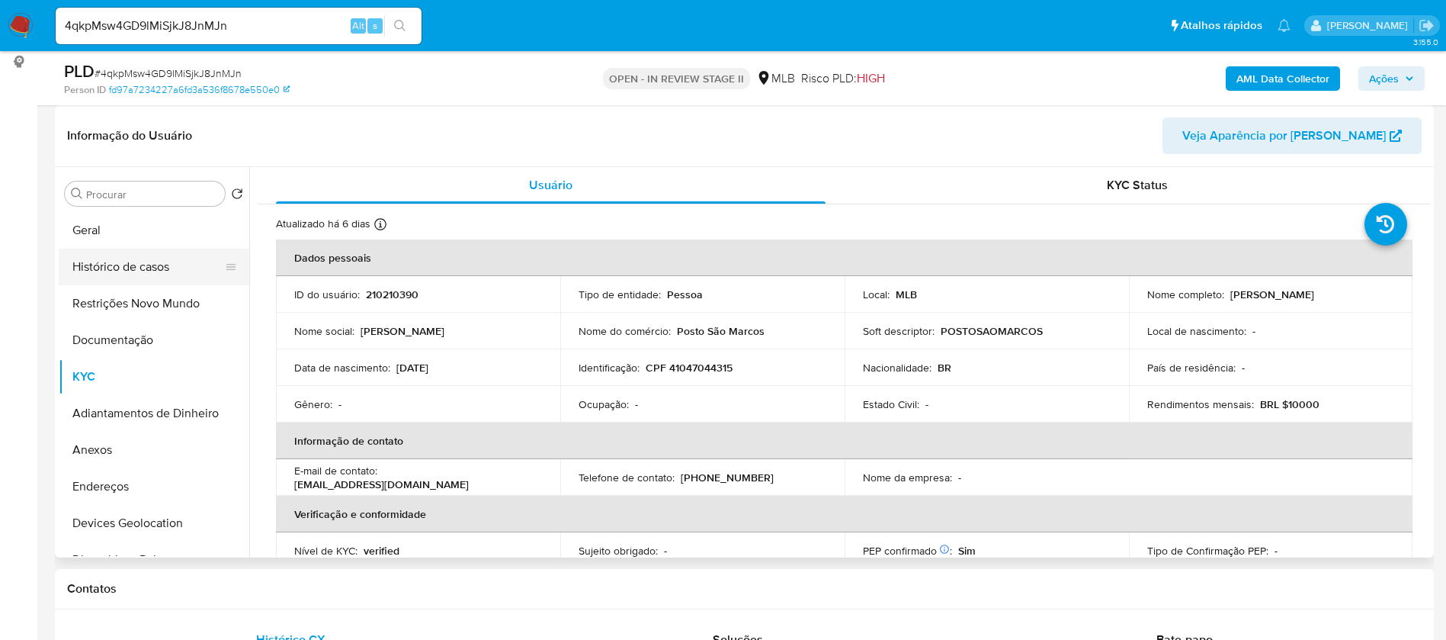
click at [142, 256] on button "Histórico de casos" at bounding box center [148, 266] width 178 height 37
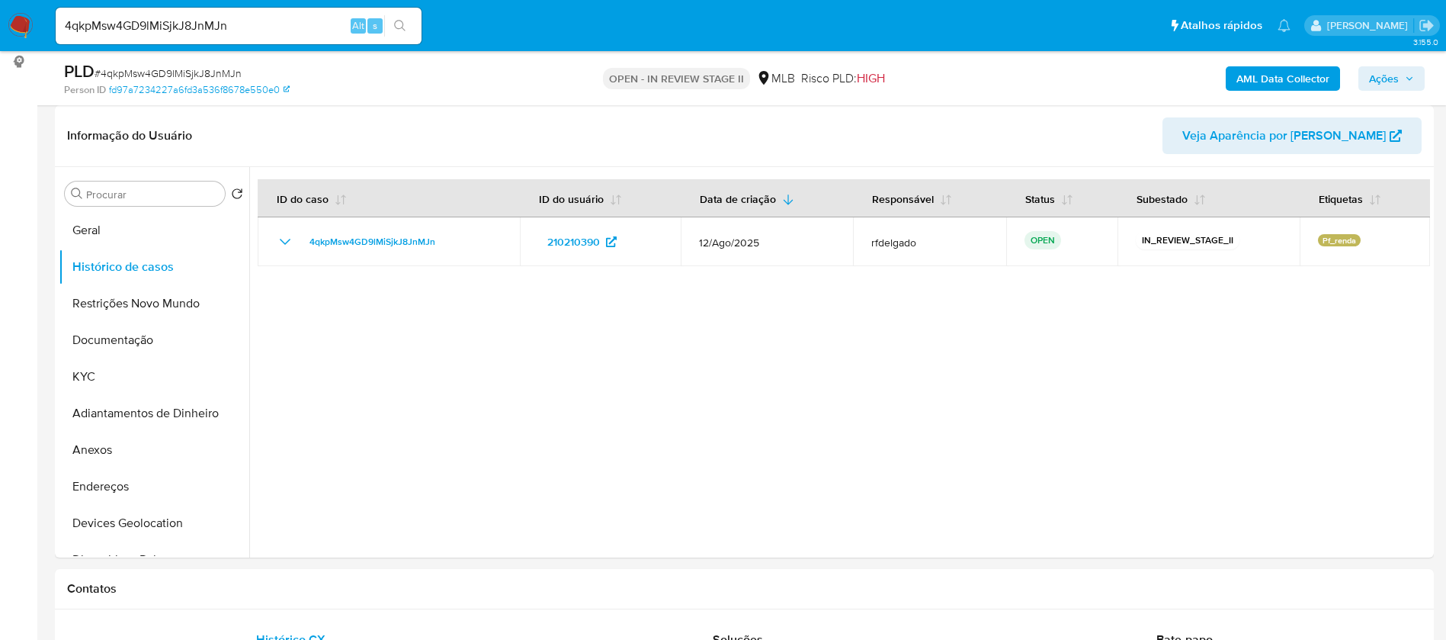
click at [1293, 79] on b "AML Data Collector" at bounding box center [1282, 78] width 93 height 24
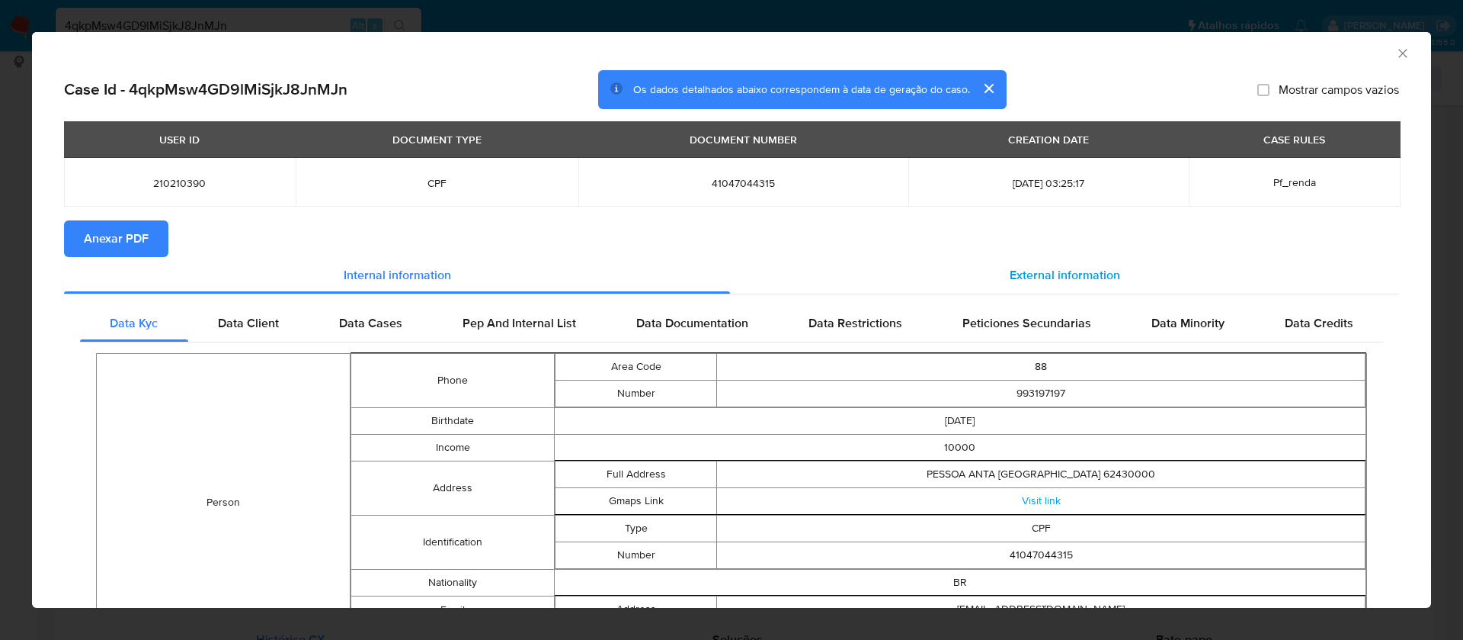
click at [1025, 258] on div "External information" at bounding box center [1064, 275] width 669 height 37
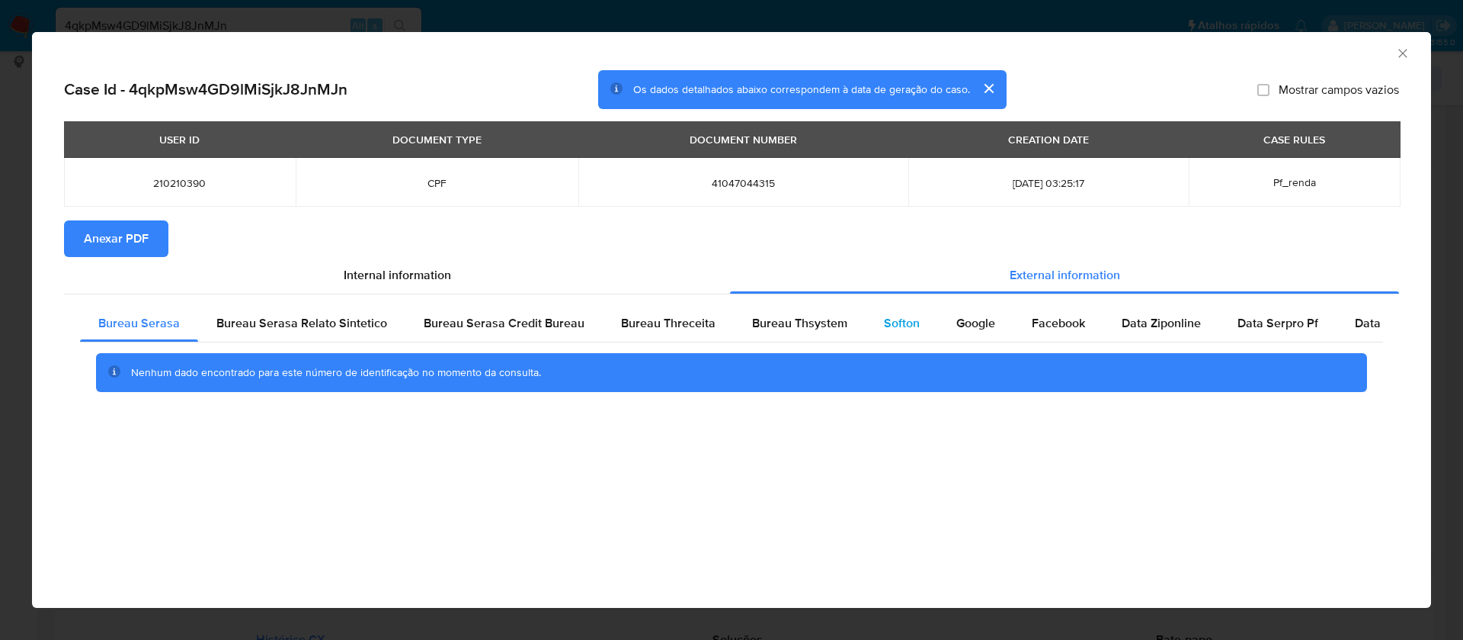
click at [902, 329] on span "Softon" at bounding box center [902, 323] width 36 height 18
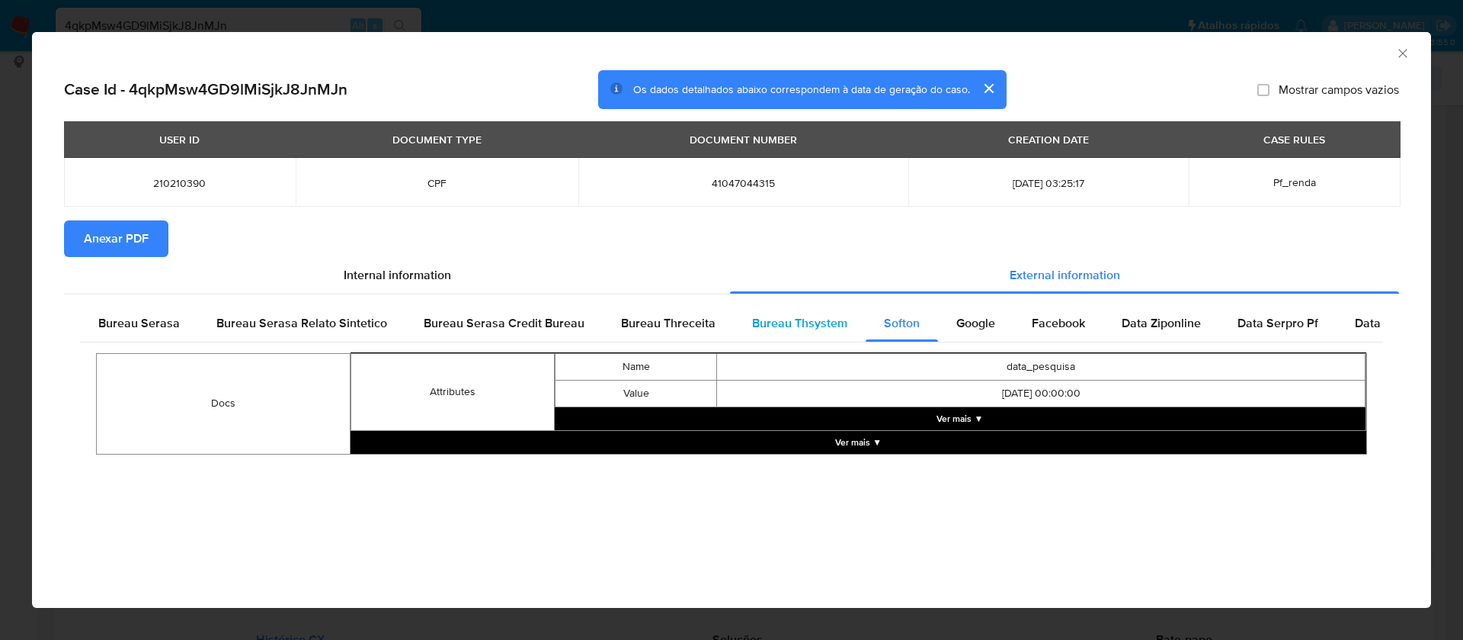
click at [781, 310] on div "Bureau Thsystem" at bounding box center [800, 323] width 132 height 37
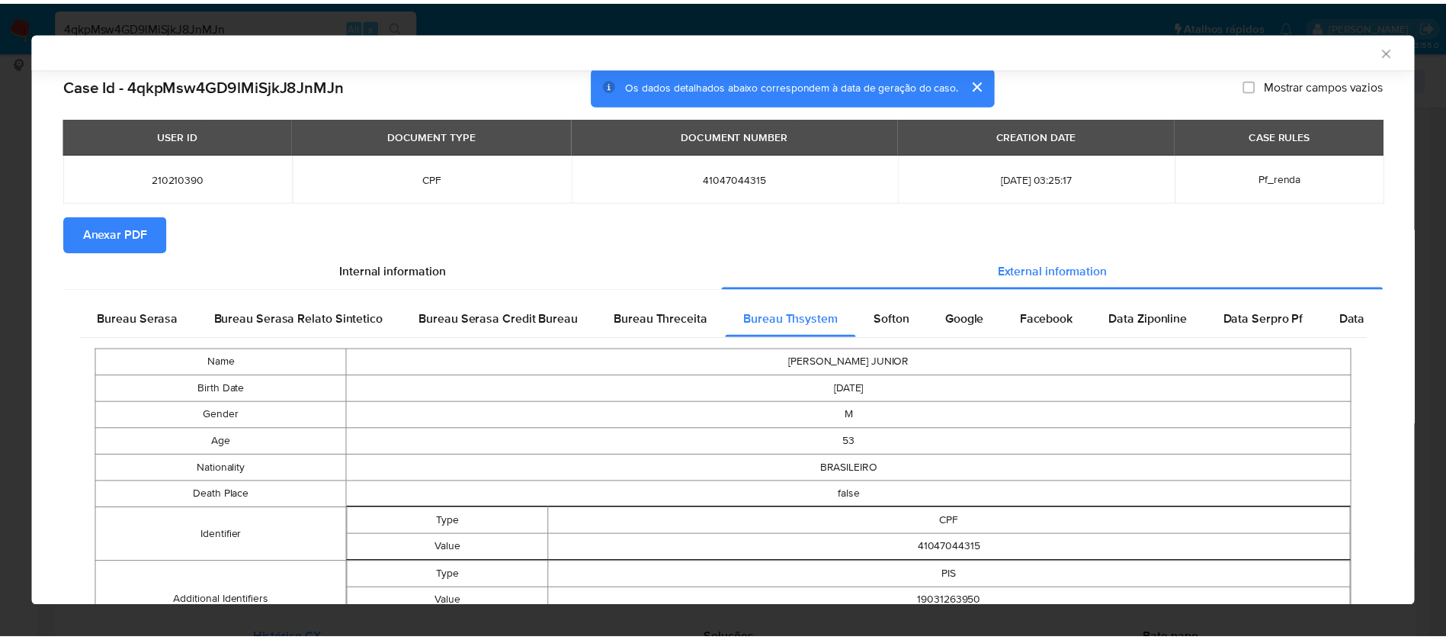
scroll to position [0, 0]
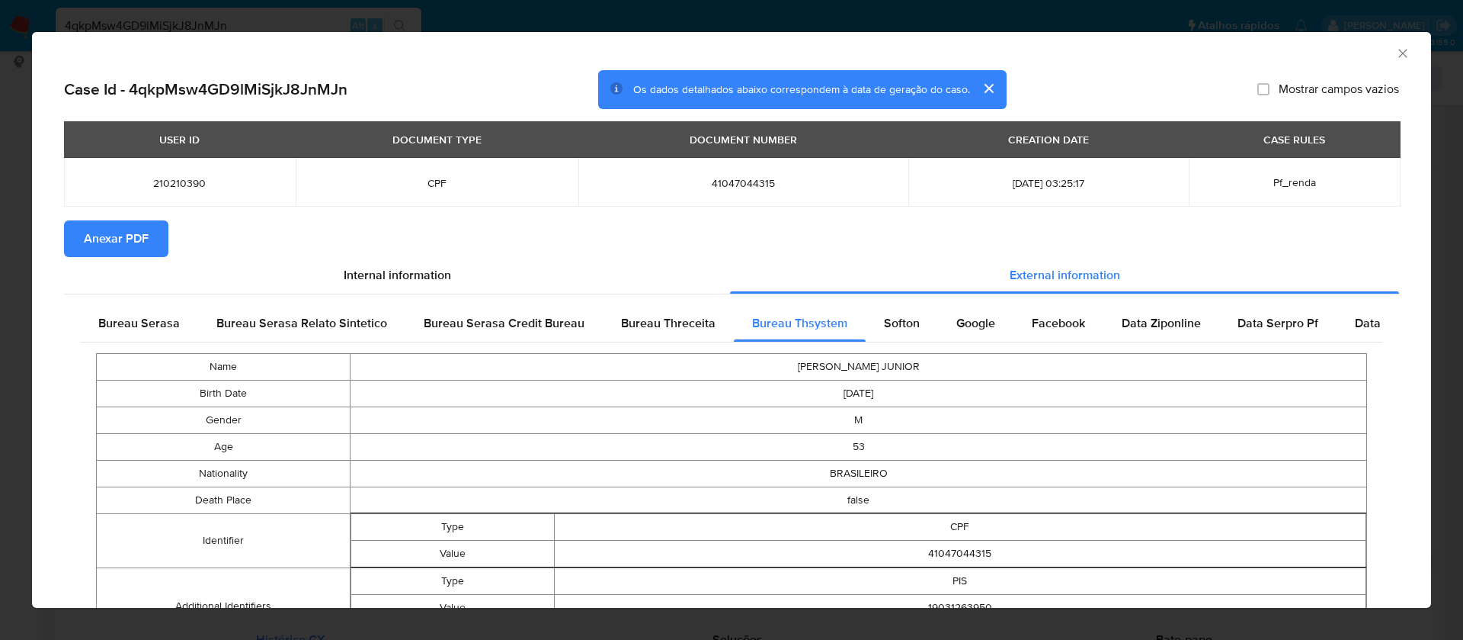
click at [130, 236] on span "Anexar PDF" at bounding box center [116, 239] width 65 height 34
click at [1396, 56] on icon "Fechar a janela" at bounding box center [1403, 53] width 15 height 15
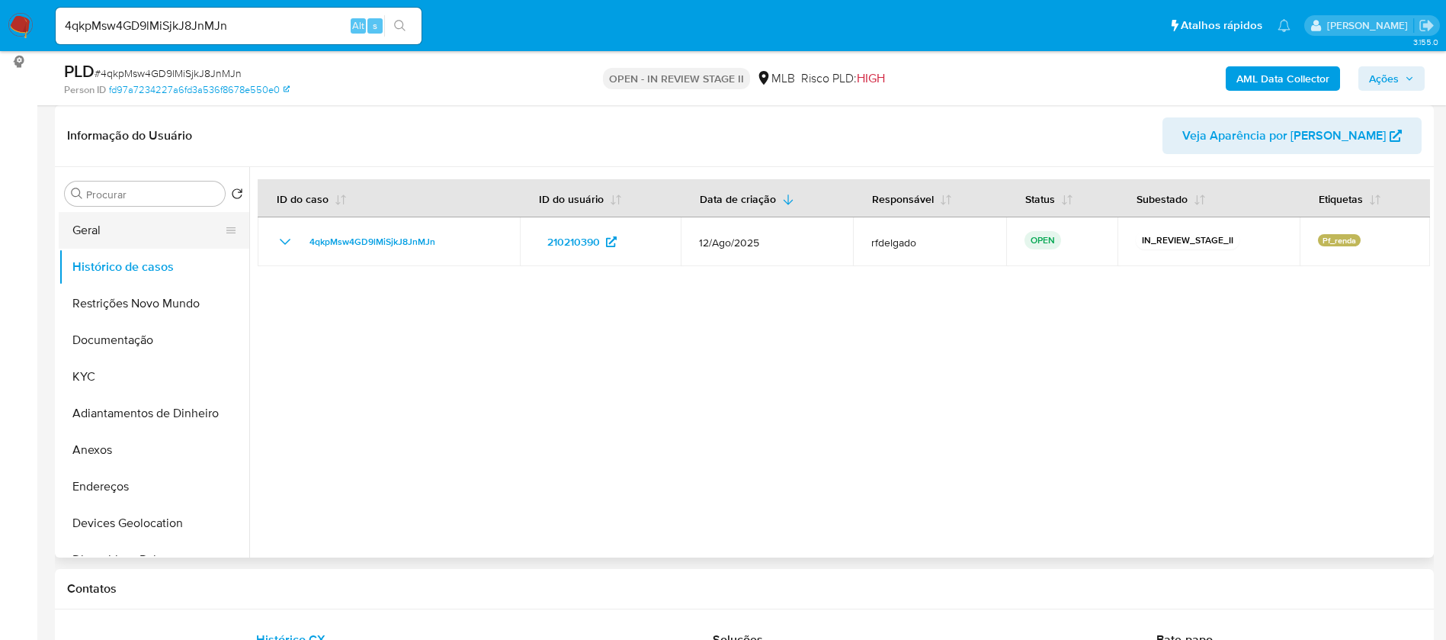
click at [111, 226] on button "Geral" at bounding box center [148, 230] width 178 height 37
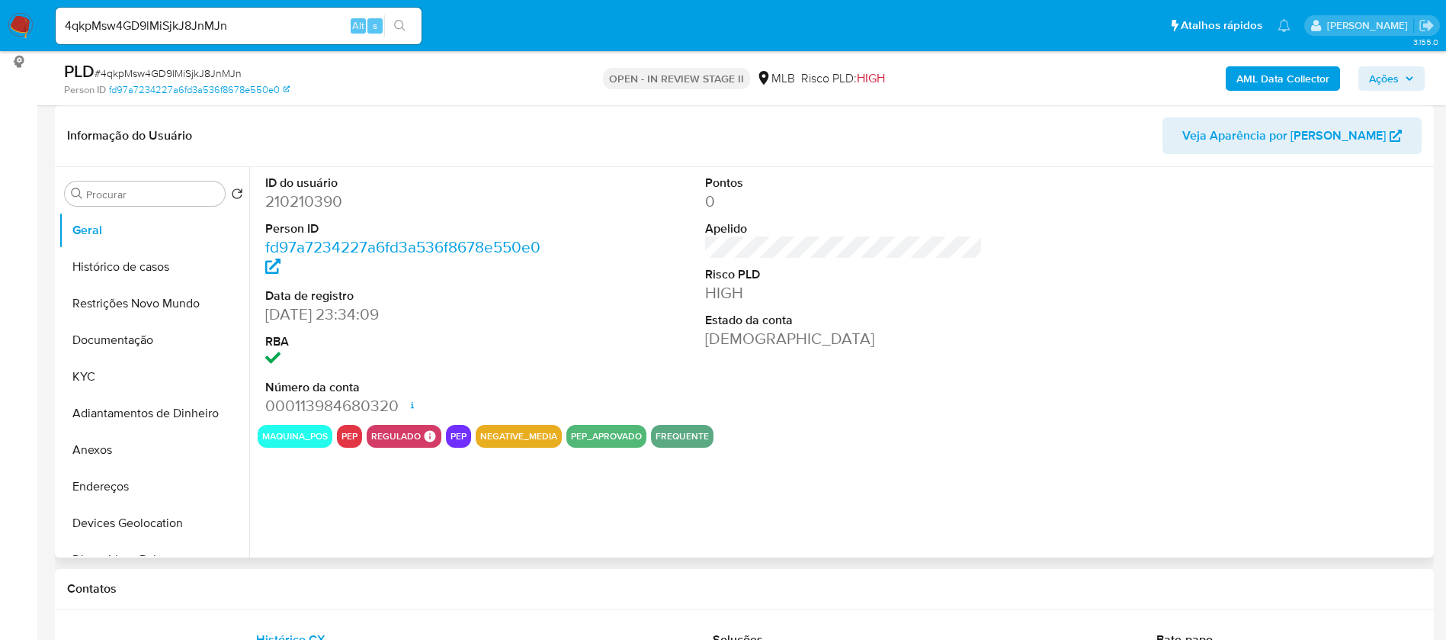
click at [304, 199] on dd "210210390" at bounding box center [404, 201] width 278 height 21
copy dd "210210390"
click at [106, 370] on button "KYC" at bounding box center [148, 376] width 178 height 37
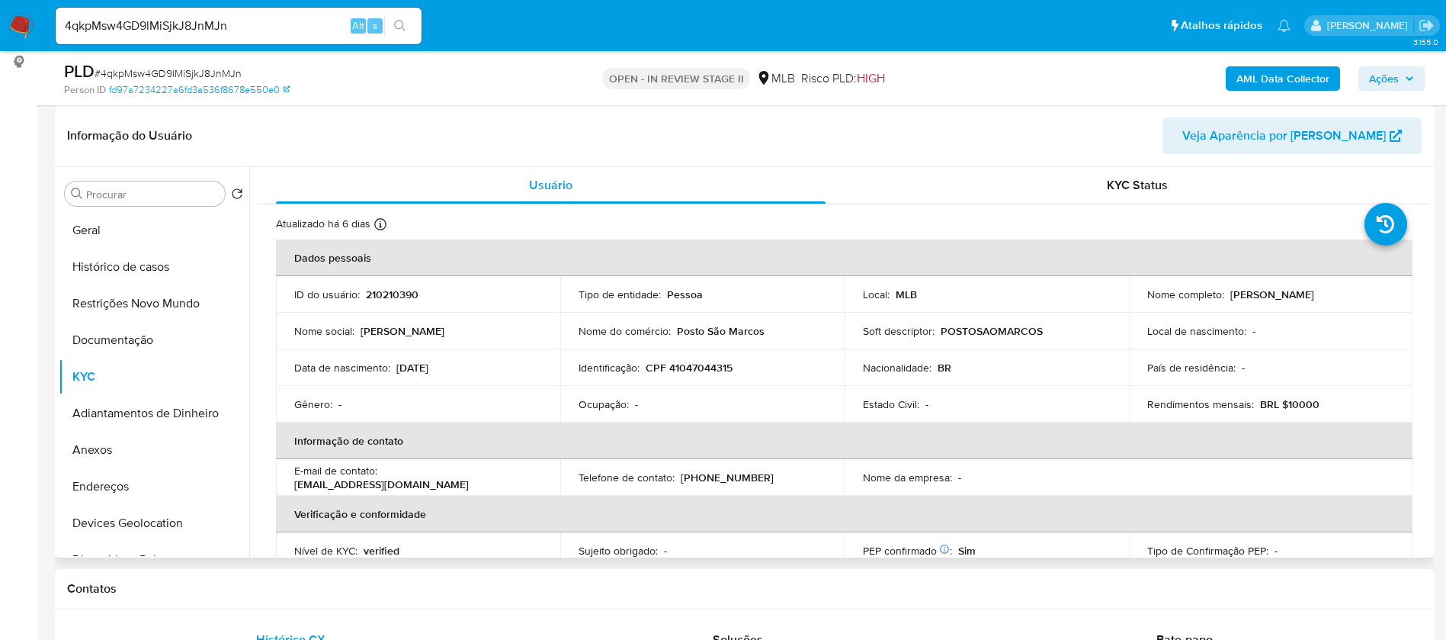
click at [1260, 294] on p "[PERSON_NAME]" at bounding box center [1272, 294] width 84 height 14
click at [1314, 295] on p "[PERSON_NAME]" at bounding box center [1272, 294] width 84 height 14
drag, startPoint x: 1362, startPoint y: 292, endPoint x: 1225, endPoint y: 297, distance: 137.3
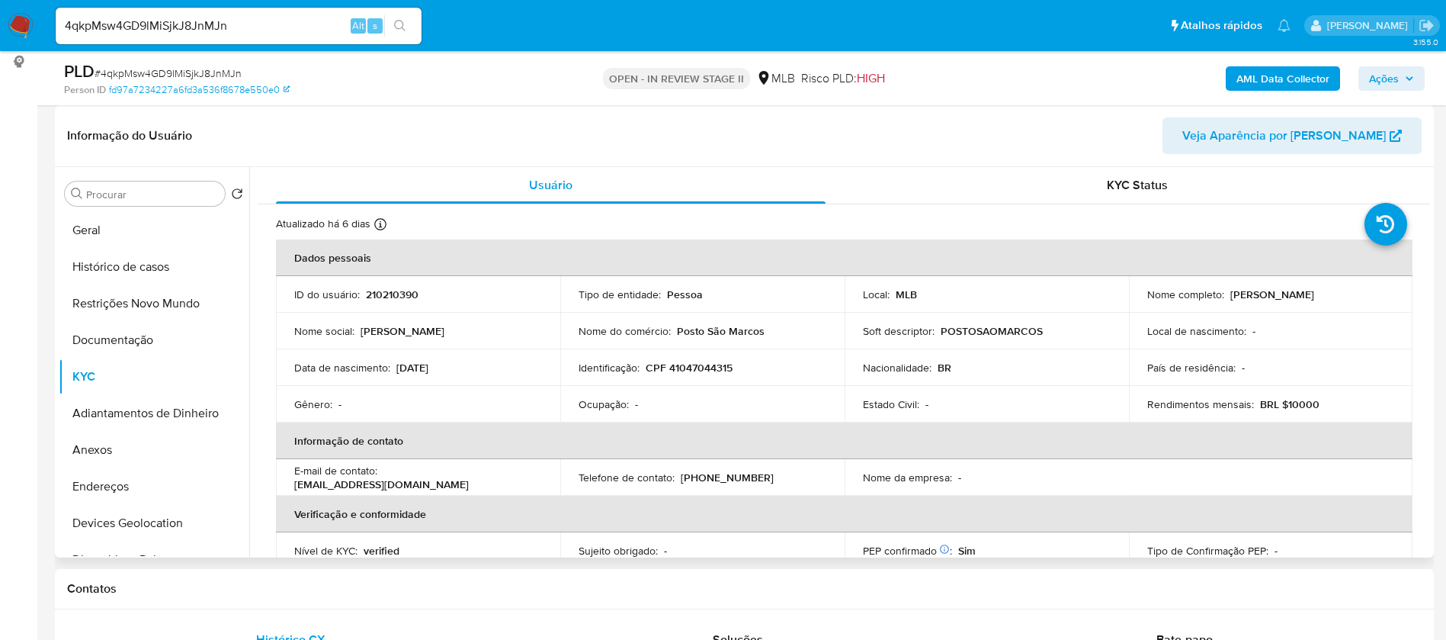
click at [1225, 297] on div "Nome completo : Francisco Fontenele Junior" at bounding box center [1271, 294] width 248 height 14
copy p "[PERSON_NAME]"
click at [721, 365] on p "CPF 41047044315" at bounding box center [689, 368] width 87 height 14
copy p "41047044315"
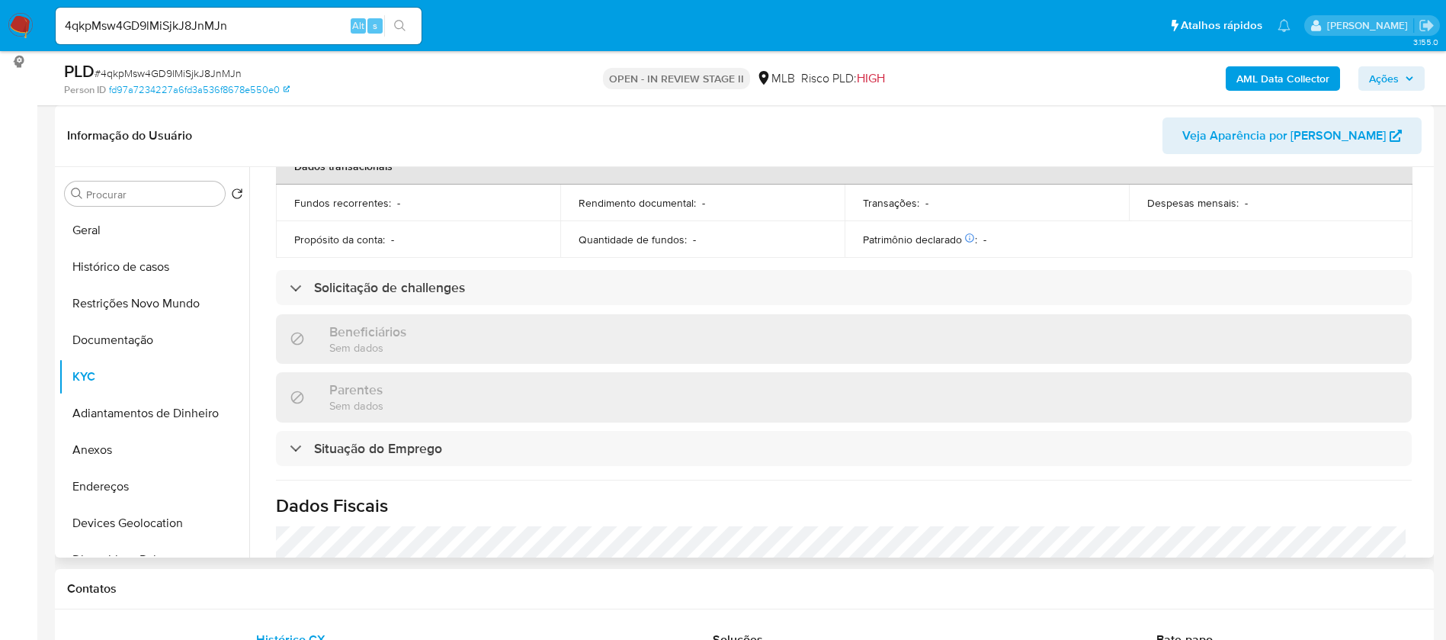
scroll to position [192, 0]
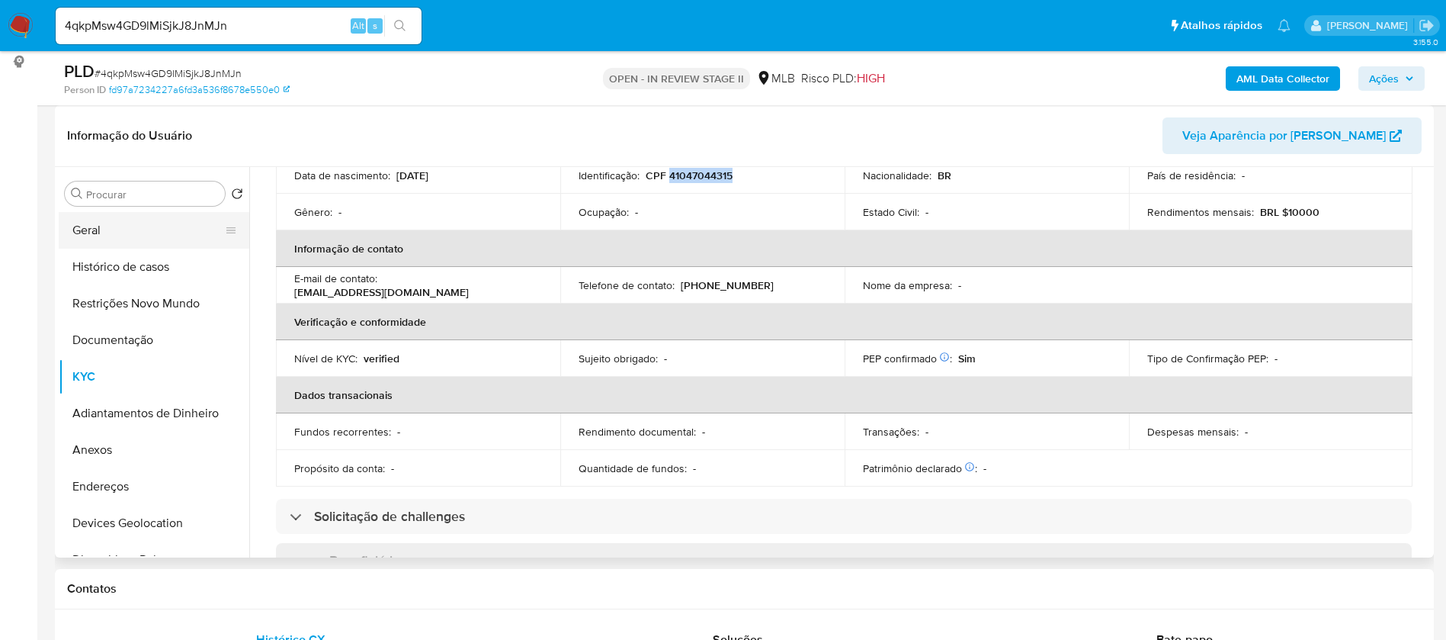
click at [119, 228] on button "Geral" at bounding box center [148, 230] width 178 height 37
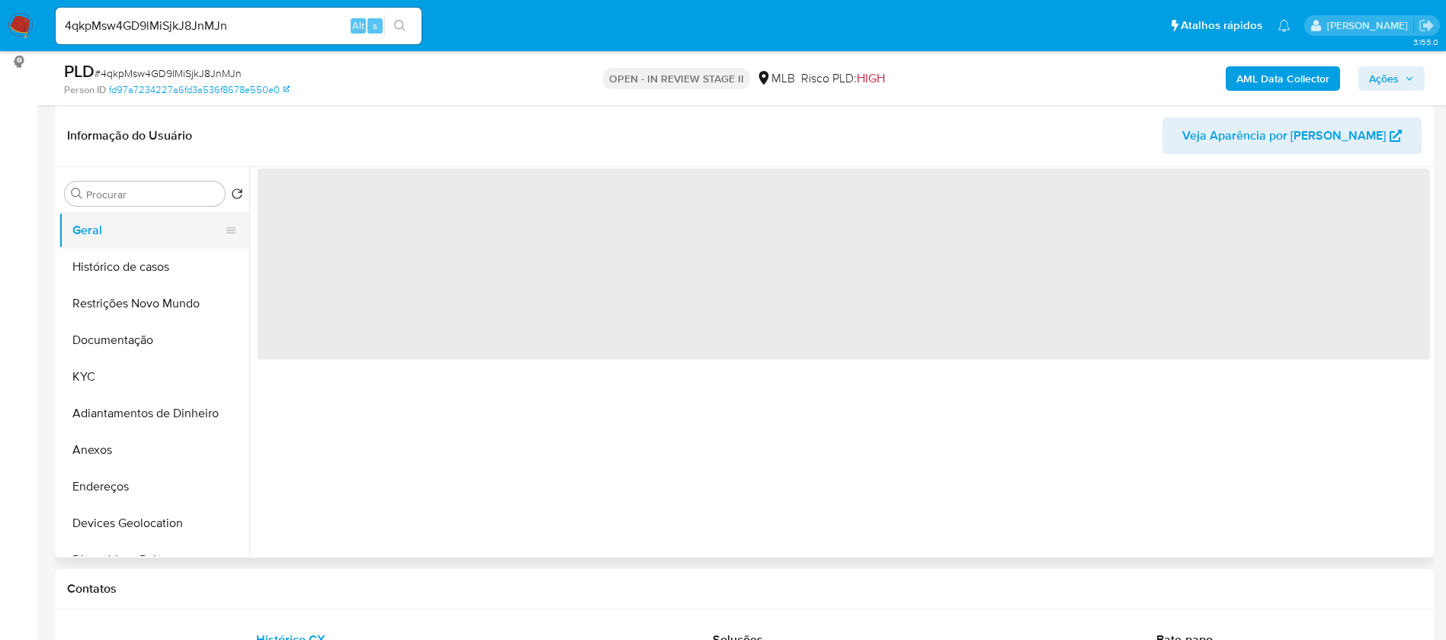
scroll to position [0, 0]
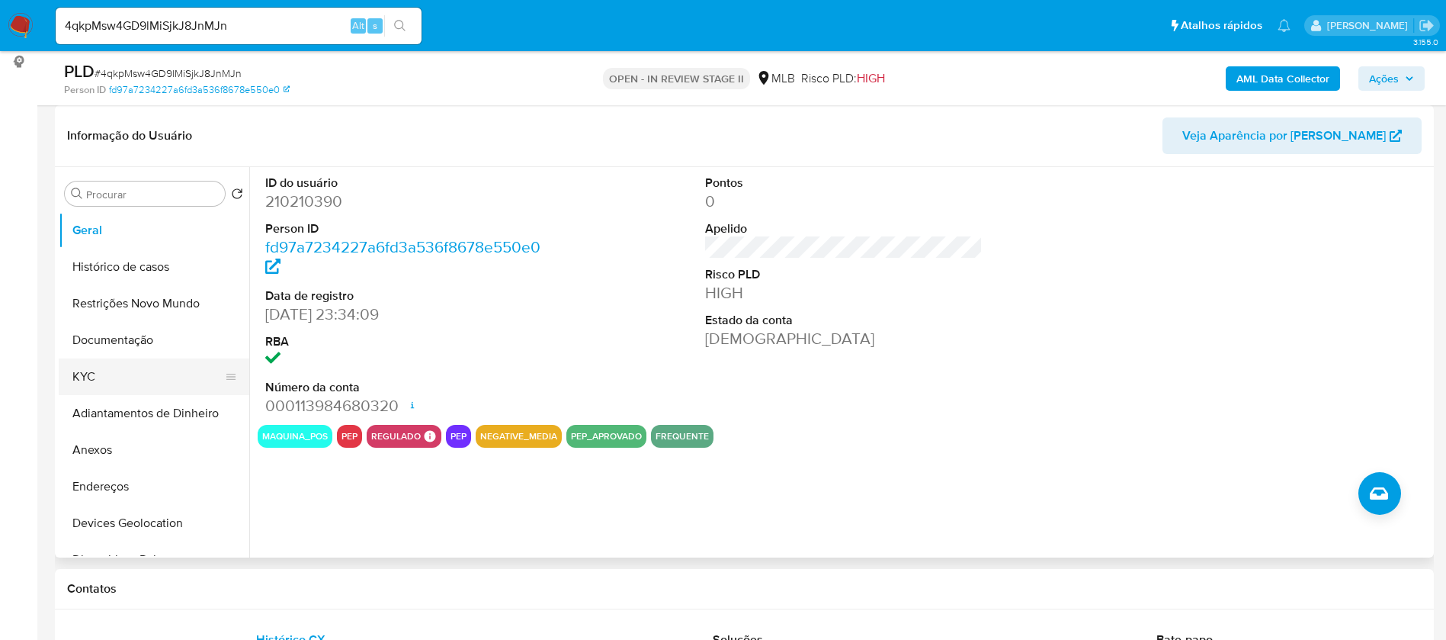
click at [101, 366] on button "KYC" at bounding box center [148, 376] width 178 height 37
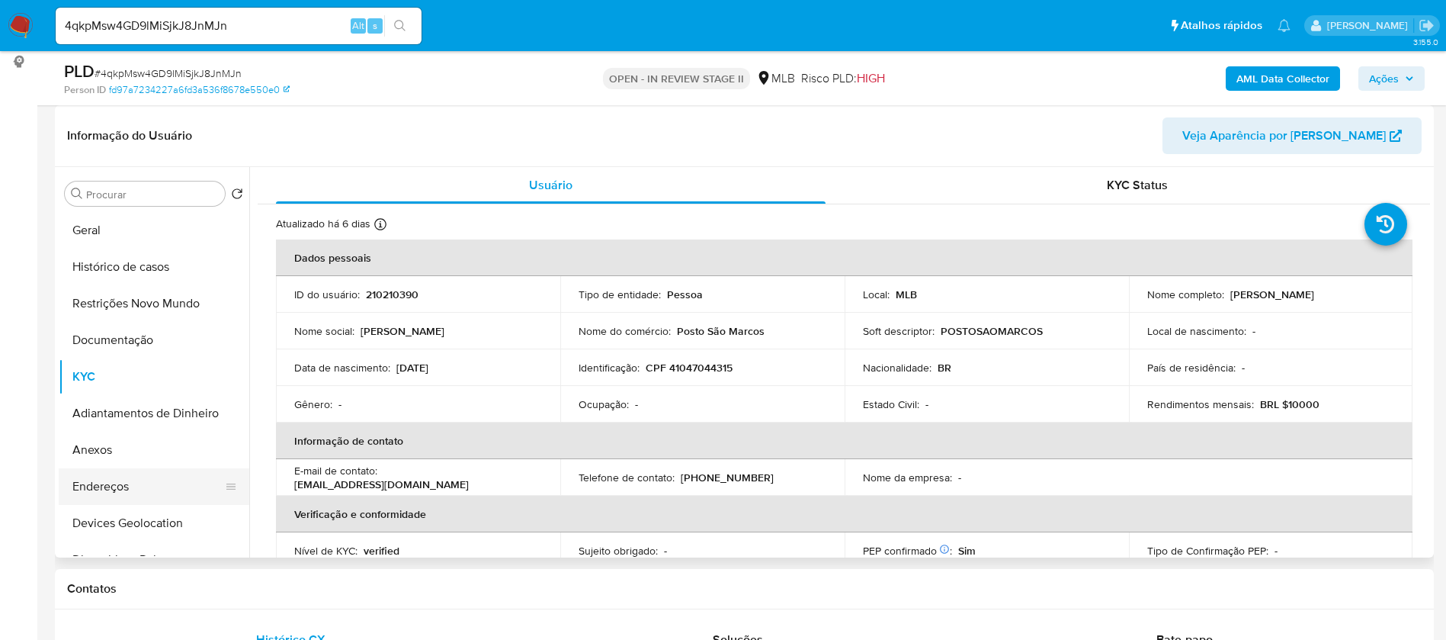
click at [156, 495] on button "Endereços" at bounding box center [148, 486] width 178 height 37
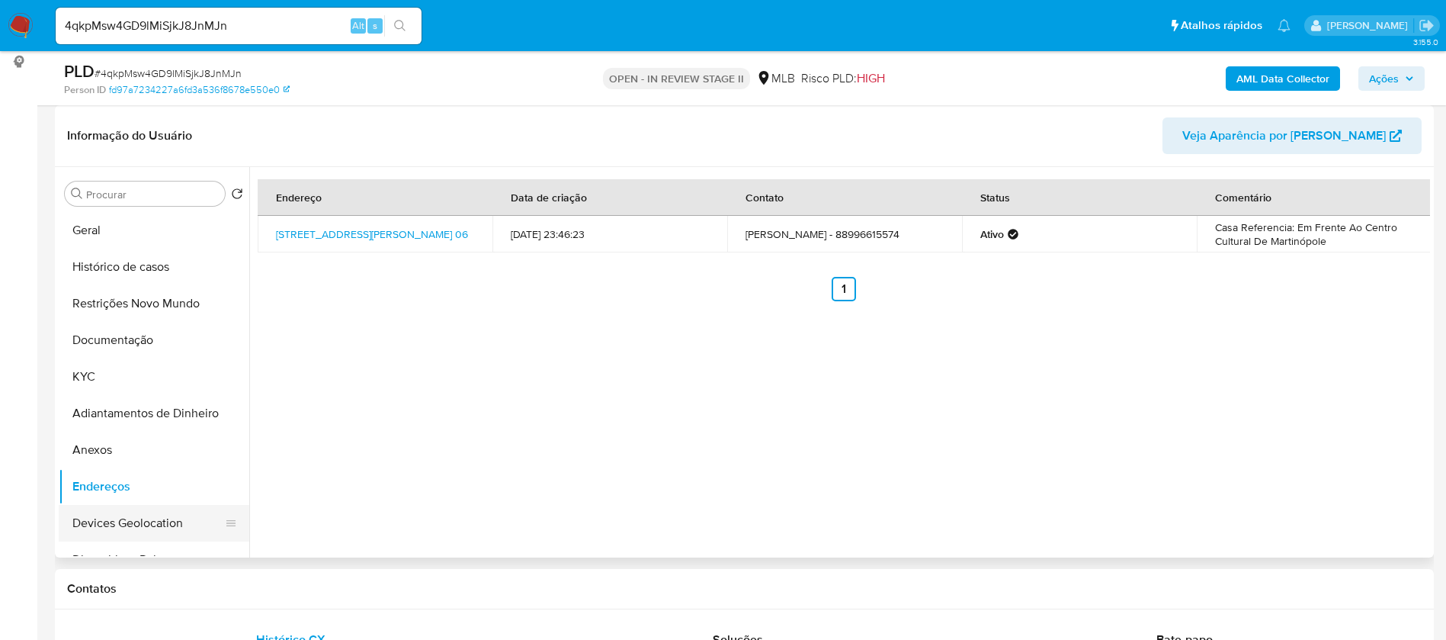
click at [161, 522] on button "Devices Geolocation" at bounding box center [148, 523] width 178 height 37
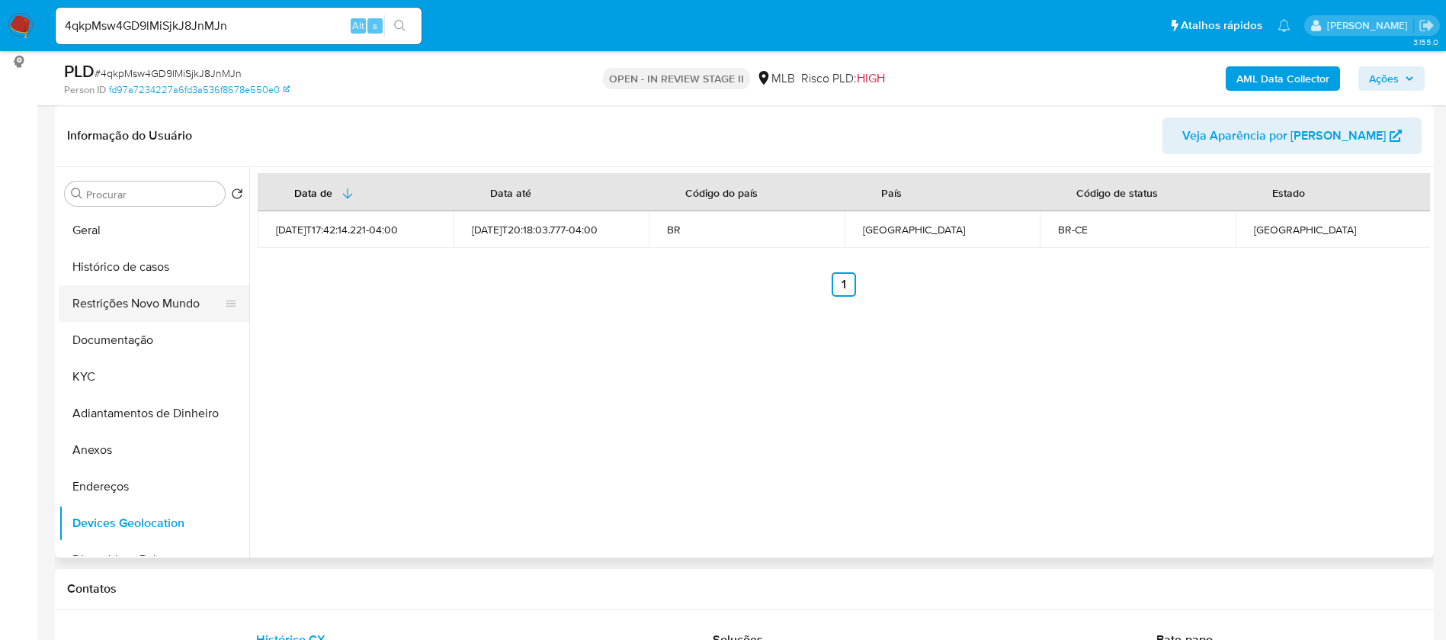
click at [175, 297] on button "Restrições Novo Mundo" at bounding box center [148, 303] width 178 height 37
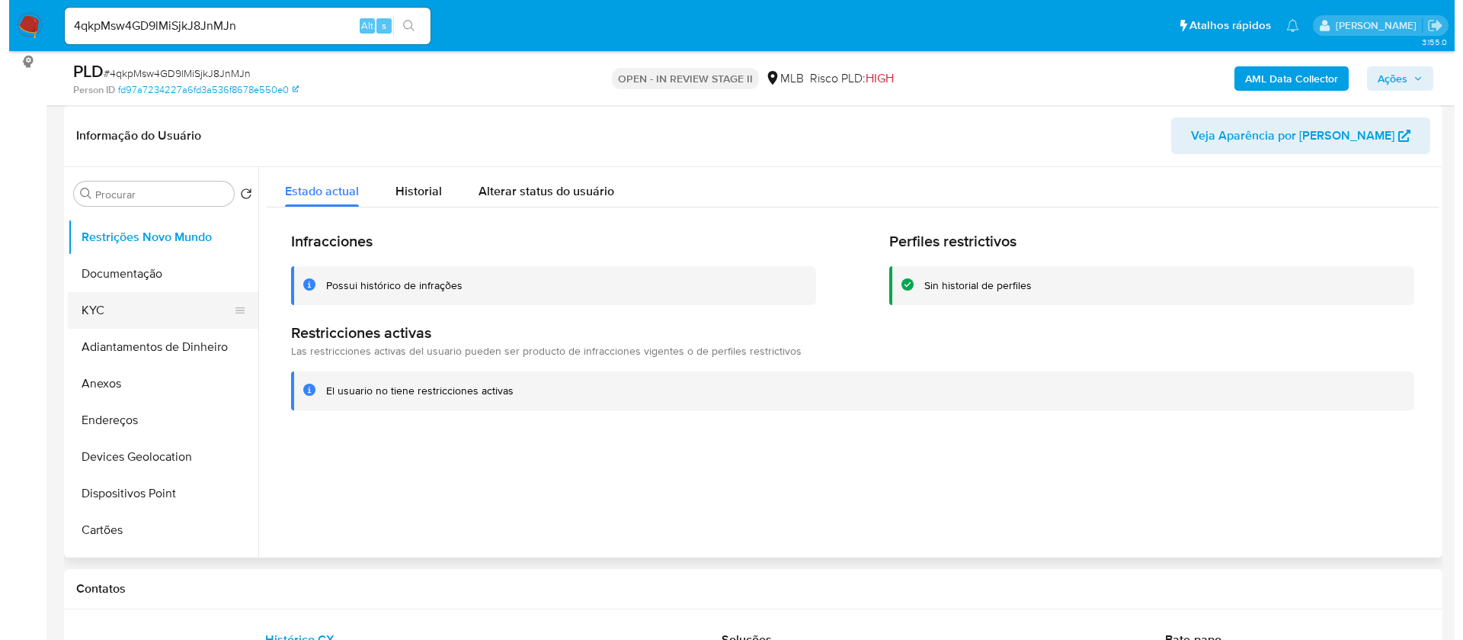
scroll to position [114, 0]
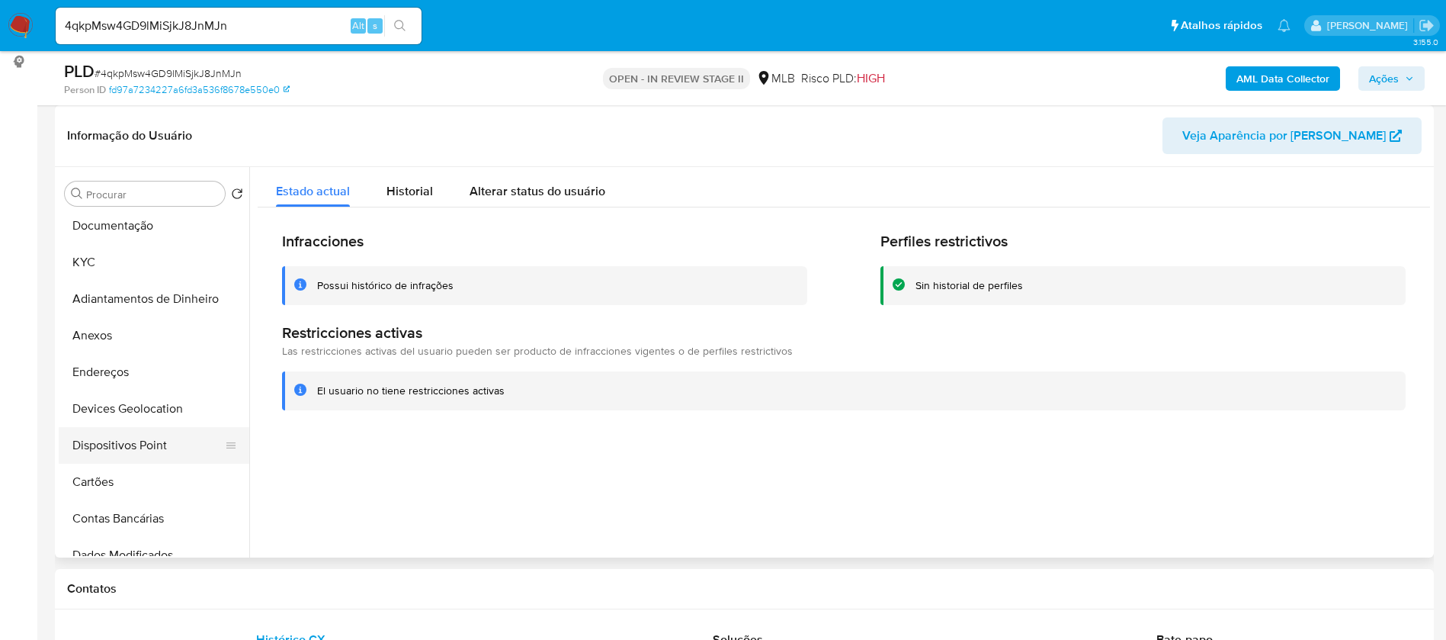
click at [168, 444] on button "Dispositivos Point" at bounding box center [148, 445] width 178 height 37
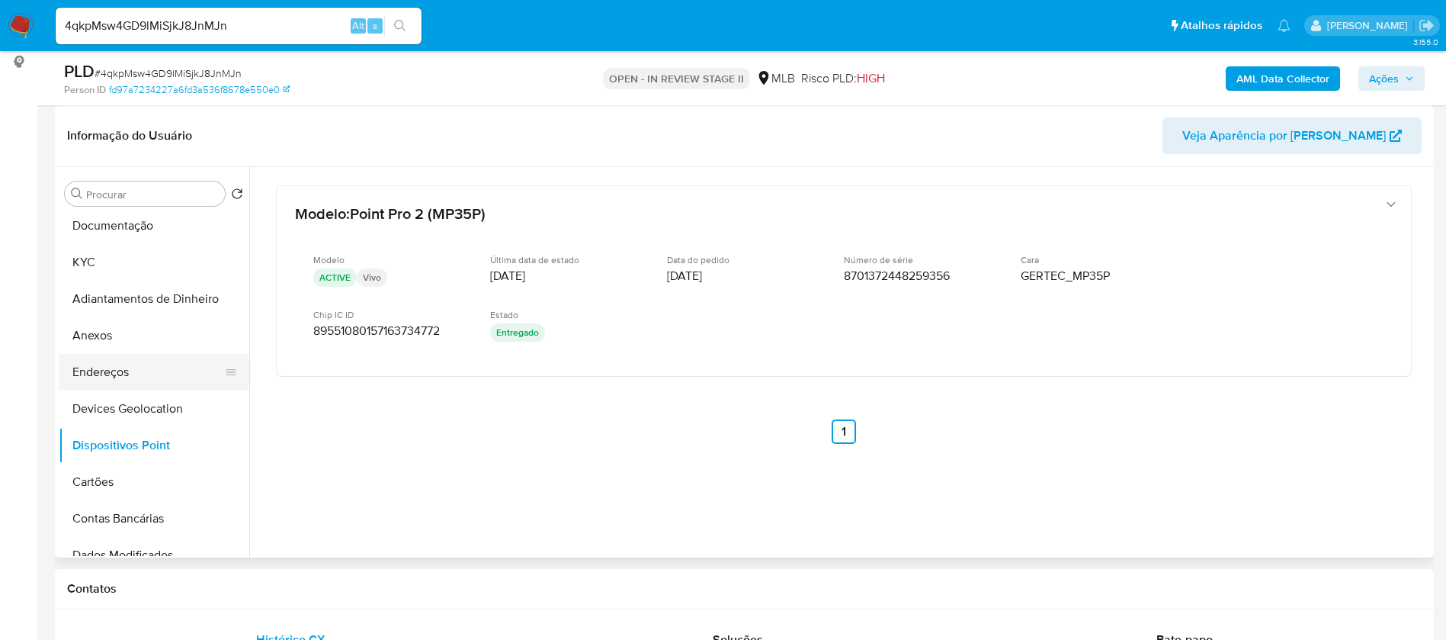
click at [159, 368] on button "Endereços" at bounding box center [148, 372] width 178 height 37
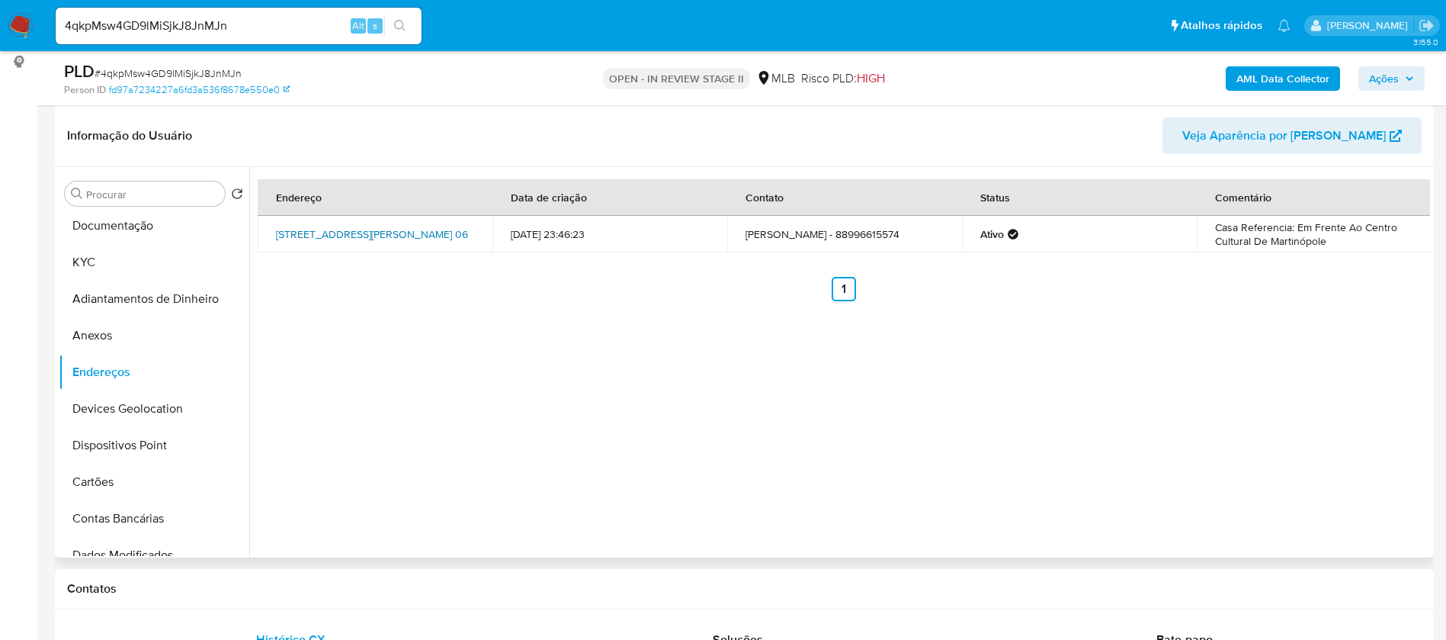
click at [335, 226] on link "Rua Joaquim Ferreira 06, Martinópole, Ceará, 62450000, Brasil 06" at bounding box center [372, 233] width 192 height 15
click at [171, 225] on button "Documentação" at bounding box center [148, 225] width 178 height 37
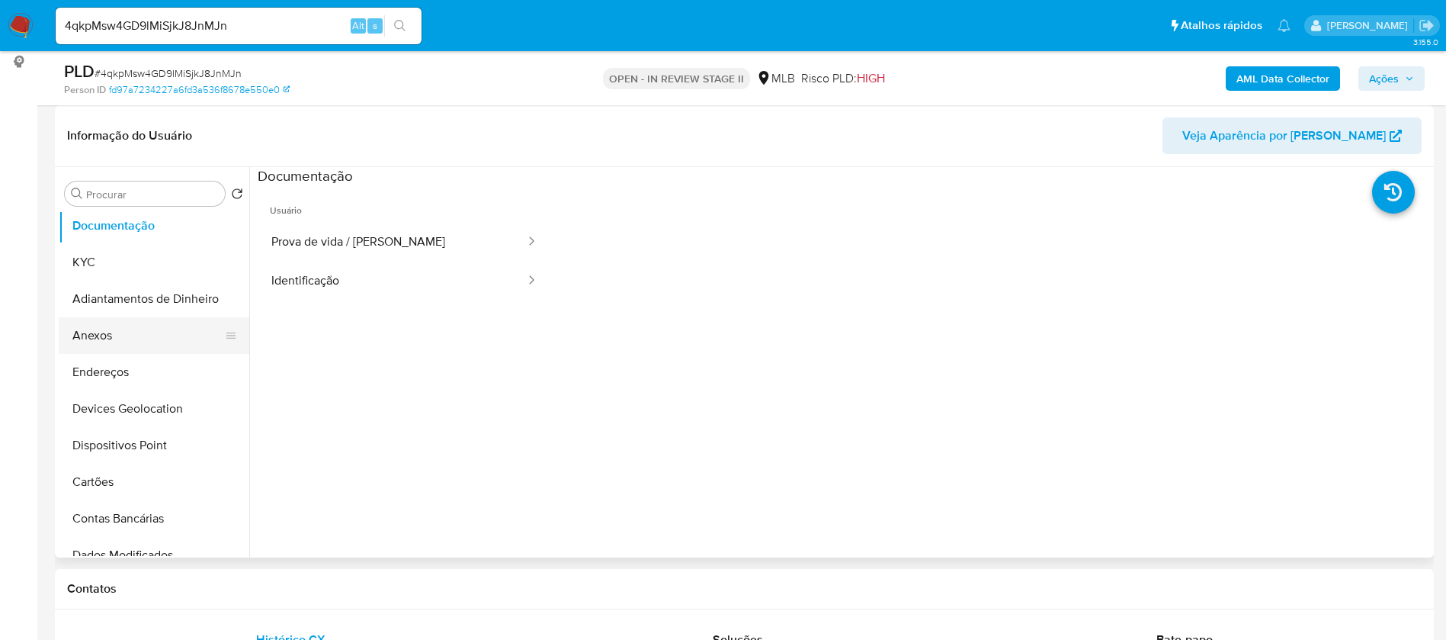
click at [135, 341] on button "Anexos" at bounding box center [148, 335] width 178 height 37
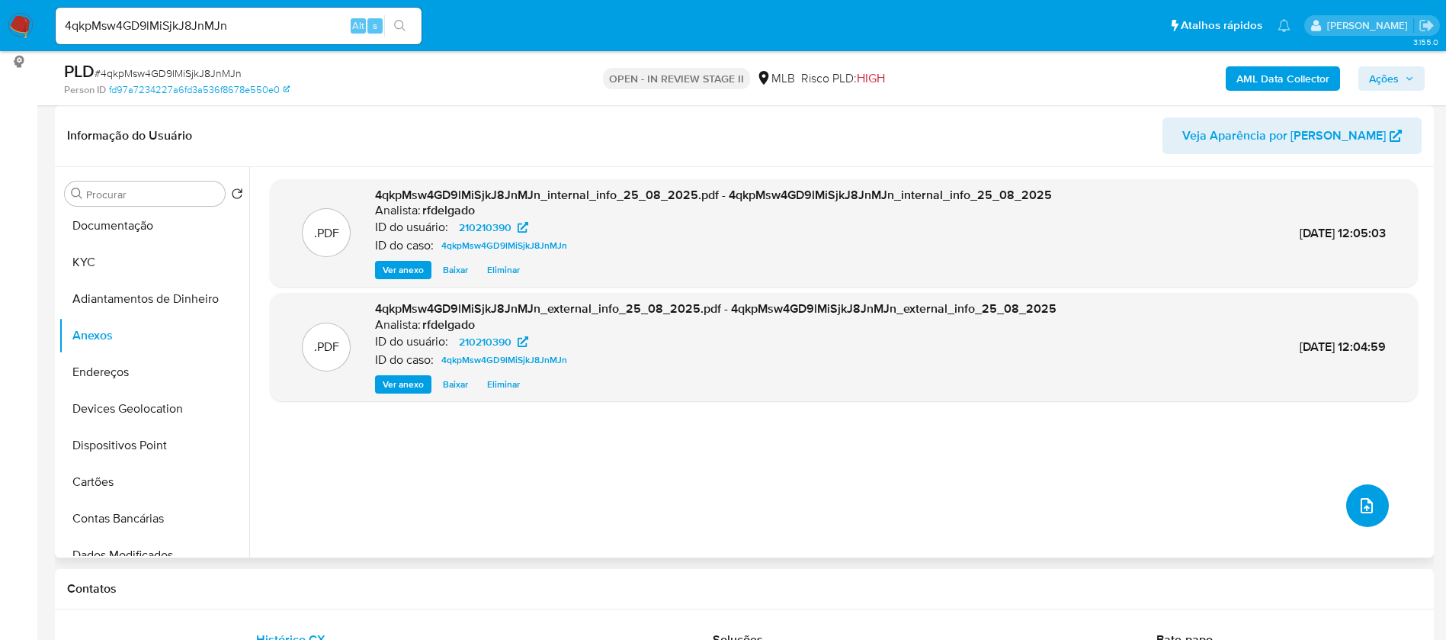
click at [1365, 506] on icon "upload-file" at bounding box center [1367, 505] width 12 height 15
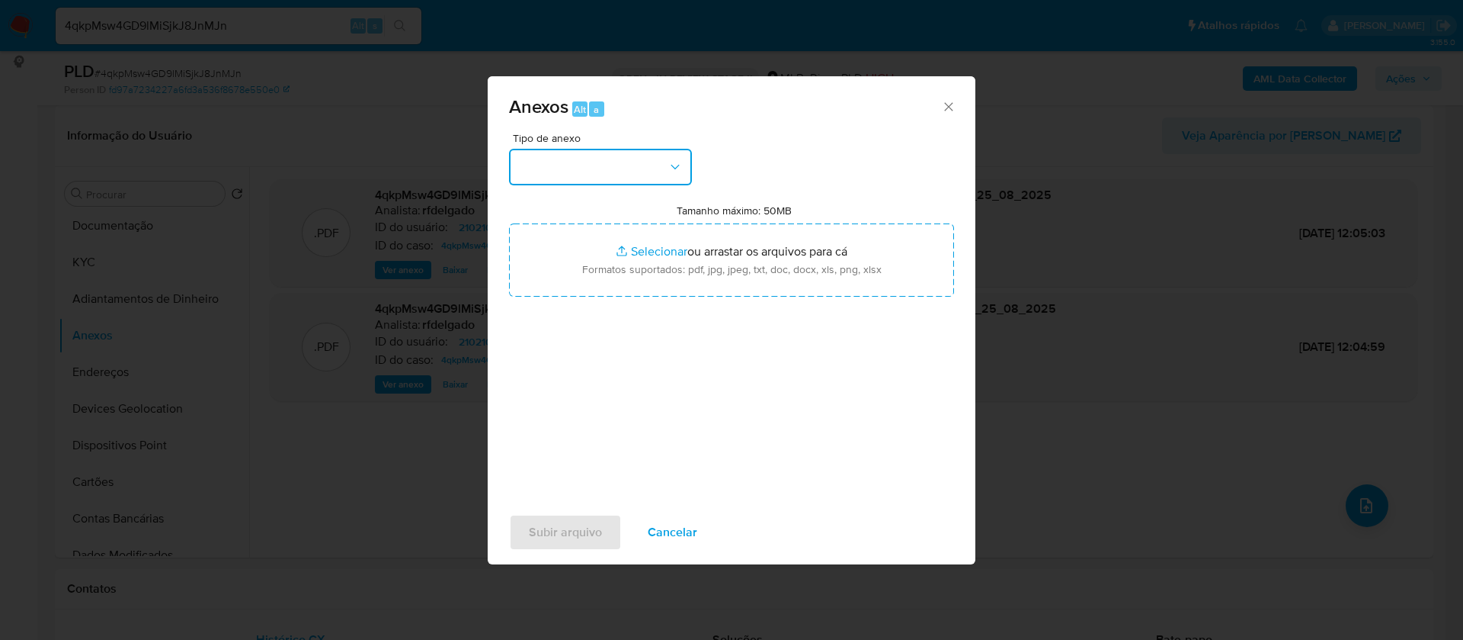
click at [595, 155] on button "button" at bounding box center [600, 167] width 183 height 37
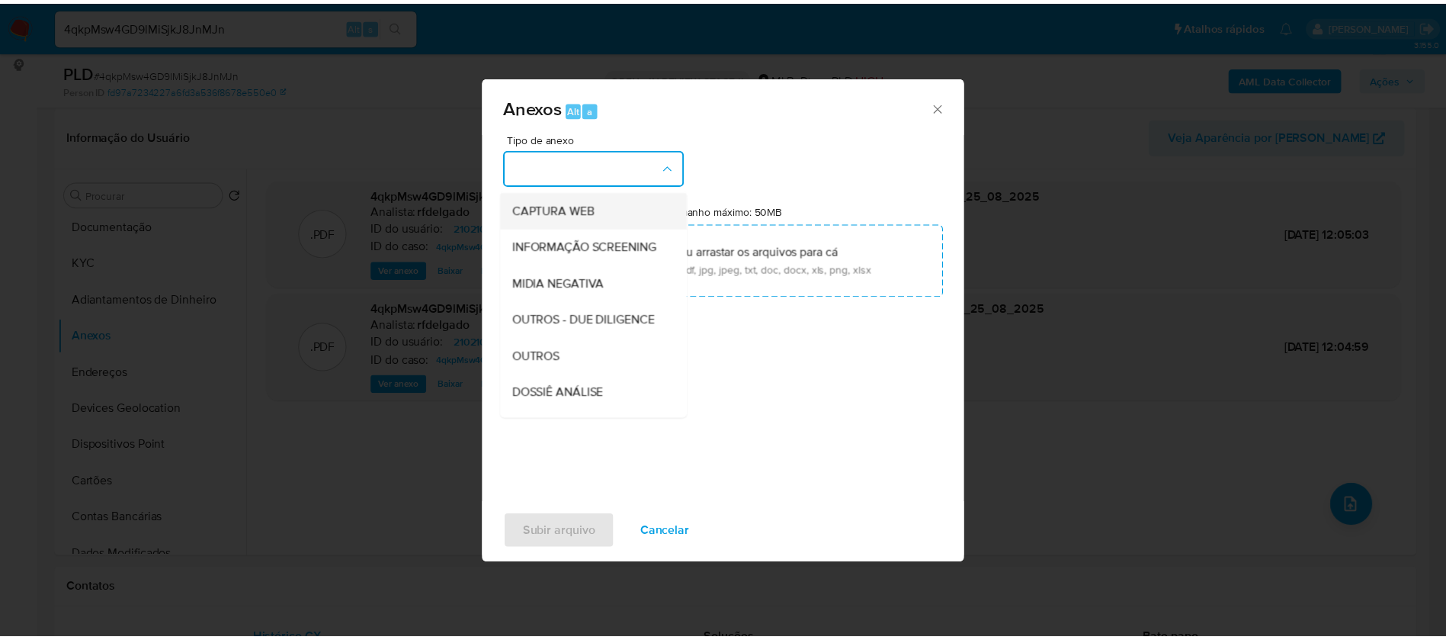
scroll to position [229, 0]
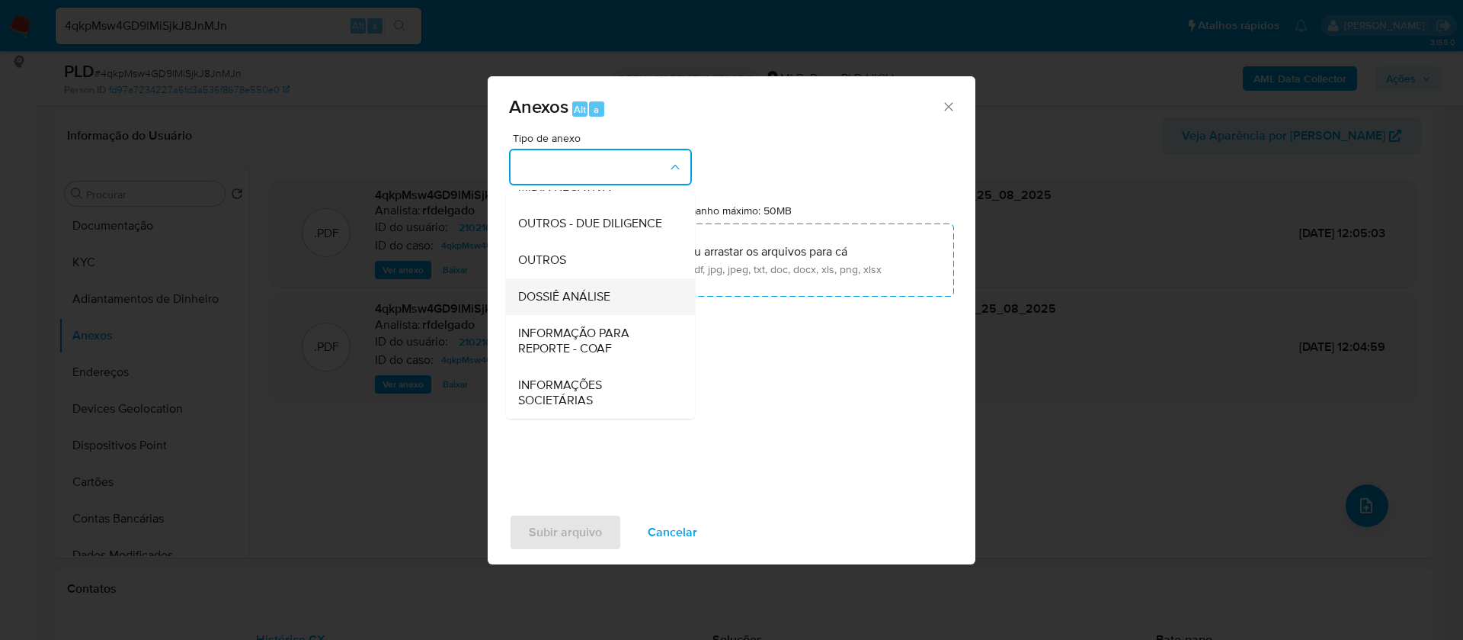
click at [599, 304] on span "DOSSIÊ ANÁLISE" at bounding box center [564, 296] width 92 height 15
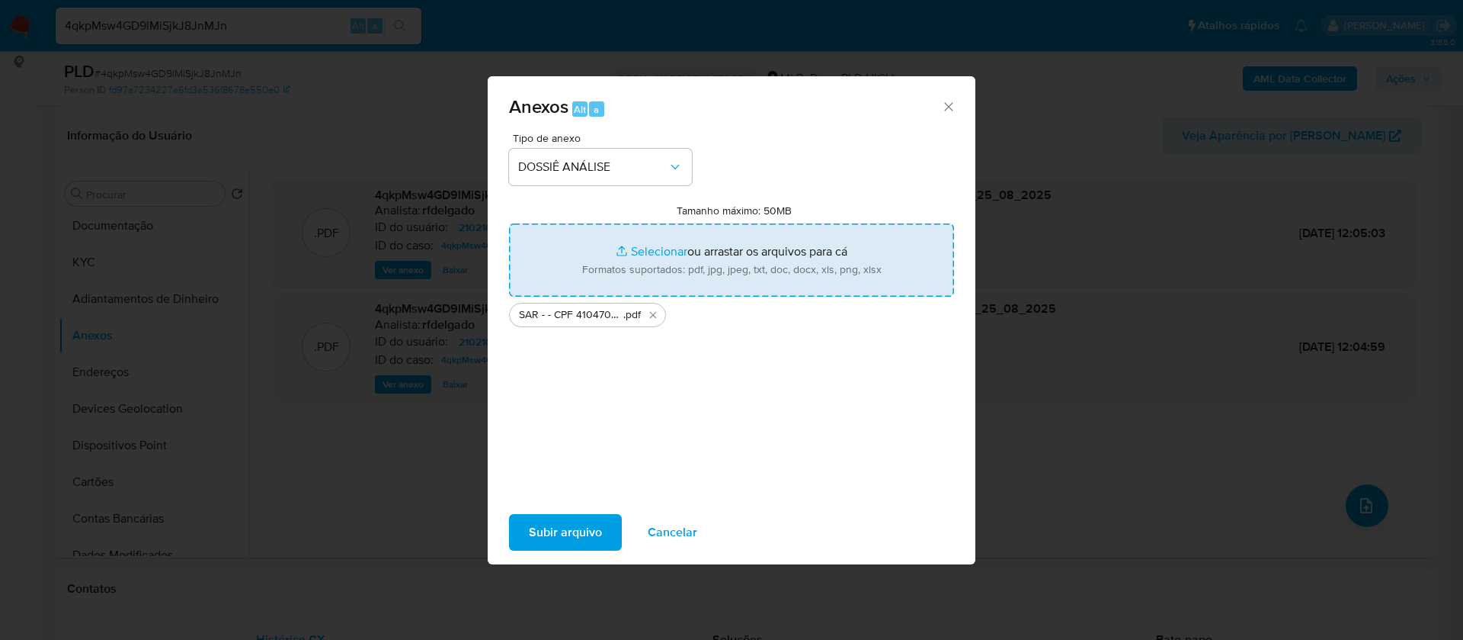
type input "C:\fakepath\Mulan 210210390_2025_08_25_07_35_51.xlsx"
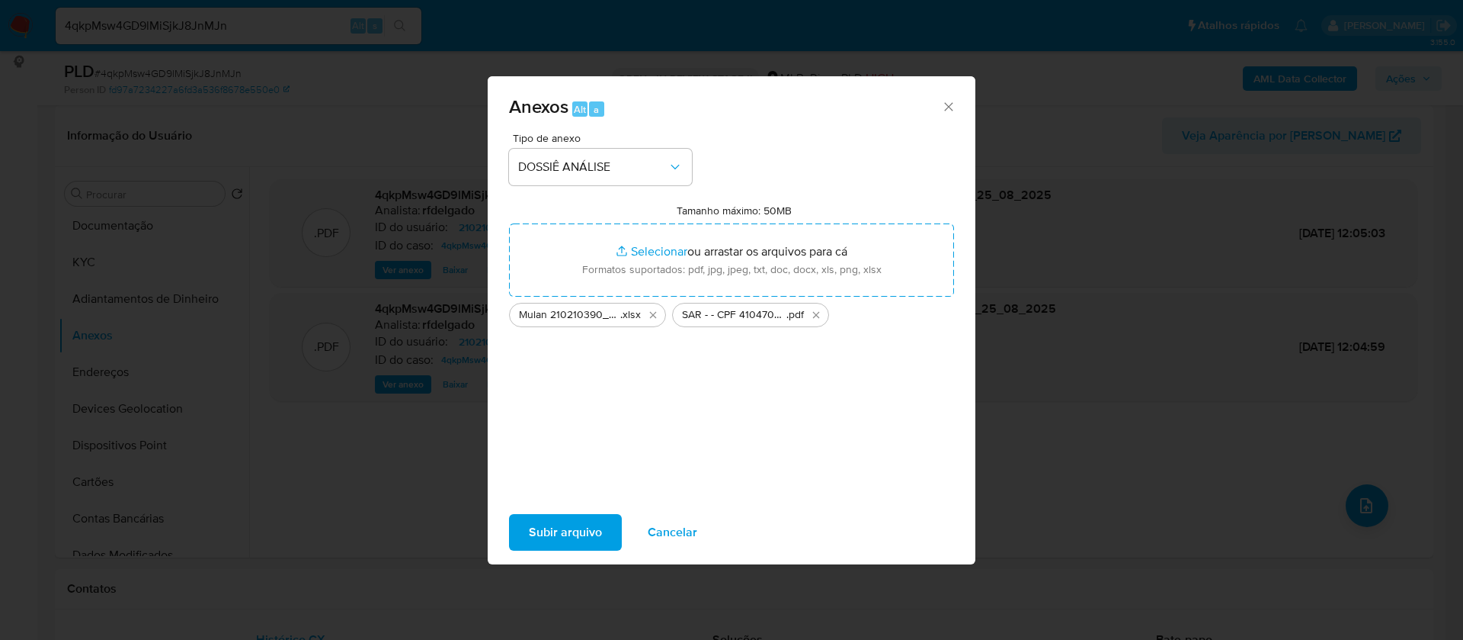
click at [577, 523] on span "Subir arquivo" at bounding box center [565, 532] width 73 height 34
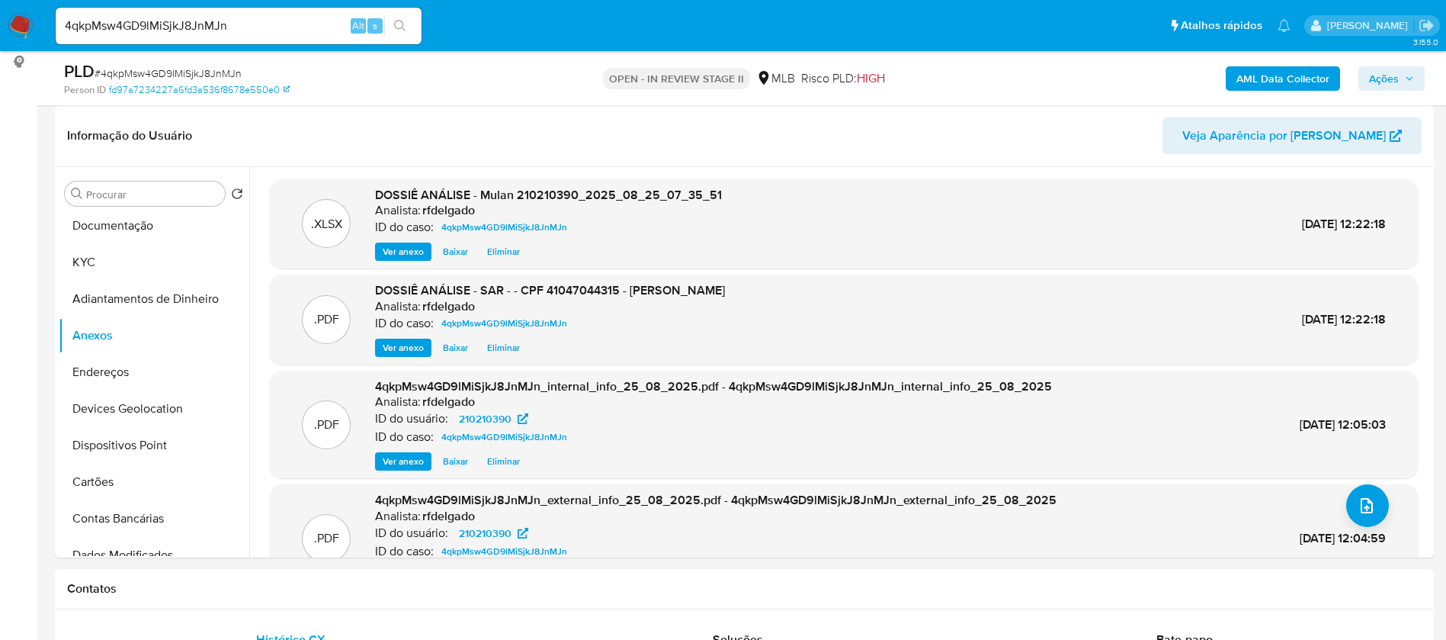
click at [1390, 70] on span "Ações" at bounding box center [1384, 78] width 30 height 24
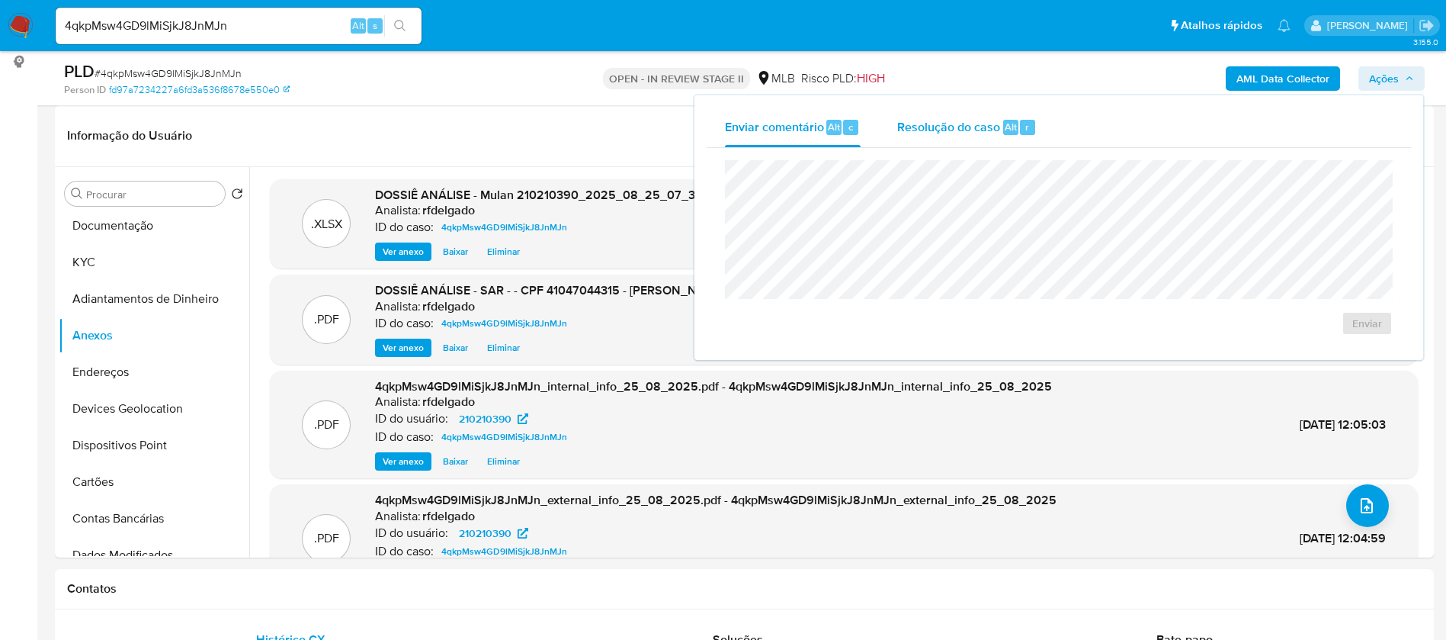
click at [974, 129] on span "Resolução do caso" at bounding box center [948, 126] width 103 height 18
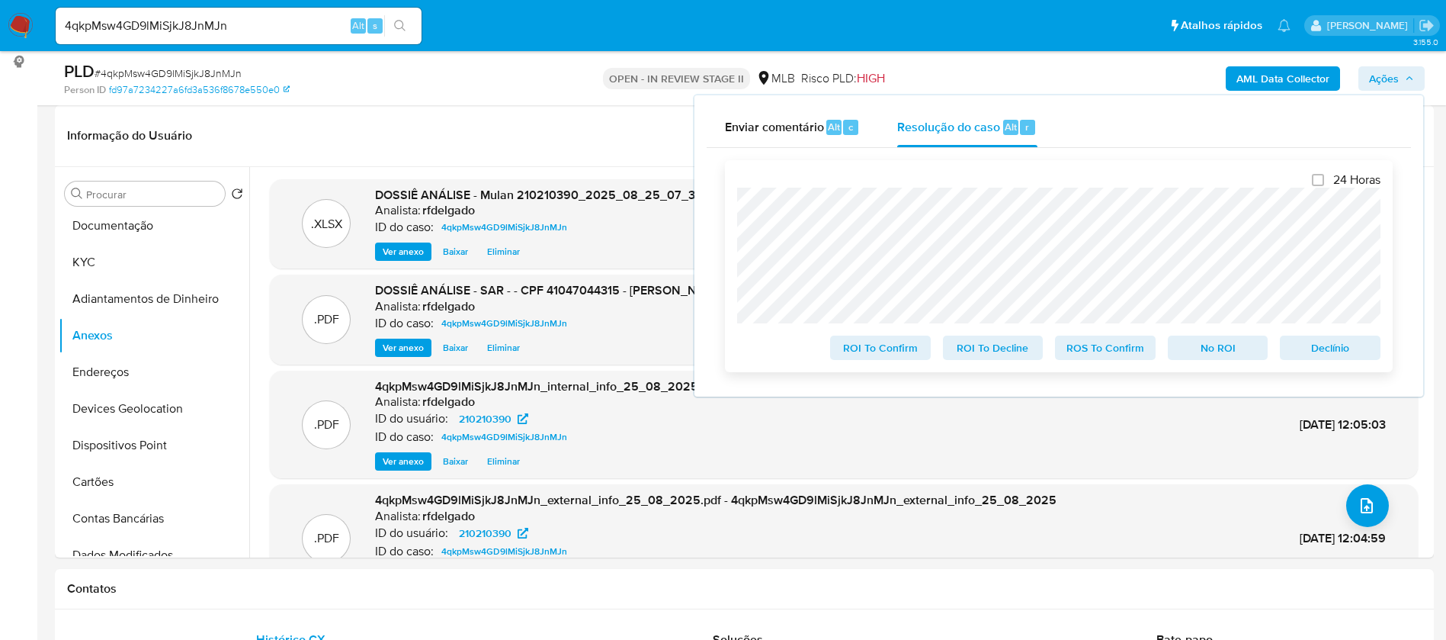
click at [1330, 358] on span "Declínio" at bounding box center [1329, 347] width 79 height 21
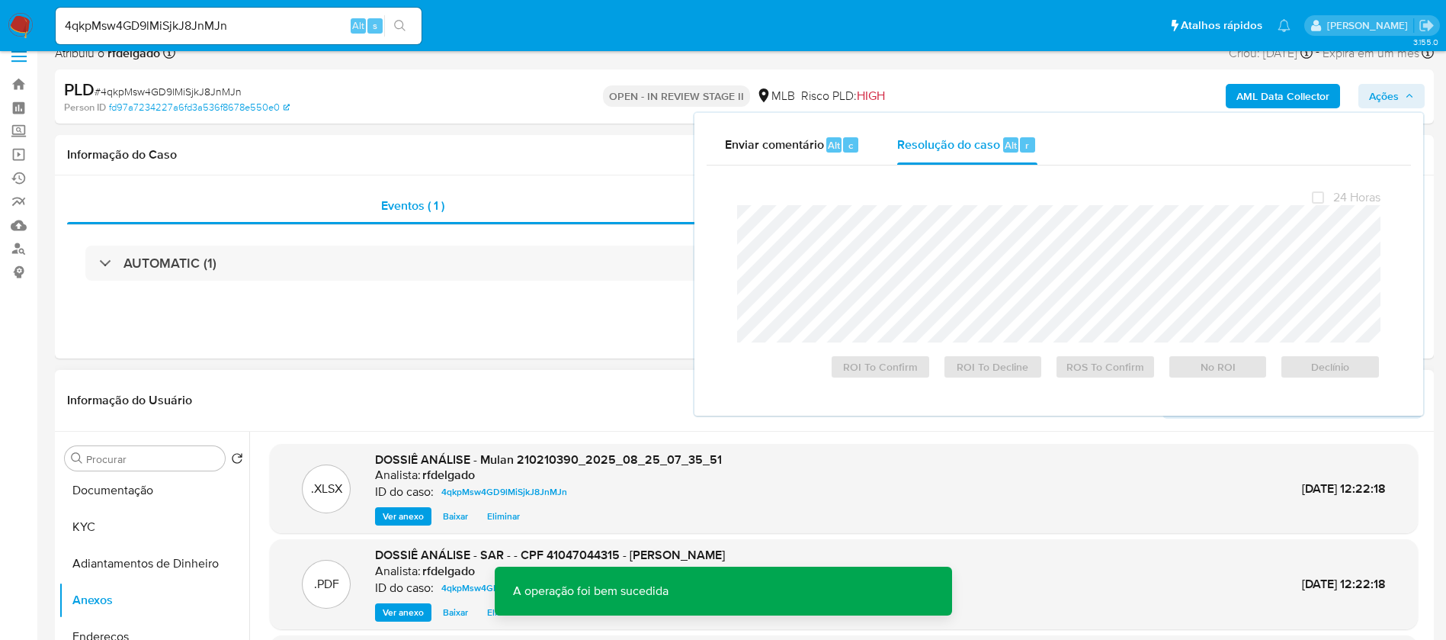
scroll to position [0, 0]
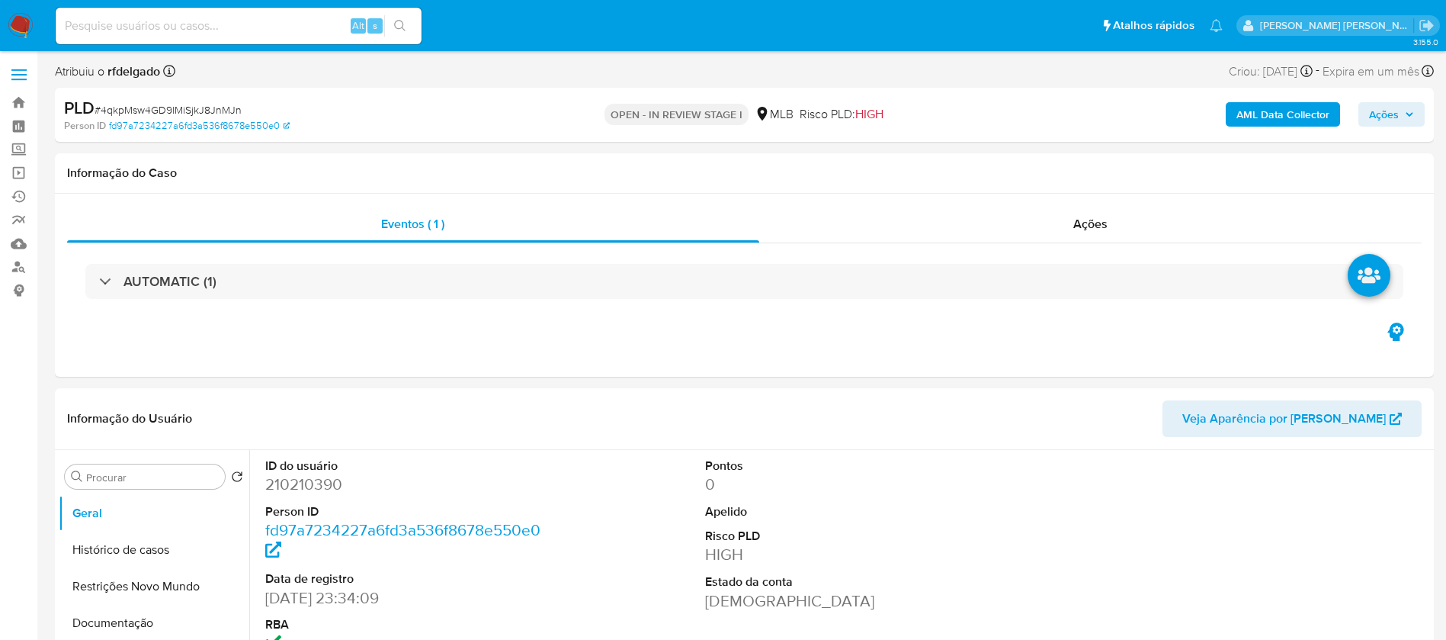
click at [1402, 115] on span "Ações" at bounding box center [1391, 114] width 45 height 21
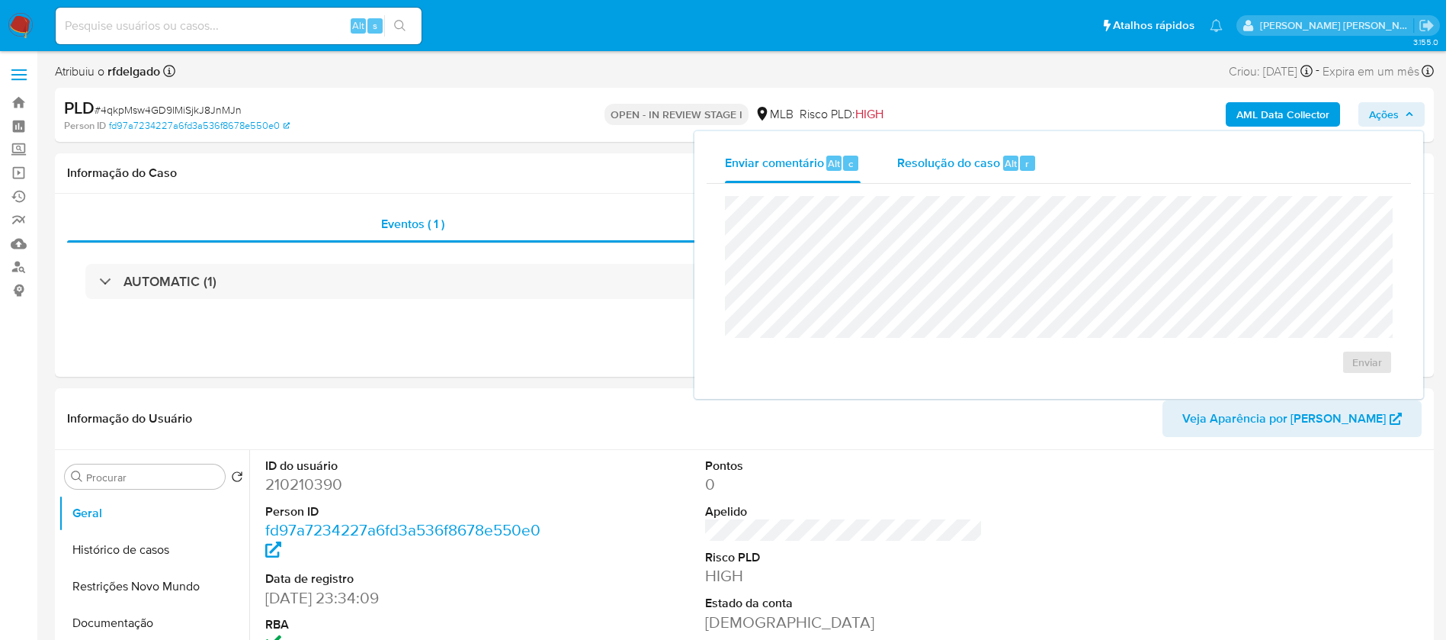
click at [976, 175] on div "Resolução do caso Alt r" at bounding box center [966, 163] width 139 height 40
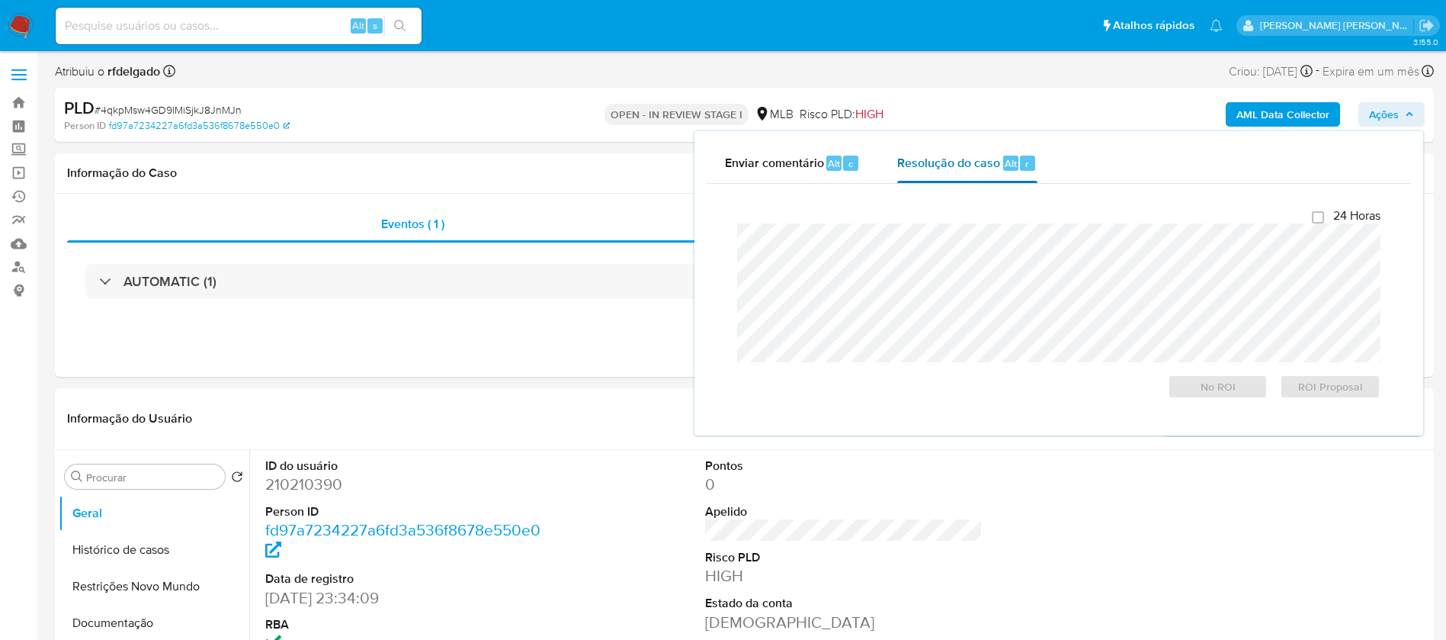
select select "10"
click at [1322, 394] on span "ROI Proposal" at bounding box center [1329, 386] width 79 height 21
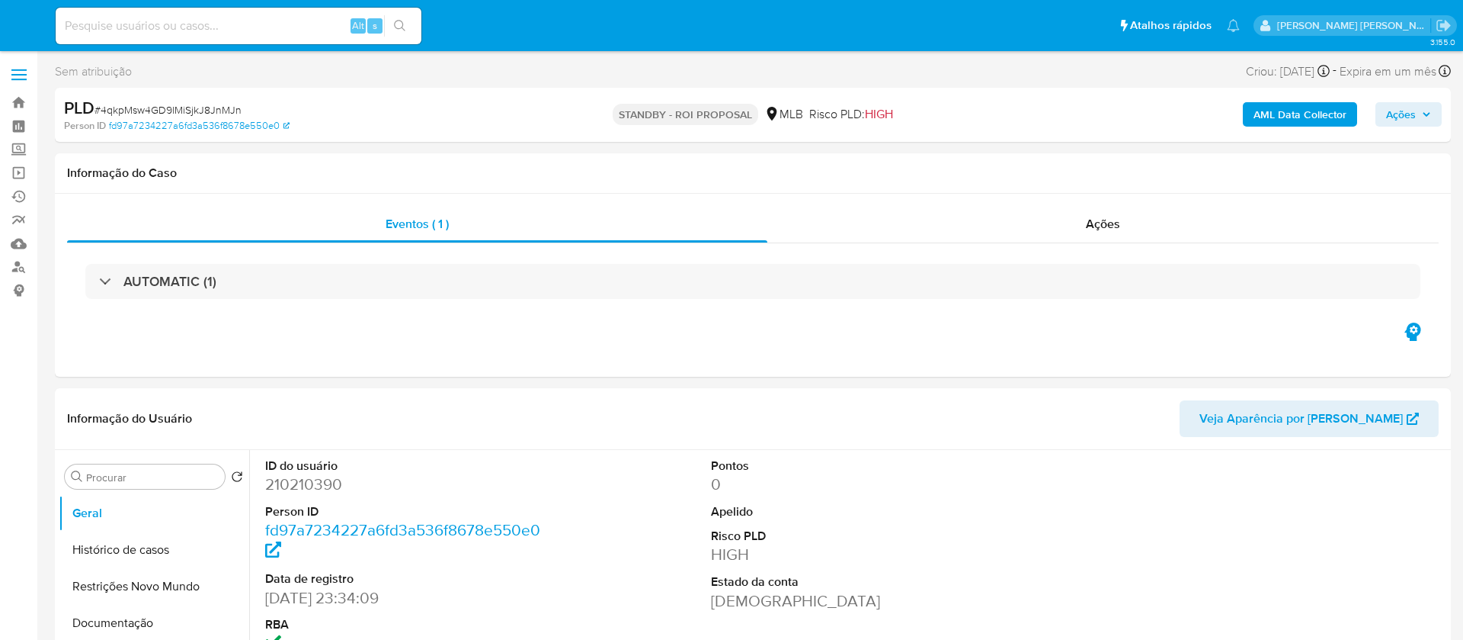
select select "10"
